Goal: Task Accomplishment & Management: Use online tool/utility

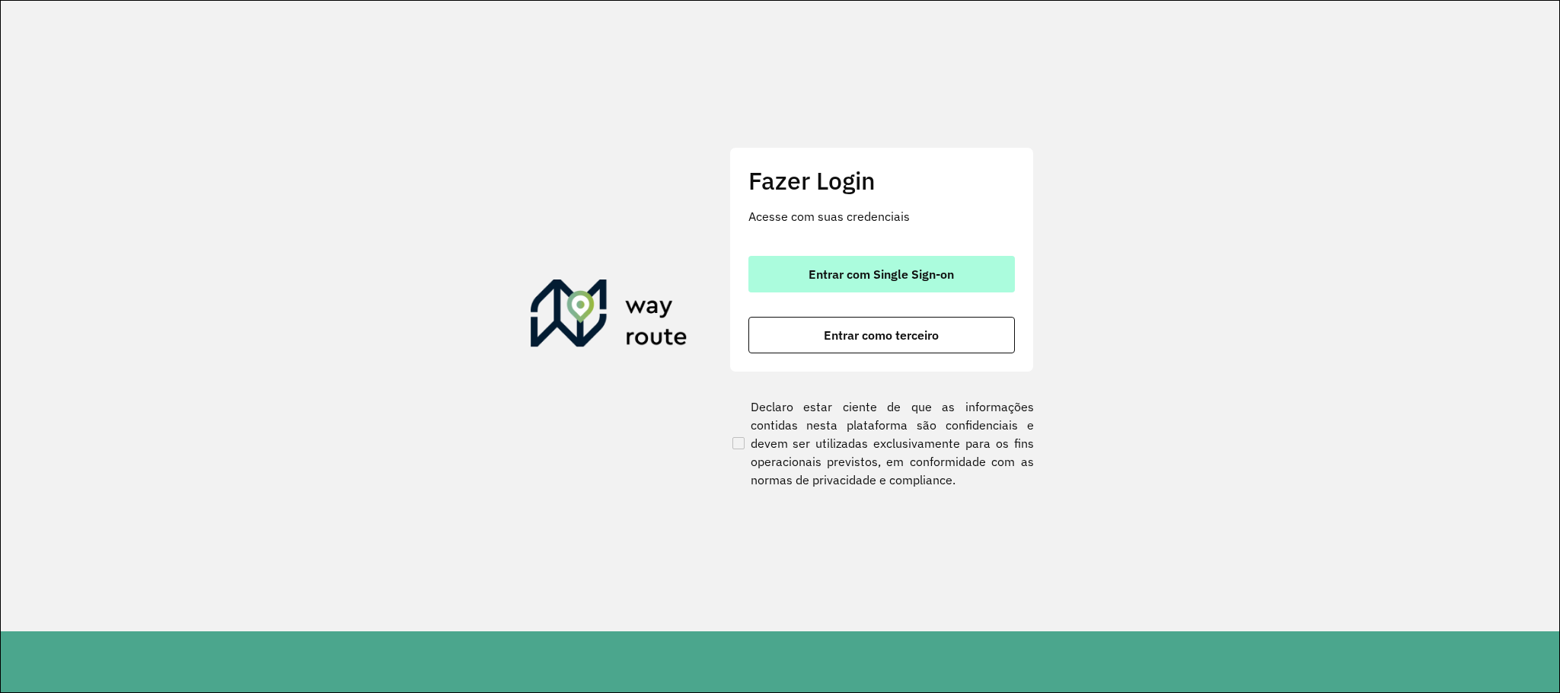
click at [862, 280] on span "Entrar com Single Sign-on" at bounding box center [881, 274] width 145 height 12
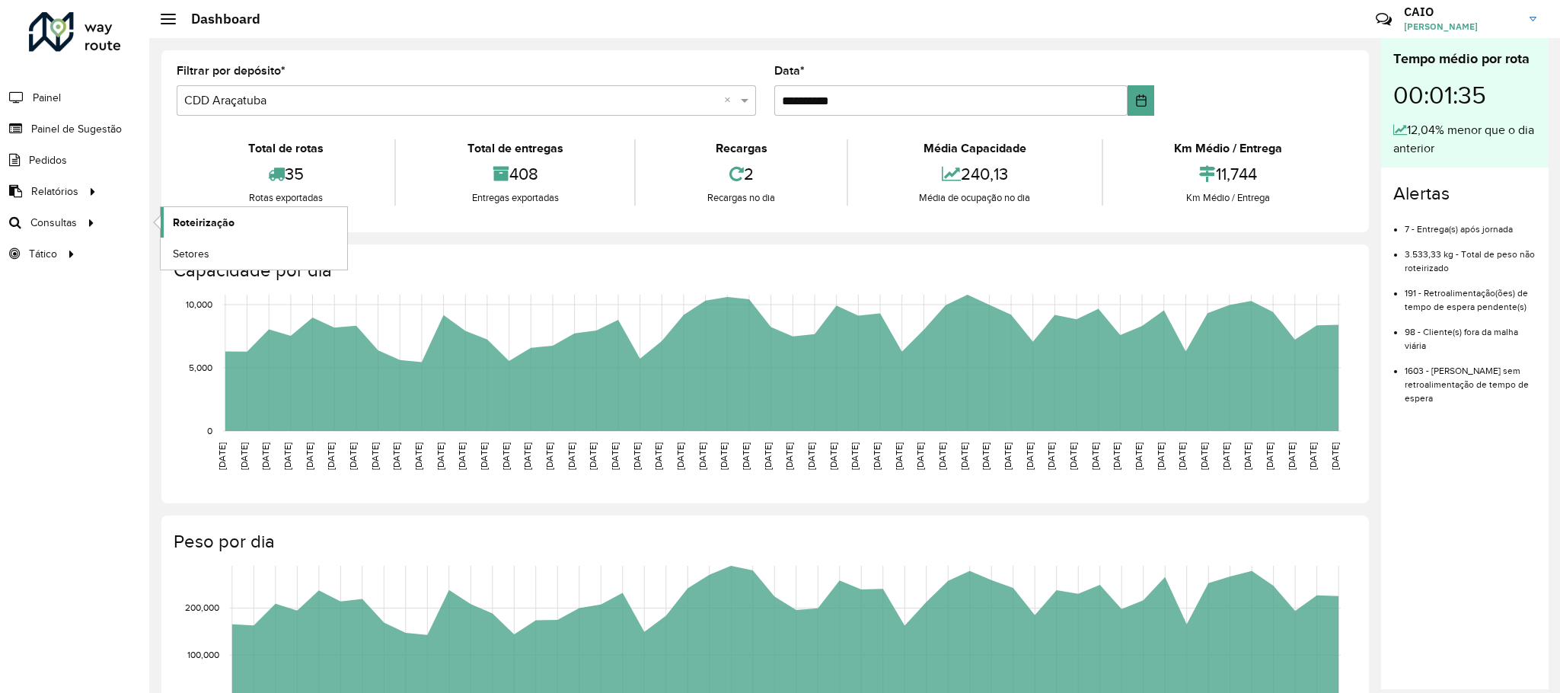
click at [201, 222] on span "Roteirização" at bounding box center [204, 223] width 62 height 16
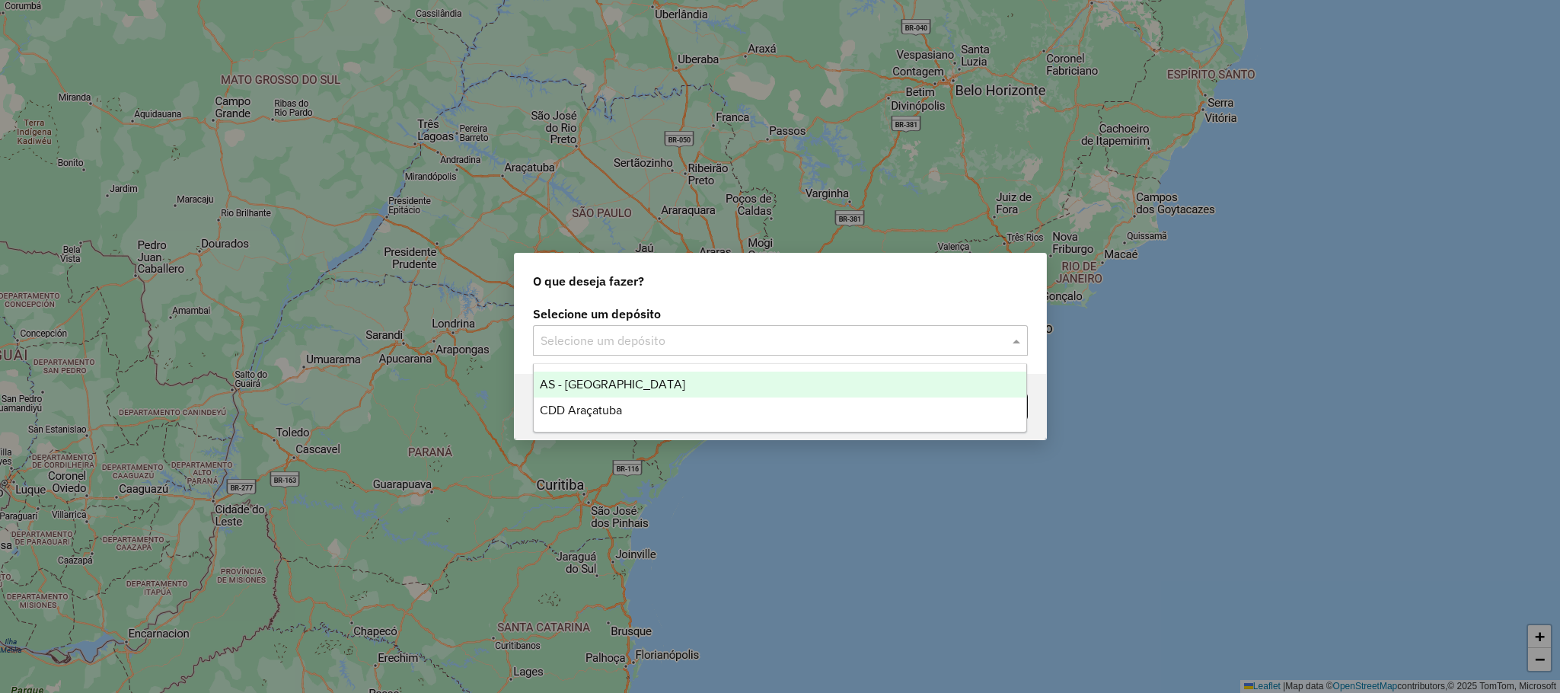
click at [727, 336] on input "text" at bounding box center [765, 341] width 449 height 18
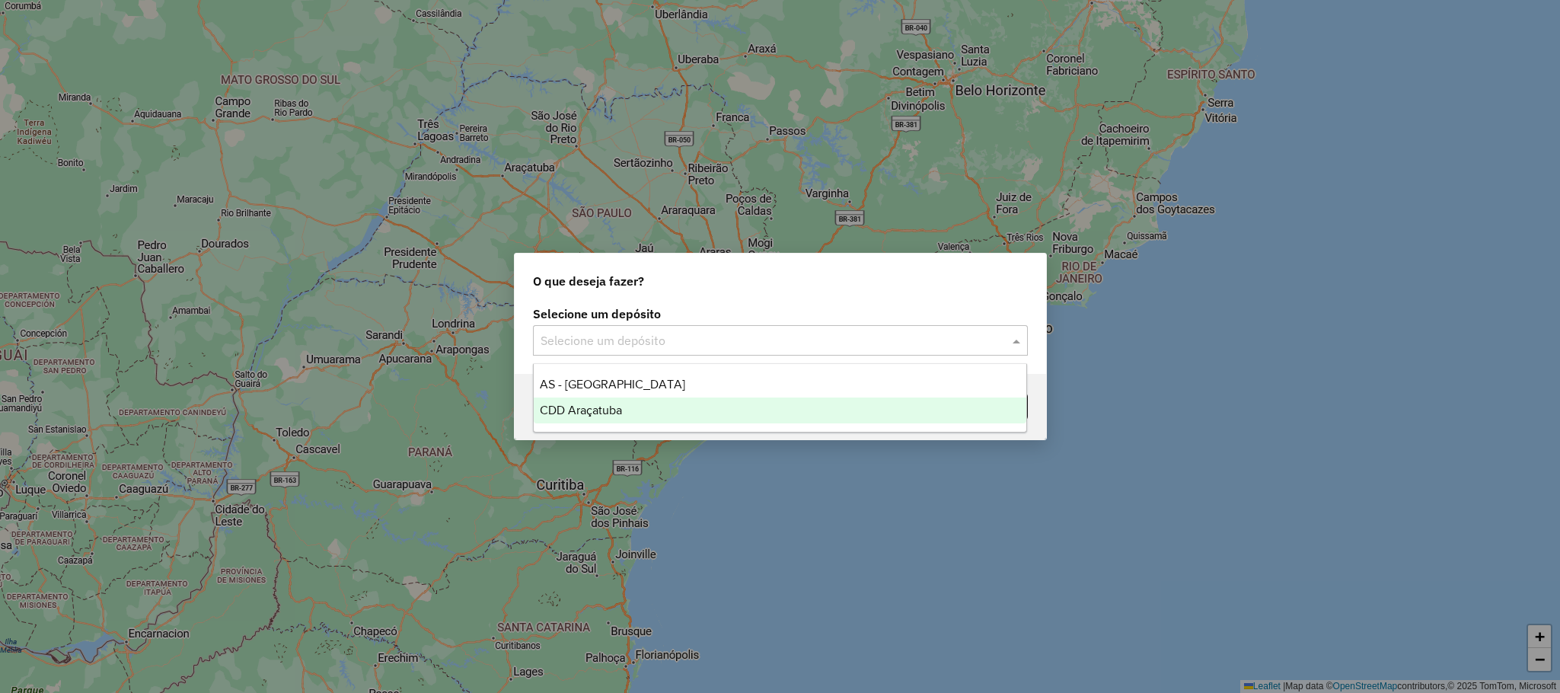
click at [589, 418] on div "CDD Araçatuba" at bounding box center [780, 411] width 493 height 26
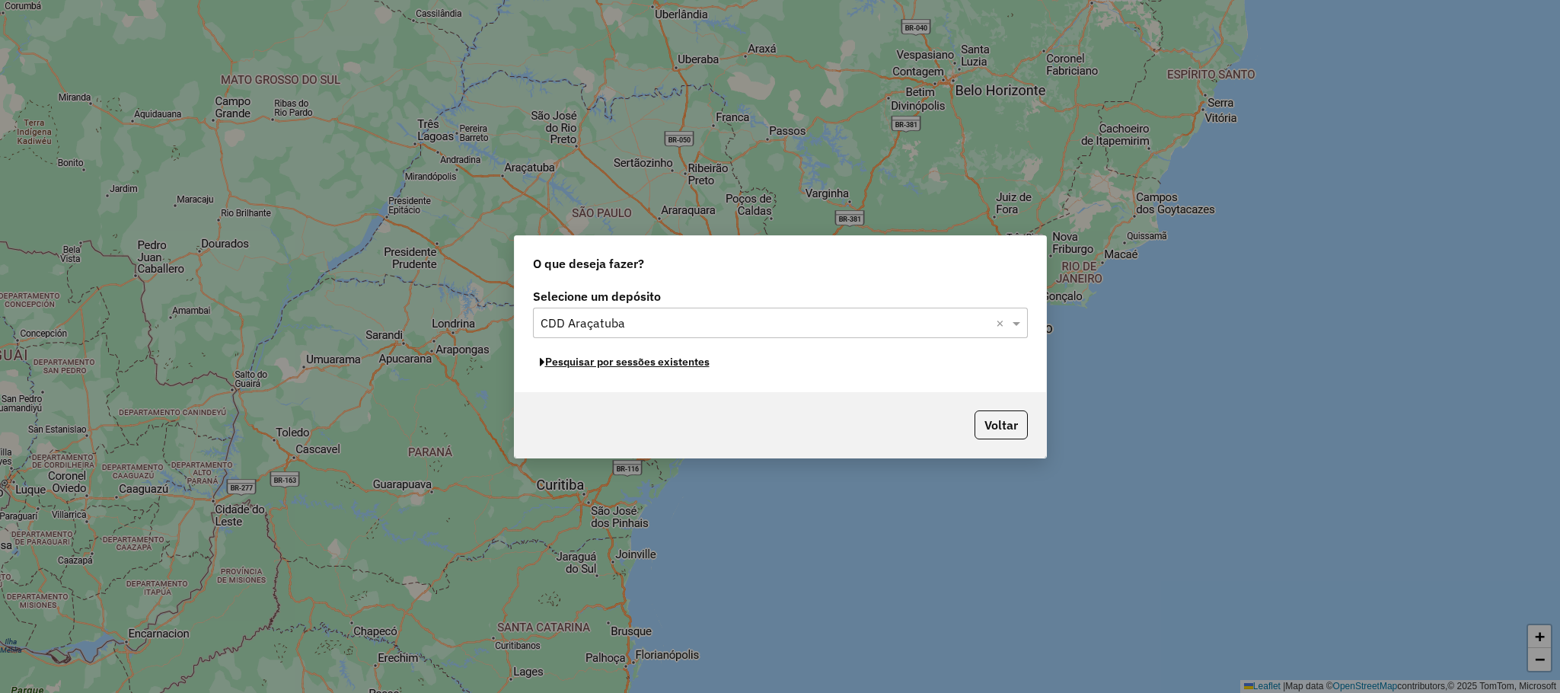
click at [601, 359] on button "Pesquisar por sessões existentes" at bounding box center [625, 362] width 184 height 24
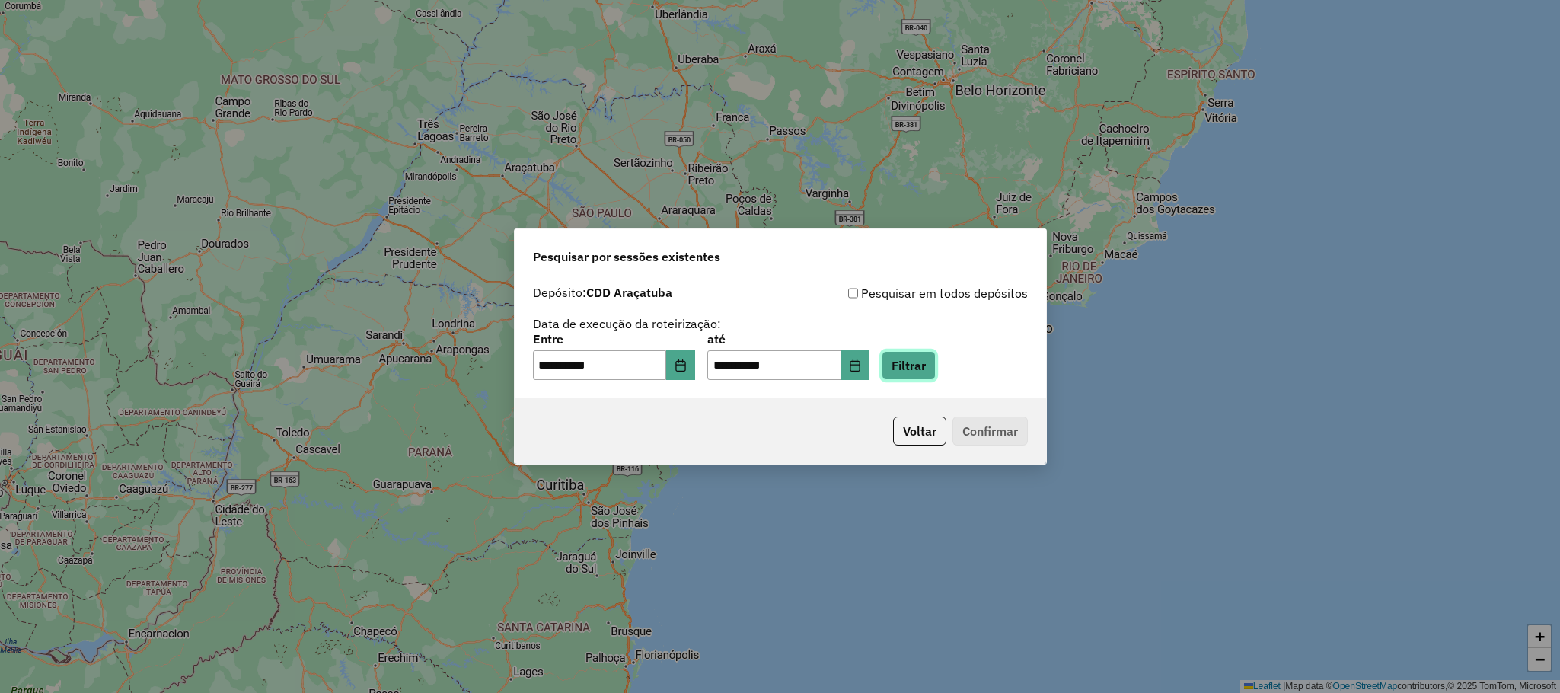
click at [912, 356] on button "Filtrar" at bounding box center [909, 365] width 54 height 29
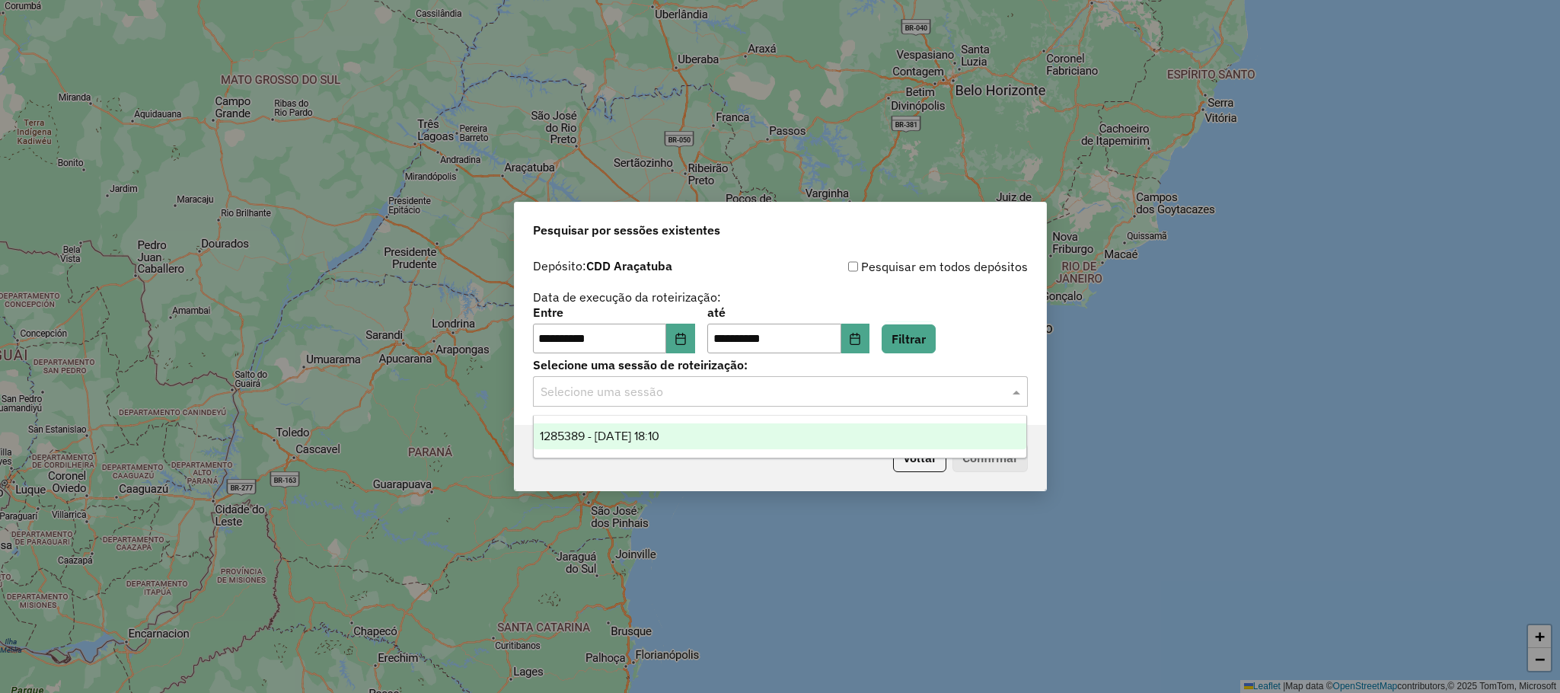
click at [587, 384] on input "text" at bounding box center [765, 392] width 449 height 18
click at [599, 425] on div "1285389 - 30/09/2025 18:10" at bounding box center [780, 436] width 493 height 26
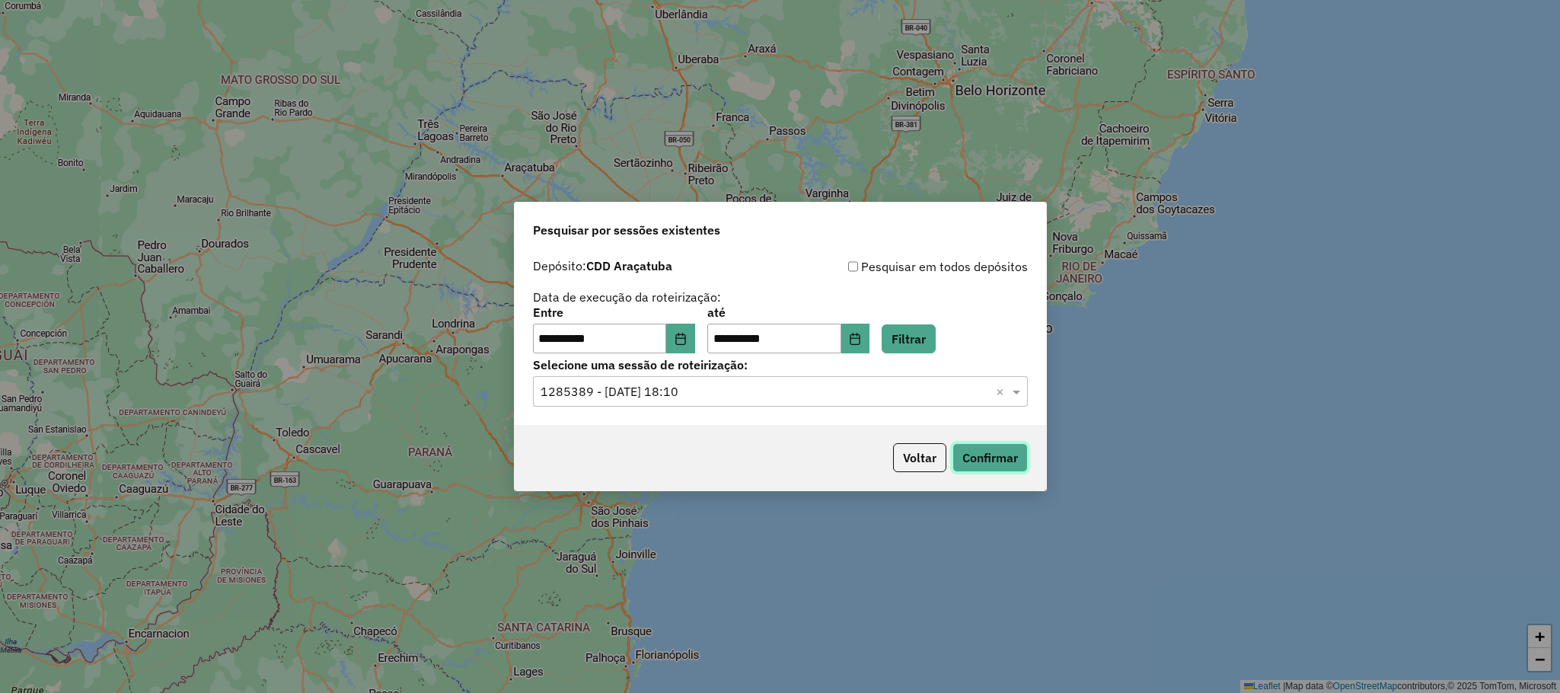
click at [980, 446] on button "Confirmar" at bounding box center [990, 457] width 75 height 29
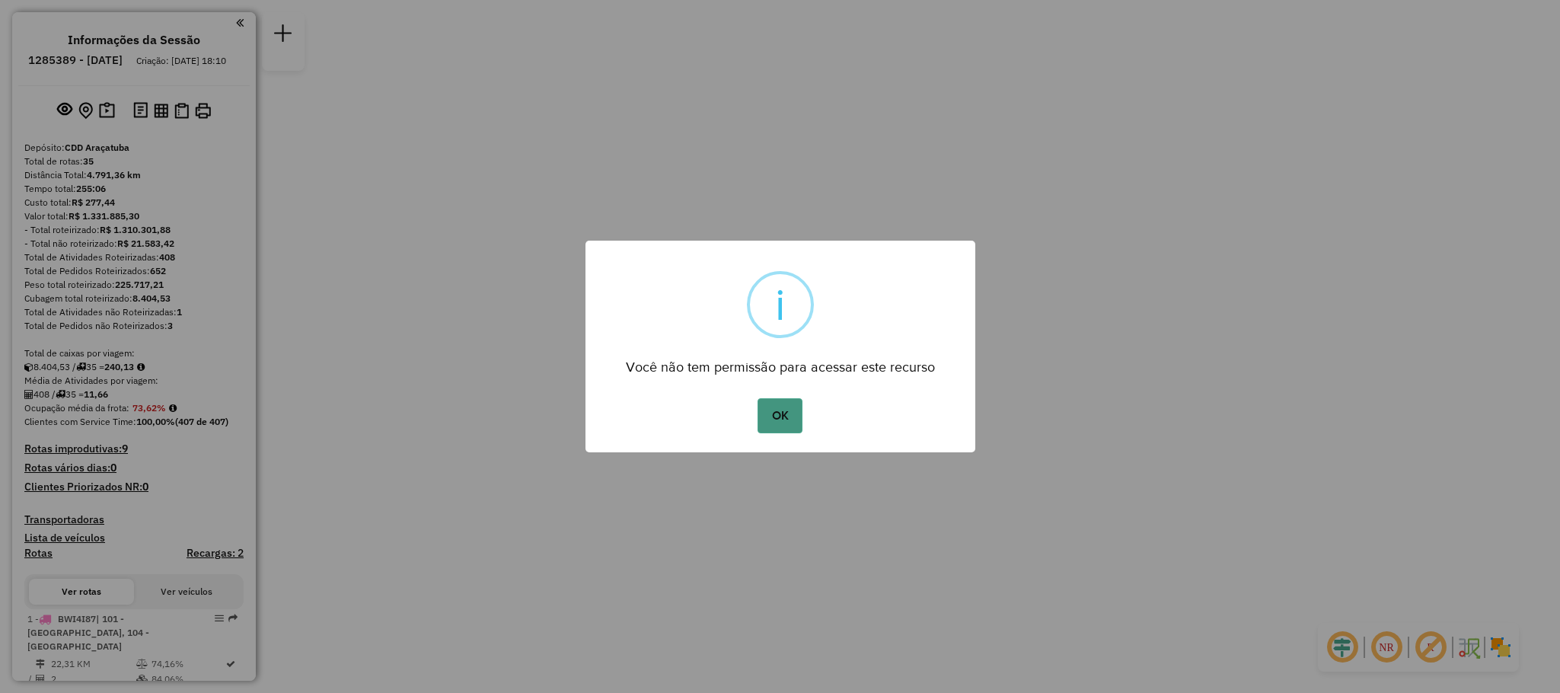
click at [773, 432] on button "OK" at bounding box center [780, 415] width 45 height 35
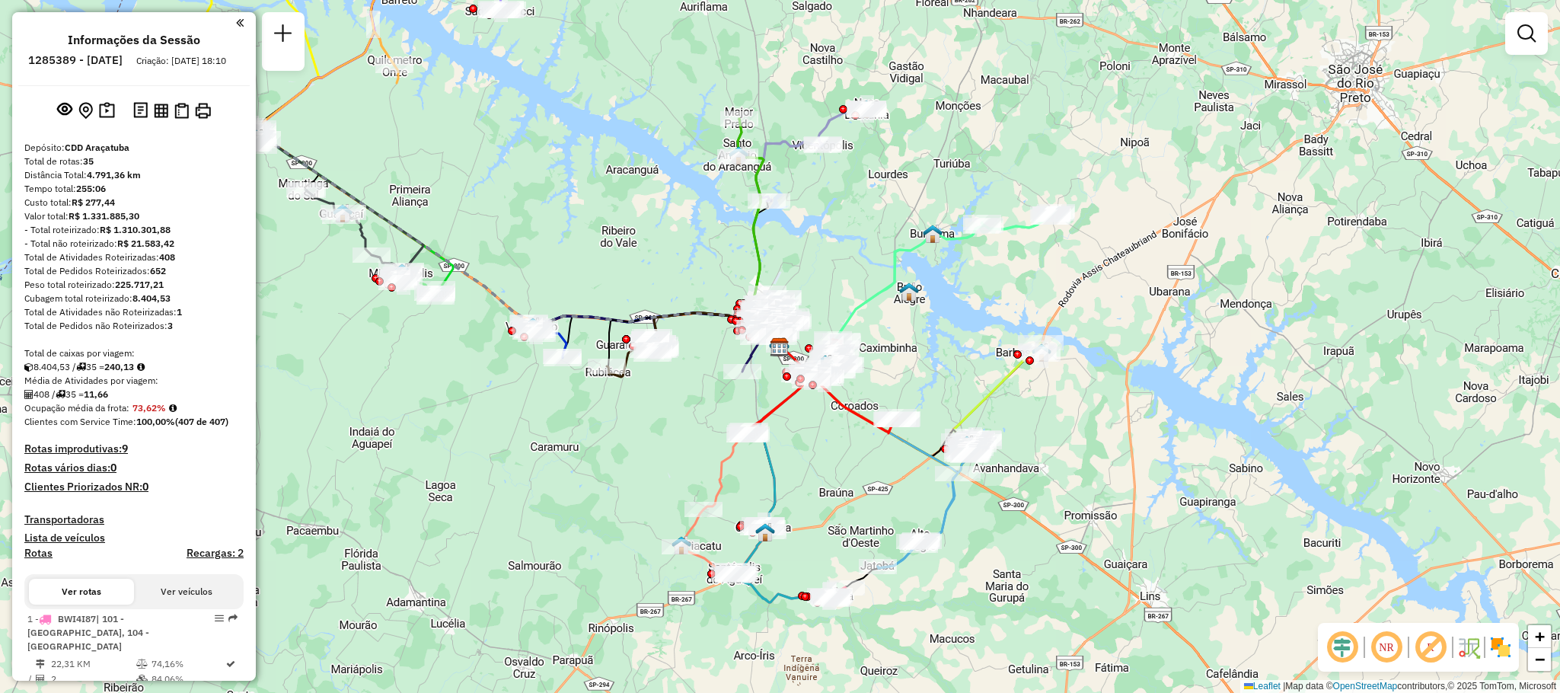
scroll to position [114, 0]
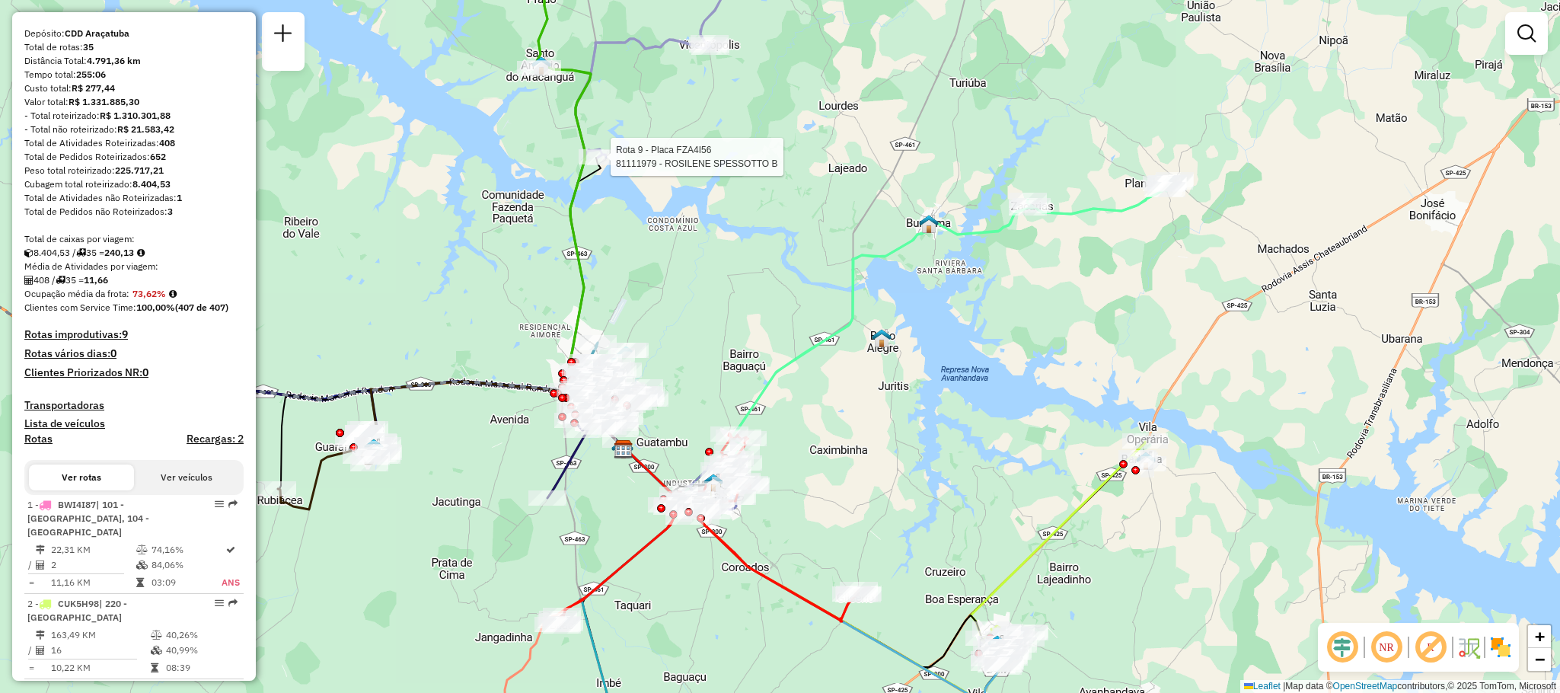
select select "**********"
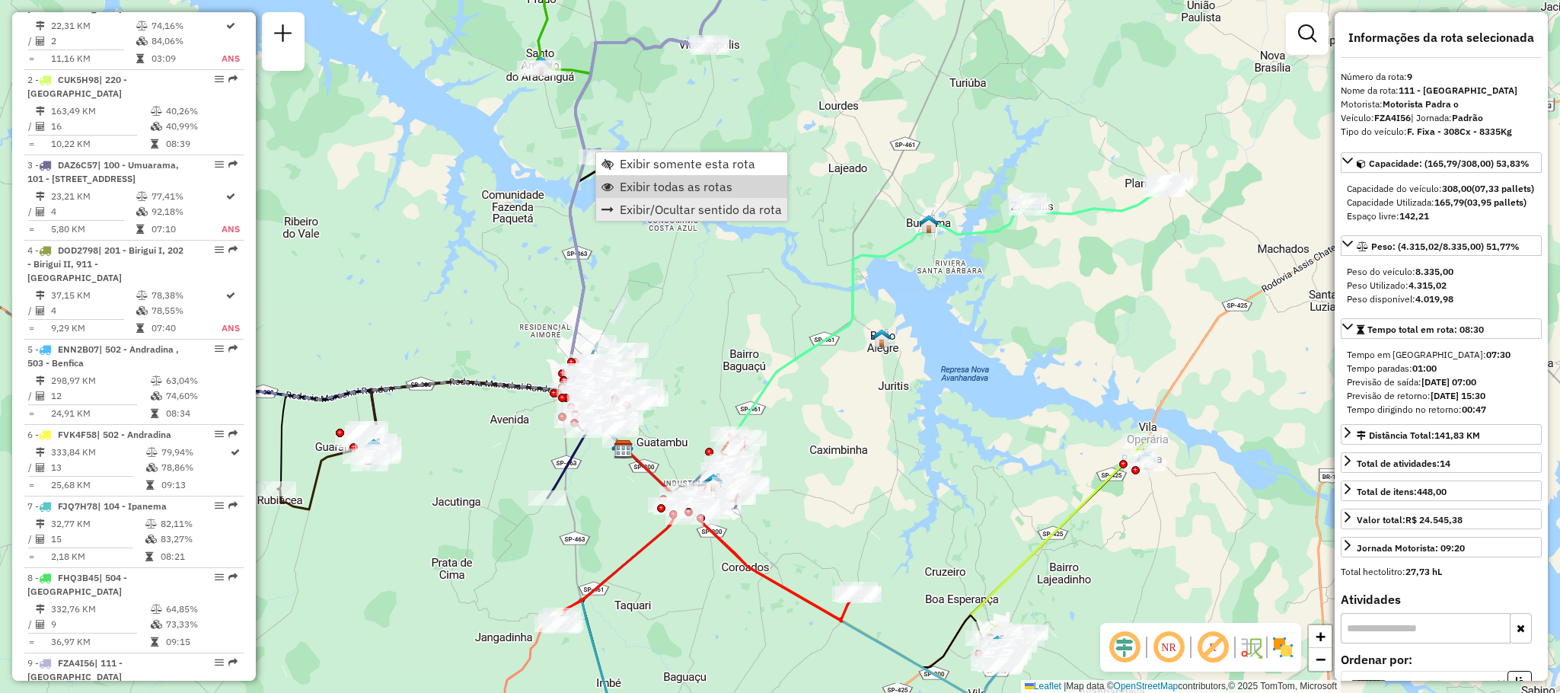
scroll to position [1280, 0]
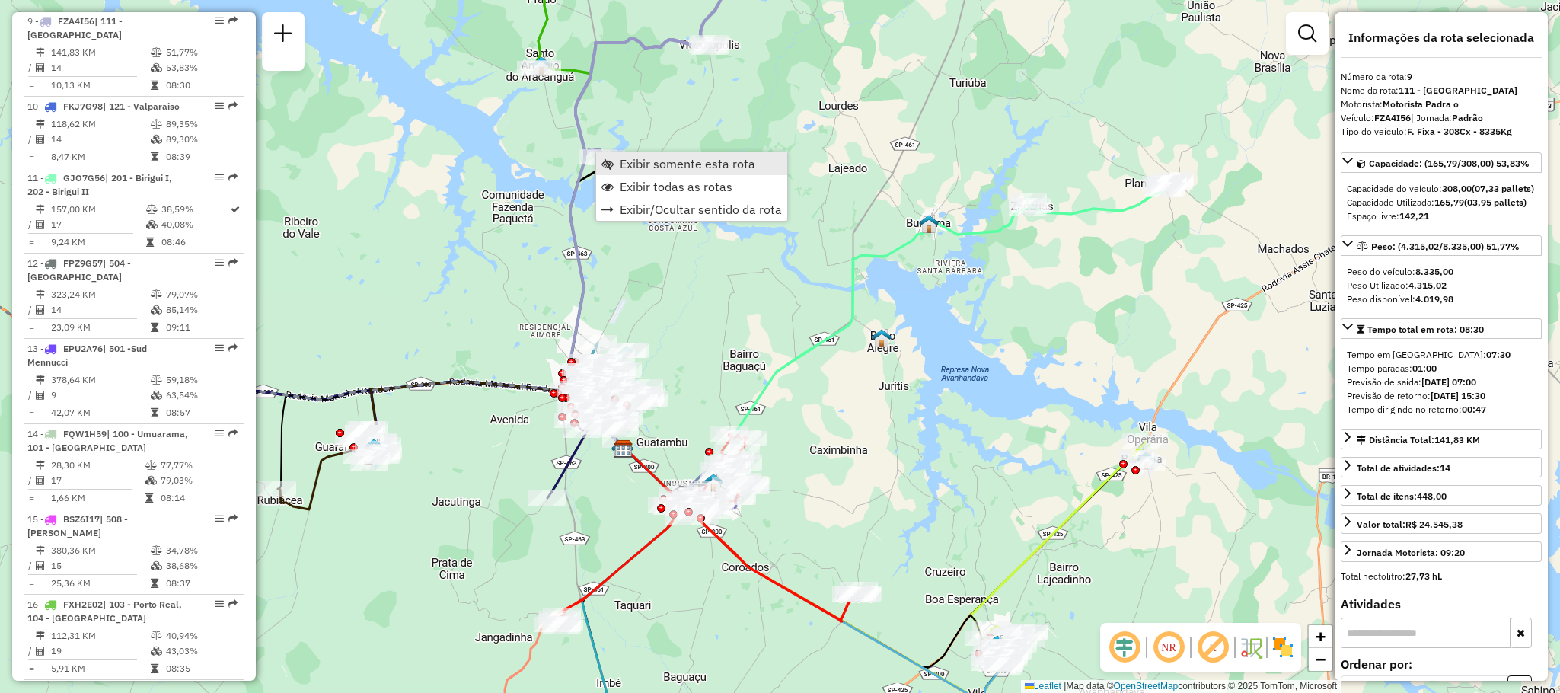
click at [725, 162] on span "Exibir somente esta rota" at bounding box center [688, 164] width 136 height 12
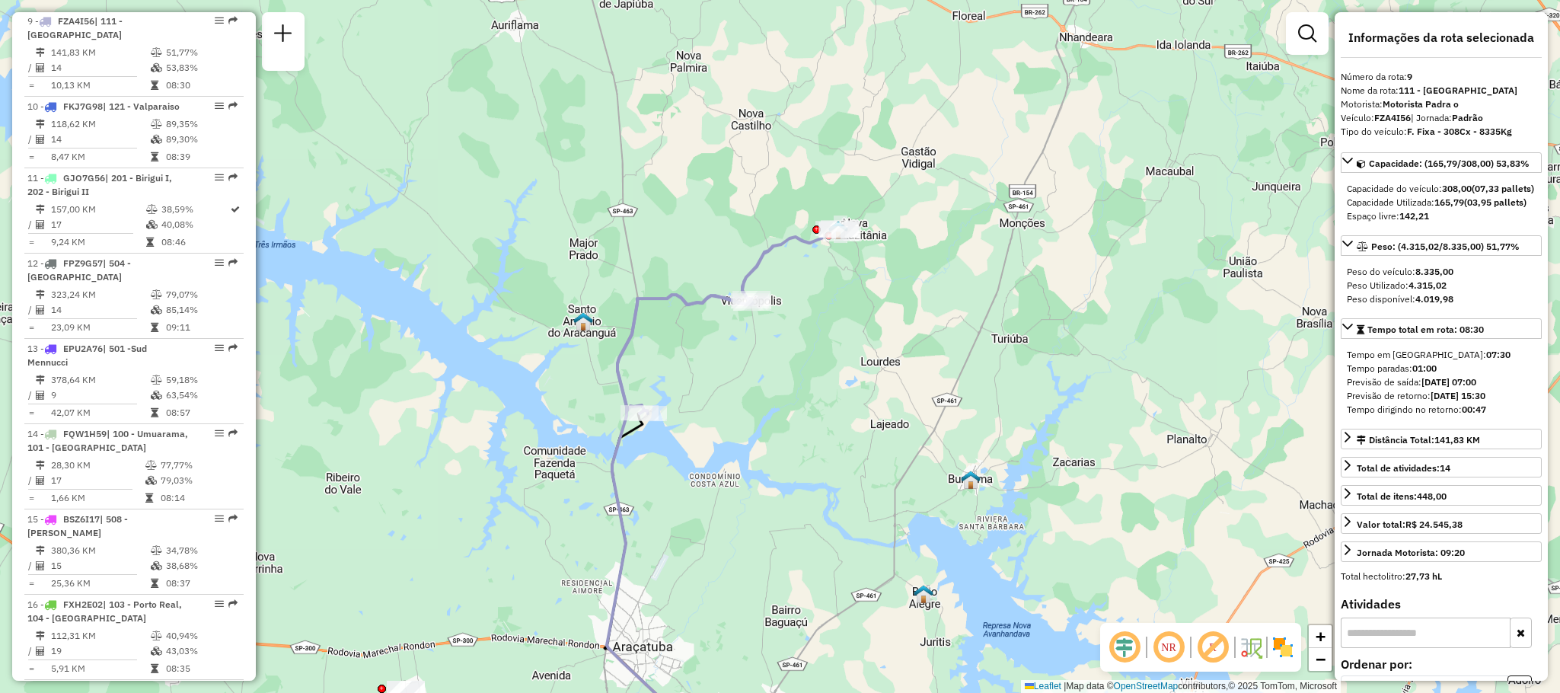
drag, startPoint x: 750, startPoint y: 200, endPoint x: 660, endPoint y: 337, distance: 163.9
click at [660, 337] on div "Janela de atendimento Grade de atendimento Capacidade Transportadoras Veículos …" at bounding box center [780, 346] width 1560 height 693
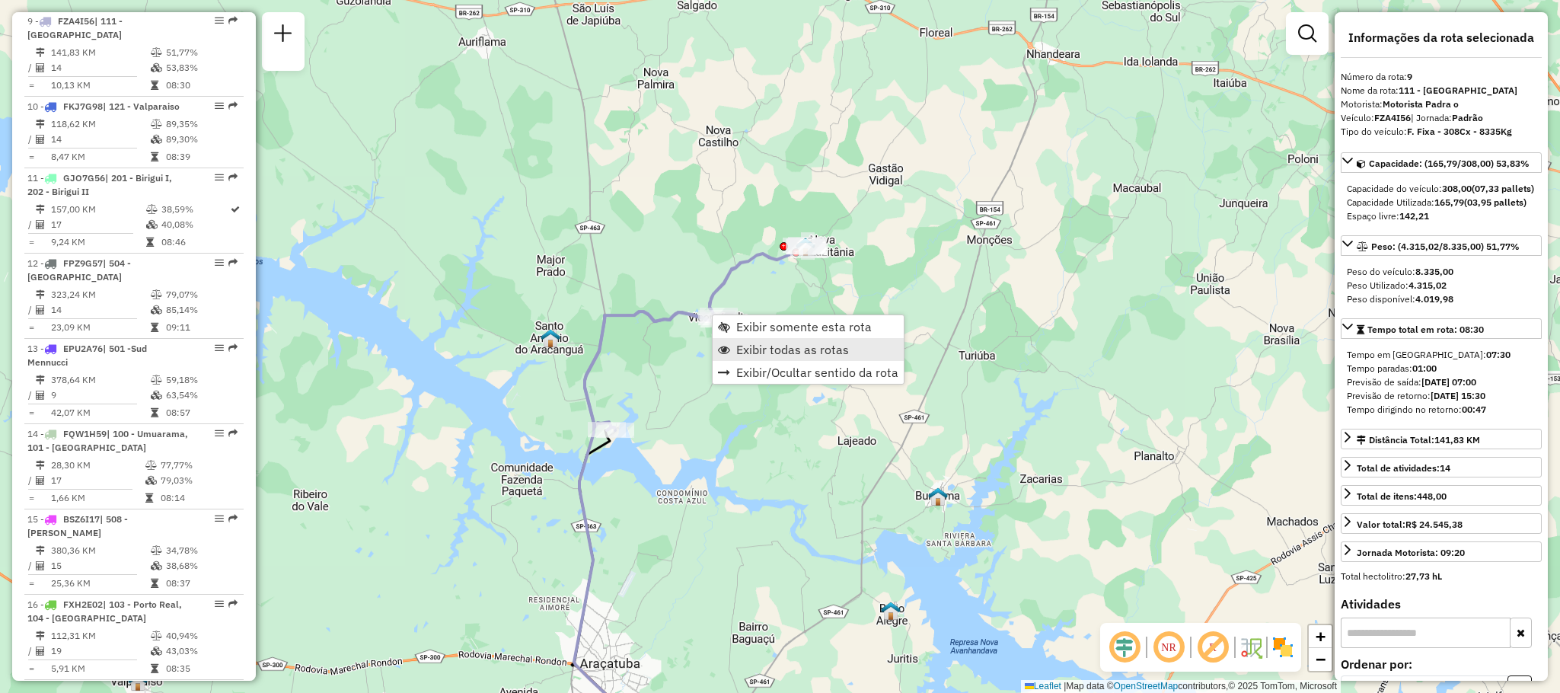
click at [793, 348] on span "Exibir todas as rotas" at bounding box center [792, 349] width 113 height 12
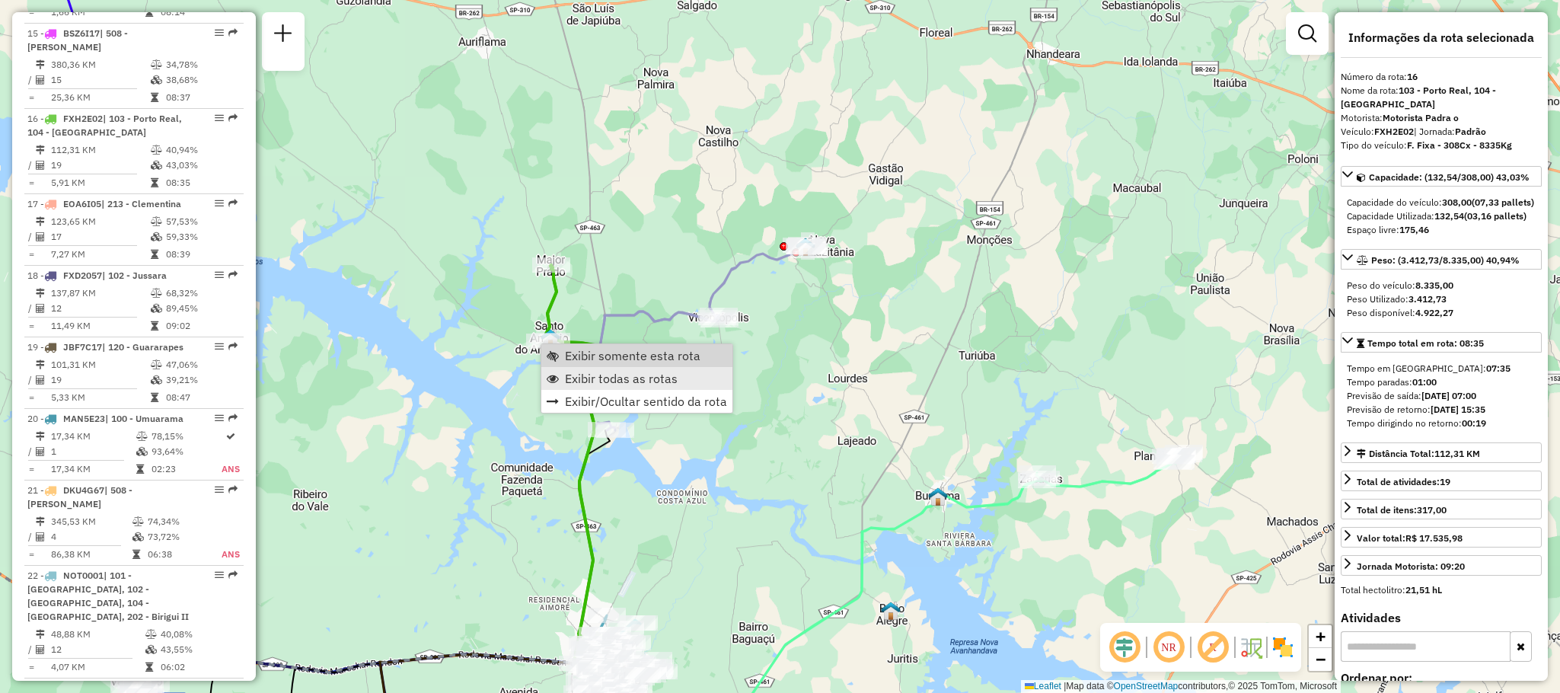
scroll to position [1851, 0]
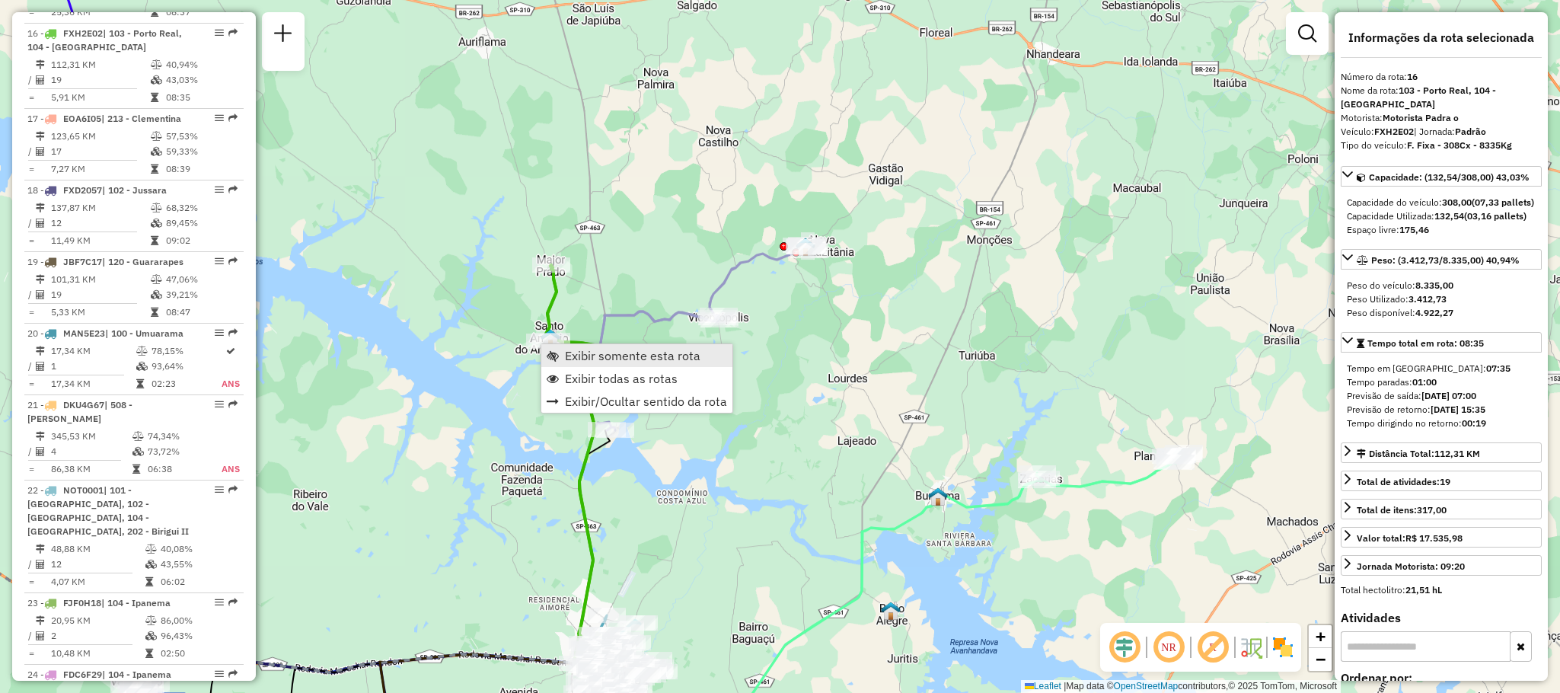
click at [624, 357] on span "Exibir somente esta rota" at bounding box center [633, 356] width 136 height 12
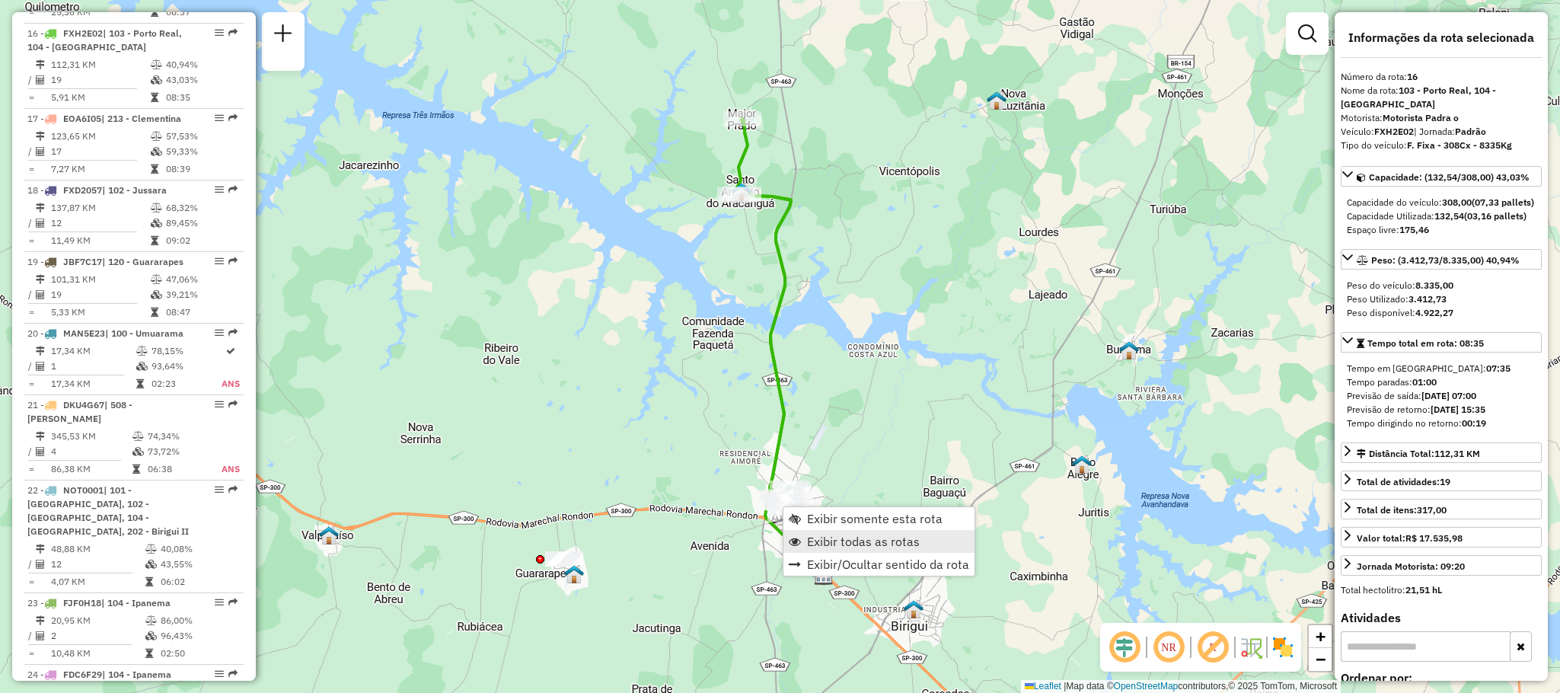
click at [841, 542] on span "Exibir todas as rotas" at bounding box center [863, 541] width 113 height 12
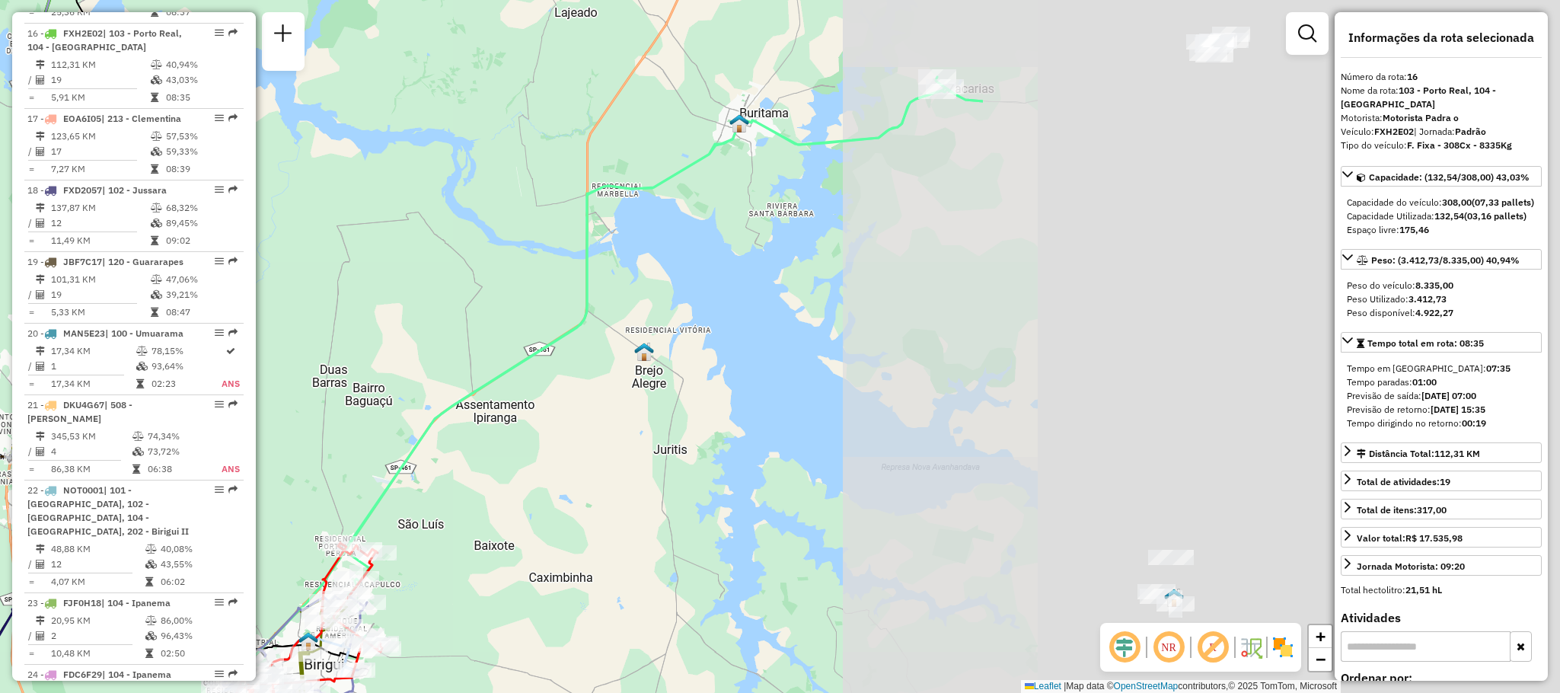
drag, startPoint x: 1037, startPoint y: 435, endPoint x: 304, endPoint y: 420, distance: 733.5
click at [304, 420] on div "Janela de atendimento Grade de atendimento Capacidade Transportadoras Veículos …" at bounding box center [780, 346] width 1560 height 693
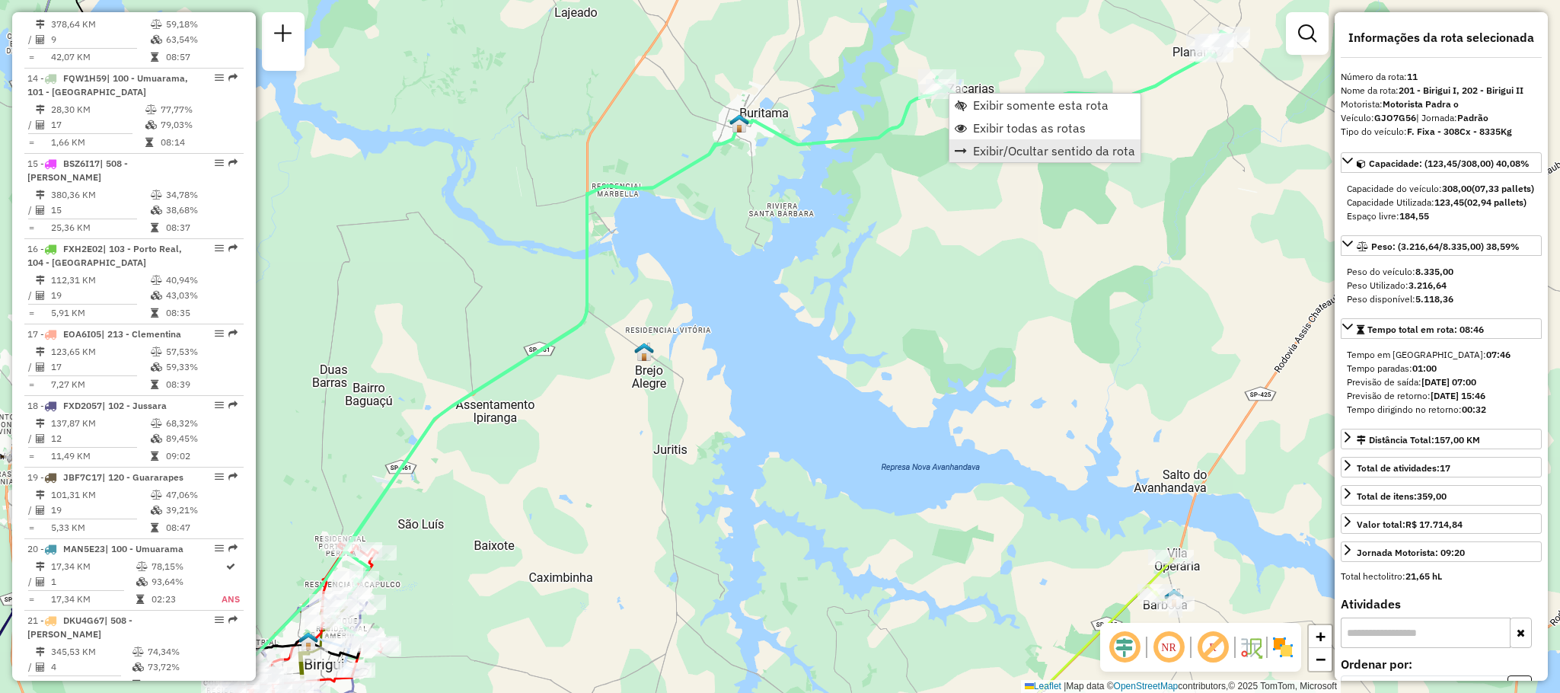
scroll to position [1424, 0]
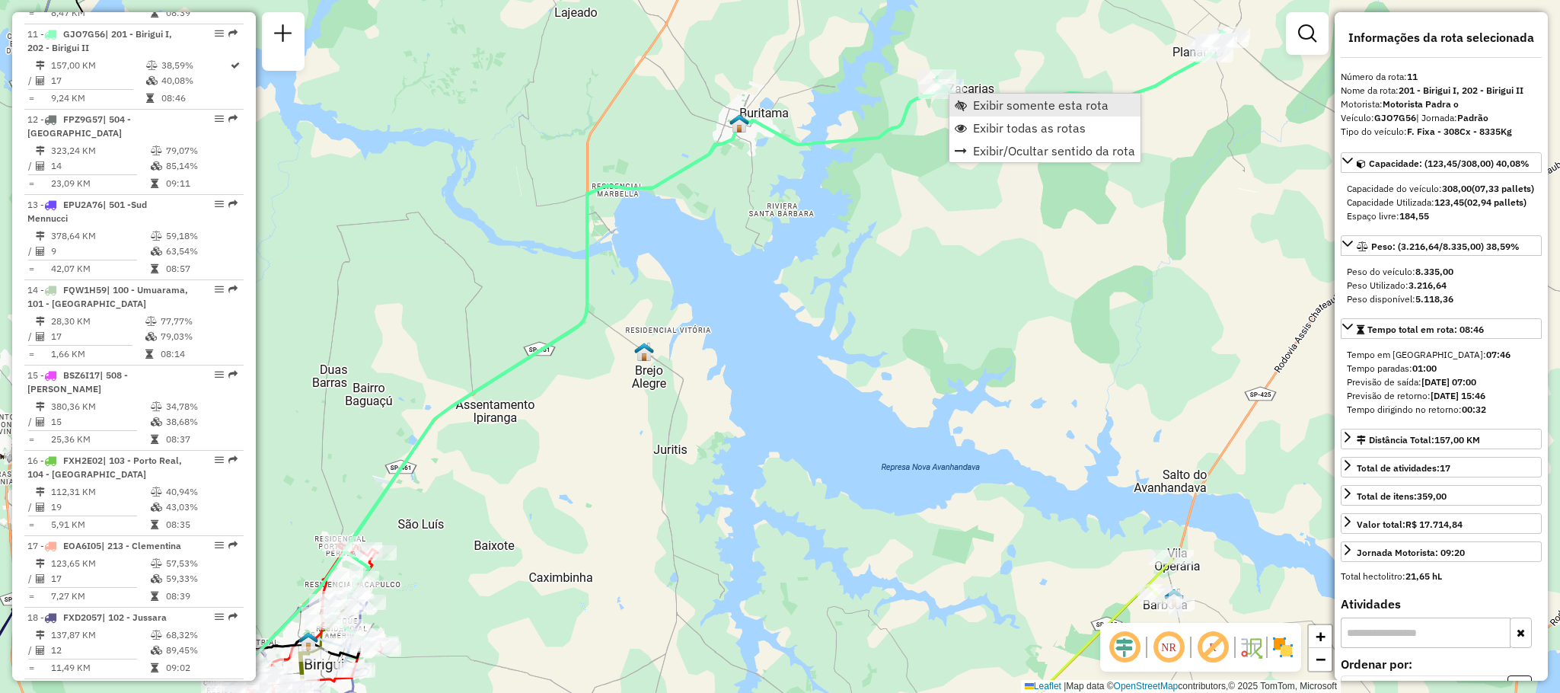
click at [1017, 108] on span "Exibir somente esta rota" at bounding box center [1041, 105] width 136 height 12
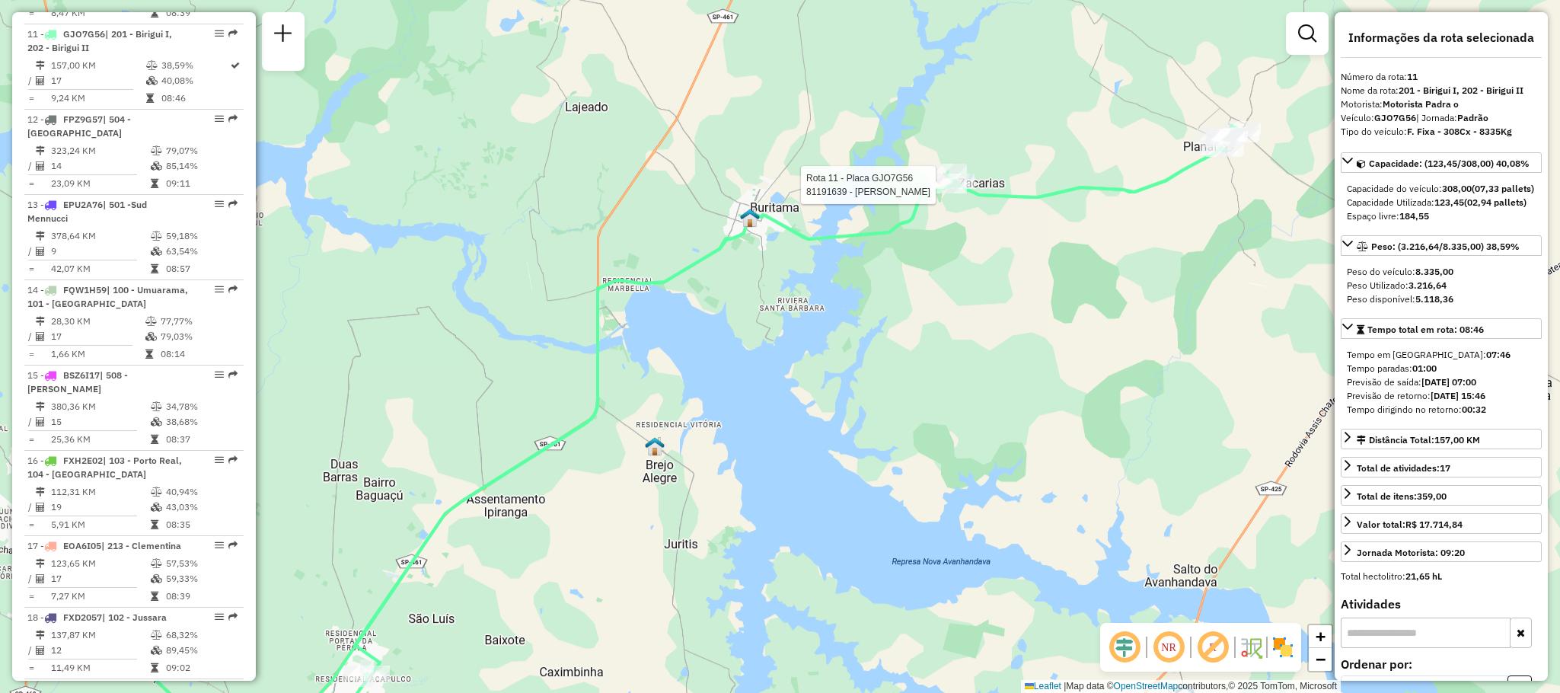
drag, startPoint x: 1020, startPoint y: 115, endPoint x: 932, endPoint y: 206, distance: 126.6
click at [932, 193] on div at bounding box center [948, 185] width 38 height 15
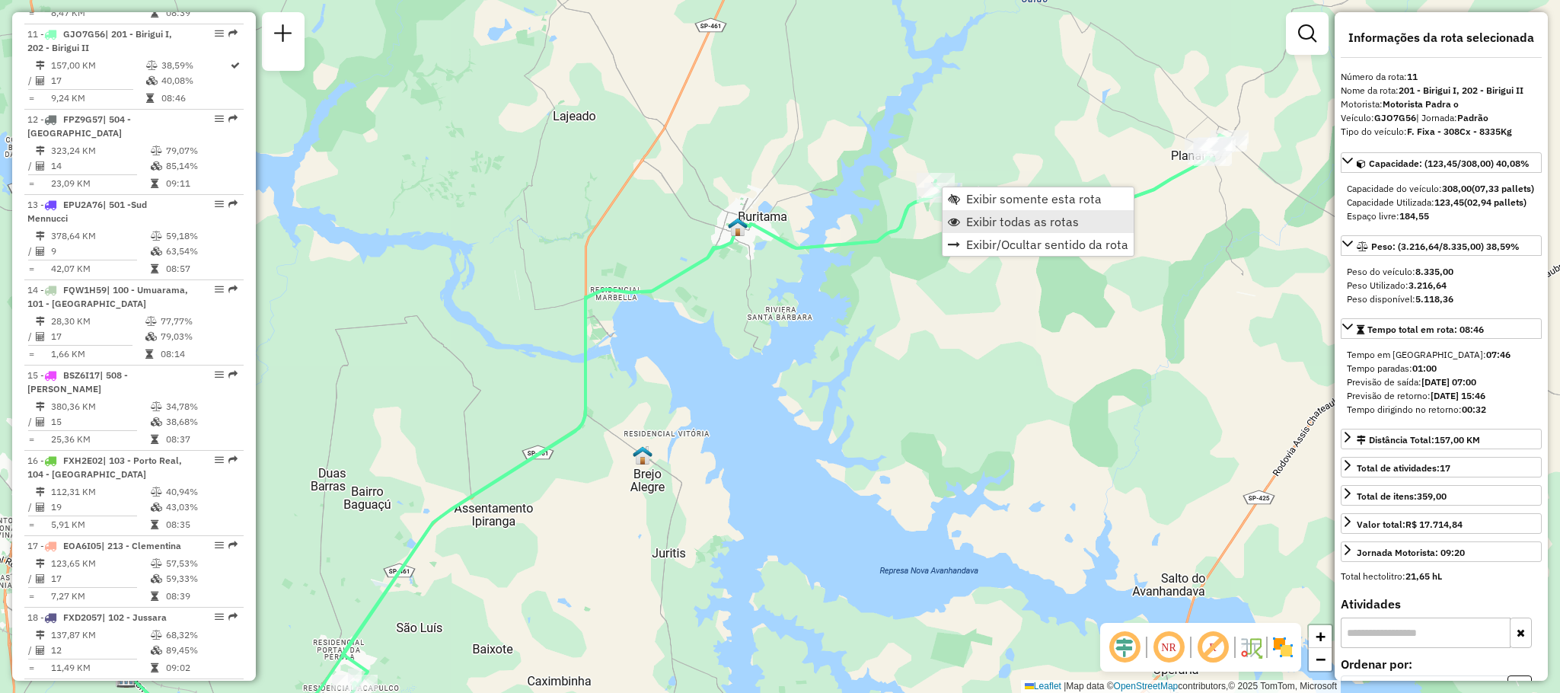
click at [1012, 219] on span "Exibir todas as rotas" at bounding box center [1022, 222] width 113 height 12
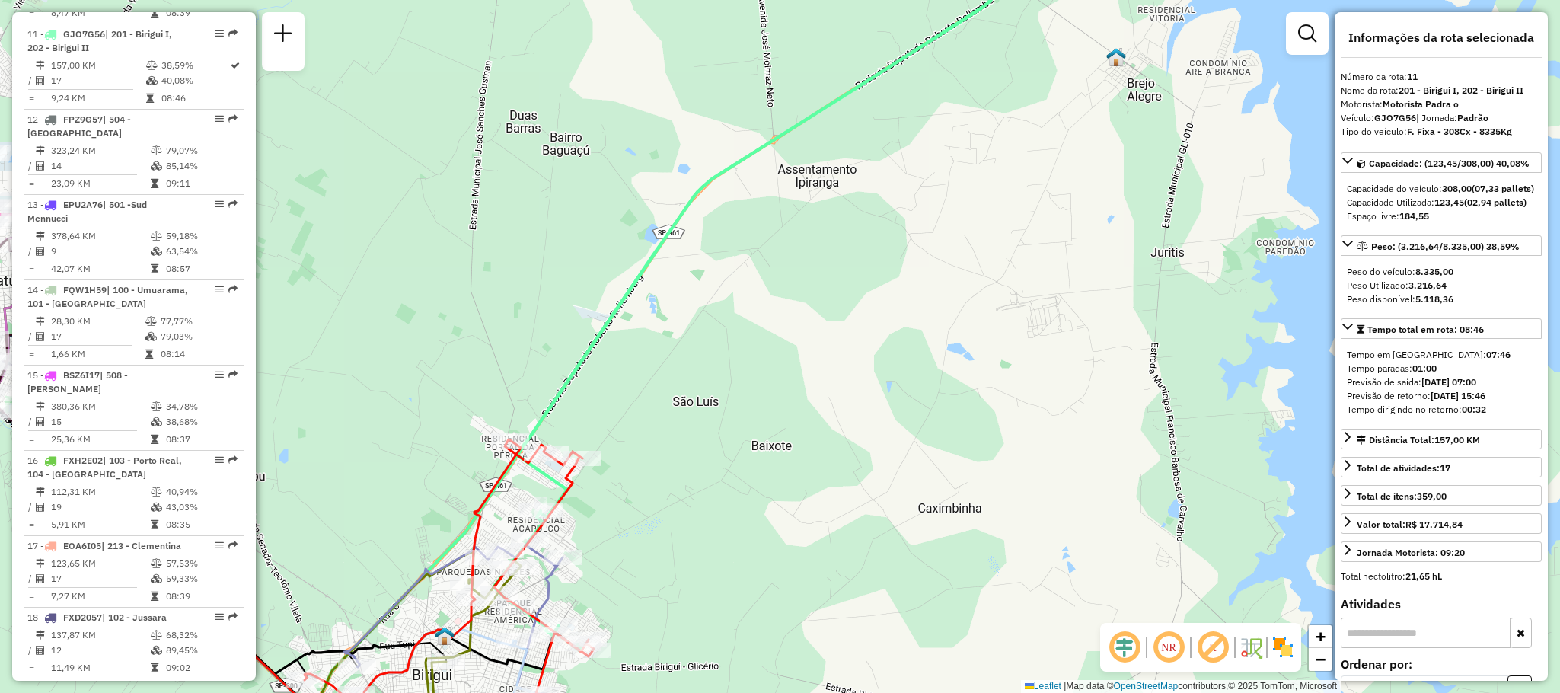
drag, startPoint x: 619, startPoint y: 574, endPoint x: 1172, endPoint y: 580, distance: 552.9
click at [1172, 580] on div "Janela de atendimento Grade de atendimento Capacidade Transportadoras Veículos …" at bounding box center [780, 346] width 1560 height 693
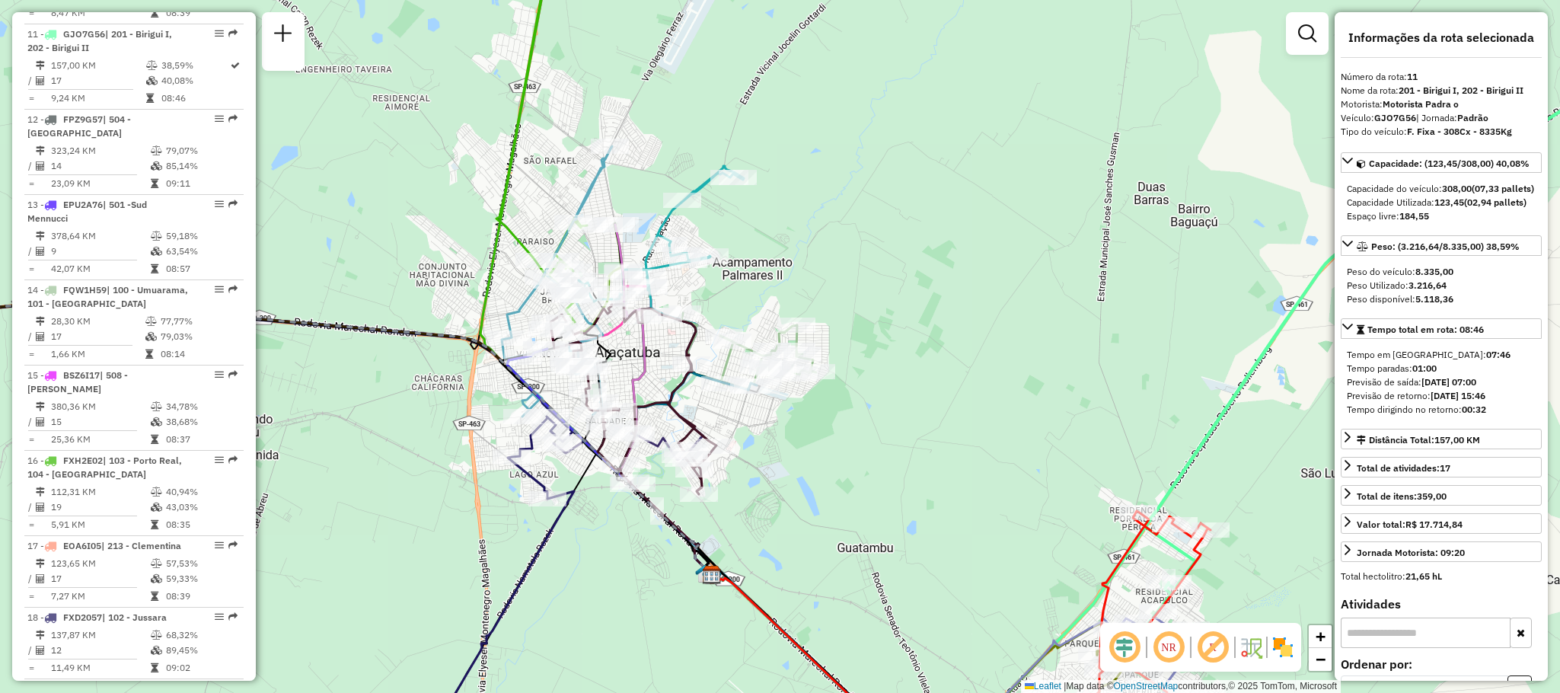
drag, startPoint x: 848, startPoint y: 444, endPoint x: 963, endPoint y: 535, distance: 146.9
click at [963, 535] on div "Janela de atendimento Grade de atendimento Capacidade Transportadoras Veículos …" at bounding box center [780, 346] width 1560 height 693
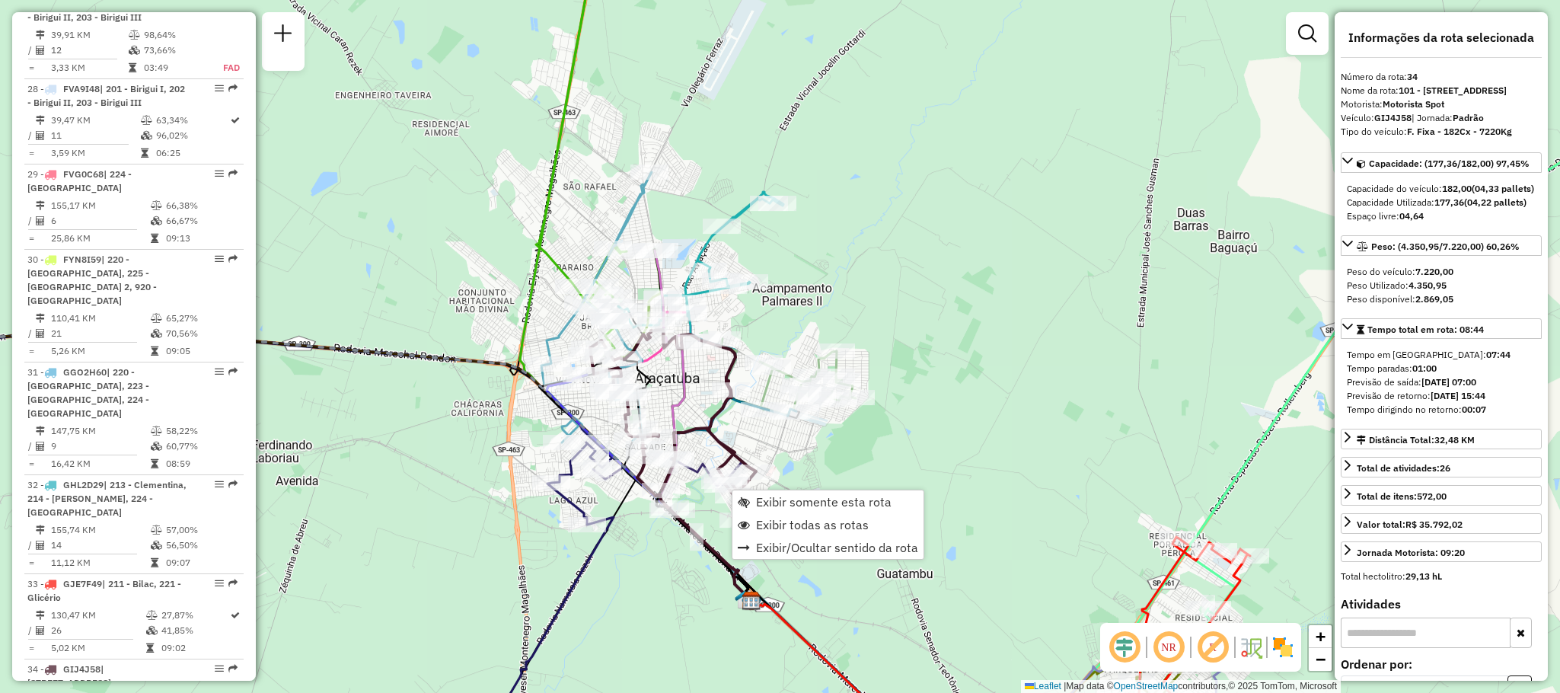
scroll to position [3187, 0]
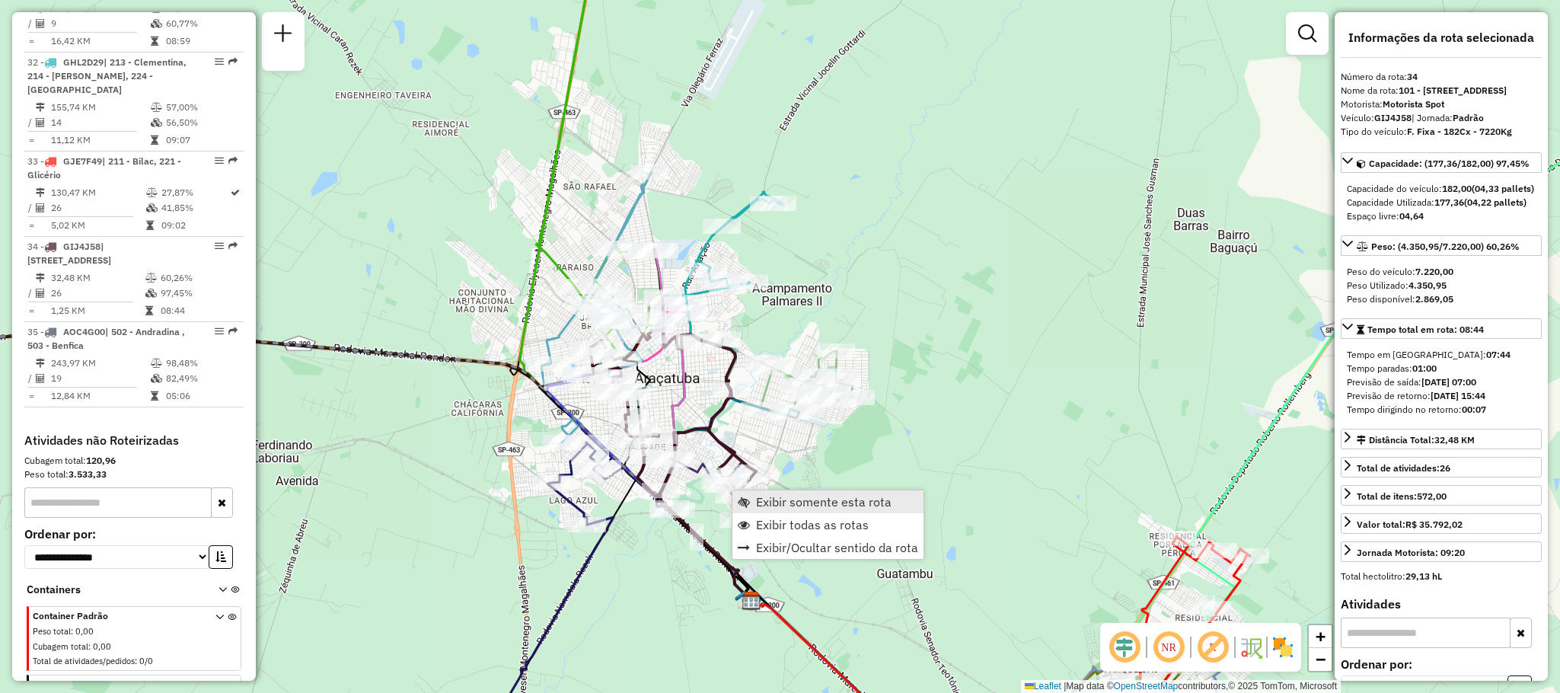
click at [816, 501] on span "Exibir somente esta rota" at bounding box center [824, 502] width 136 height 12
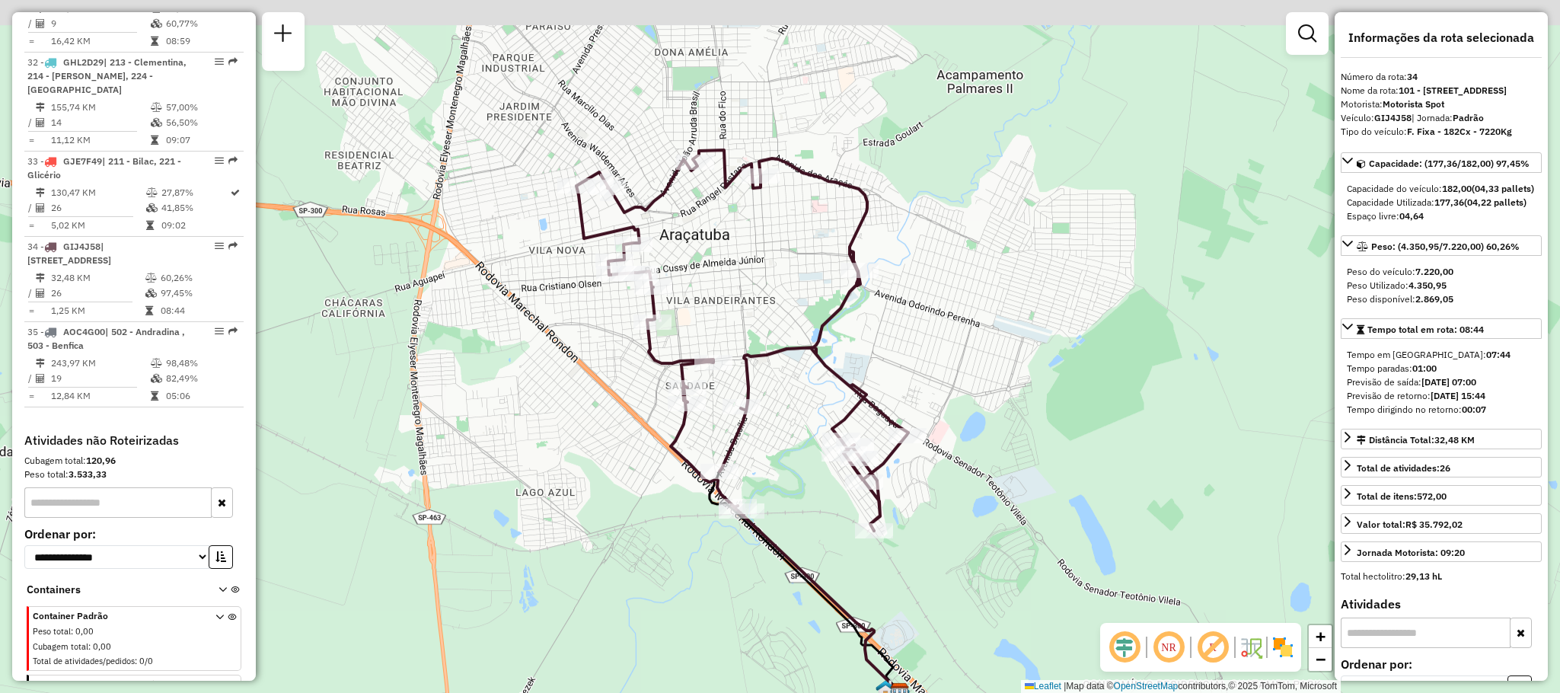
drag, startPoint x: 789, startPoint y: 215, endPoint x: 752, endPoint y: 289, distance: 82.8
click at [752, 289] on div "Janela de atendimento Grade de atendimento Capacidade Transportadoras Veículos …" at bounding box center [780, 346] width 1560 height 693
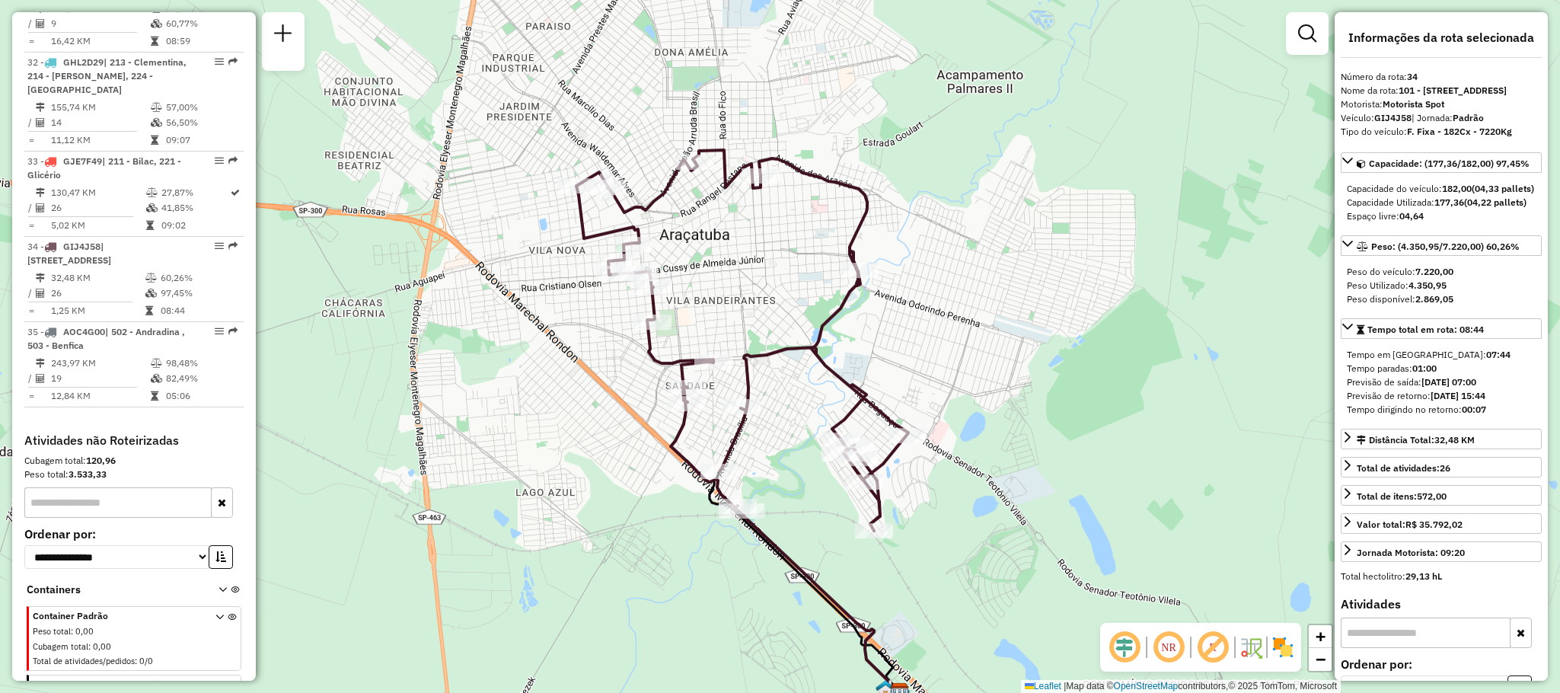
click at [1282, 652] on img at bounding box center [1283, 647] width 24 height 24
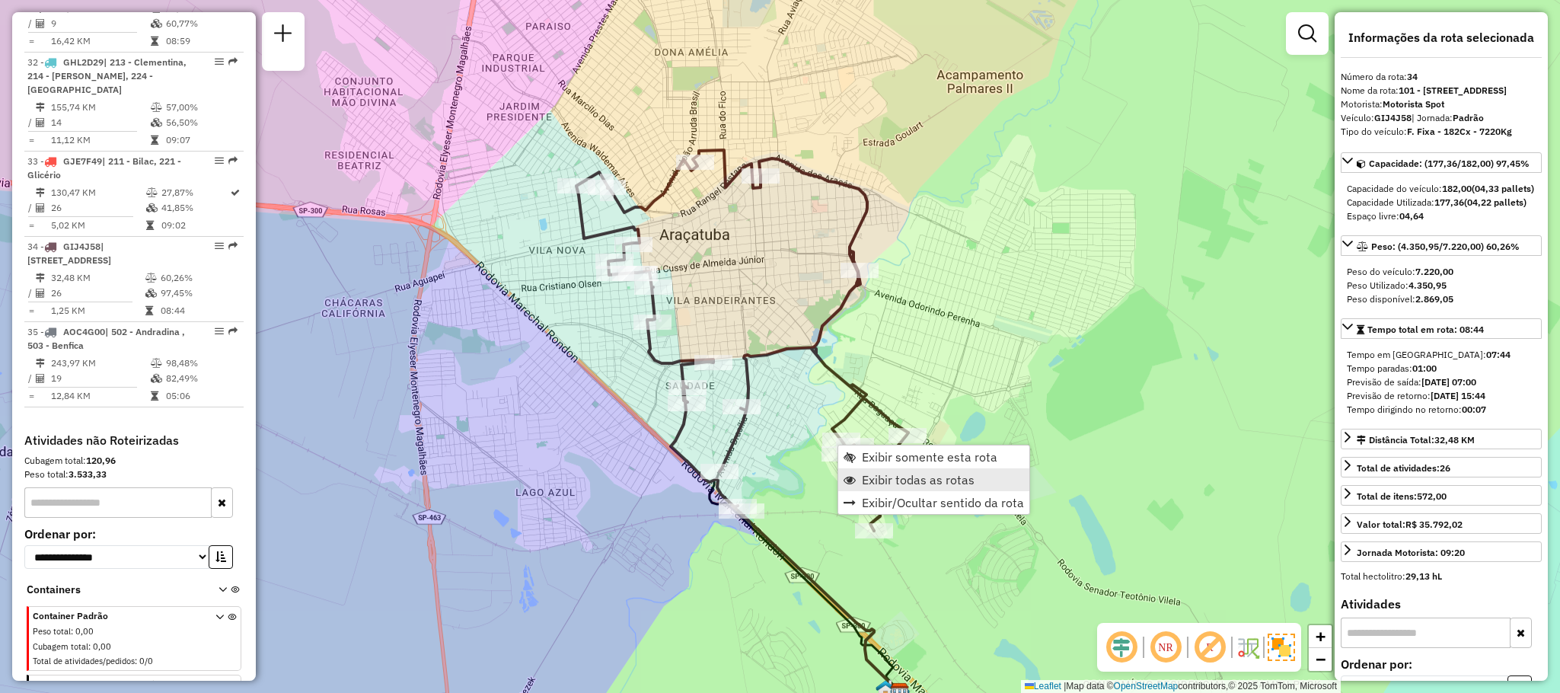
click at [923, 483] on span "Exibir todas as rotas" at bounding box center [918, 480] width 113 height 12
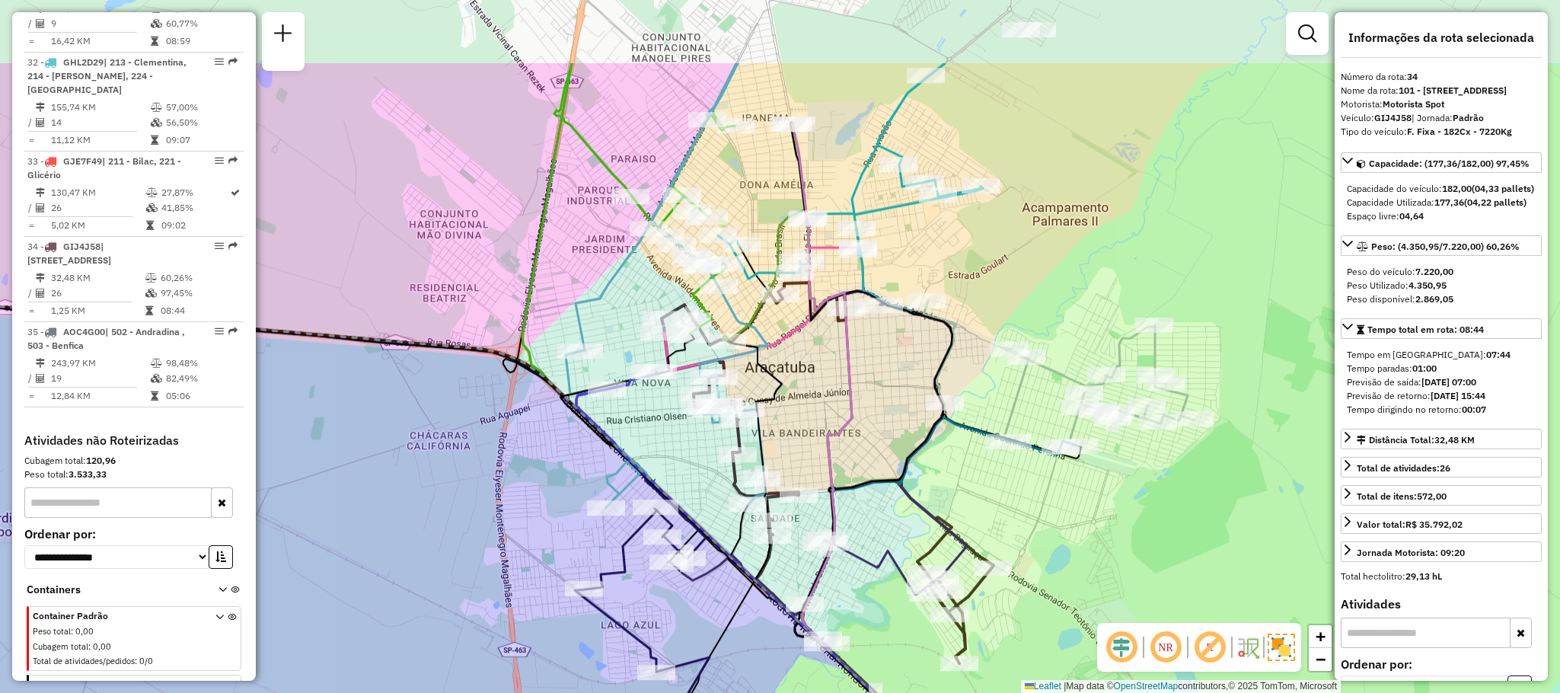
drag, startPoint x: 837, startPoint y: 108, endPoint x: 925, endPoint y: 252, distance: 168.9
click at [925, 249] on div "Janela de atendimento Grade de atendimento Capacidade Transportadoras Veículos …" at bounding box center [780, 346] width 1560 height 693
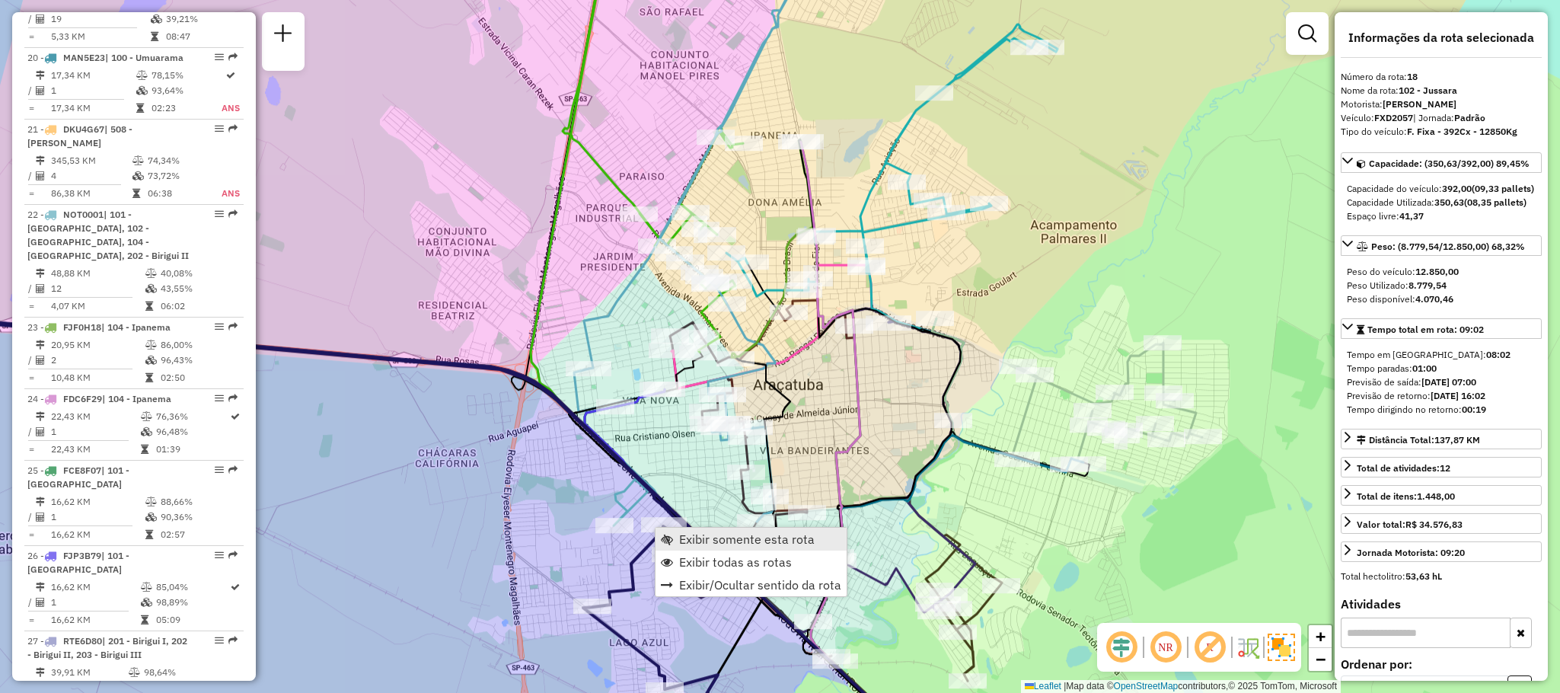
scroll to position [2009, 0]
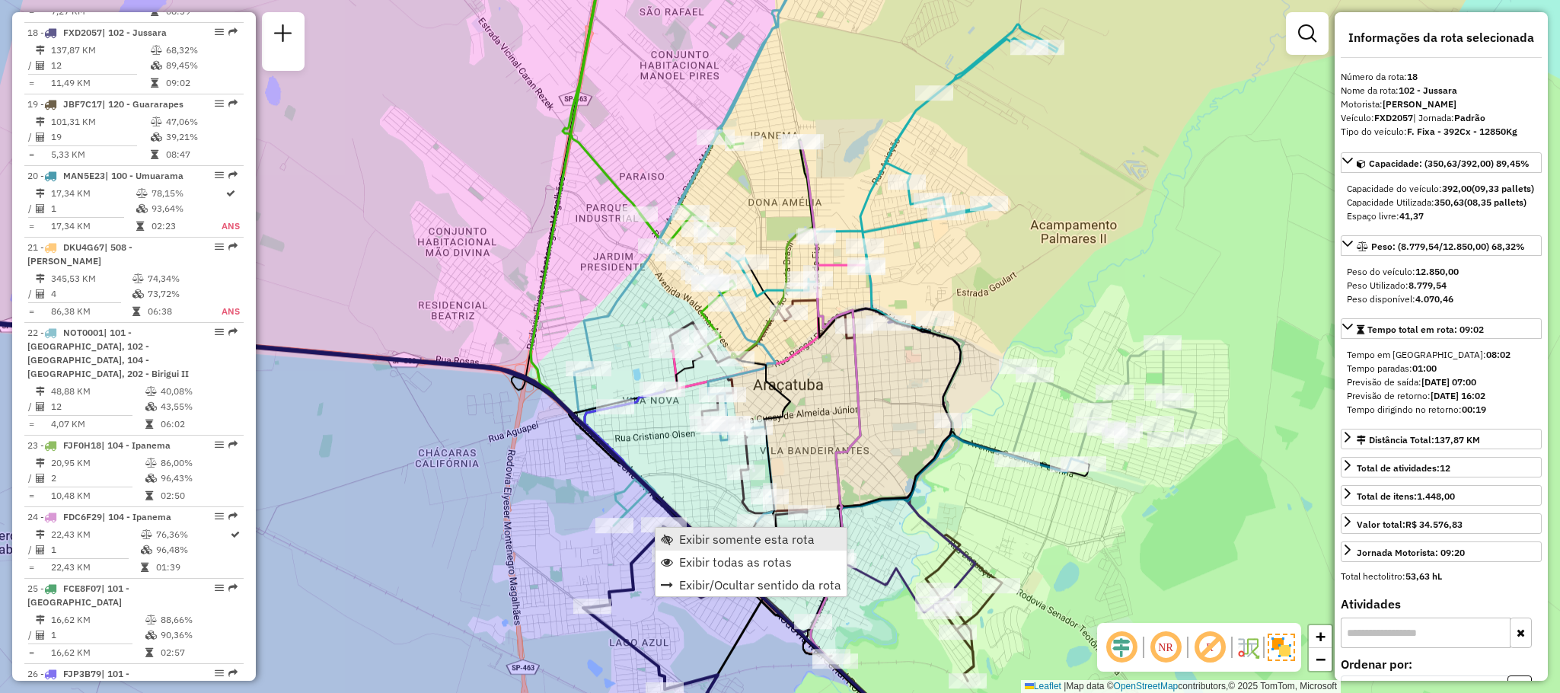
click at [743, 548] on link "Exibir somente esta rota" at bounding box center [751, 539] width 191 height 23
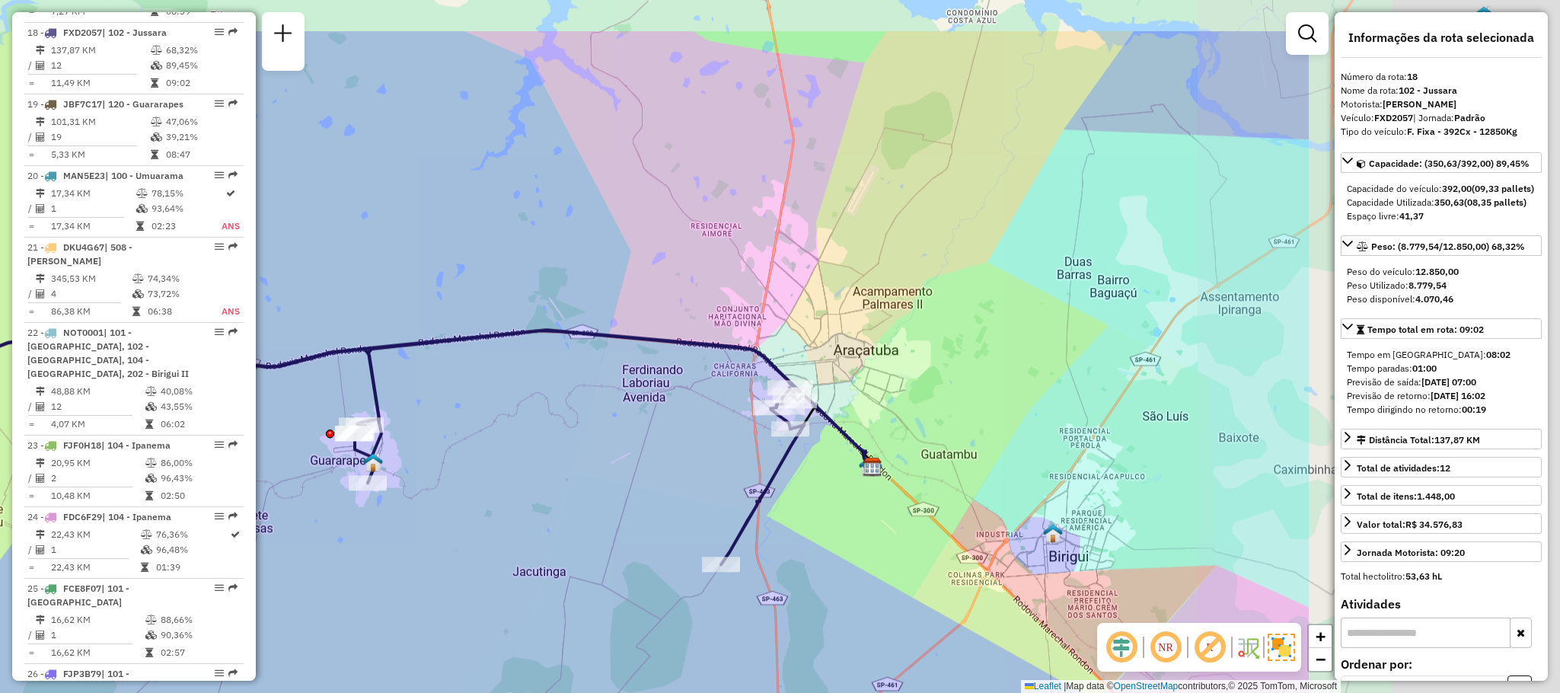
drag, startPoint x: 896, startPoint y: 340, endPoint x: 423, endPoint y: 436, distance: 482.6
click at [423, 436] on div "Janela de atendimento Grade de atendimento Capacidade Transportadoras Veículos …" at bounding box center [780, 346] width 1560 height 693
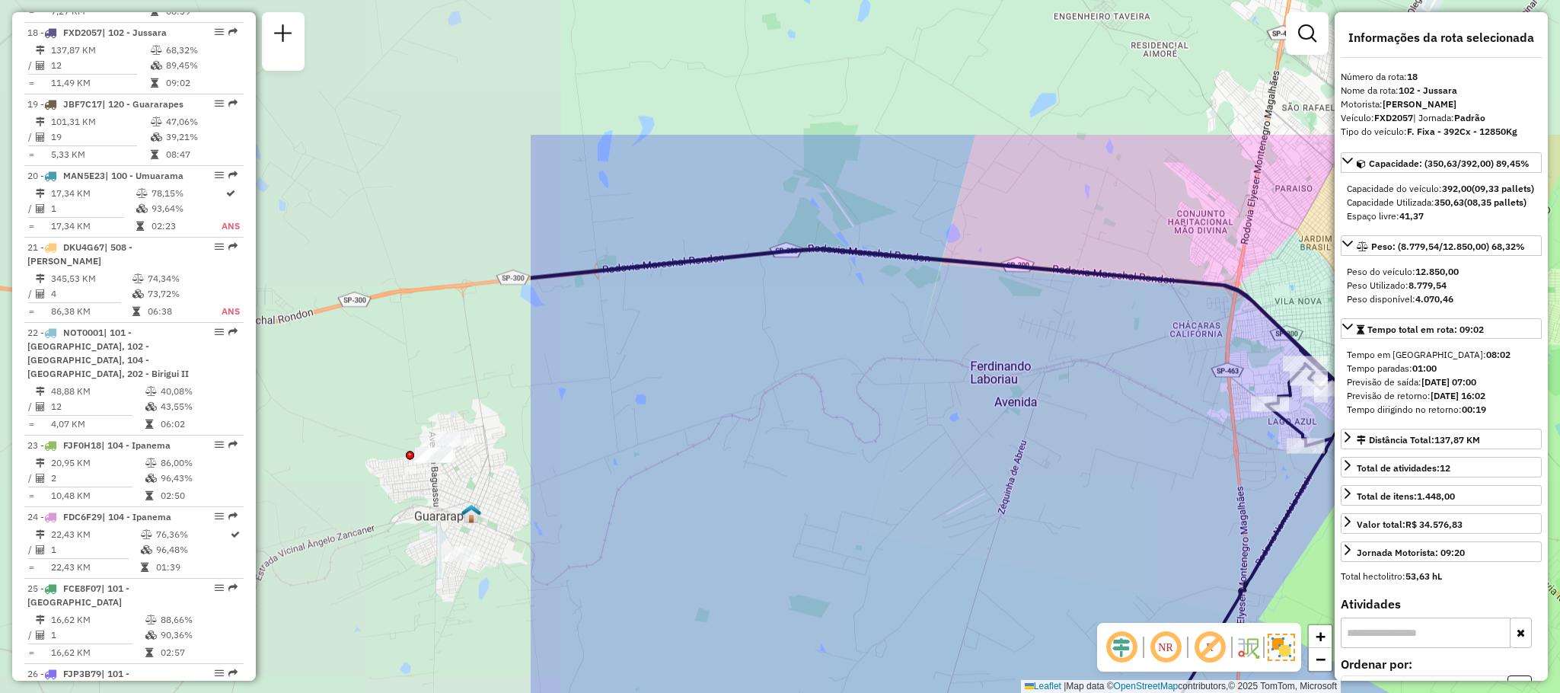
drag, startPoint x: 469, startPoint y: 231, endPoint x: 1156, endPoint y: 435, distance: 716.6
click at [1156, 435] on div "Janela de atendimento Grade de atendimento Capacidade Transportadoras Veículos …" at bounding box center [780, 346] width 1560 height 693
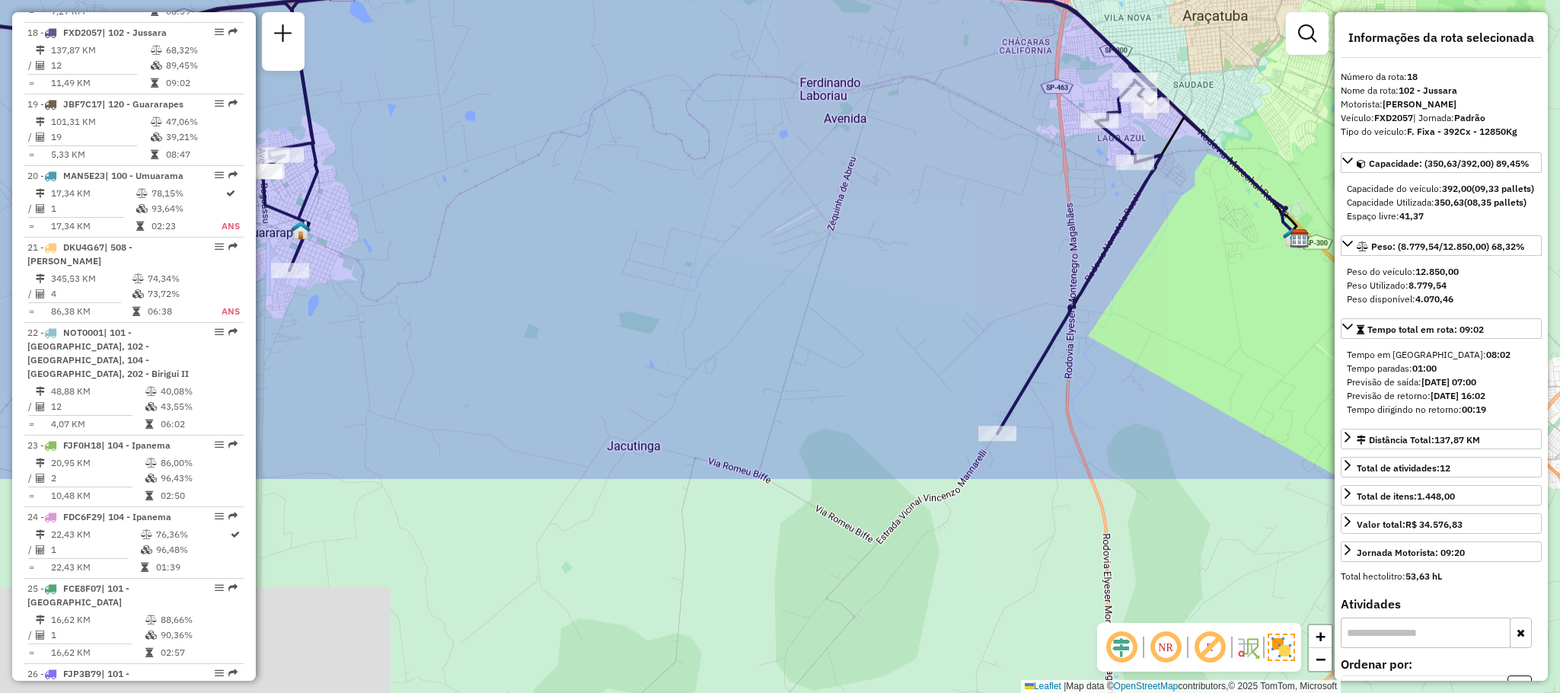
drag, startPoint x: 795, startPoint y: 452, endPoint x: 599, endPoint y: 126, distance: 380.8
click at [599, 126] on div "Janela de atendimento Grade de atendimento Capacidade Transportadoras Veículos …" at bounding box center [780, 346] width 1560 height 693
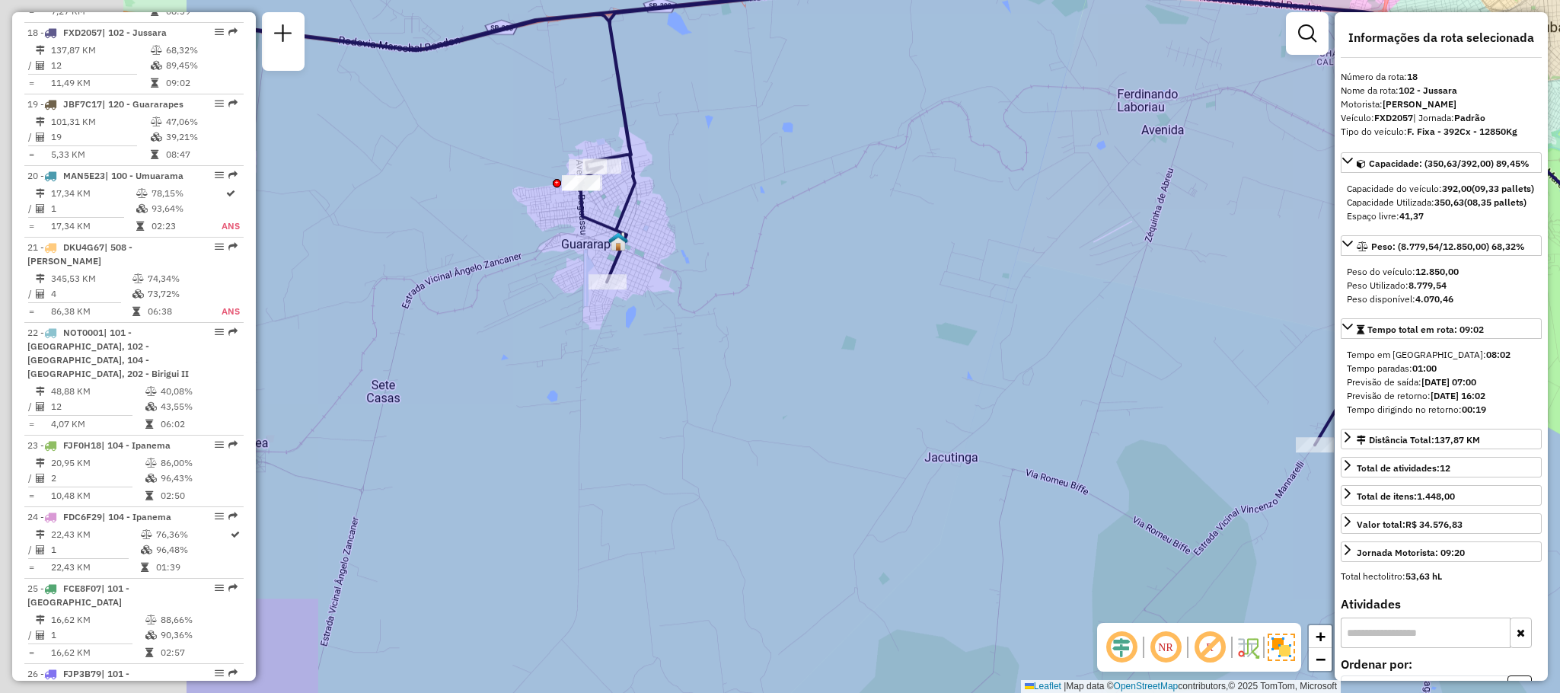
drag, startPoint x: 708, startPoint y: 316, endPoint x: 1326, endPoint y: 444, distance: 630.7
click at [1326, 444] on div "Janela de atendimento Grade de atendimento Capacidade Transportadoras Veículos …" at bounding box center [780, 346] width 1560 height 693
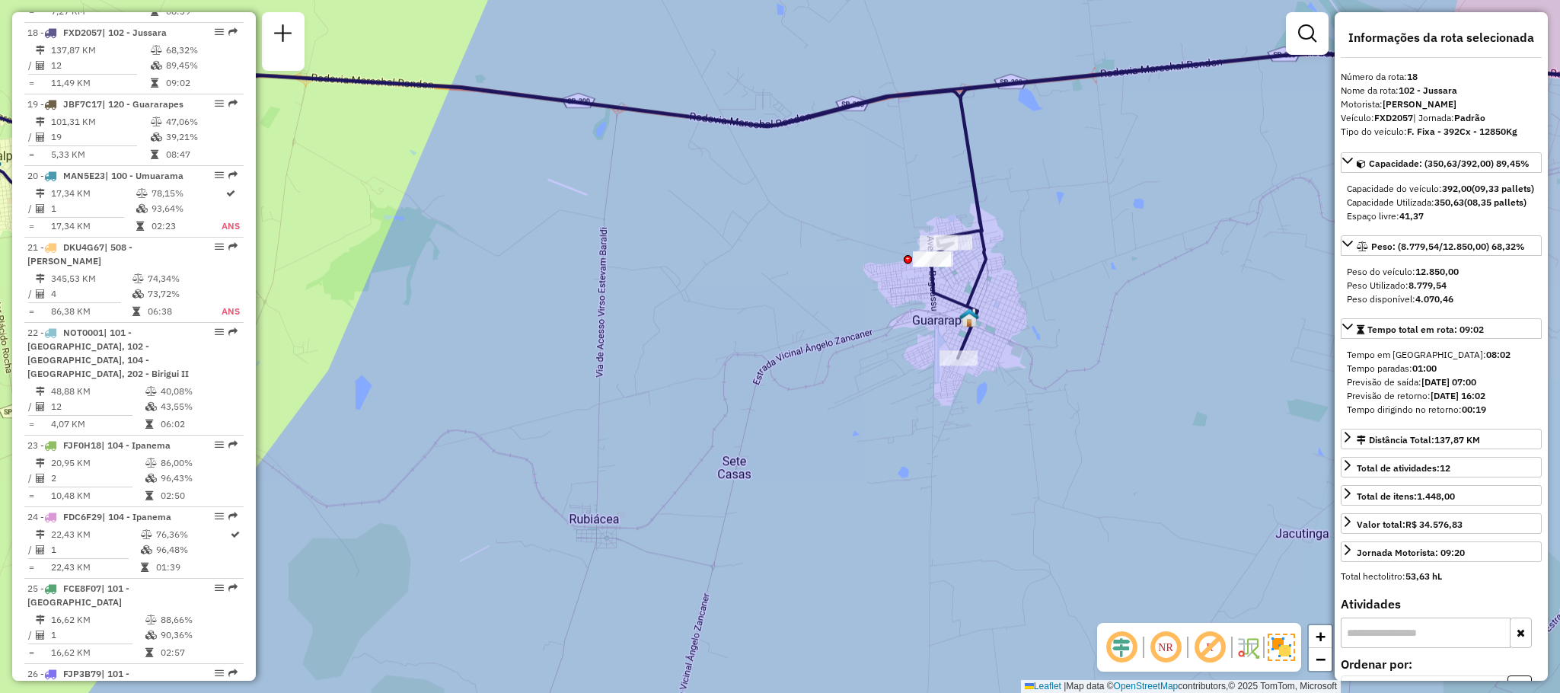
drag, startPoint x: 1024, startPoint y: 331, endPoint x: 1559, endPoint y: 417, distance: 542.1
click at [1559, 417] on div "Janela de atendimento Grade de atendimento Capacidade Transportadoras Veículos …" at bounding box center [780, 346] width 1560 height 693
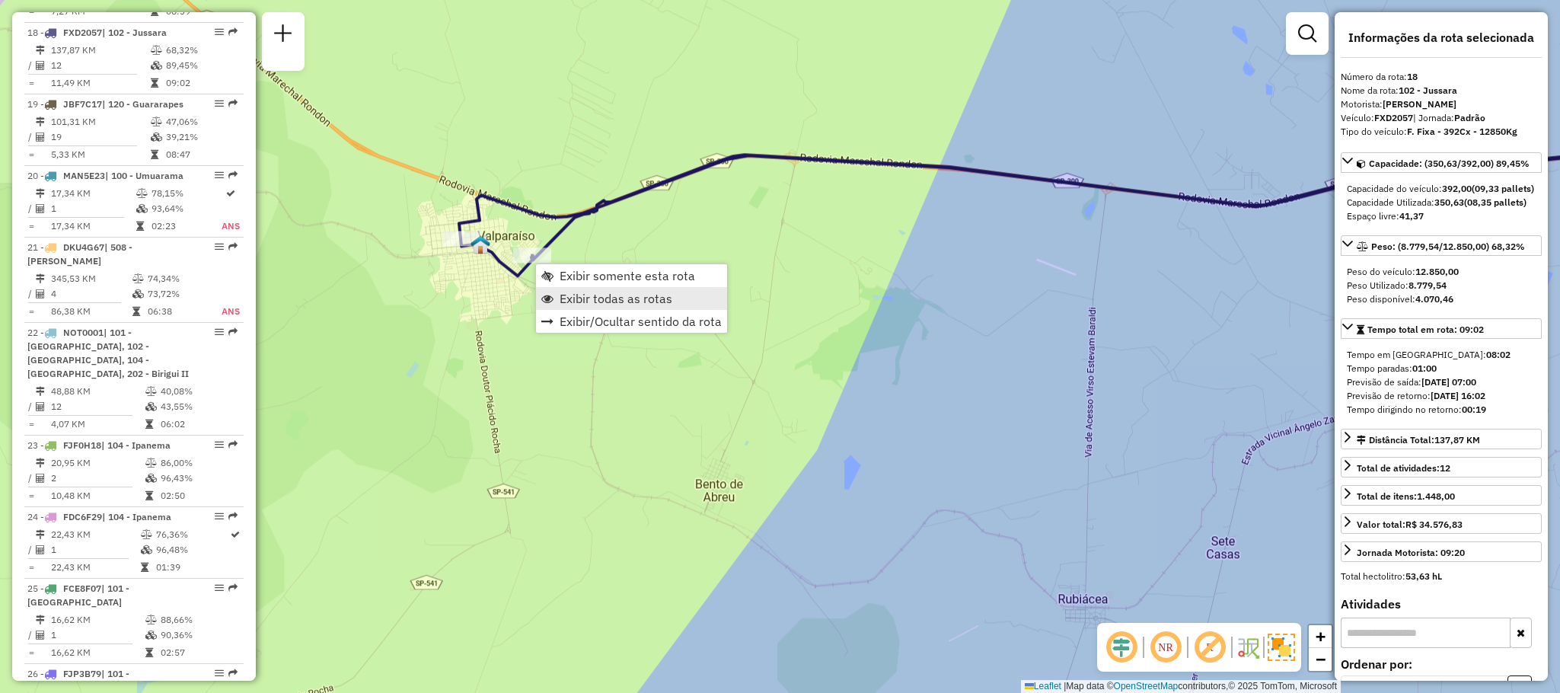
click at [627, 297] on span "Exibir todas as rotas" at bounding box center [616, 298] width 113 height 12
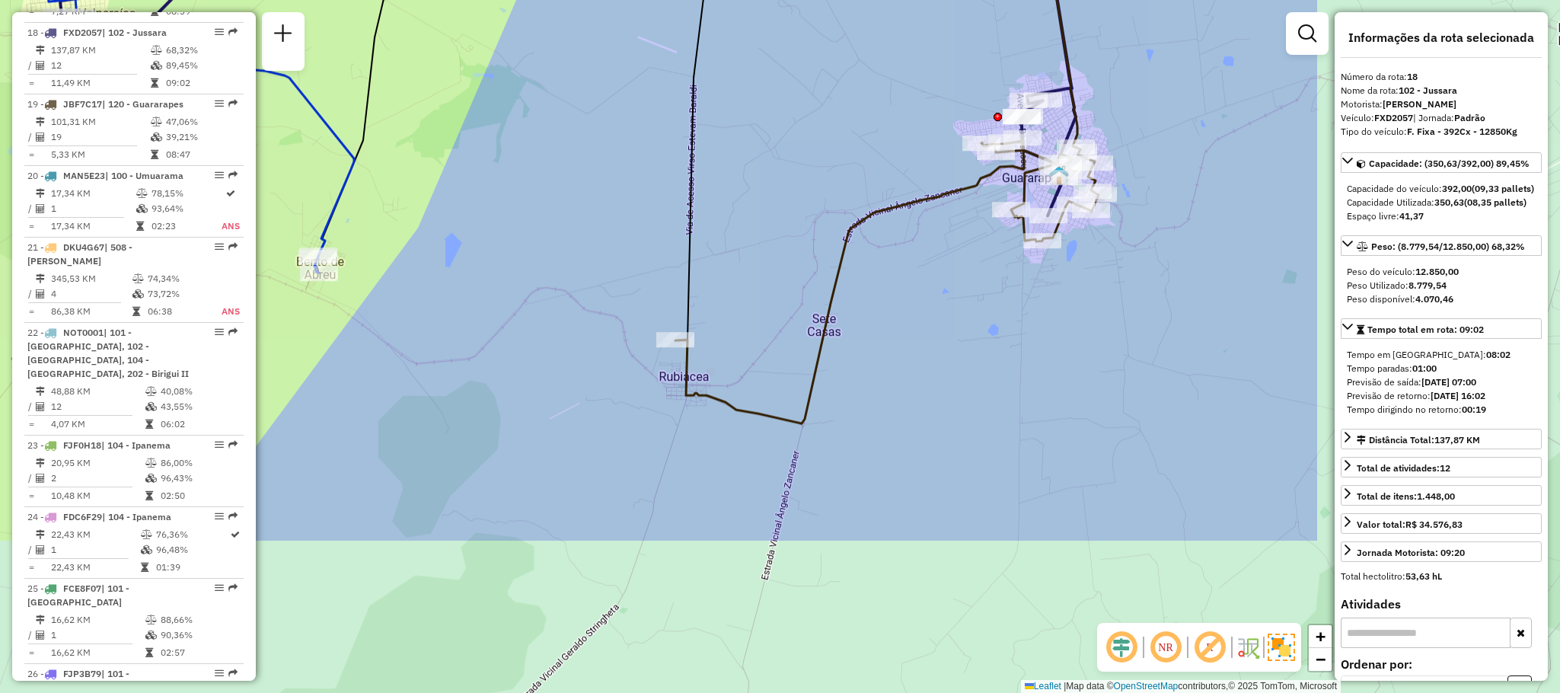
drag, startPoint x: 864, startPoint y: 458, endPoint x: 366, endPoint y: 152, distance: 584.6
click at [366, 152] on div "Janela de atendimento Grade de atendimento Capacidade Transportadoras Veículos …" at bounding box center [780, 346] width 1560 height 693
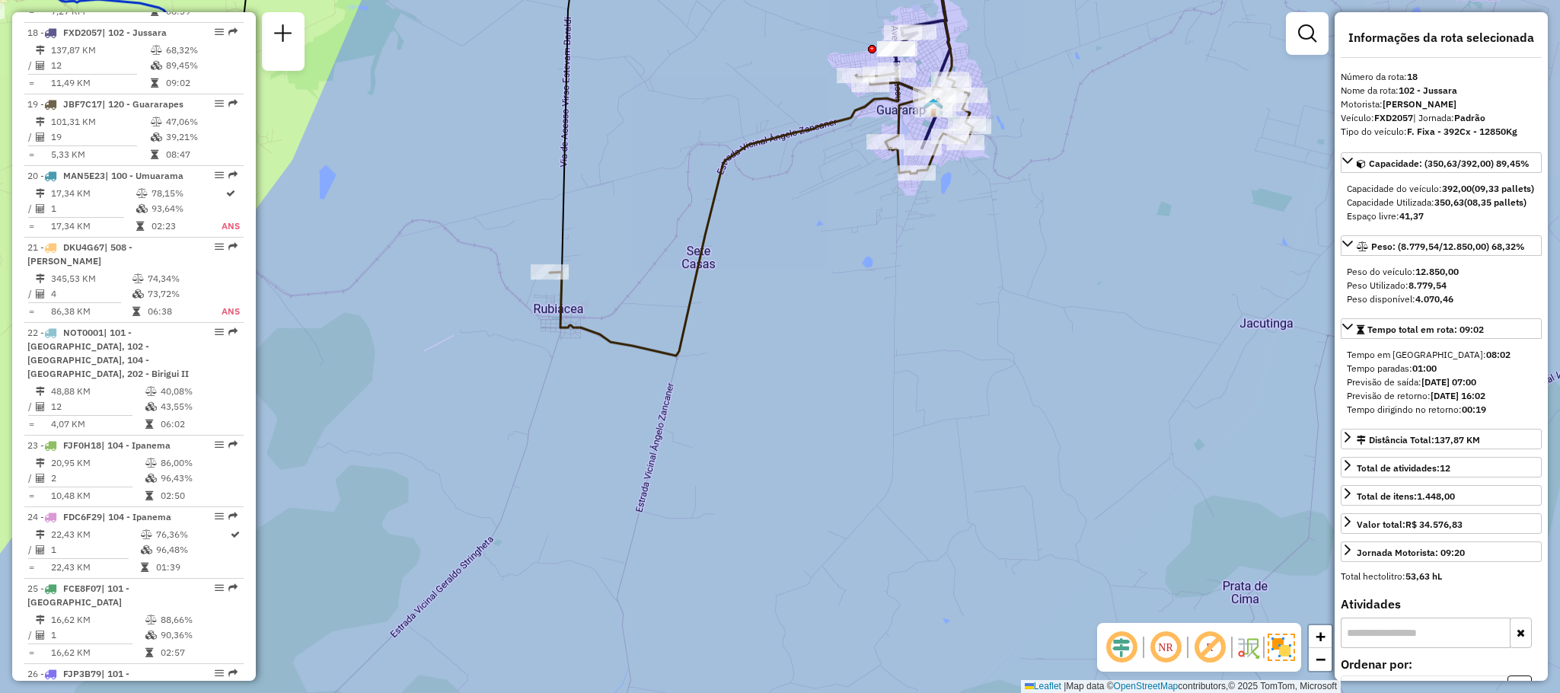
drag, startPoint x: 797, startPoint y: 208, endPoint x: 339, endPoint y: 404, distance: 498.8
click at [339, 404] on div "Janela de atendimento Grade de atendimento Capacidade Transportadoras Veículos …" at bounding box center [780, 346] width 1560 height 693
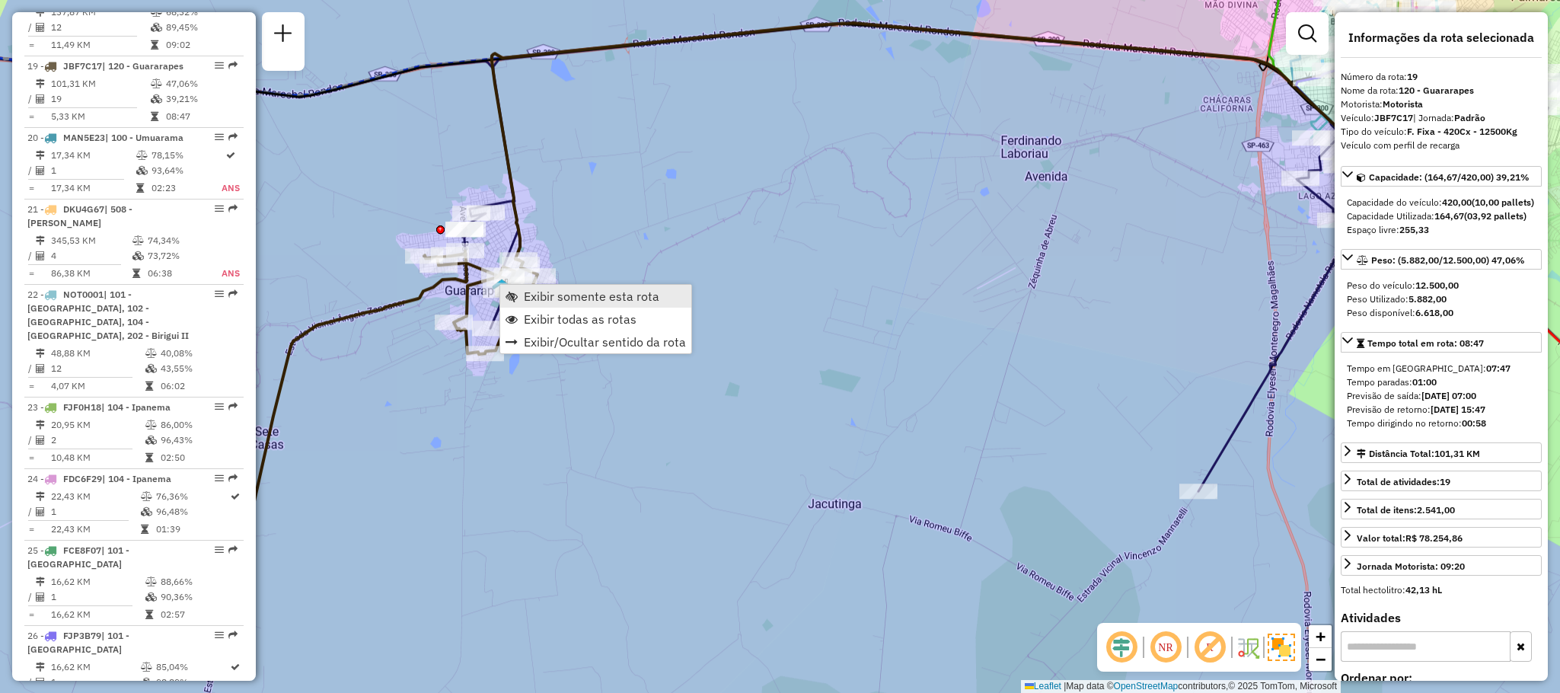
scroll to position [2080, 0]
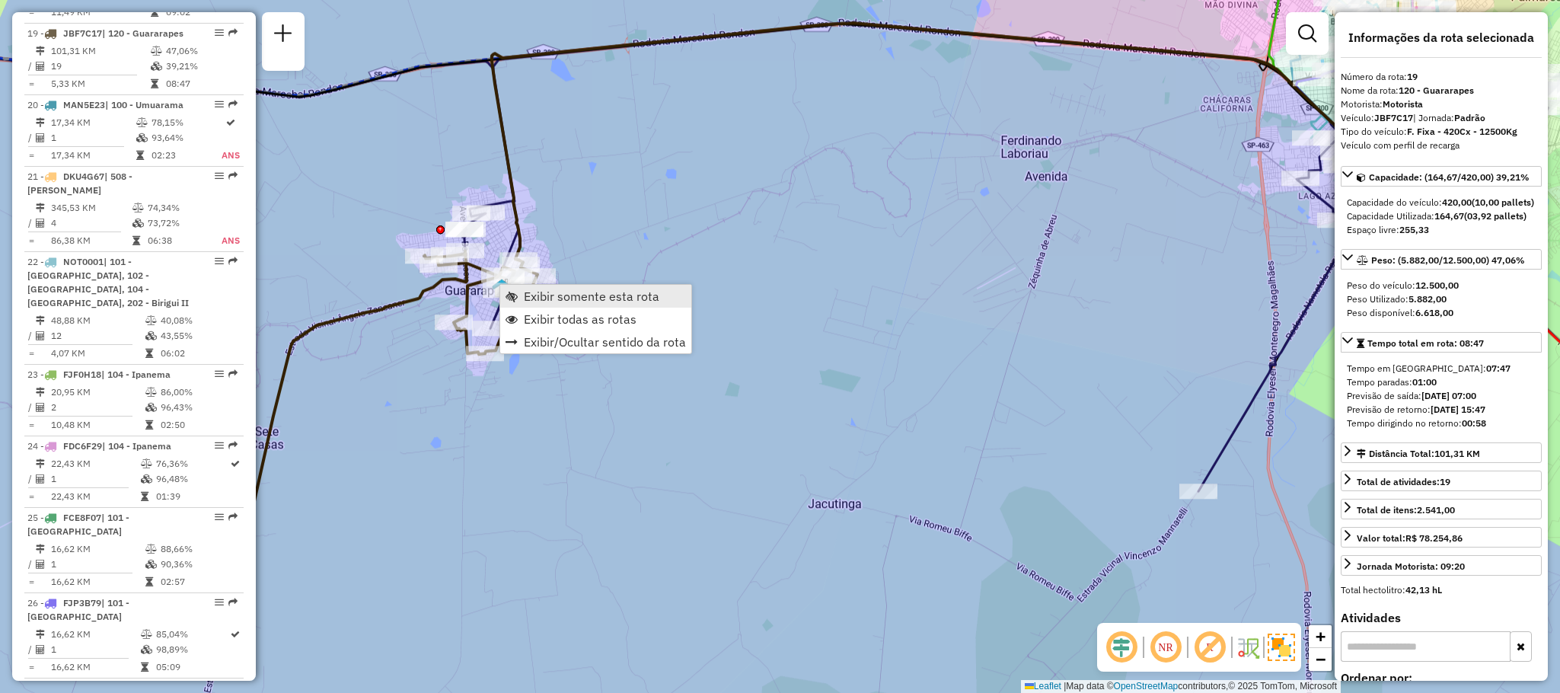
click at [554, 292] on span "Exibir somente esta rota" at bounding box center [592, 296] width 136 height 12
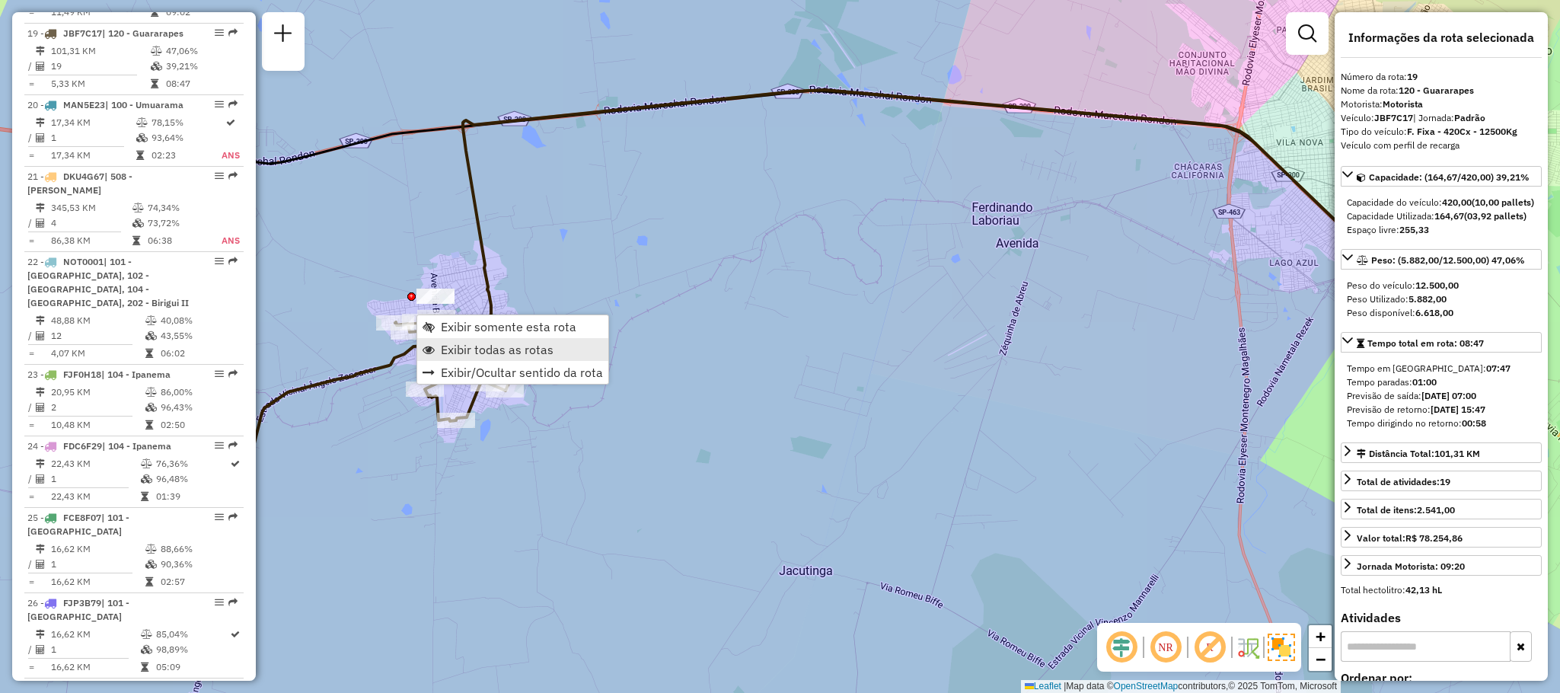
click at [496, 340] on link "Exibir todas as rotas" at bounding box center [512, 349] width 191 height 23
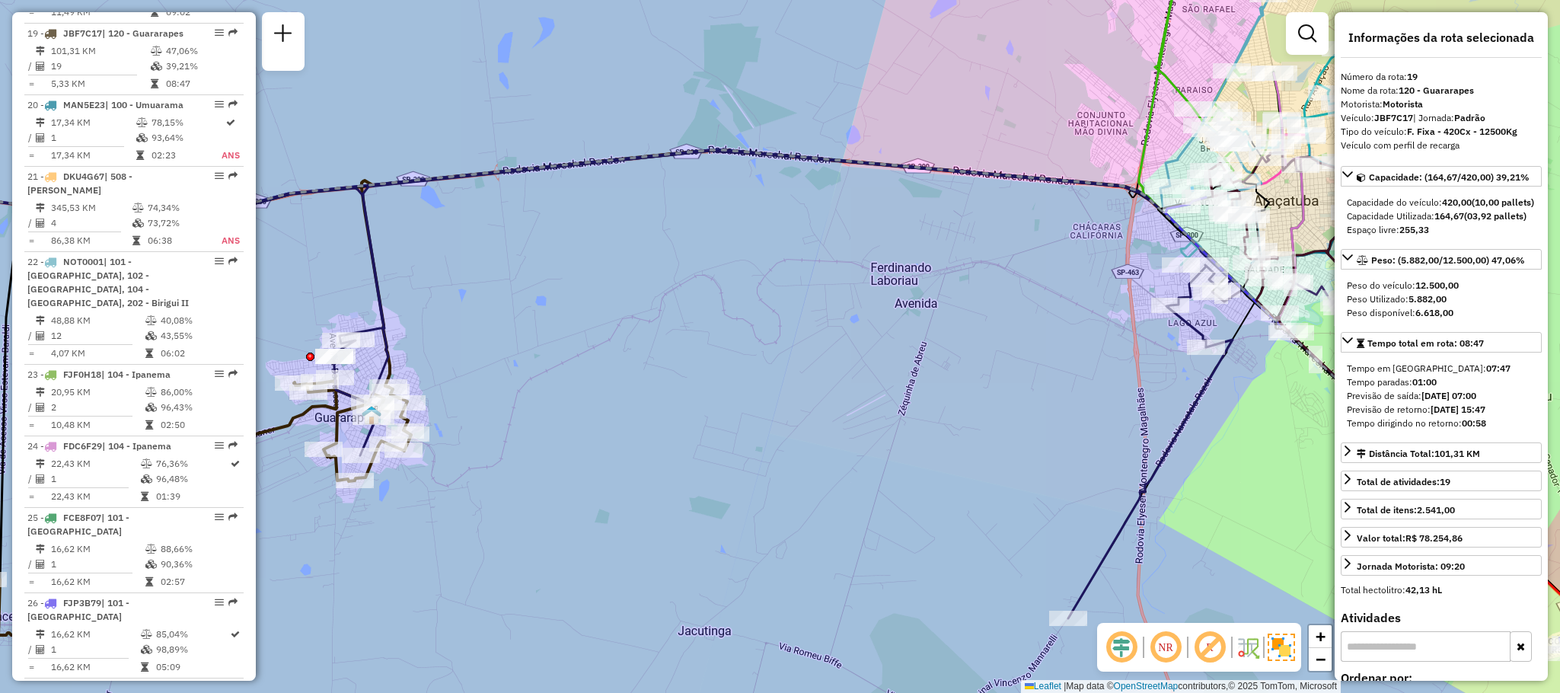
drag, startPoint x: 836, startPoint y: 295, endPoint x: 266, endPoint y: 410, distance: 581.7
click at [266, 410] on div "Janela de atendimento Grade de atendimento Capacidade Transportadoras Veículos …" at bounding box center [780, 346] width 1560 height 693
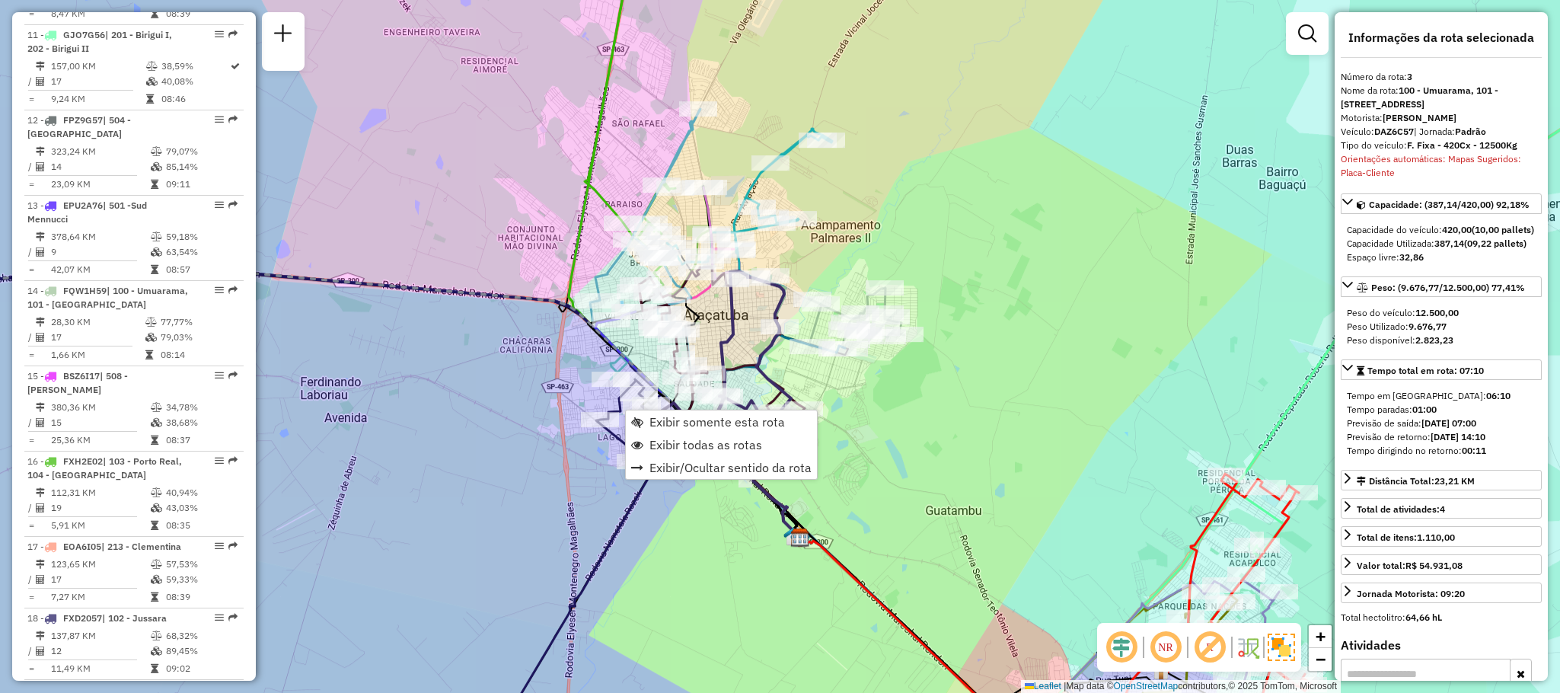
scroll to position [766, 0]
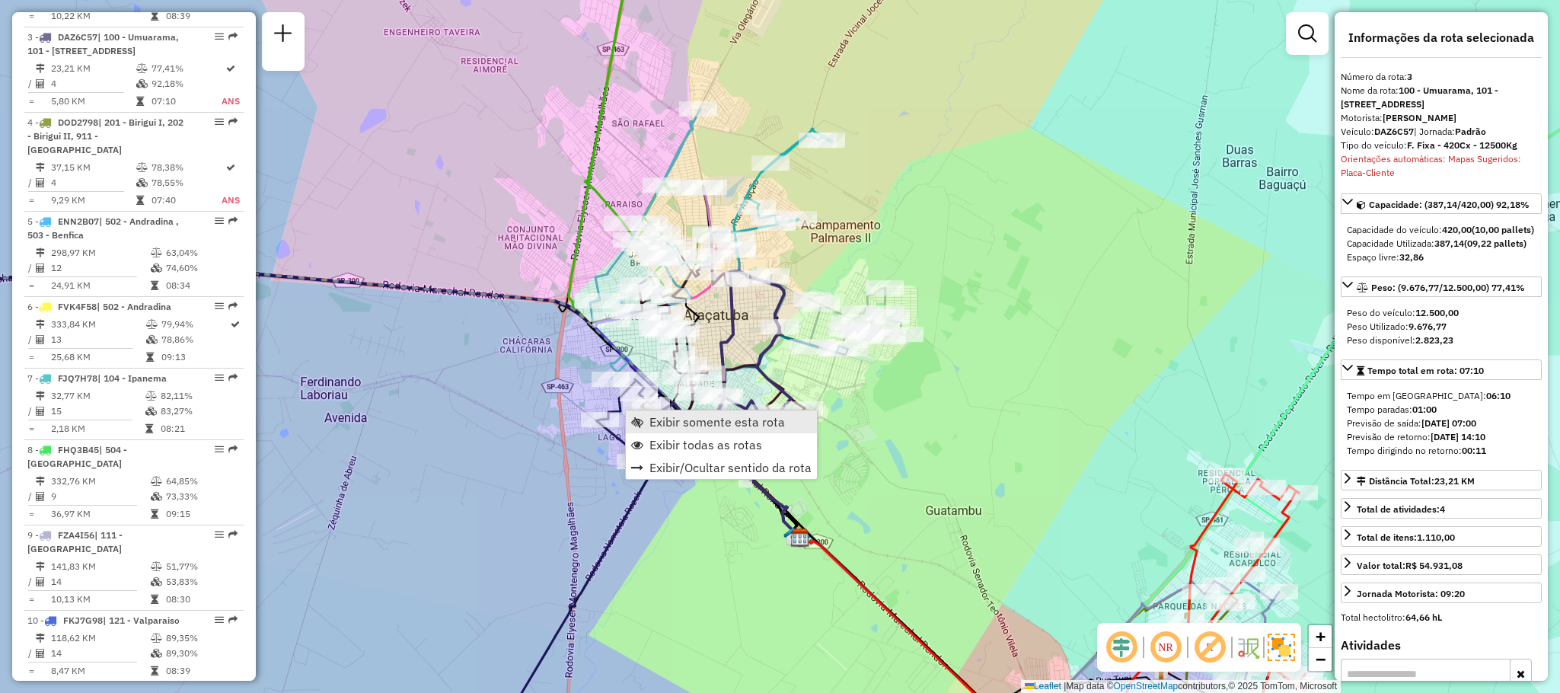
click at [675, 418] on span "Exibir somente esta rota" at bounding box center [718, 422] width 136 height 12
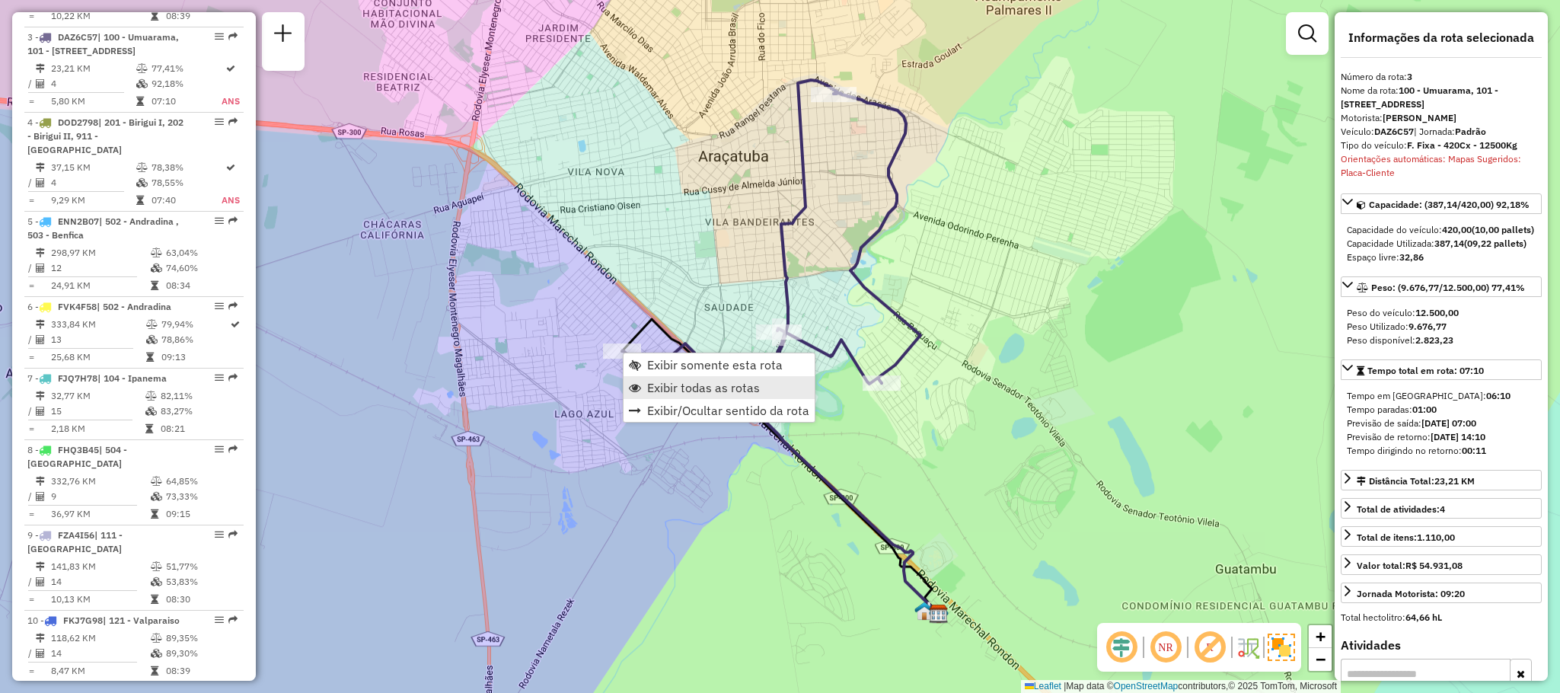
click at [654, 382] on span "Exibir todas as rotas" at bounding box center [703, 388] width 113 height 12
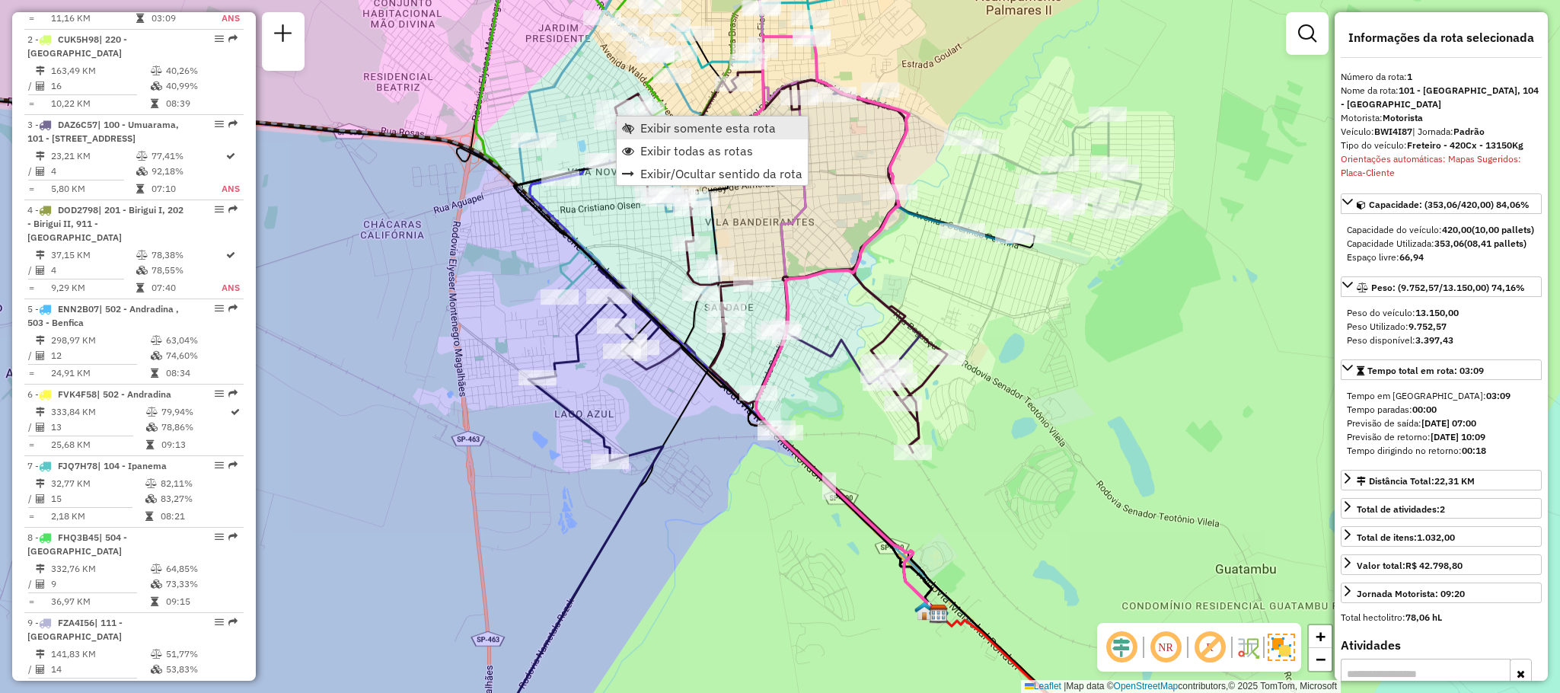
scroll to position [610, 0]
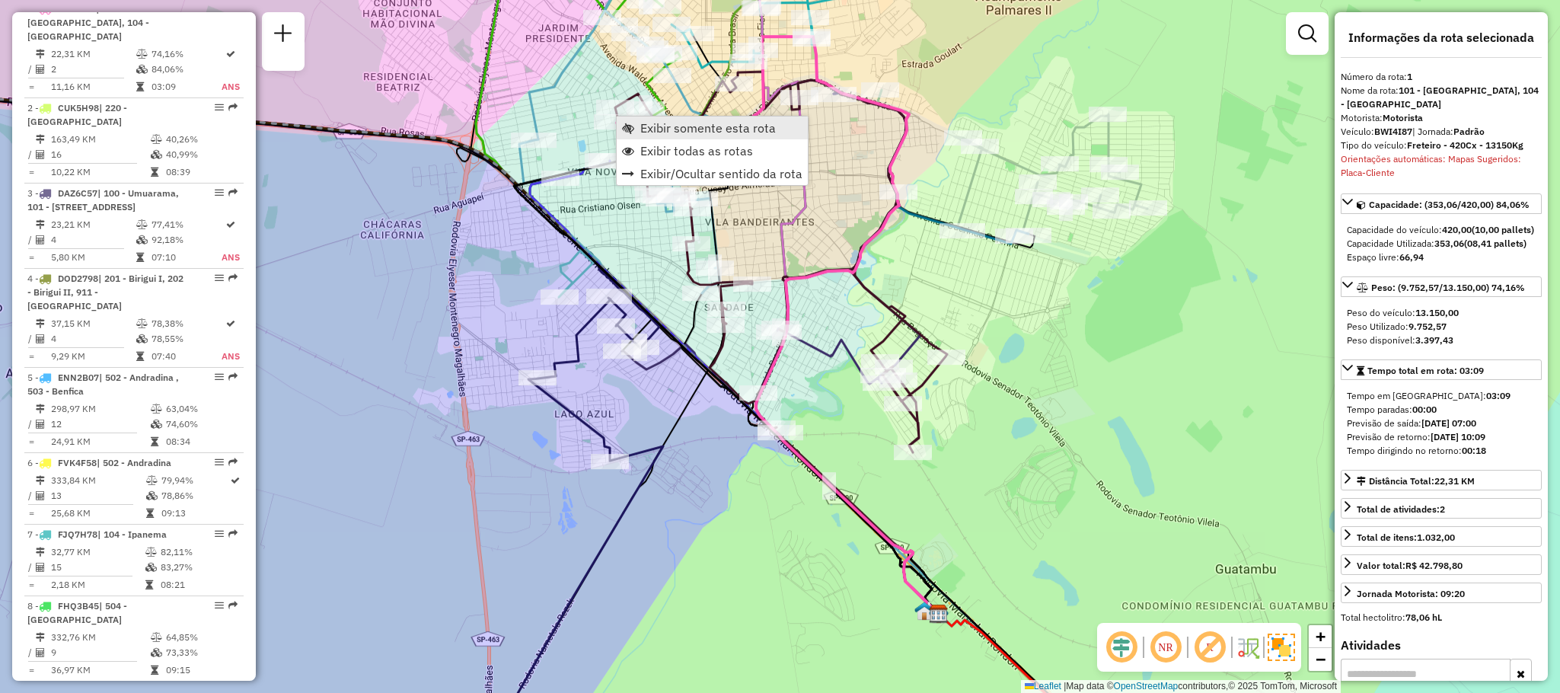
click at [677, 126] on span "Exibir somente esta rota" at bounding box center [708, 128] width 136 height 12
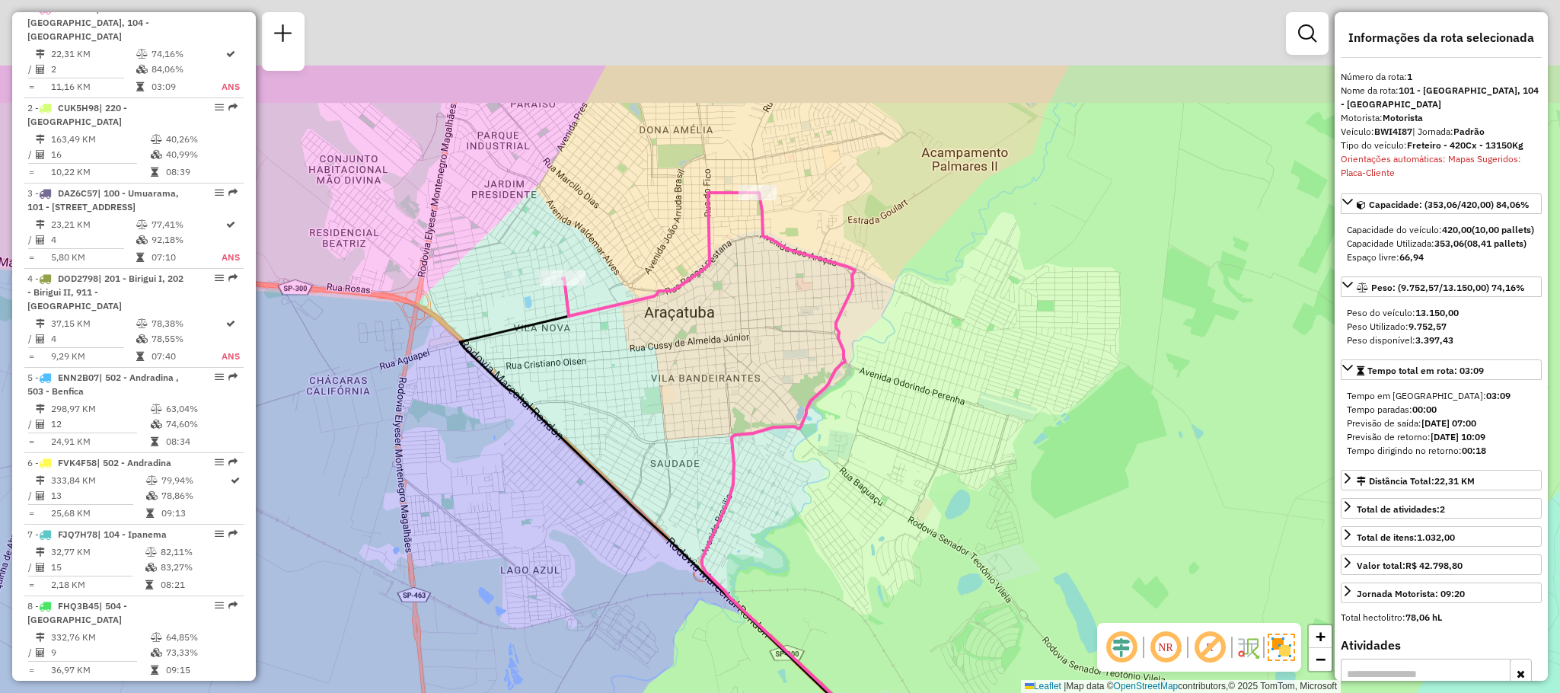
drag, startPoint x: 782, startPoint y: 92, endPoint x: 611, endPoint y: 282, distance: 255.6
click at [611, 282] on div "Janela de atendimento Grade de atendimento Capacidade Transportadoras Veículos …" at bounding box center [780, 346] width 1560 height 693
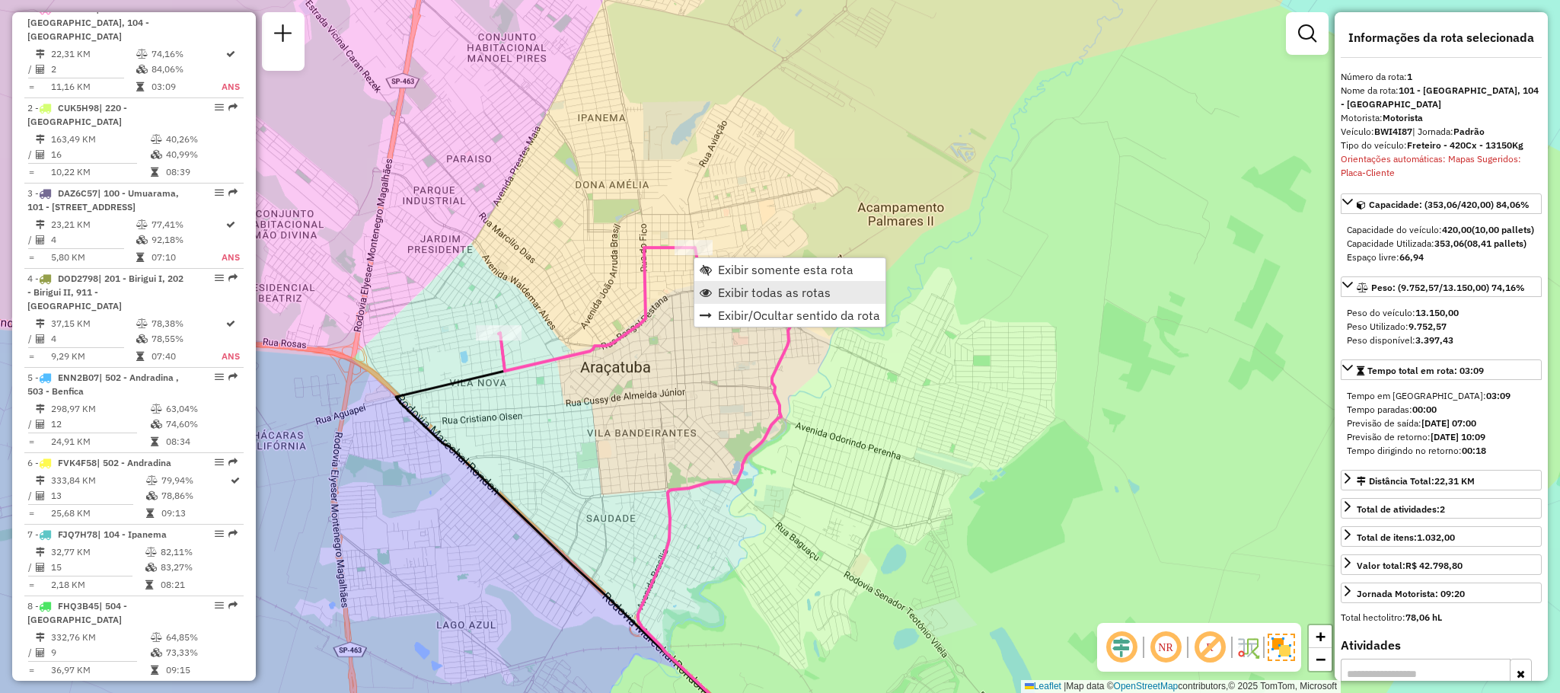
click at [778, 288] on span "Exibir todas as rotas" at bounding box center [774, 292] width 113 height 12
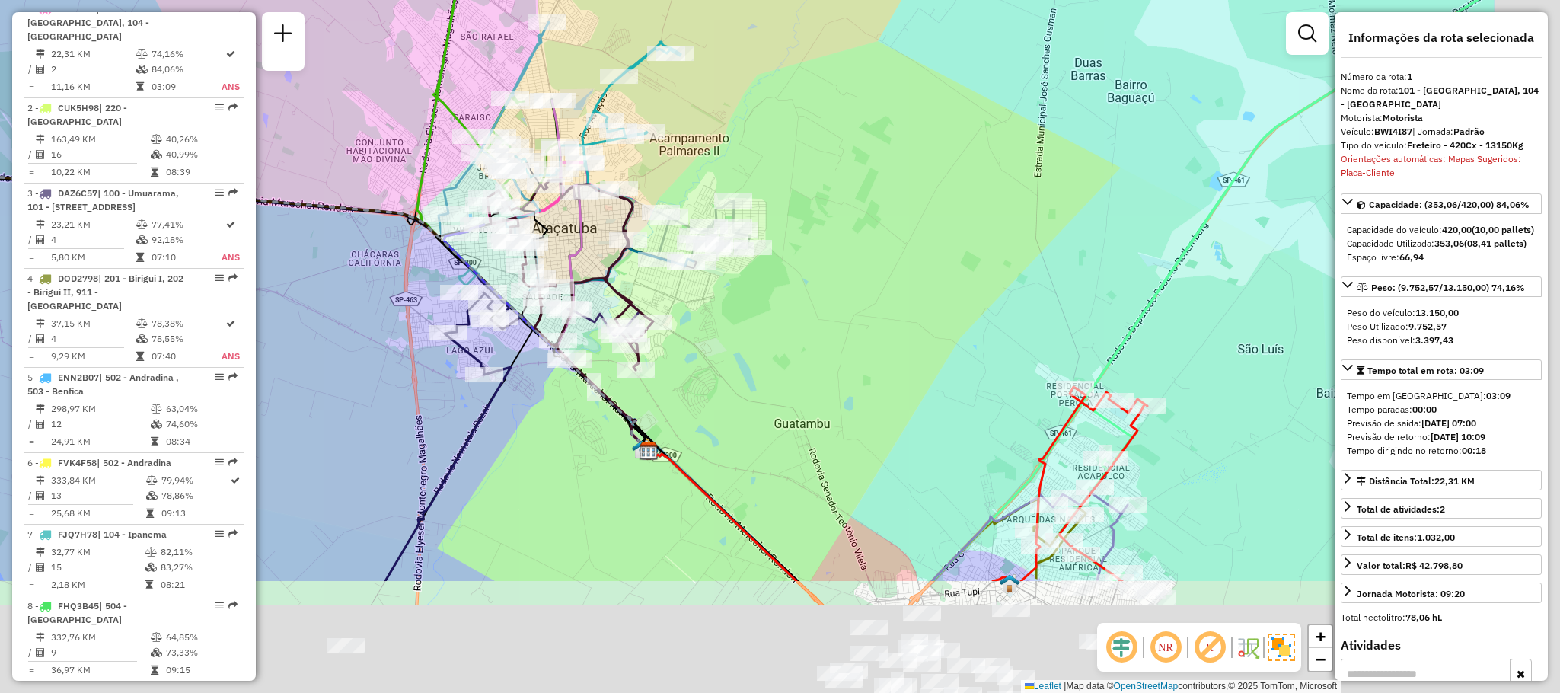
drag, startPoint x: 996, startPoint y: 471, endPoint x: 695, endPoint y: 244, distance: 376.4
click at [697, 245] on div "Janela de atendimento Grade de atendimento Capacidade Transportadoras Veículos …" at bounding box center [780, 346] width 1560 height 693
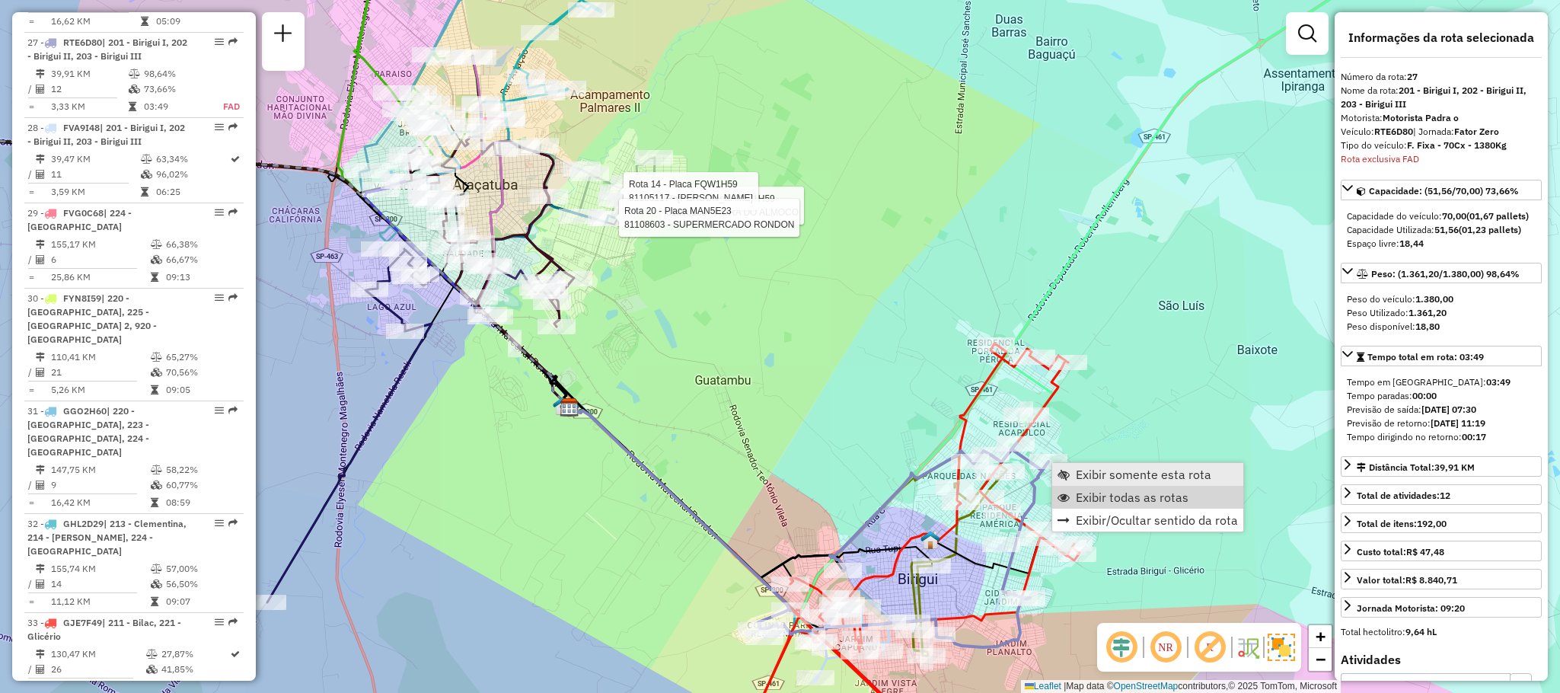
scroll to position [2724, 0]
click at [1109, 477] on span "Exibir somente esta rota" at bounding box center [1144, 474] width 136 height 12
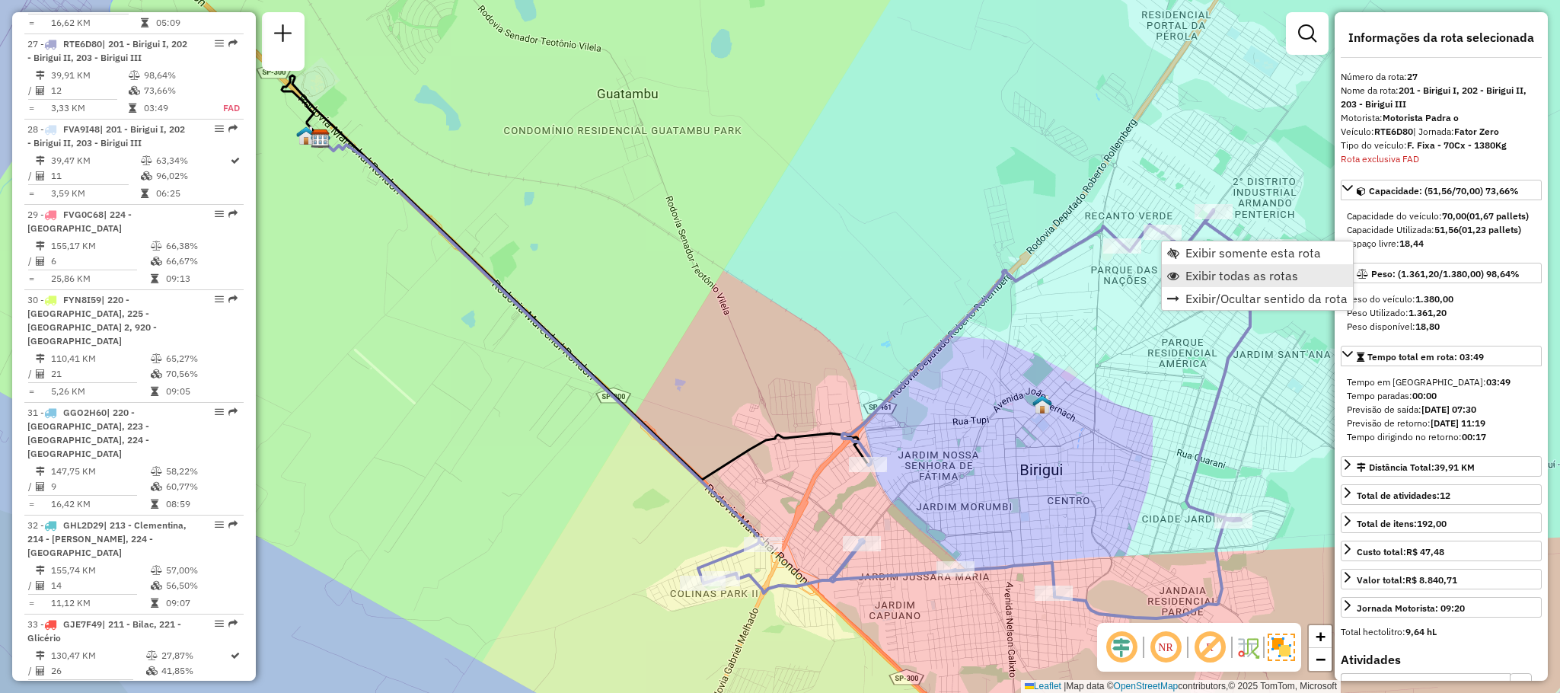
click at [1181, 277] on link "Exibir todas as rotas" at bounding box center [1257, 275] width 191 height 23
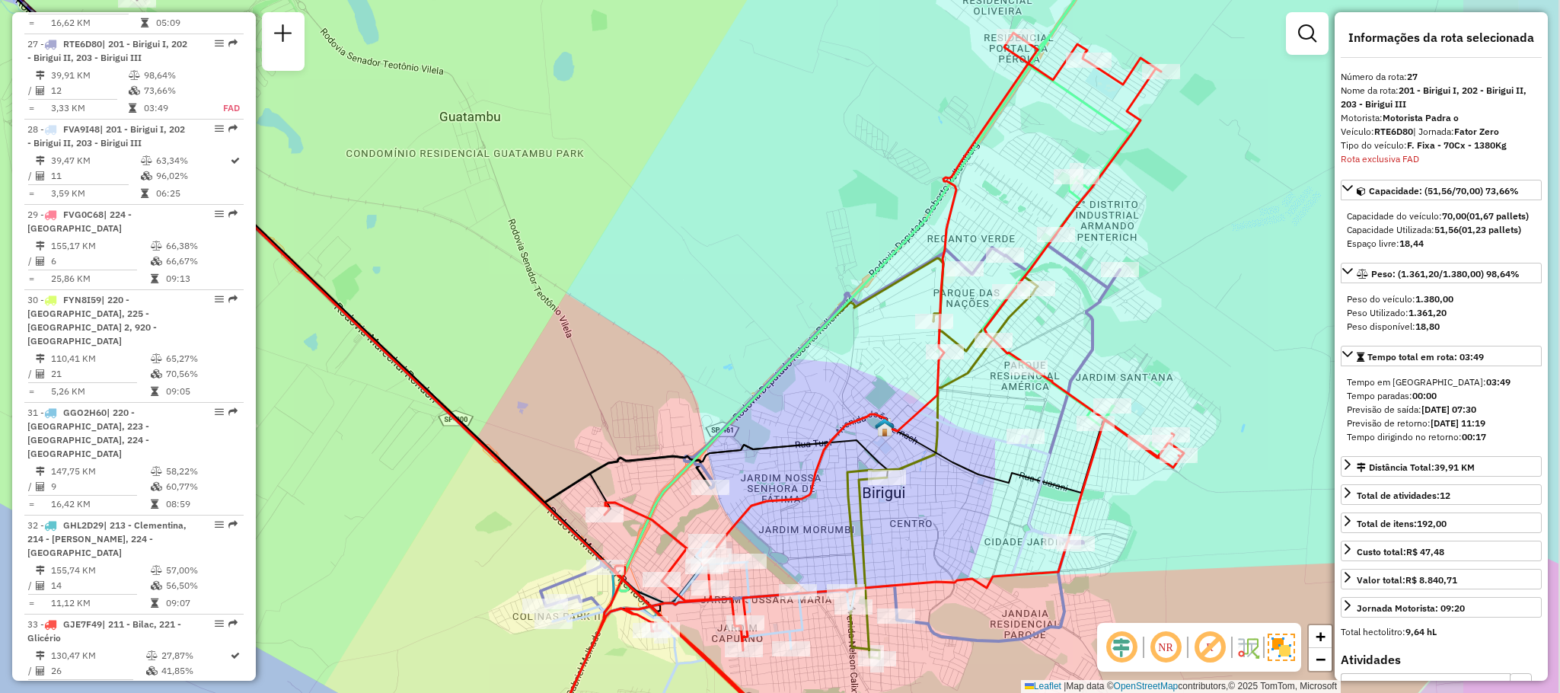
drag, startPoint x: 860, startPoint y: 337, endPoint x: 519, endPoint y: 352, distance: 341.5
click at [519, 352] on div "Janela de atendimento Grade de atendimento Capacidade Transportadoras Veículos …" at bounding box center [780, 346] width 1560 height 693
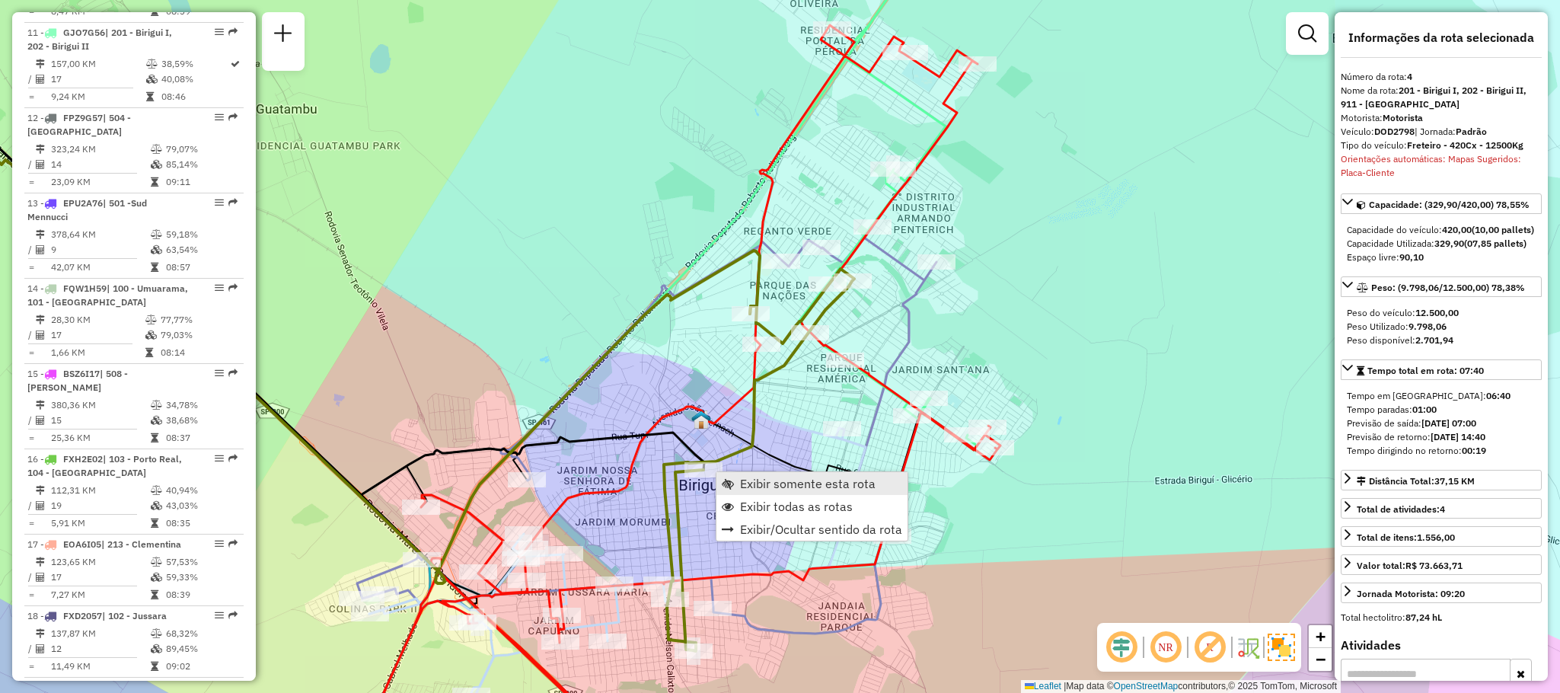
scroll to position [867, 0]
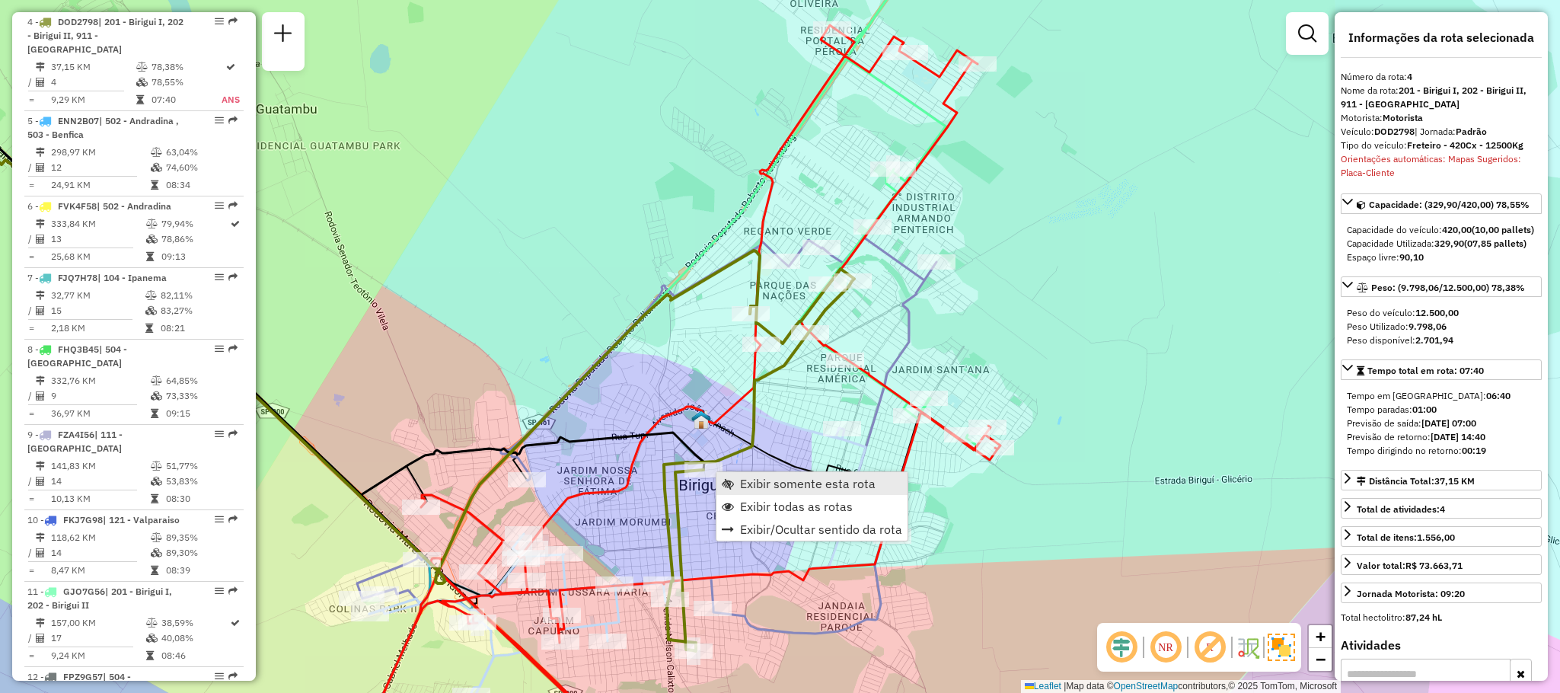
click at [781, 489] on span "Exibir somente esta rota" at bounding box center [808, 483] width 136 height 12
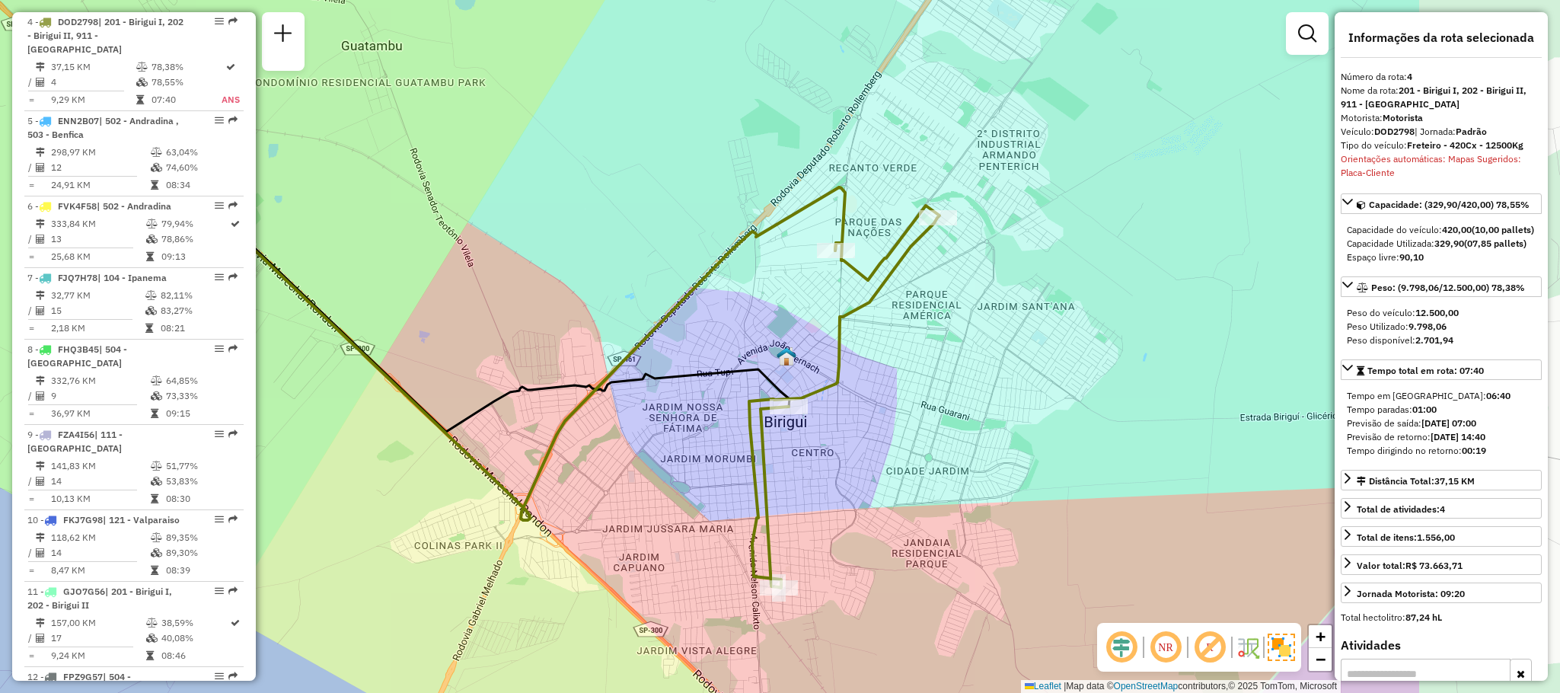
drag, startPoint x: 1024, startPoint y: 439, endPoint x: 727, endPoint y: 400, distance: 299.6
click at [727, 400] on div "Janela de atendimento Grade de atendimento Capacidade Transportadoras Veículos …" at bounding box center [780, 346] width 1560 height 693
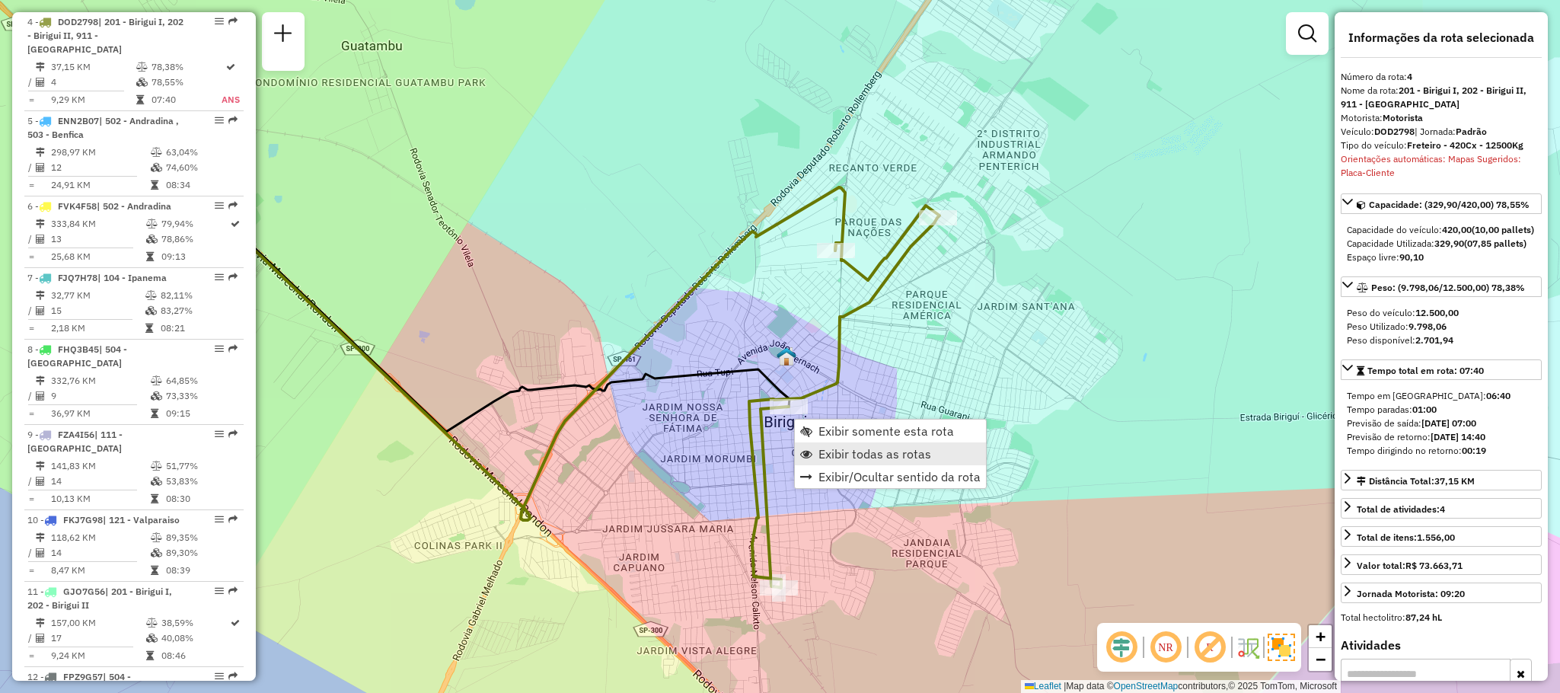
click at [839, 452] on span "Exibir todas as rotas" at bounding box center [875, 454] width 113 height 12
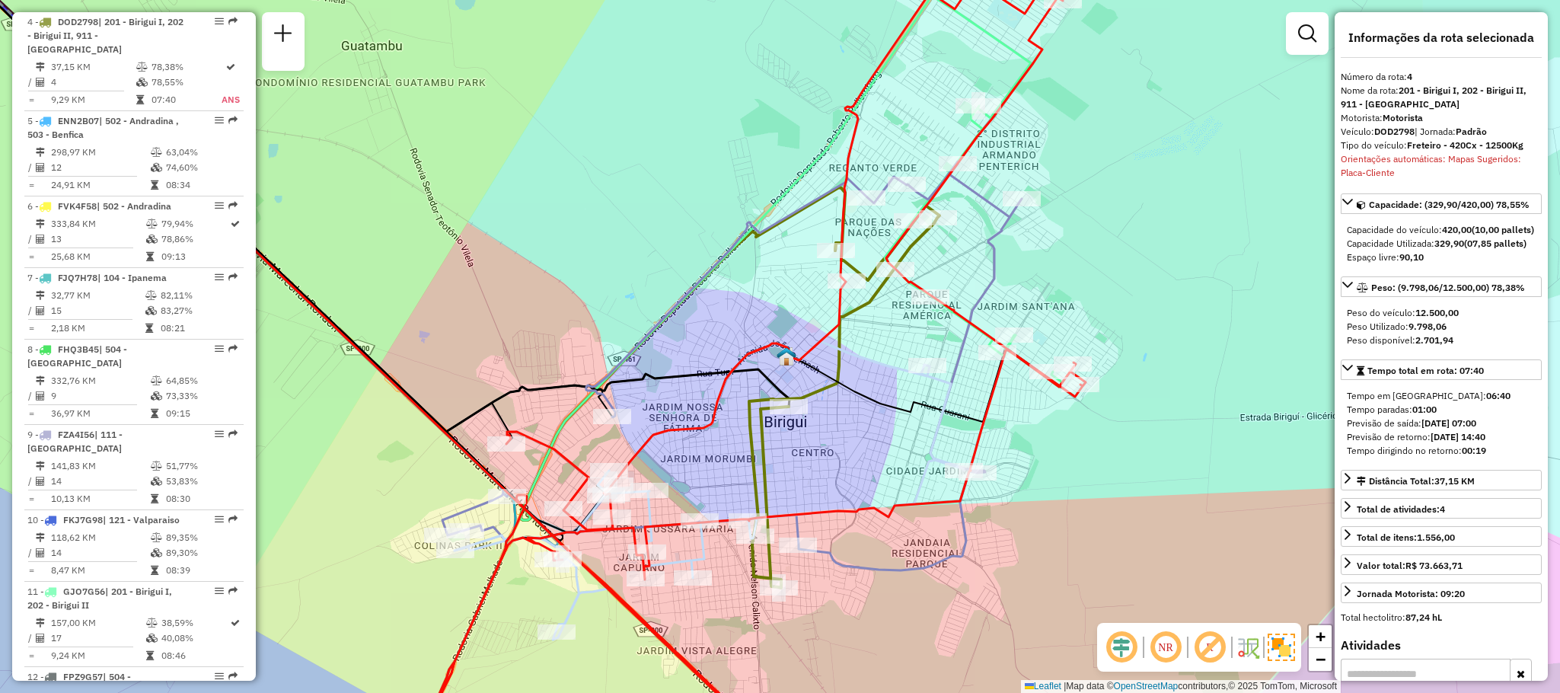
drag, startPoint x: 1215, startPoint y: 395, endPoint x: 398, endPoint y: 532, distance: 828.6
click at [398, 532] on div "Janela de atendimento Grade de atendimento Capacidade Transportadoras Veículos …" at bounding box center [780, 346] width 1560 height 693
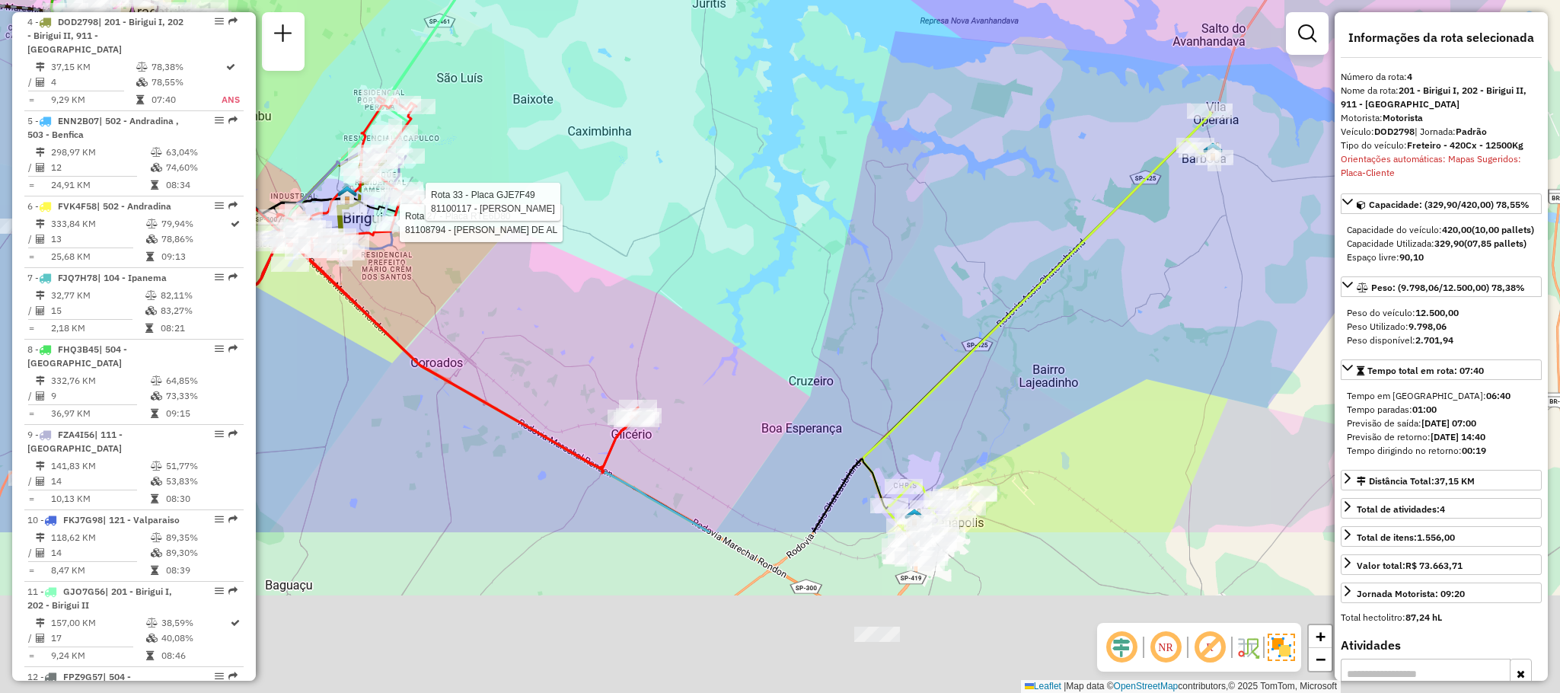
drag, startPoint x: 795, startPoint y: 416, endPoint x: 780, endPoint y: 181, distance: 235.1
click at [780, 180] on div "Rota 27 - Placa RTE6D80 81108794 - [PERSON_NAME] DE AL Rota 33 - Placa GJE7F49 …" at bounding box center [780, 346] width 1560 height 693
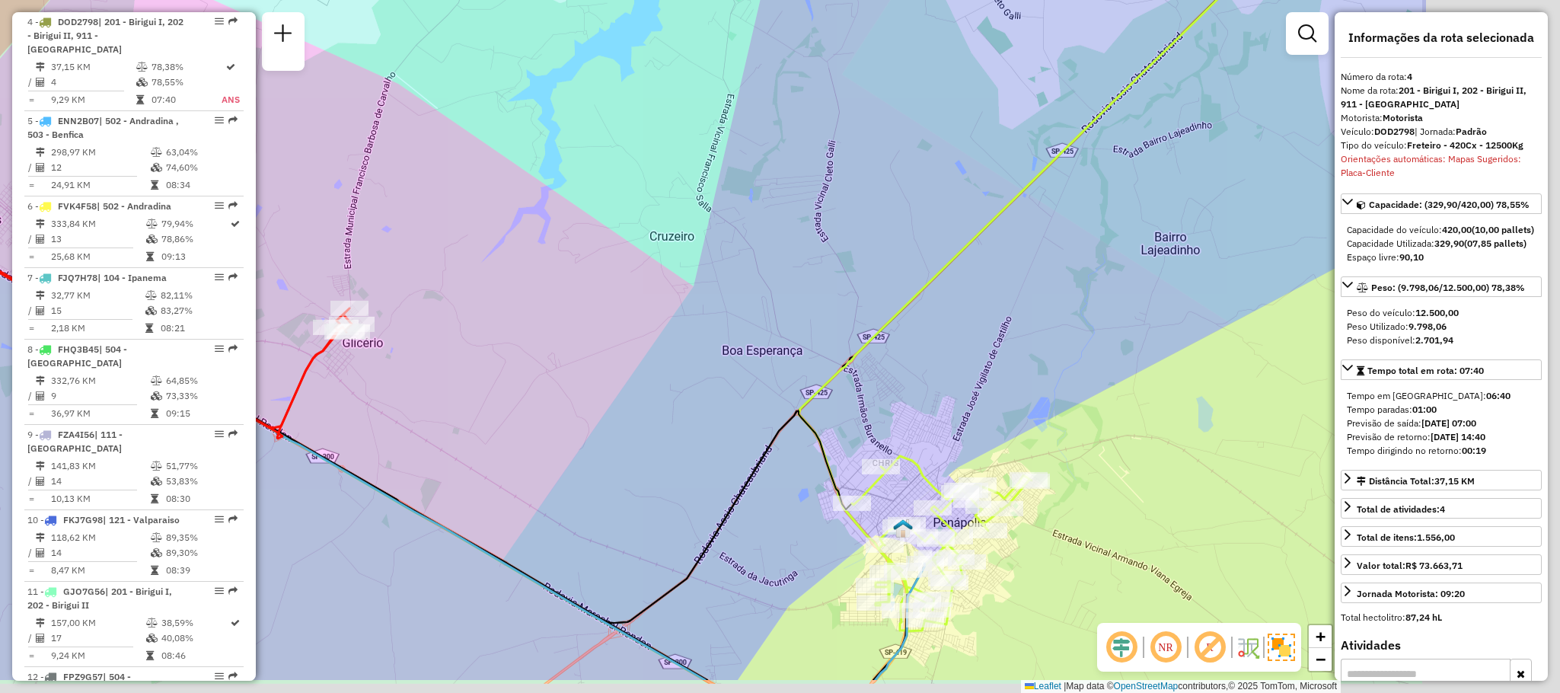
drag, startPoint x: 907, startPoint y: 430, endPoint x: 487, endPoint y: 324, distance: 433.5
click at [490, 325] on div "Rota 27 - Placa RTE6D80 81108794 - [PERSON_NAME] DE AL Rota 33 - Placa GJE7F49 …" at bounding box center [780, 346] width 1560 height 693
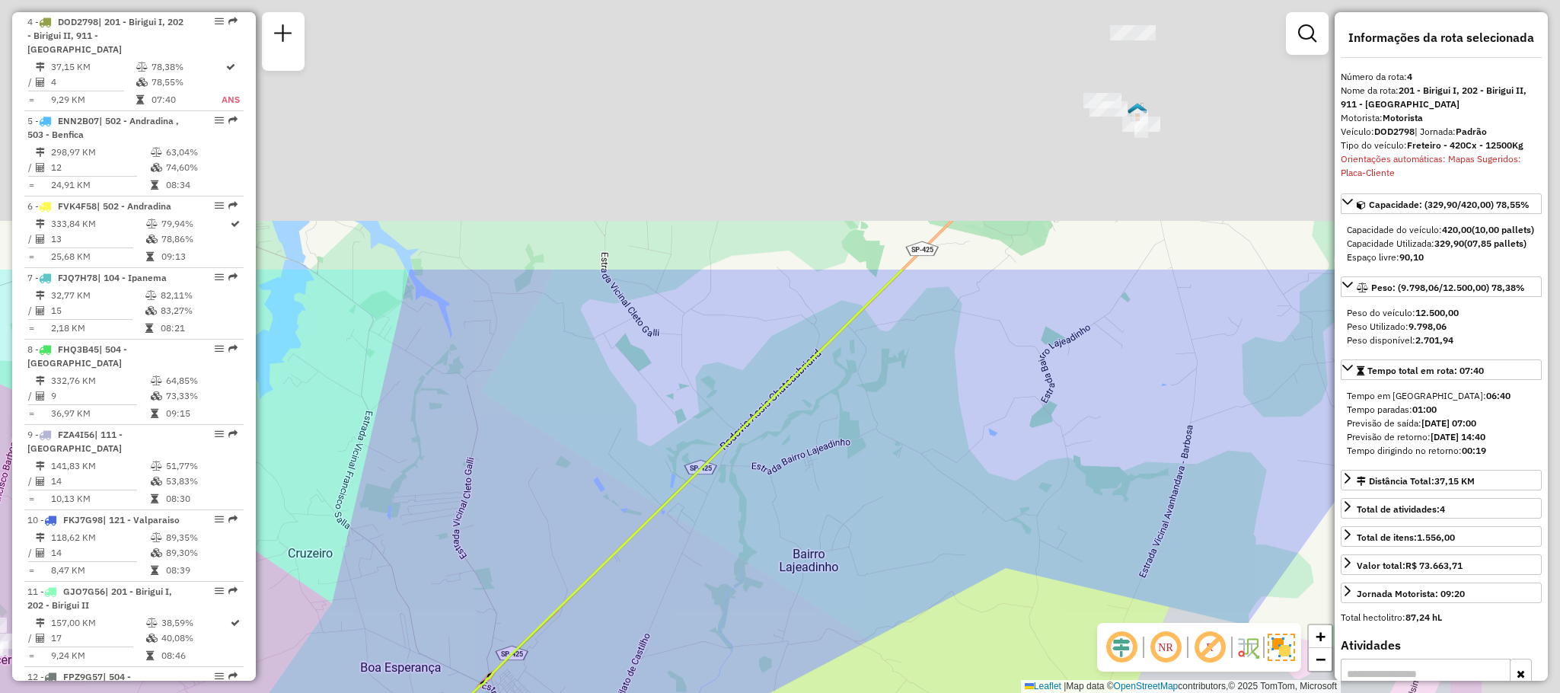
drag, startPoint x: 804, startPoint y: 292, endPoint x: 567, endPoint y: 603, distance: 390.7
click at [567, 603] on icon at bounding box center [669, 686] width 465 height 832
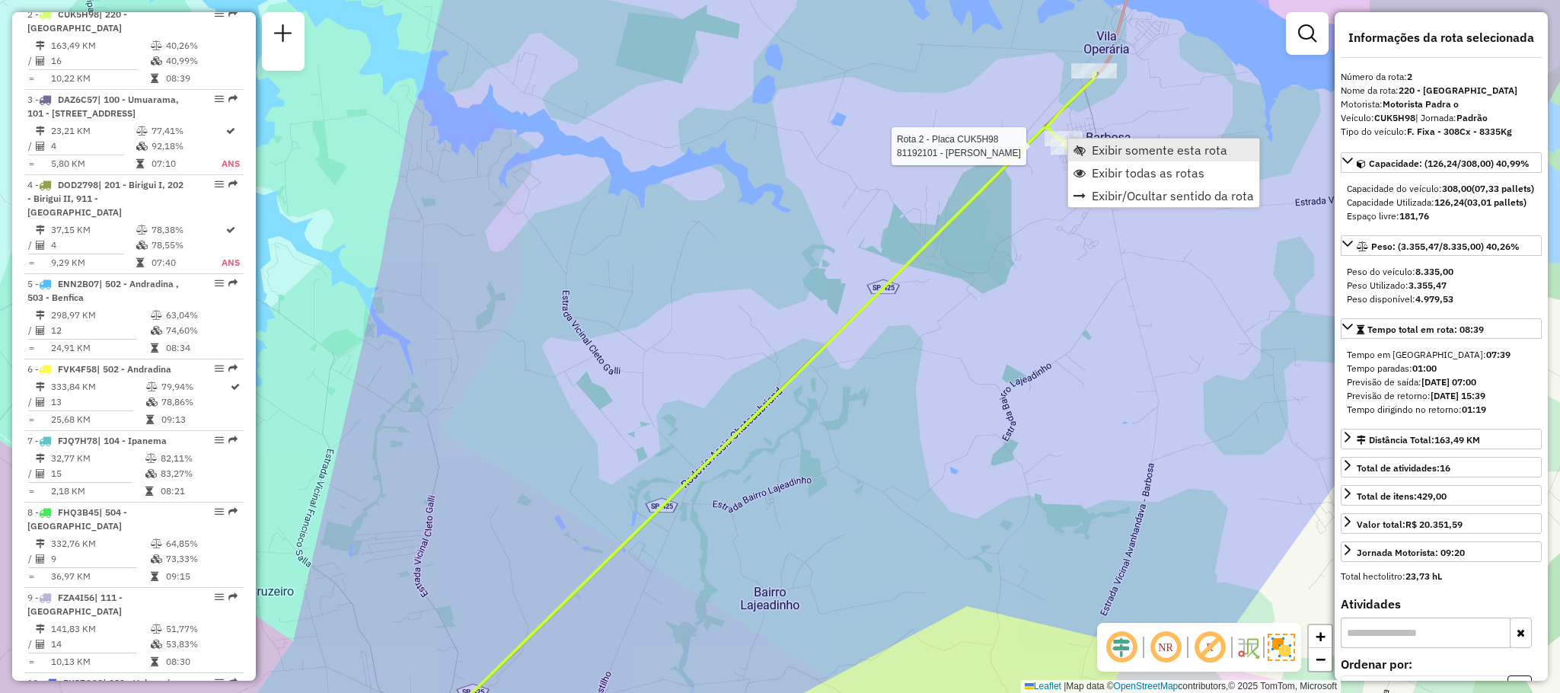
scroll to position [695, 0]
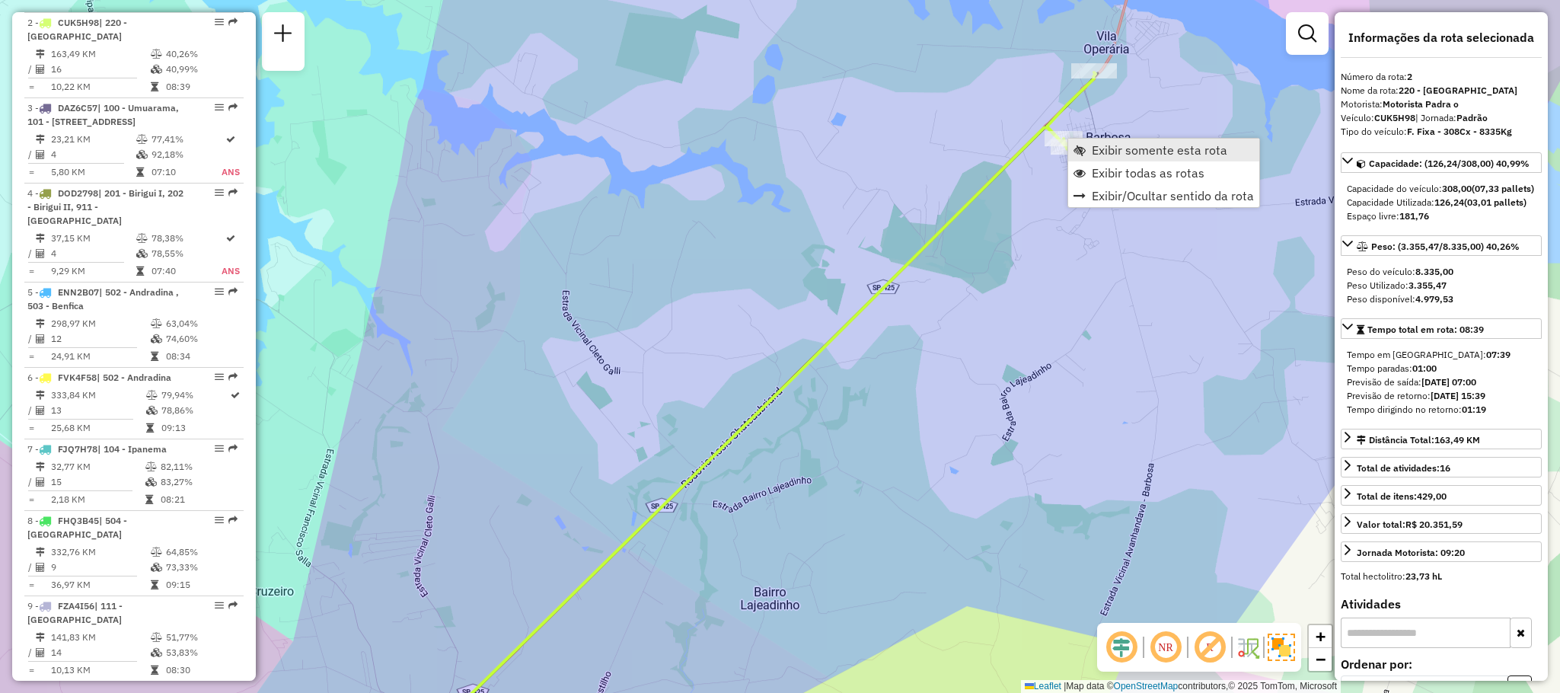
click at [1133, 145] on span "Exibir somente esta rota" at bounding box center [1160, 150] width 136 height 12
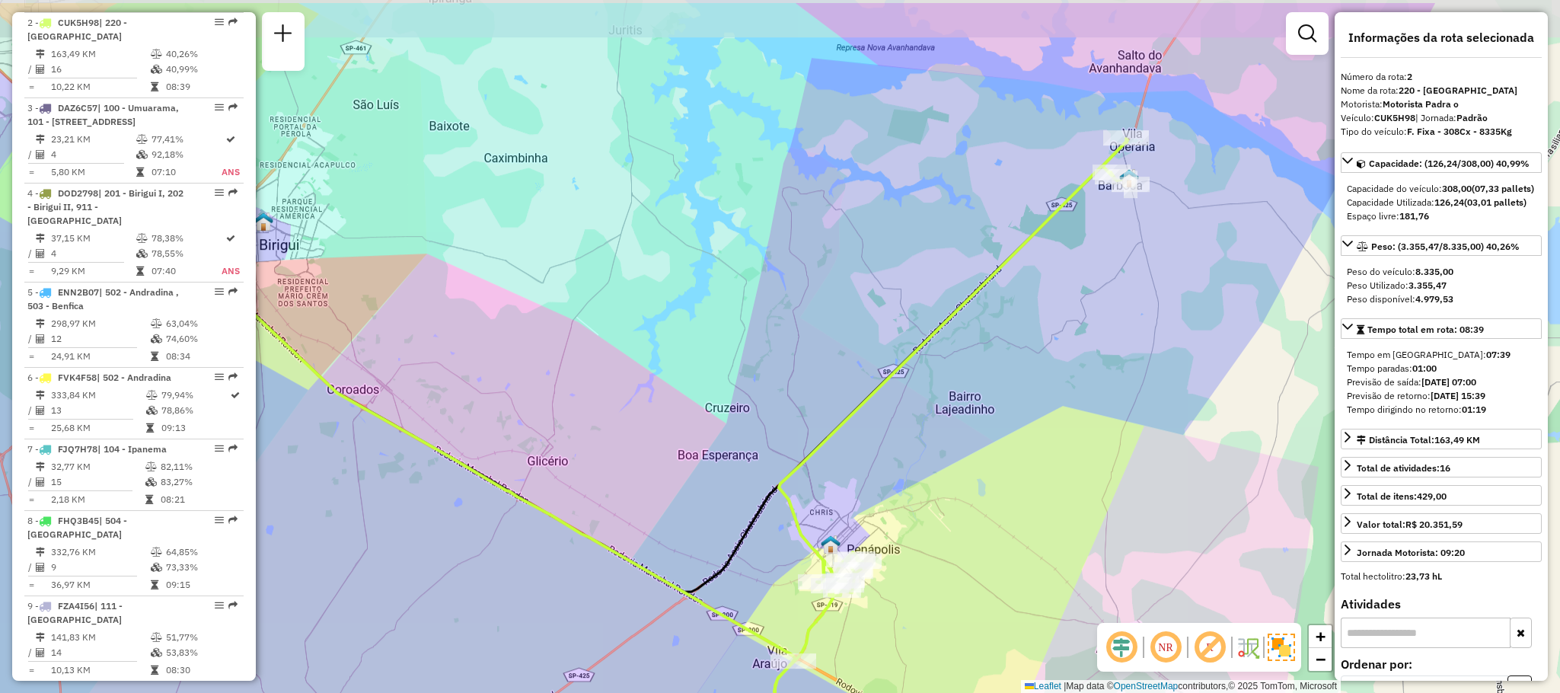
drag, startPoint x: 1058, startPoint y: 244, endPoint x: 812, endPoint y: 341, distance: 264.3
click at [813, 341] on div "Janela de atendimento Grade de atendimento Capacidade Transportadoras Veículos …" at bounding box center [780, 346] width 1560 height 693
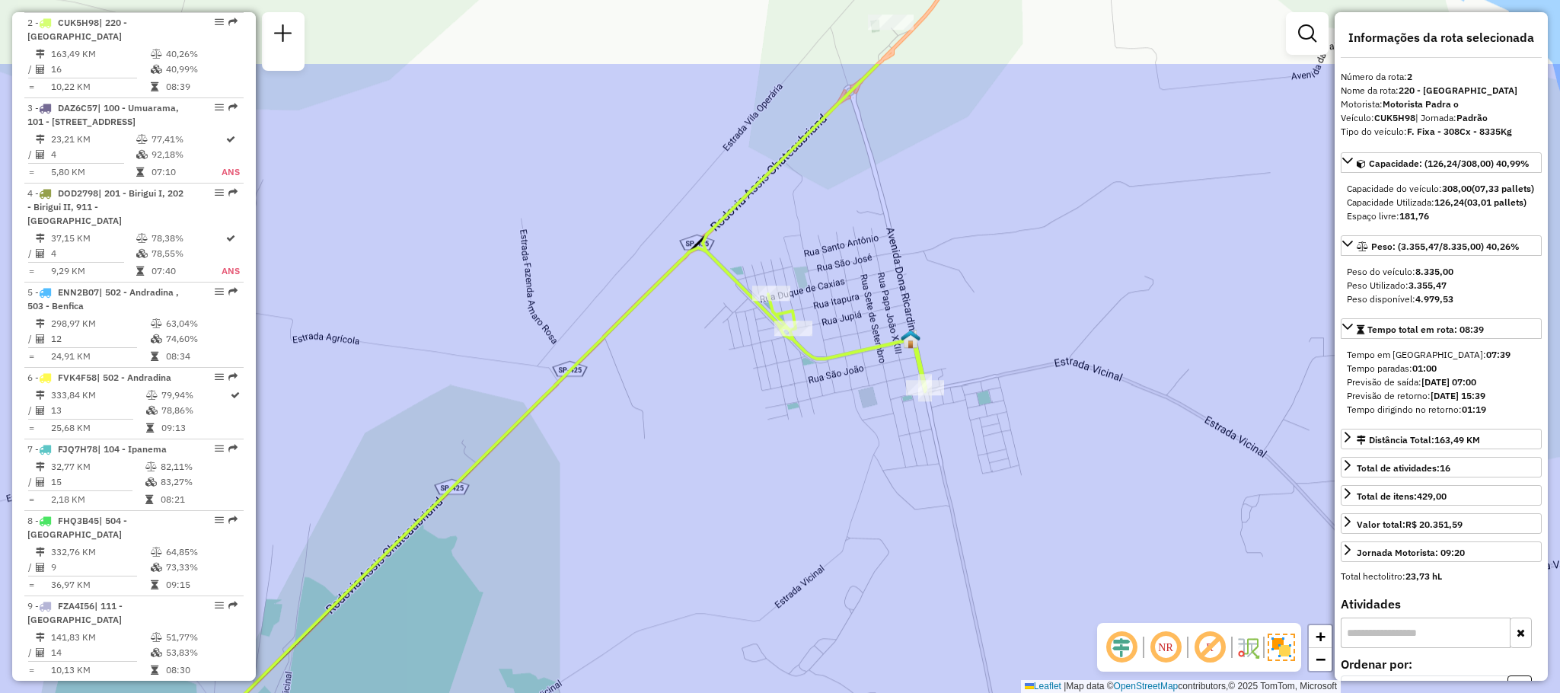
drag, startPoint x: 941, startPoint y: 226, endPoint x: 914, endPoint y: 388, distance: 164.5
click at [914, 388] on icon at bounding box center [484, 480] width 883 height 832
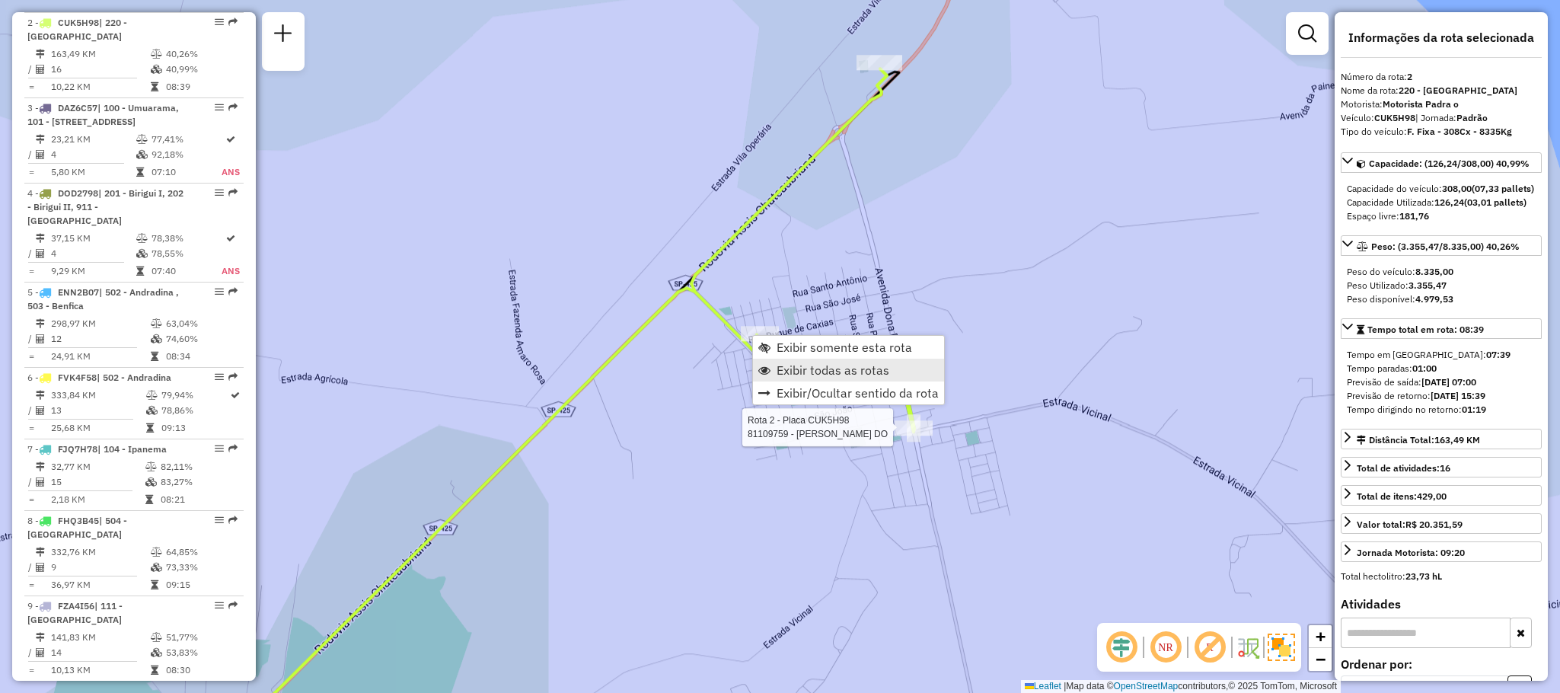
click at [786, 371] on span "Exibir todas as rotas" at bounding box center [833, 370] width 113 height 12
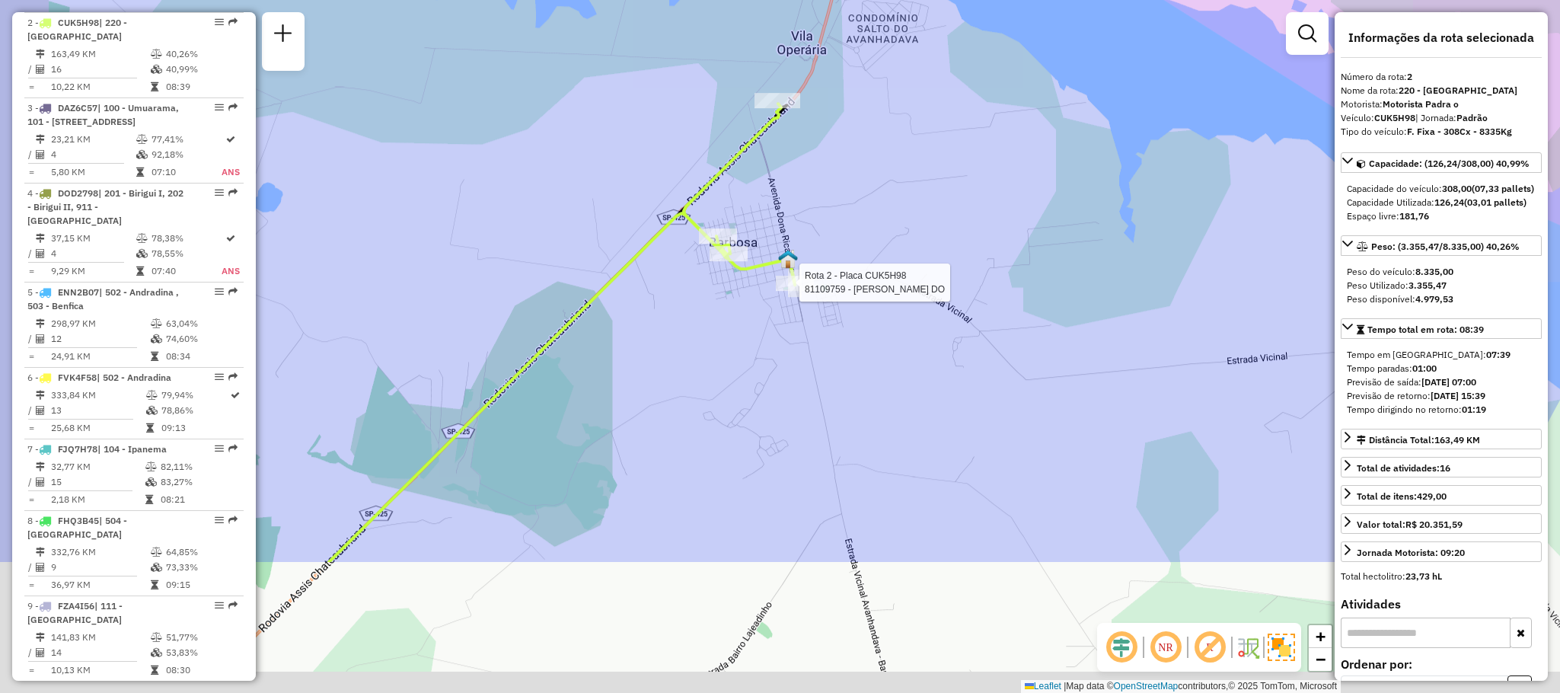
drag, startPoint x: 585, startPoint y: 359, endPoint x: 713, endPoint y: 146, distance: 248.7
click at [713, 146] on div "Rota 2 - Placa CUK5H98 81109759 - MARILUCE TEIXEIRA DO Janela de atendimento Gr…" at bounding box center [780, 346] width 1560 height 693
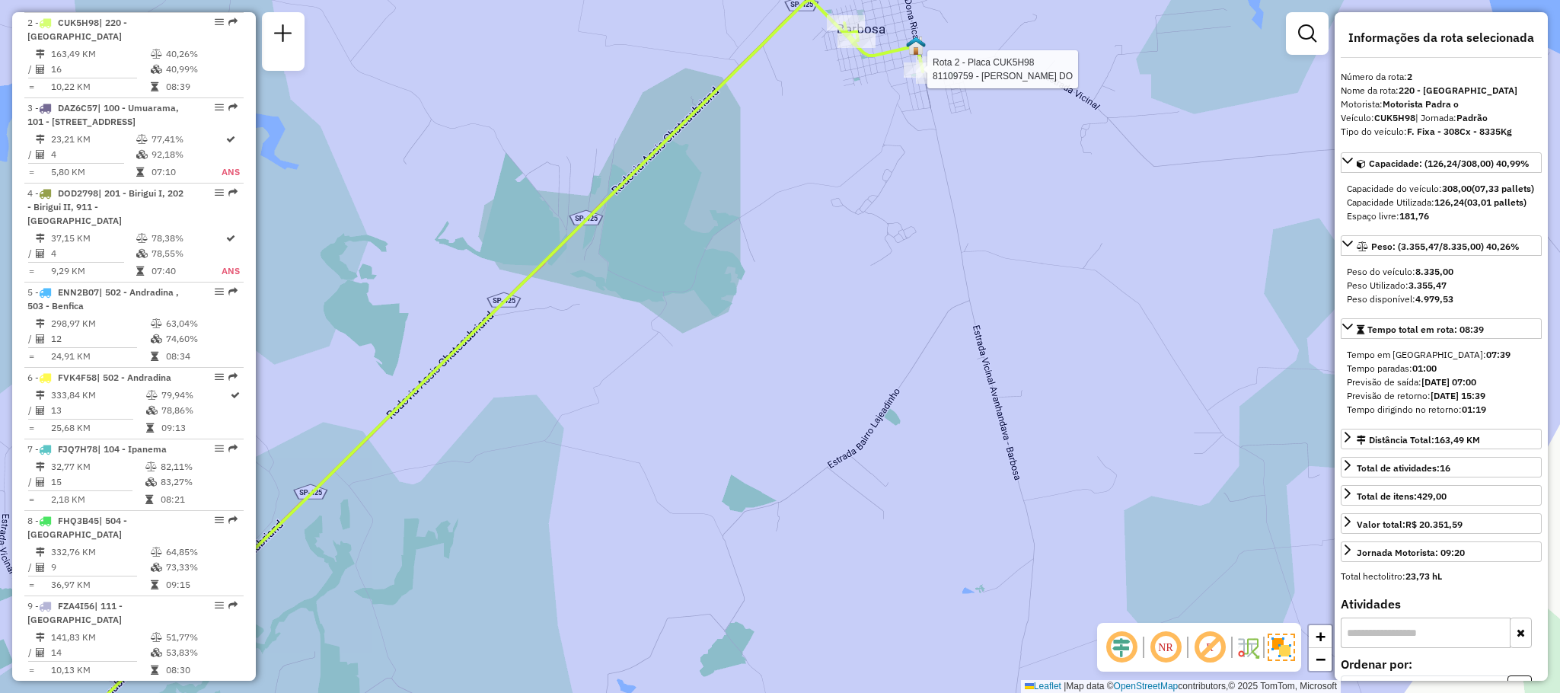
drag, startPoint x: 588, startPoint y: 409, endPoint x: 1113, endPoint y: 75, distance: 622.4
click at [1113, 75] on div "Rota 2 - Placa CUK5H98 81109759 - MARILUCE TEIXEIRA DO Janela de atendimento Gr…" at bounding box center [780, 346] width 1560 height 693
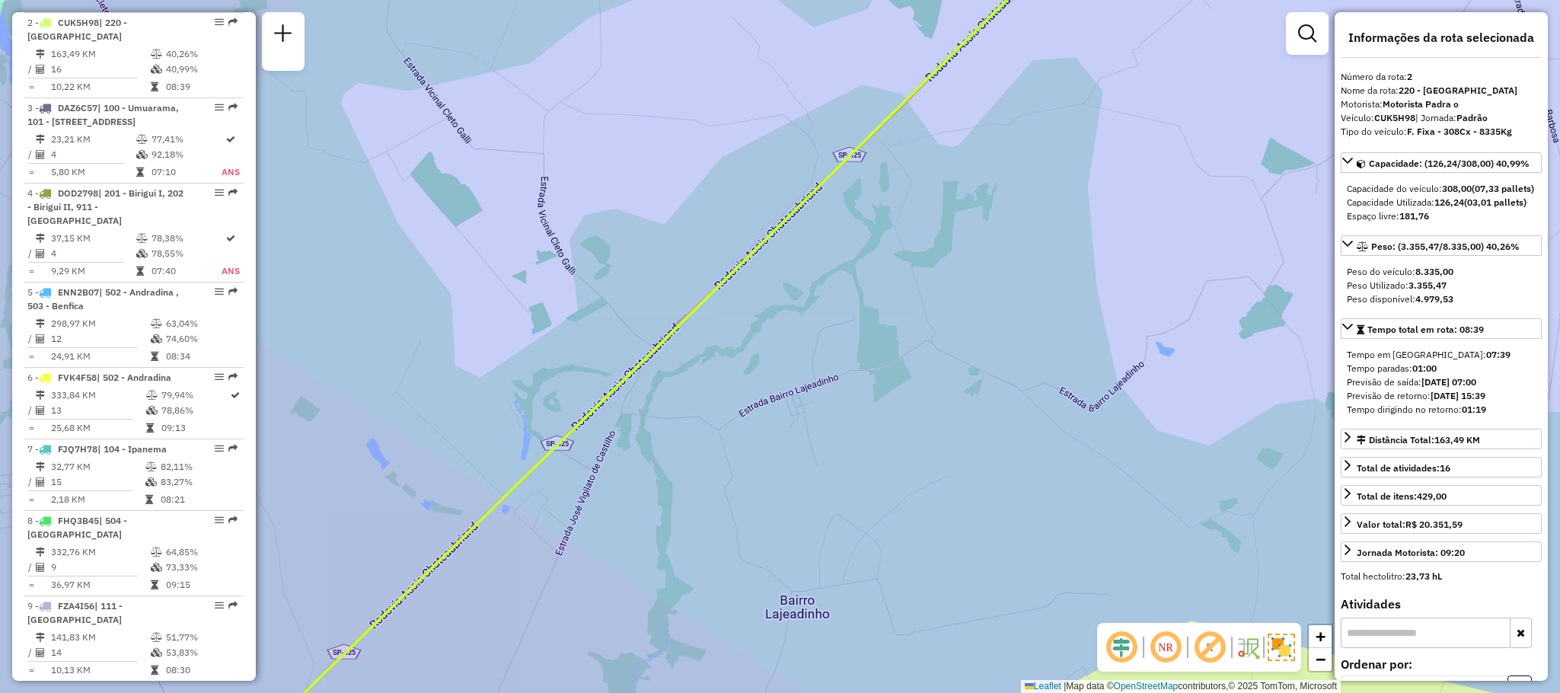
drag, startPoint x: 905, startPoint y: 364, endPoint x: 1225, endPoint y: 55, distance: 445.4
click at [1225, 55] on div "Rota 2 - Placa CUK5H98 81109759 - MARILUCE TEIXEIRA DO Janela de atendimento Gr…" at bounding box center [780, 346] width 1560 height 693
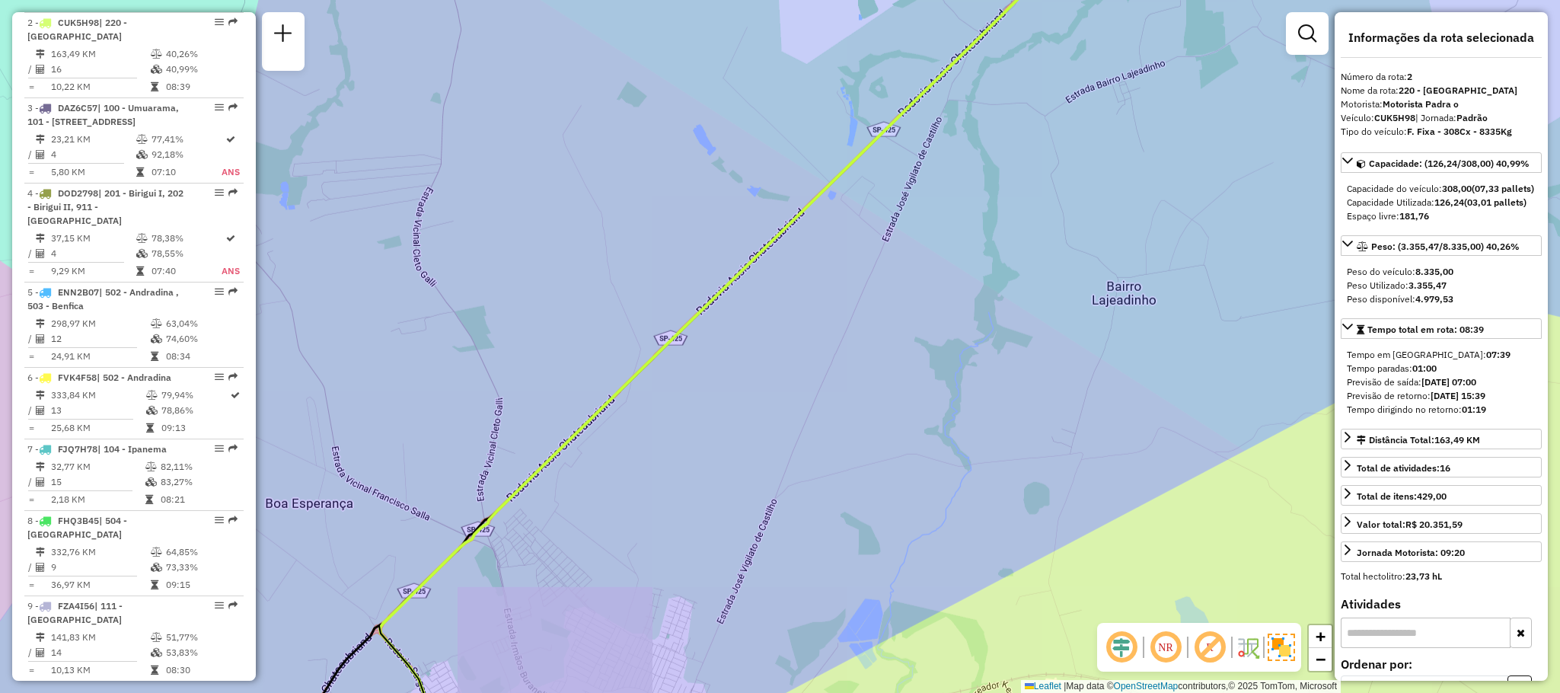
drag, startPoint x: 928, startPoint y: 404, endPoint x: 1228, endPoint y: 56, distance: 460.1
click at [1228, 56] on div "Rota 2 - Placa CUK5H98 81109759 - MARILUCE TEIXEIRA DO Janela de atendimento Gr…" at bounding box center [780, 346] width 1560 height 693
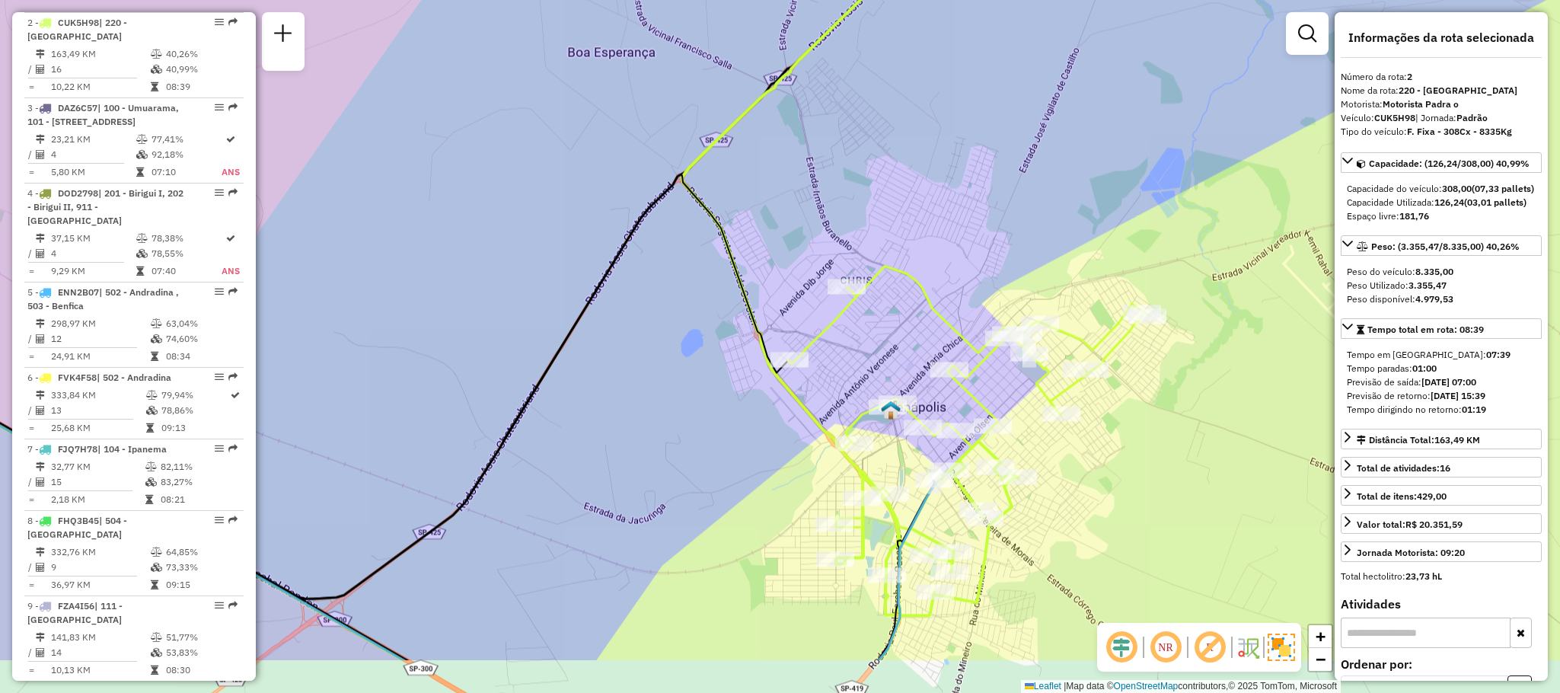
drag, startPoint x: 864, startPoint y: 428, endPoint x: 877, endPoint y: 247, distance: 181.8
click at [877, 247] on div "Rota 2 - Placa CUK5H98 81109759 - MARILUCE TEIXEIRA DO Janela de atendimento Gr…" at bounding box center [780, 346] width 1560 height 693
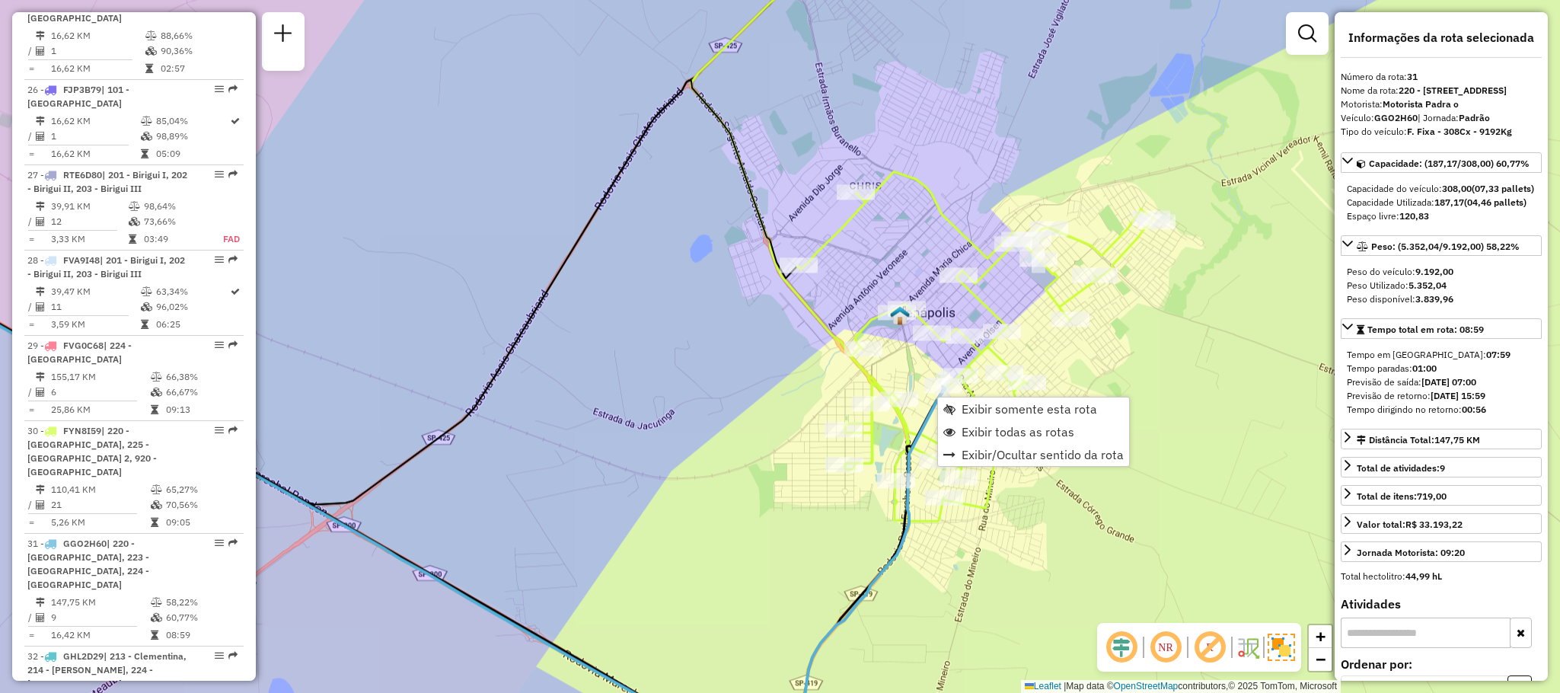
scroll to position [3066, 0]
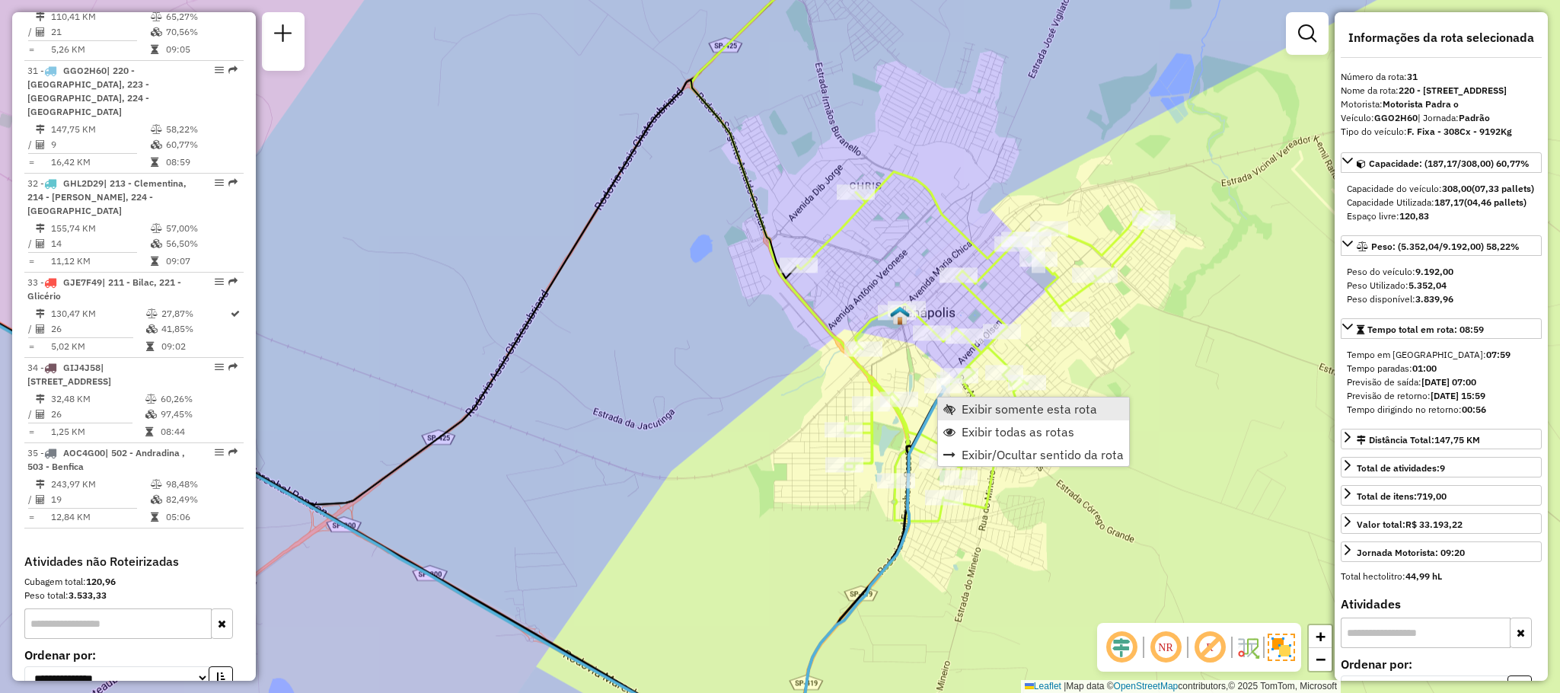
click at [997, 398] on link "Exibir somente esta rota" at bounding box center [1033, 409] width 191 height 23
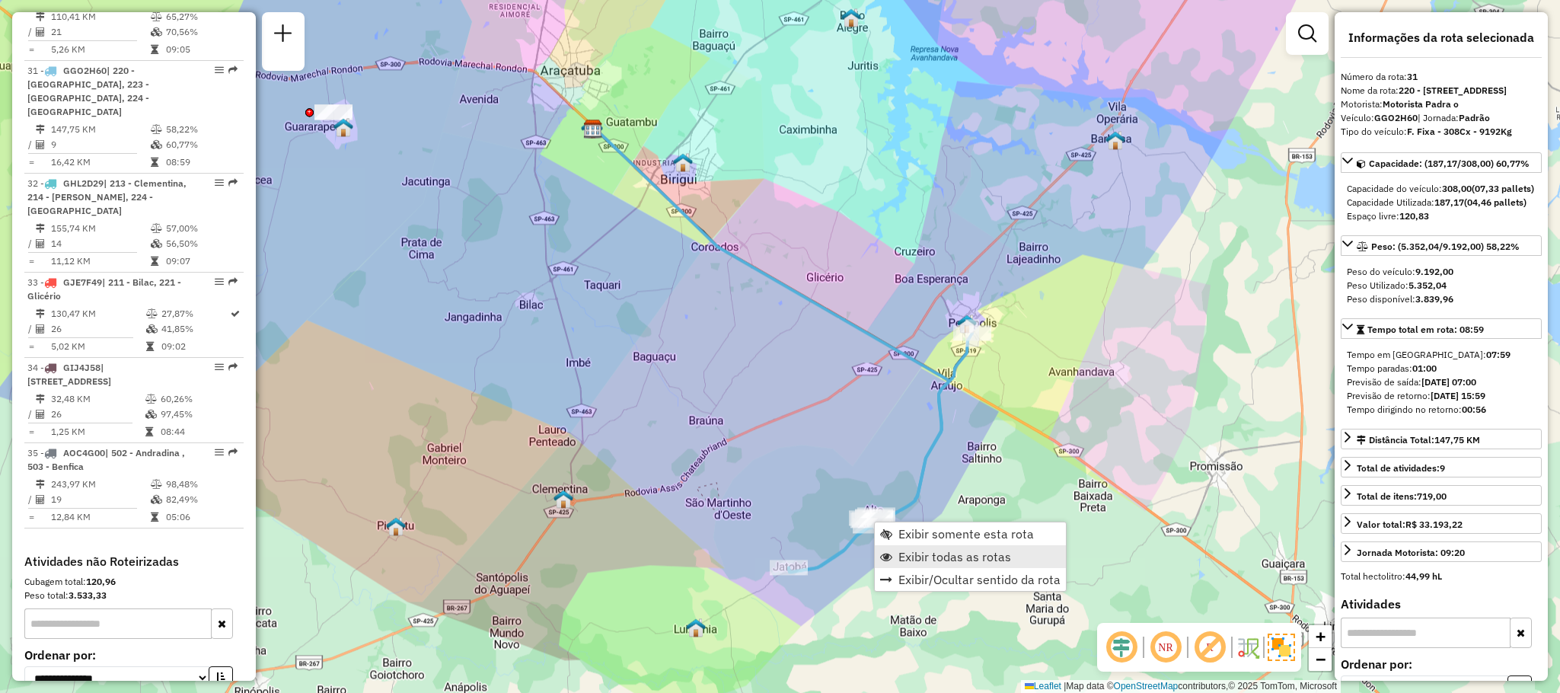
click at [918, 551] on span "Exibir todas as rotas" at bounding box center [955, 557] width 113 height 12
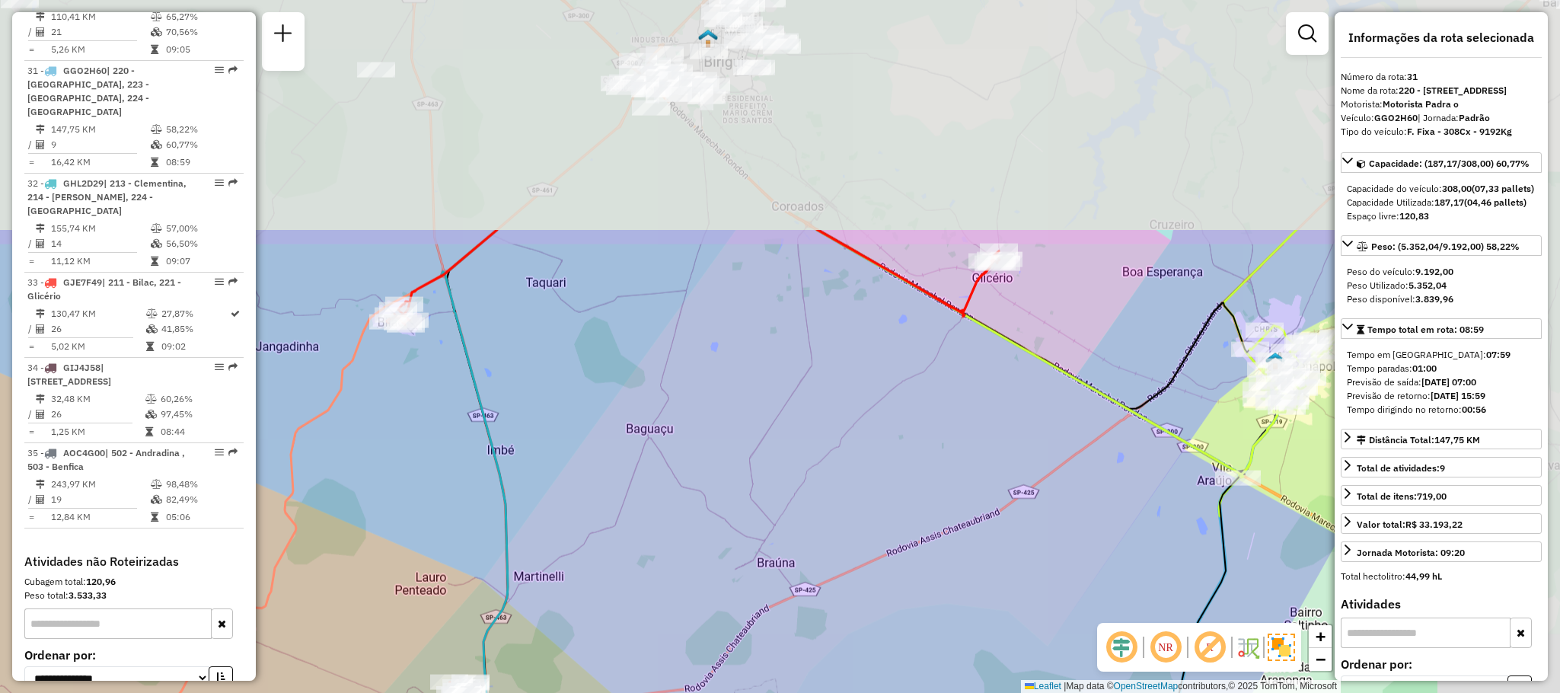
drag, startPoint x: 494, startPoint y: 279, endPoint x: 318, endPoint y: 583, distance: 351.5
click at [318, 583] on div "Janela de atendimento Grade de atendimento Capacidade Transportadoras Veículos …" at bounding box center [780, 346] width 1560 height 693
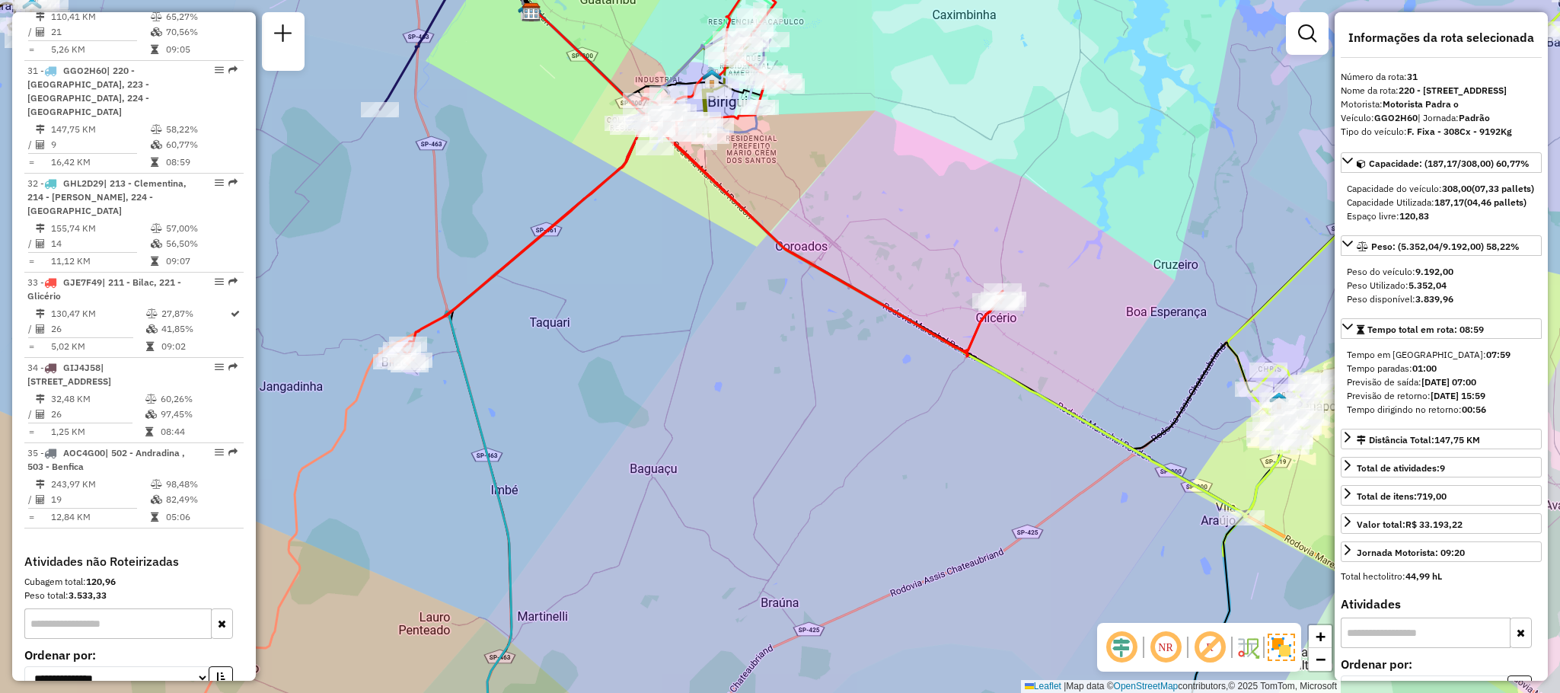
drag, startPoint x: 565, startPoint y: 245, endPoint x: 720, endPoint y: 27, distance: 267.1
click at [720, 27] on div "Janela de atendimento Grade de atendimento Capacidade Transportadoras Veículos …" at bounding box center [780, 346] width 1560 height 693
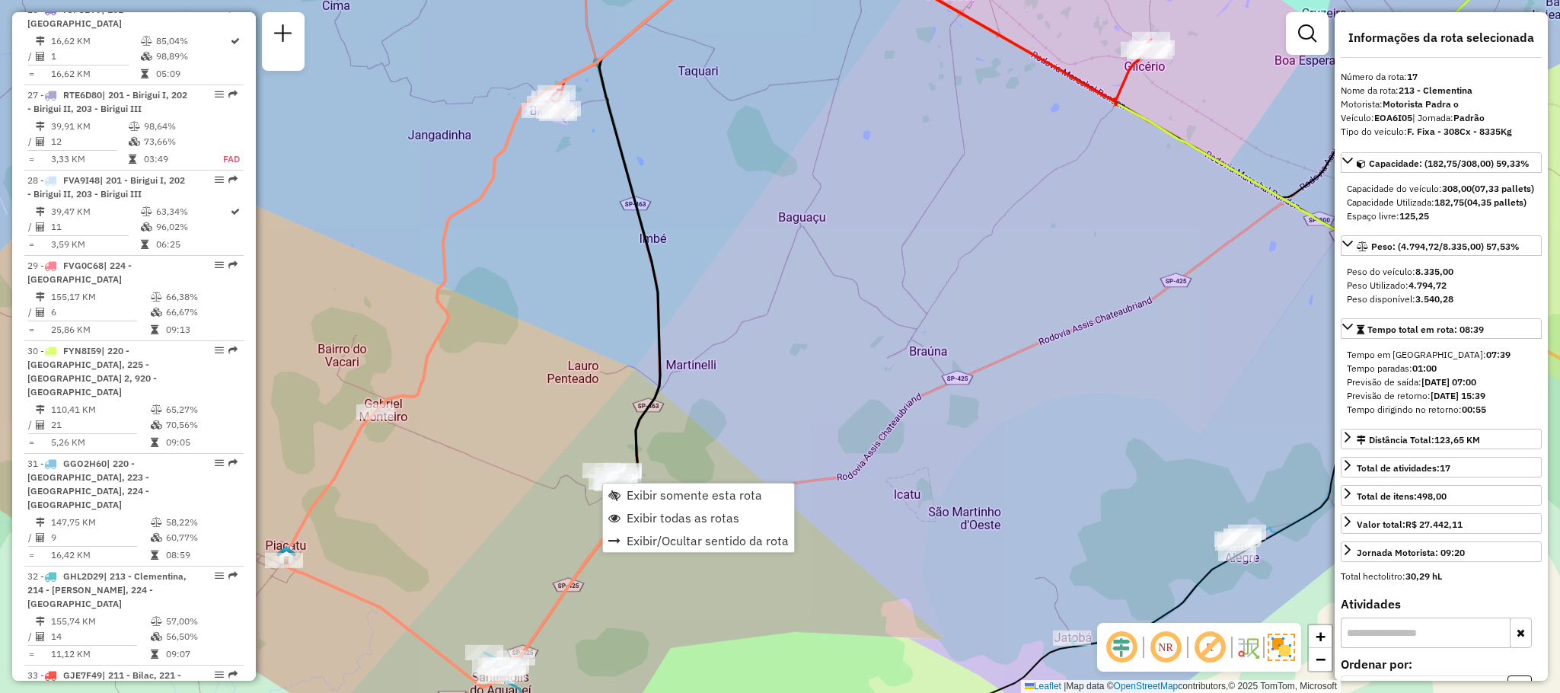
scroll to position [1937, 0]
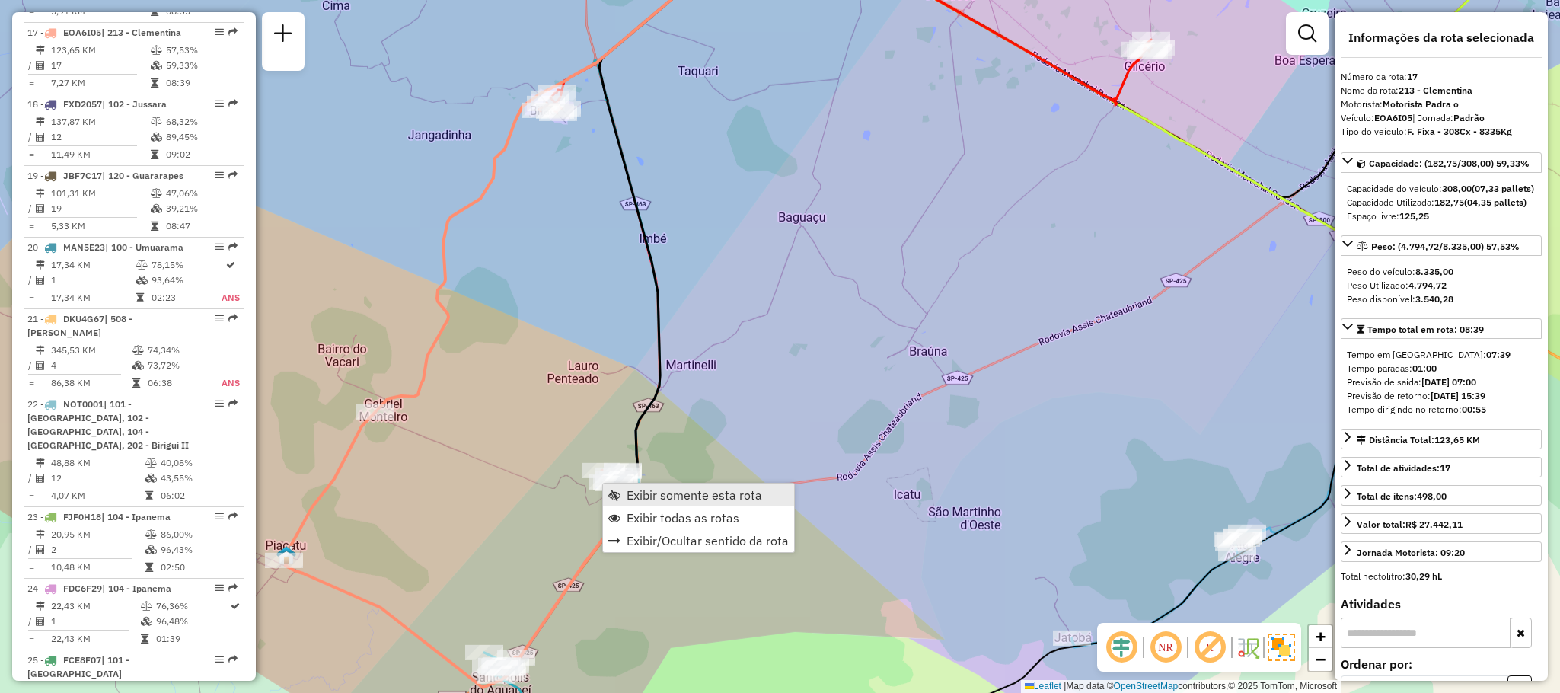
click at [672, 489] on span "Exibir somente esta rota" at bounding box center [695, 495] width 136 height 12
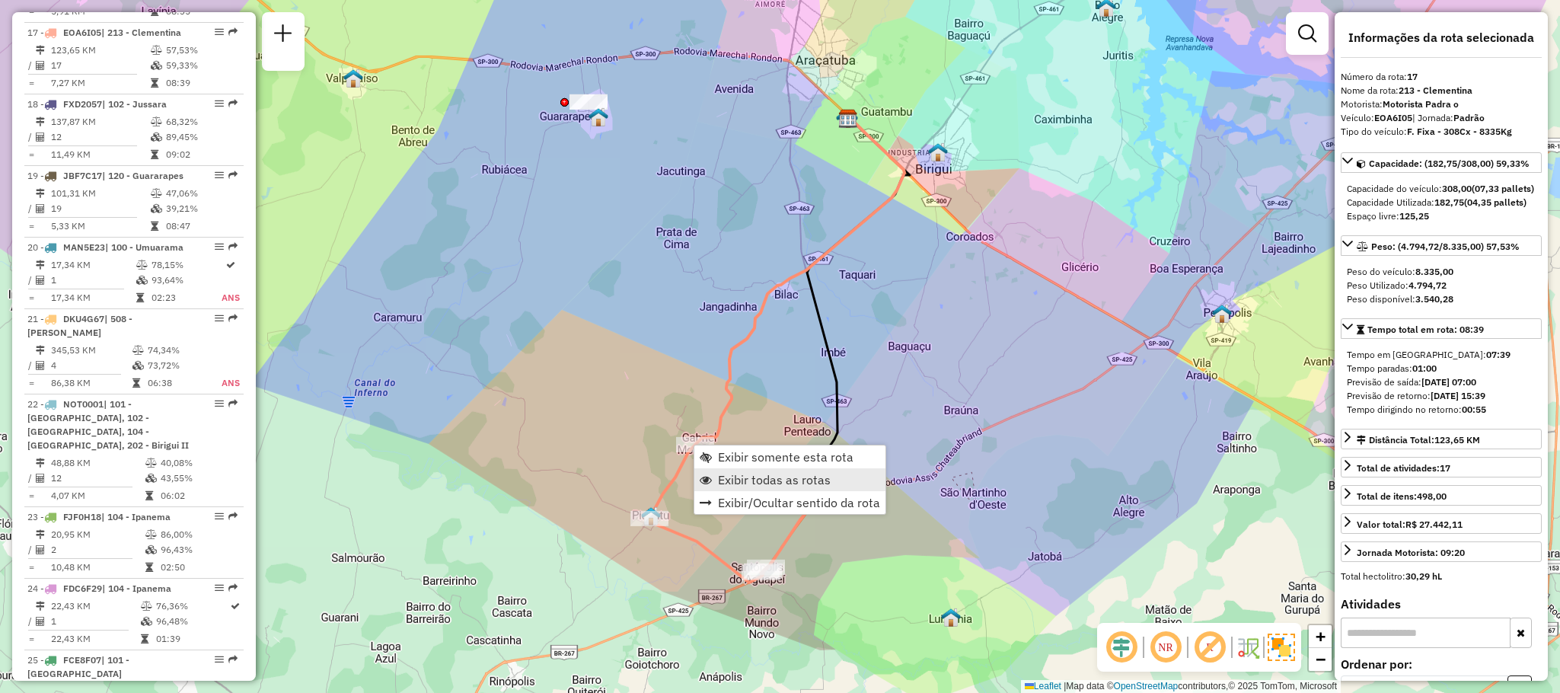
click at [733, 477] on span "Exibir todas as rotas" at bounding box center [774, 480] width 113 height 12
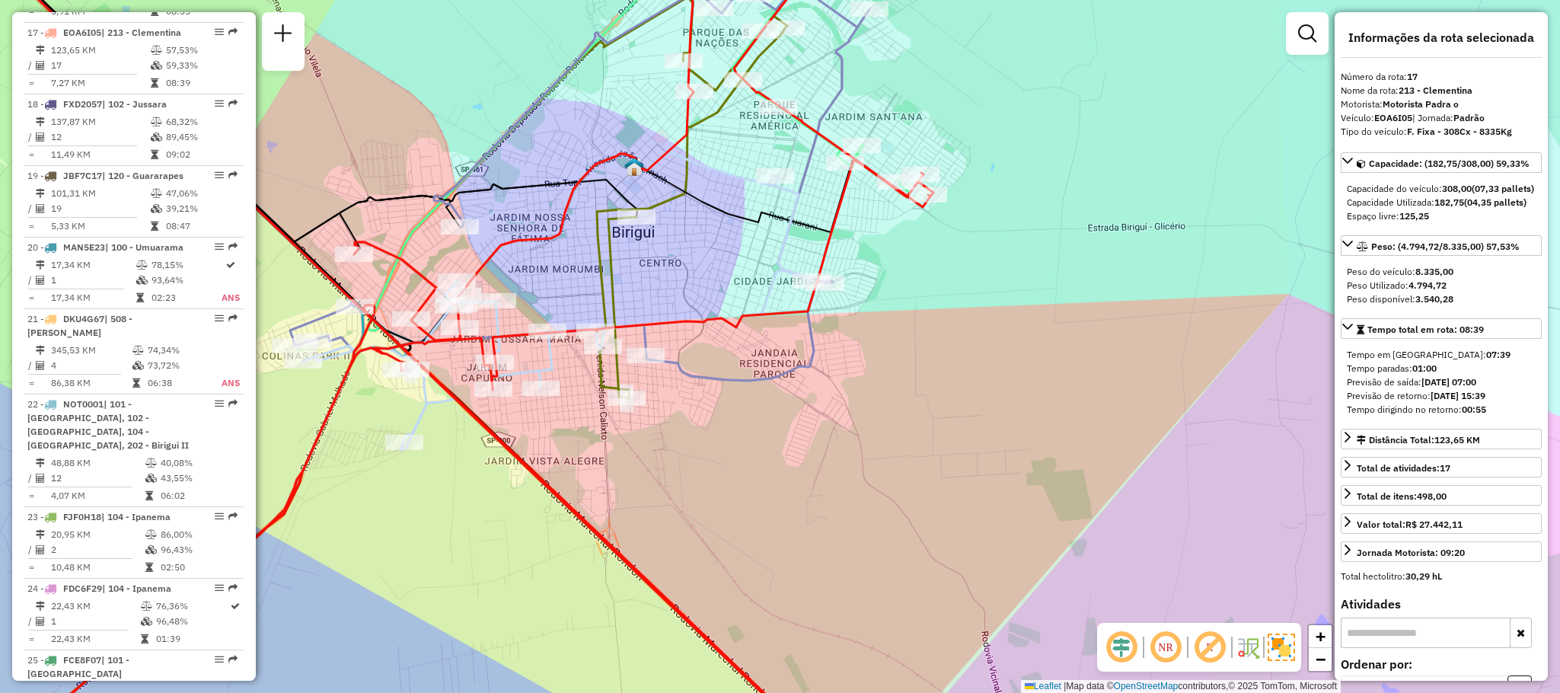
drag, startPoint x: 617, startPoint y: 64, endPoint x: 621, endPoint y: 272, distance: 208.0
click at [621, 270] on div "Rota 4 - Placa DOD2798 81107316 - BANDEIRANTE SUPERMER Janela de atendimento Gr…" at bounding box center [780, 346] width 1560 height 693
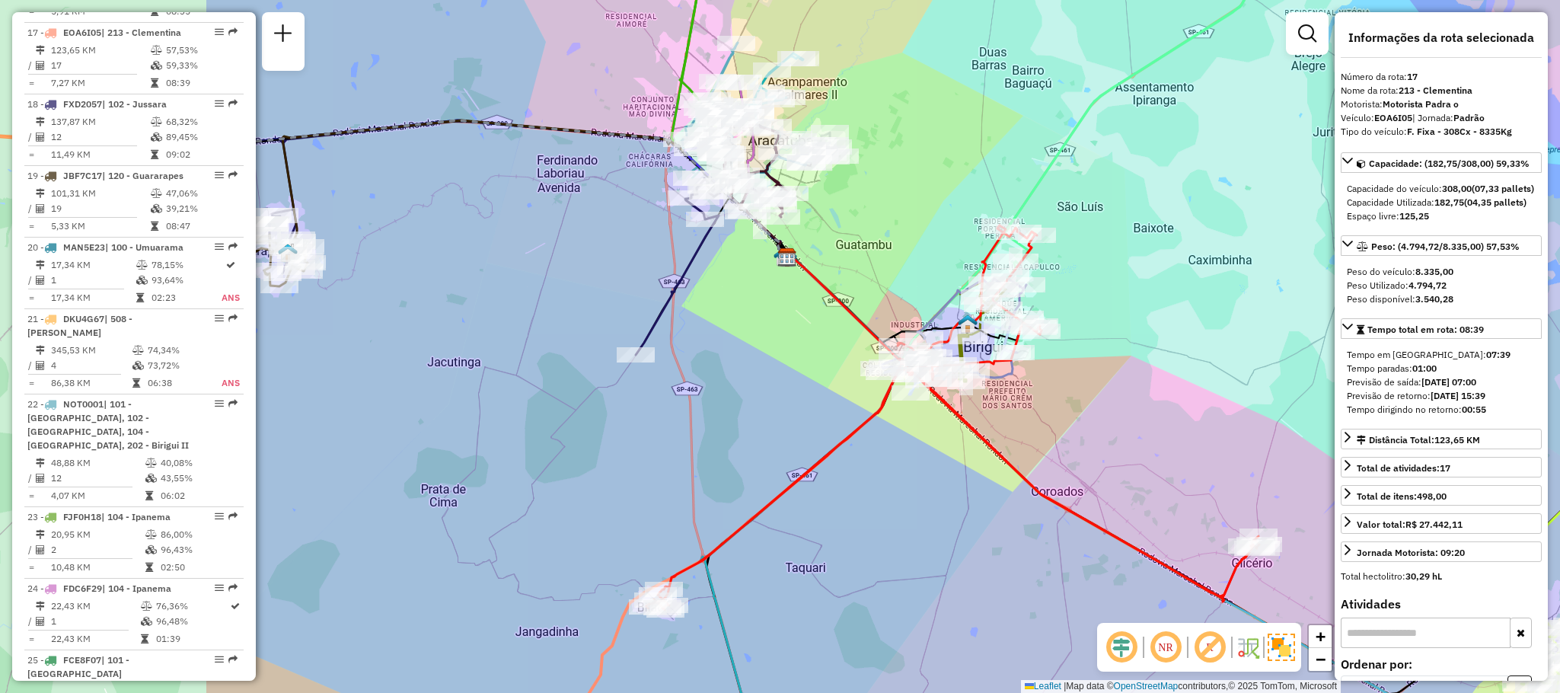
drag, startPoint x: 564, startPoint y: 208, endPoint x: 1116, endPoint y: 243, distance: 552.5
click at [1116, 243] on div "Janela de atendimento Grade de atendimento Capacidade Transportadoras Veículos …" at bounding box center [780, 346] width 1560 height 693
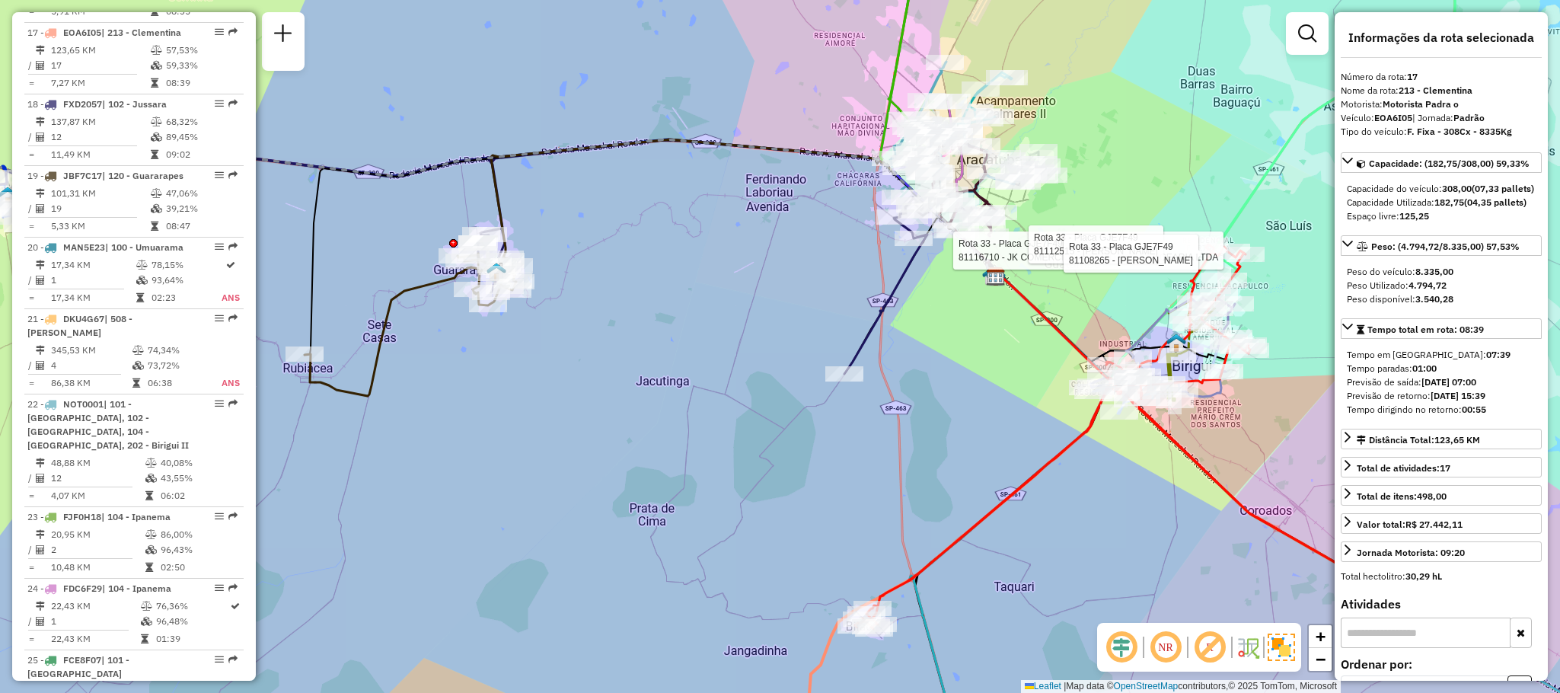
drag, startPoint x: 1209, startPoint y: 417, endPoint x: 1451, endPoint y: 409, distance: 241.5
click at [1451, 409] on hb-router-mapa "Informações da Sessão 1285389 - [DATE] Criação: [DATE] 18:10 Depósito: CDD Araç…" at bounding box center [780, 346] width 1560 height 693
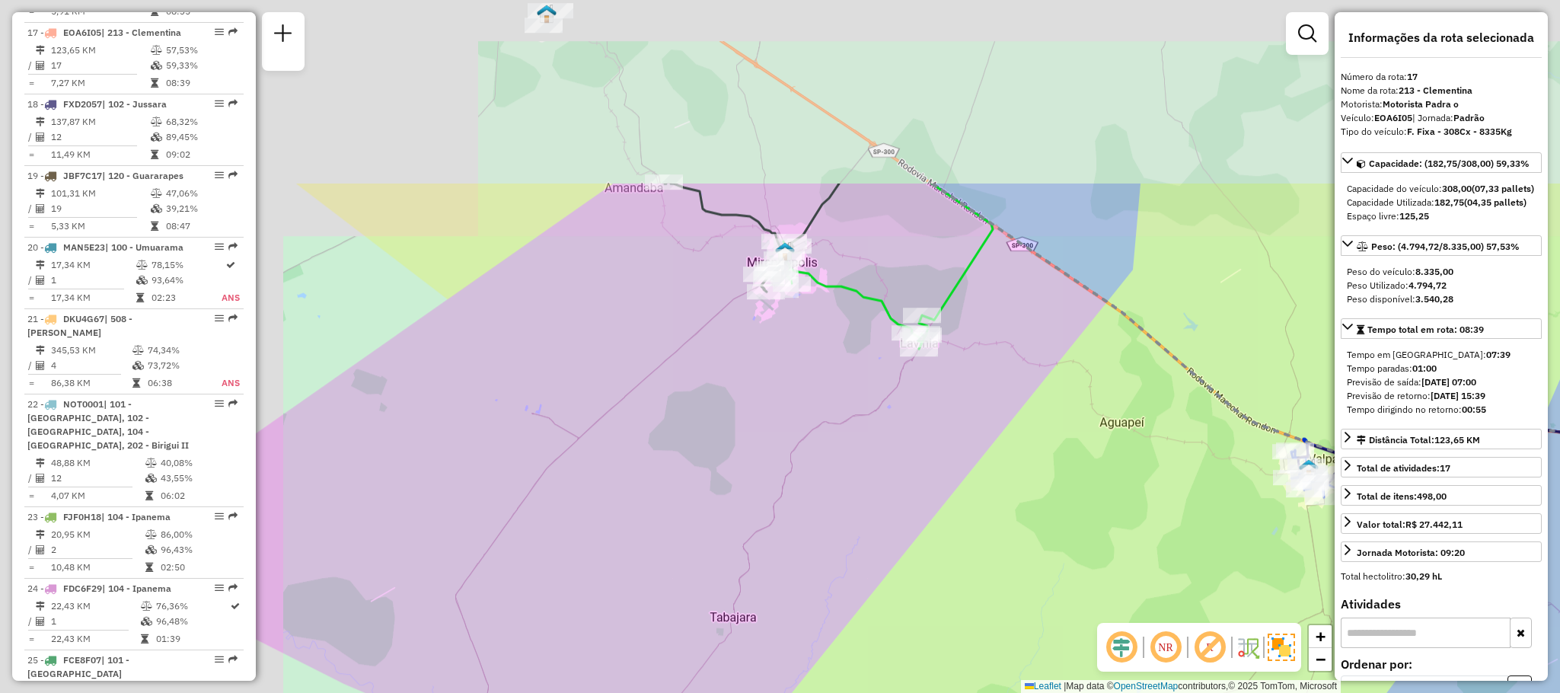
drag, startPoint x: 894, startPoint y: 327, endPoint x: 1213, endPoint y: 547, distance: 387.2
click at [1213, 547] on div "Rota 33 - Placa GJE7F49 81116710 - JK COMERCIO DE BEBIDAS E MERCEARIA LTDA Rota…" at bounding box center [780, 346] width 1560 height 693
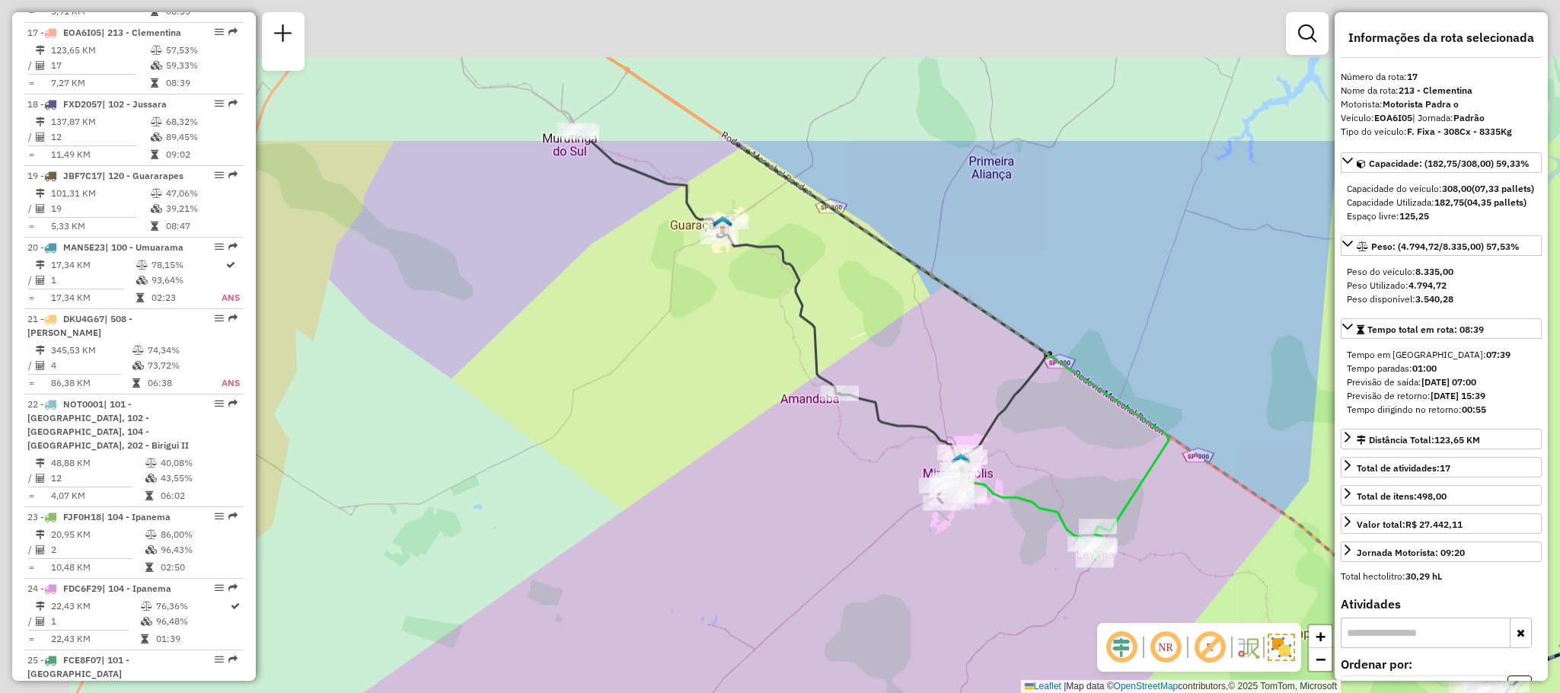
drag, startPoint x: 619, startPoint y: 120, endPoint x: 837, endPoint y: 368, distance: 330.3
click at [837, 368] on div "Rota 33 - Placa GJE7F49 81116710 - JK COMERCIO DE BEBIDAS E MERCEARIA LTDA Rota…" at bounding box center [780, 346] width 1560 height 693
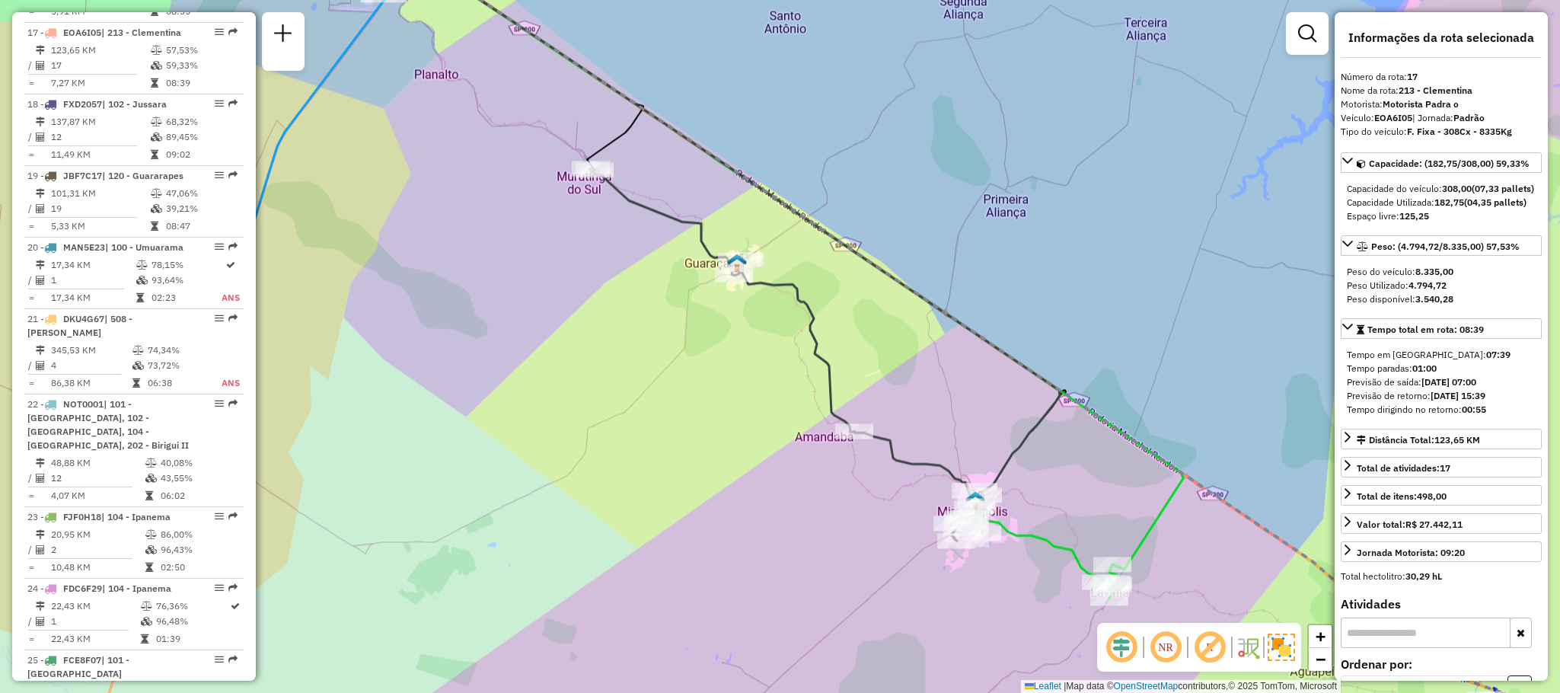
drag, startPoint x: 891, startPoint y: 523, endPoint x: 617, endPoint y: 430, distance: 289.5
click at [613, 441] on div "Rota 33 - Placa GJE7F49 81116710 - JK COMERCIO DE BEBIDAS E MERCEARIA LTDA Rota…" at bounding box center [780, 346] width 1560 height 693
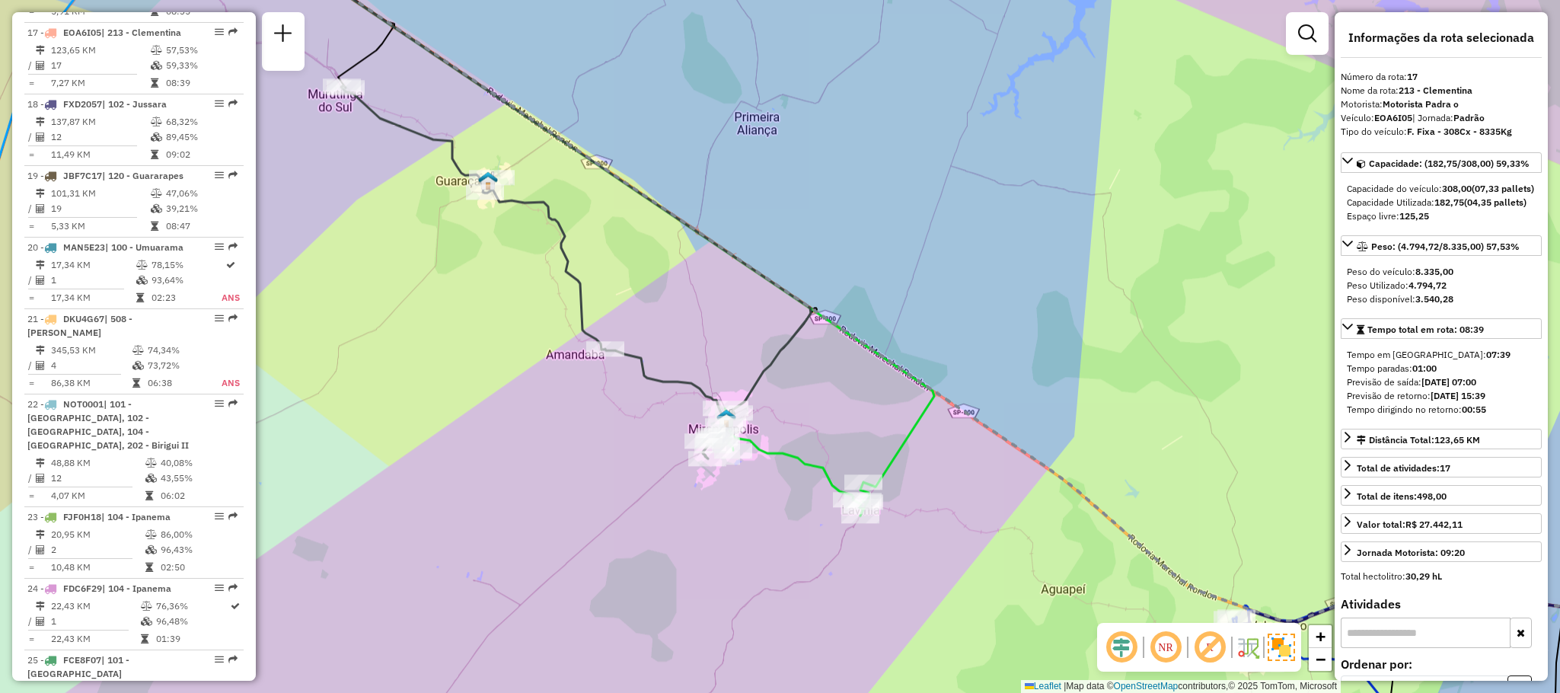
drag, startPoint x: 1154, startPoint y: 519, endPoint x: 483, endPoint y: 270, distance: 715.7
click at [483, 270] on div "Rota 33 - Placa GJE7F49 81116710 - JK COMERCIO DE BEBIDAS E MERCEARIA LTDA Rota…" at bounding box center [780, 346] width 1560 height 693
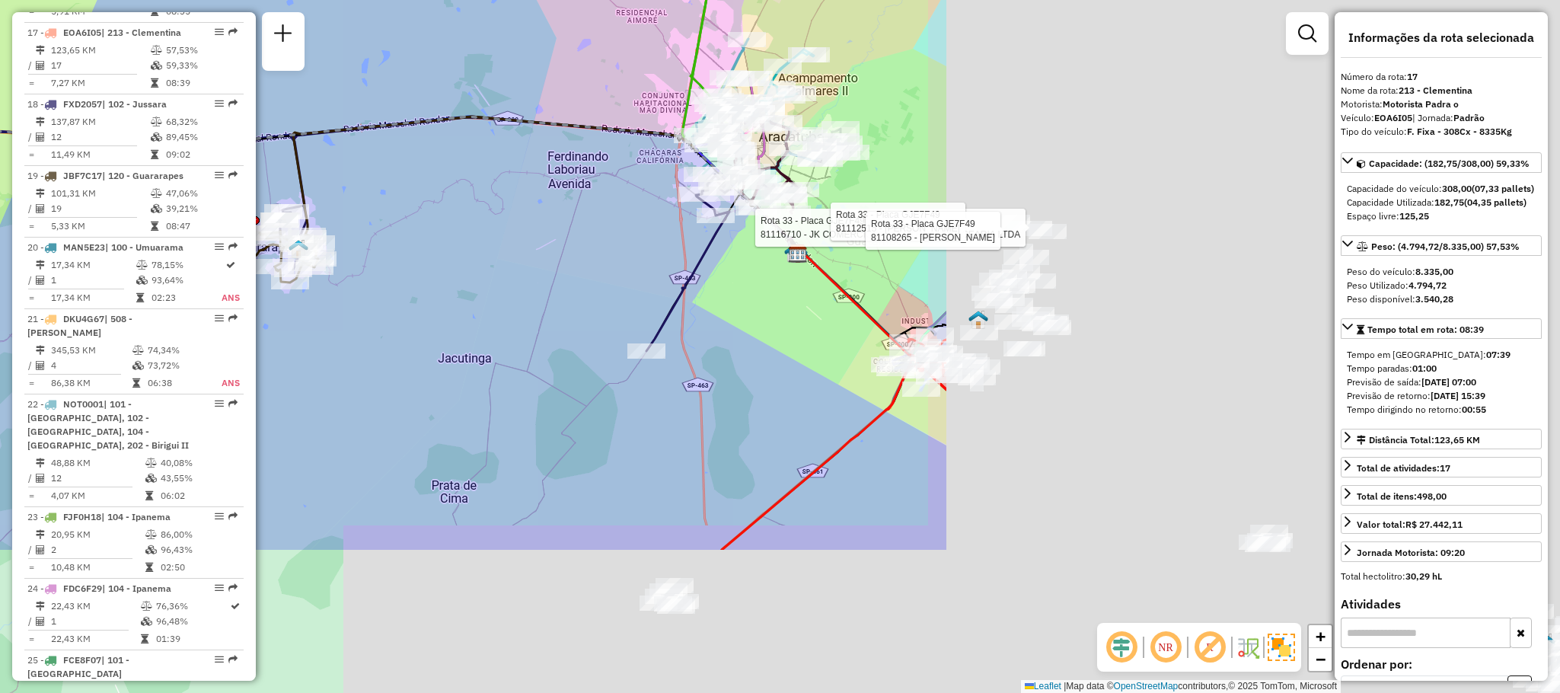
drag, startPoint x: 1095, startPoint y: 551, endPoint x: 325, endPoint y: 338, distance: 798.9
click at [325, 338] on div "Rota 33 - Placa GJE7F49 81116710 - JK COMERCIO DE BEBIDAS E MERCEARIA LTDA Rota…" at bounding box center [780, 346] width 1560 height 693
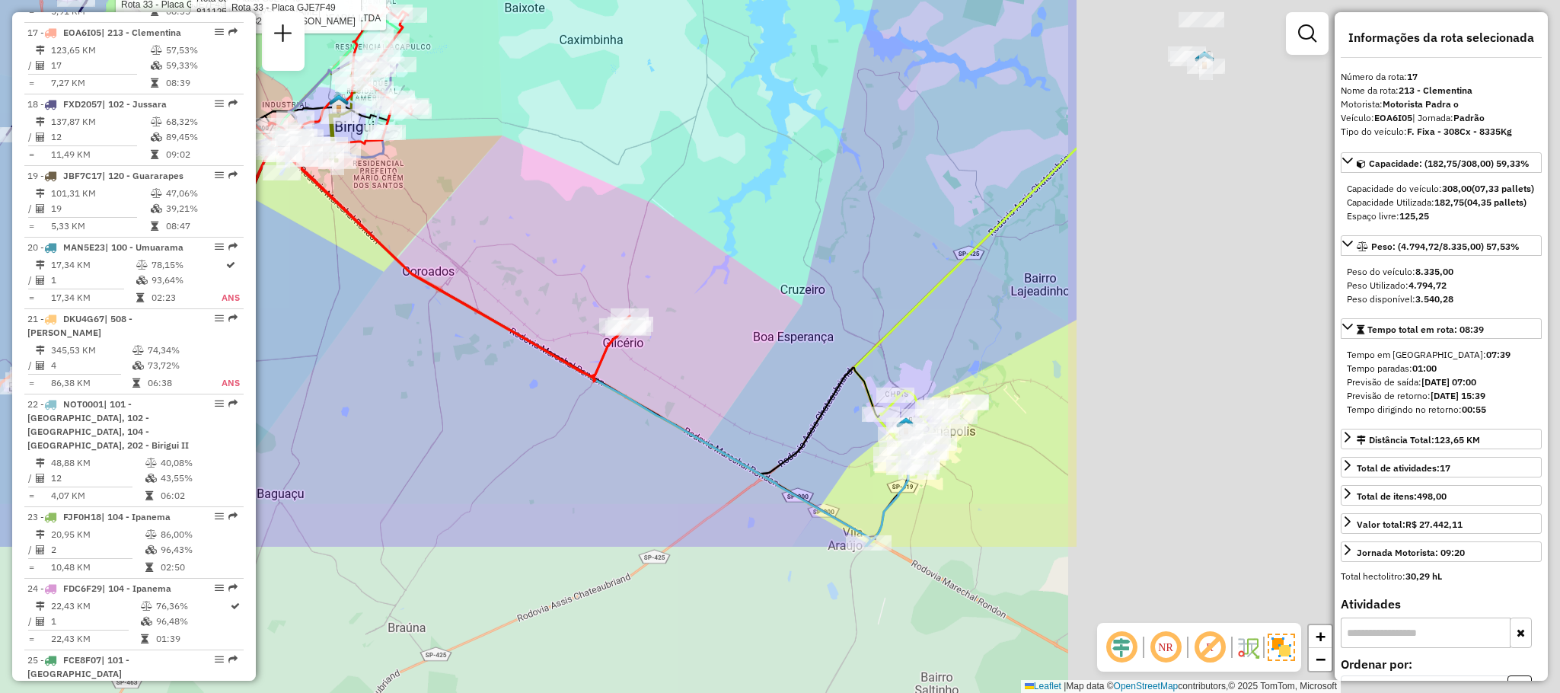
drag, startPoint x: 1003, startPoint y: 464, endPoint x: 357, endPoint y: 243, distance: 682.5
click at [357, 243] on div "Rota 33 - Placa GJE7F49 81116710 - JK COMERCIO DE BEBIDAS E MERCEARIA LTDA Rota…" at bounding box center [780, 346] width 1560 height 693
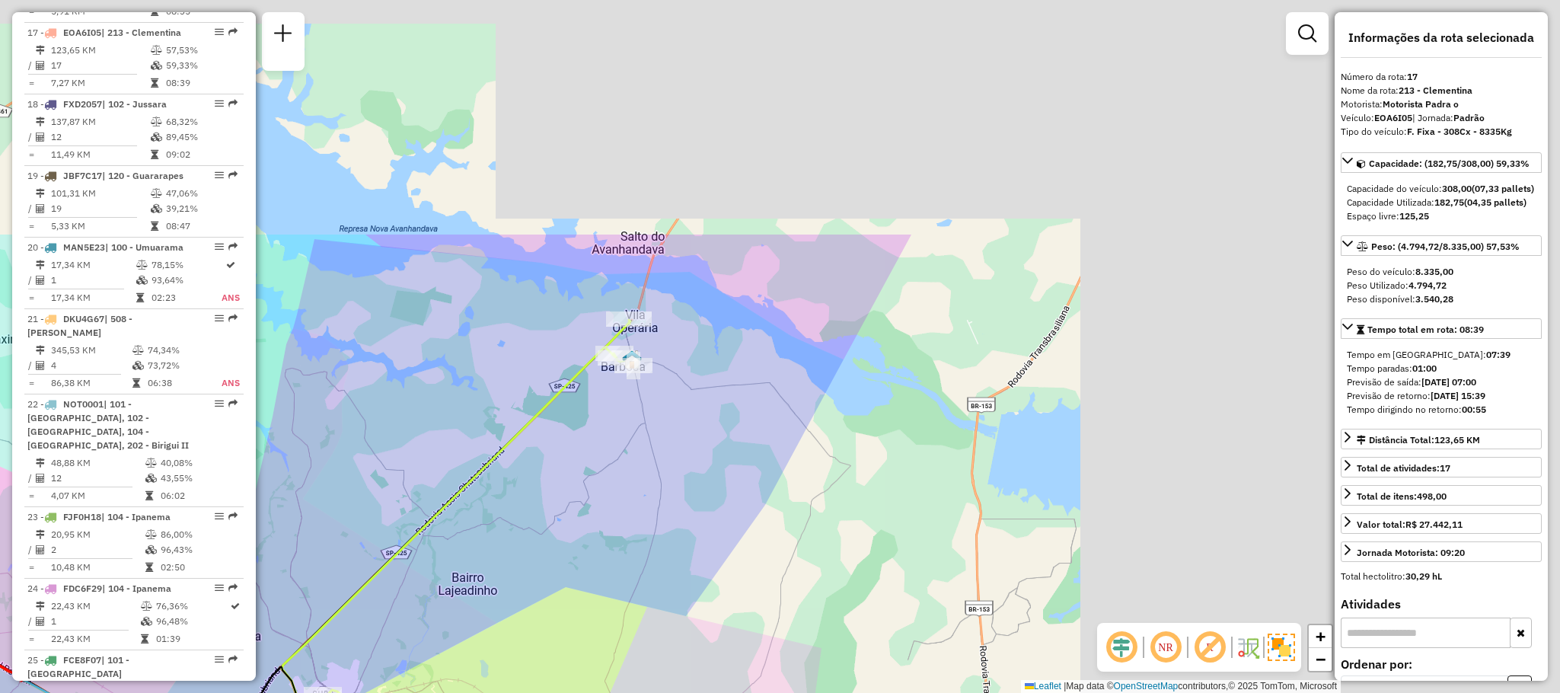
drag, startPoint x: 894, startPoint y: 76, endPoint x: 315, endPoint y: 389, distance: 658.0
click at [315, 389] on div "Rota 33 - Placa GJE7F49 81116710 - JK COMERCIO DE BEBIDAS E MERCEARIA LTDA Rota…" at bounding box center [780, 346] width 1560 height 693
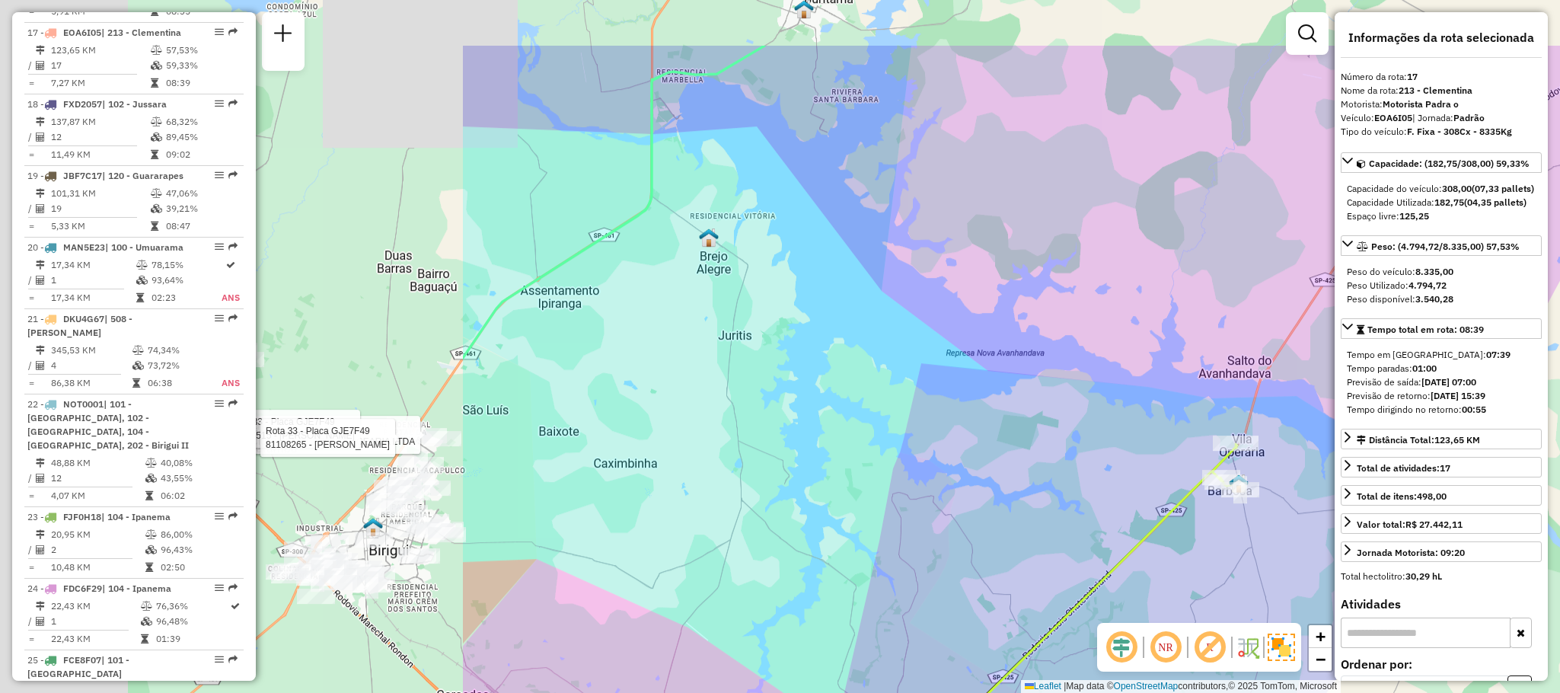
drag, startPoint x: 832, startPoint y: 433, endPoint x: 1052, endPoint y: 458, distance: 220.8
click at [1052, 458] on div "Rota 33 - Placa GJE7F49 81116710 - JK COMERCIO DE BEBIDAS E MERCEARIA LTDA Rota…" at bounding box center [780, 346] width 1560 height 693
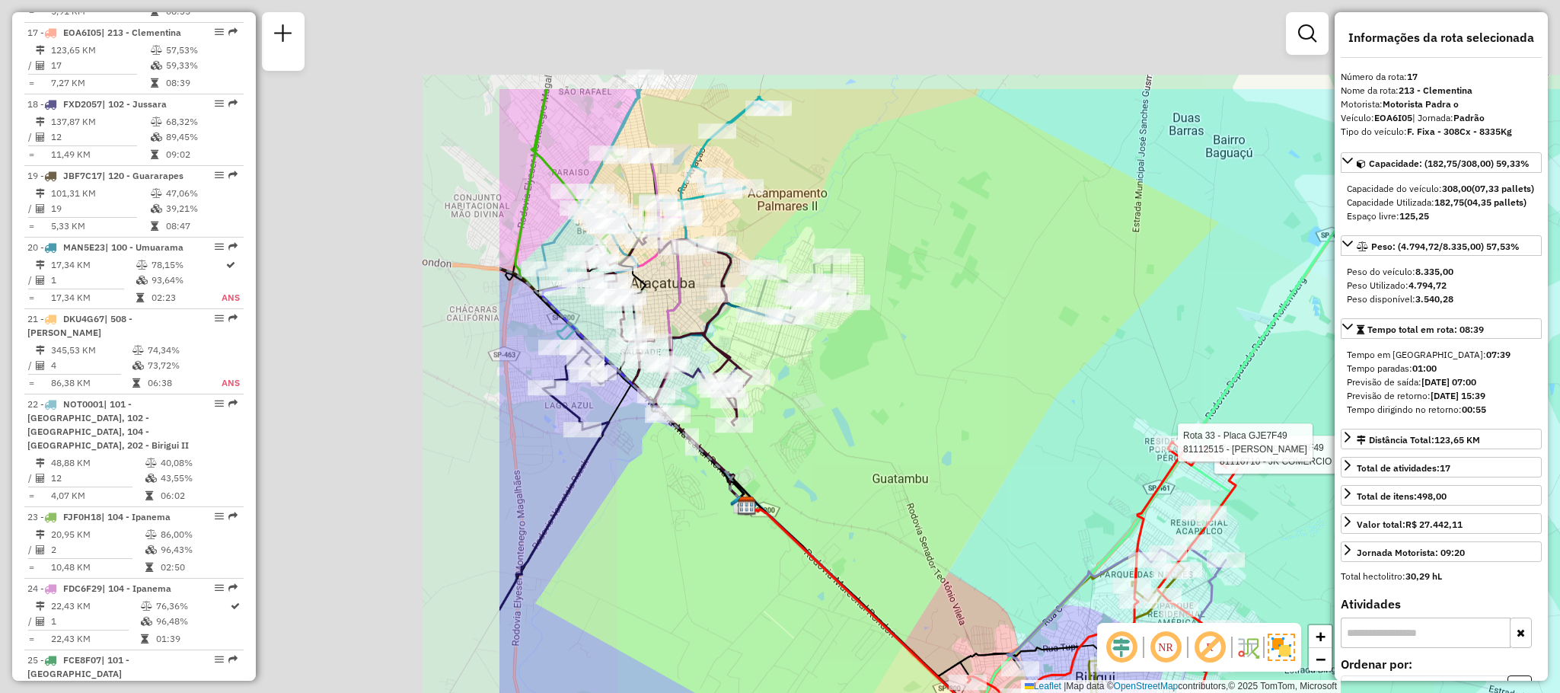
drag, startPoint x: 389, startPoint y: 393, endPoint x: 1093, endPoint y: 561, distance: 723.4
click at [1166, 583] on div "Rota 33 - Placa GJE7F49 81116710 - JK COMERCIO DE BEBIDAS E MERCEARIA LTDA Rota…" at bounding box center [780, 346] width 1560 height 693
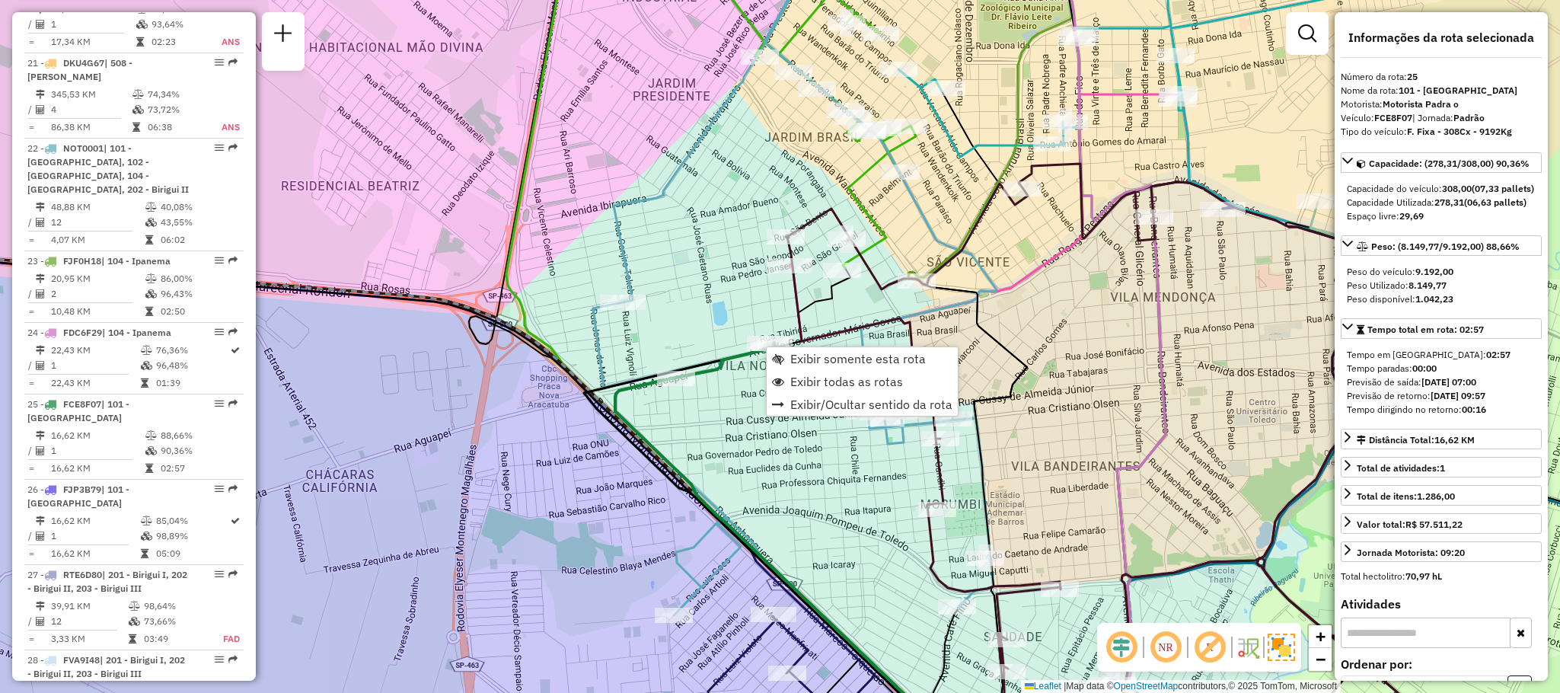
scroll to position [2580, 0]
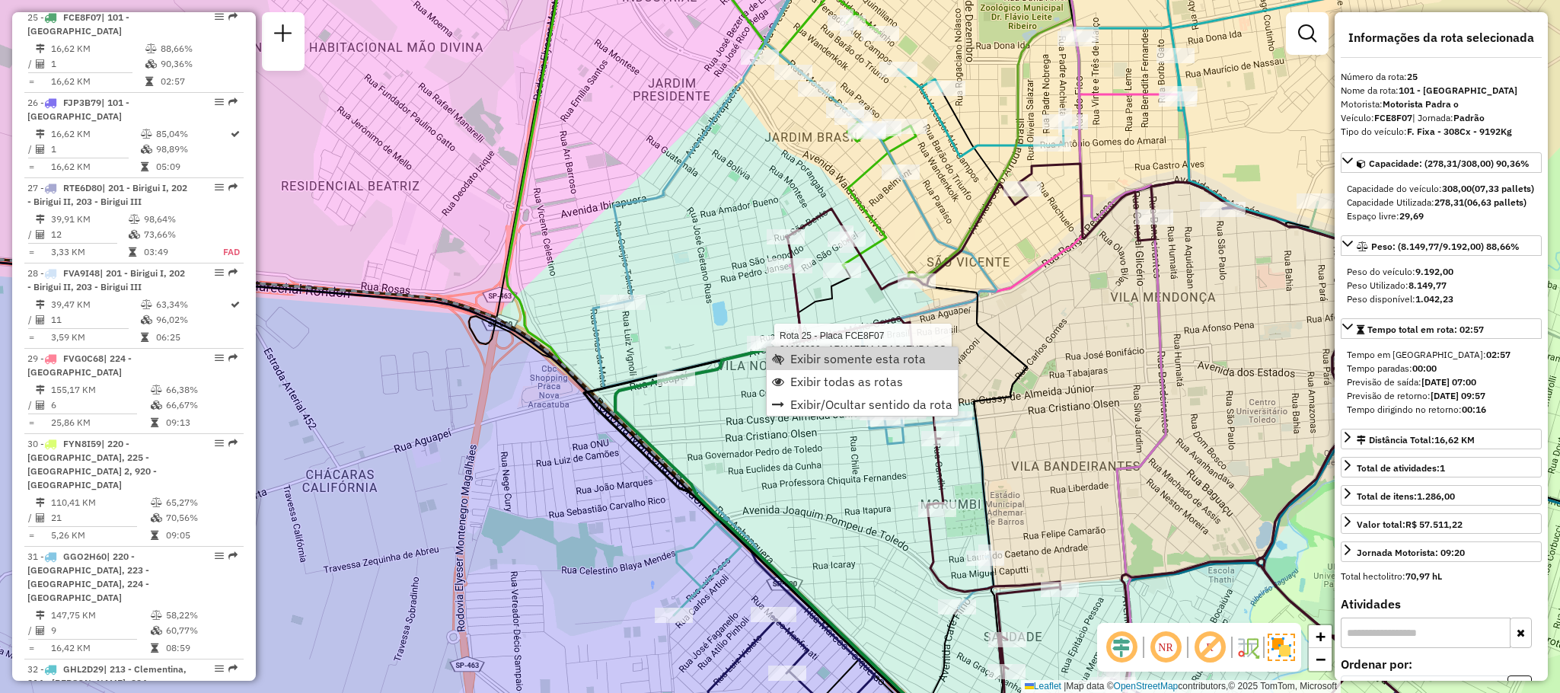
click at [762, 334] on div "Rota 33 - Placa GJE7F49 81116710 - JK COMERCIO DE BEBIDAS E MERCEARIA LTDA Rota…" at bounding box center [780, 346] width 1560 height 693
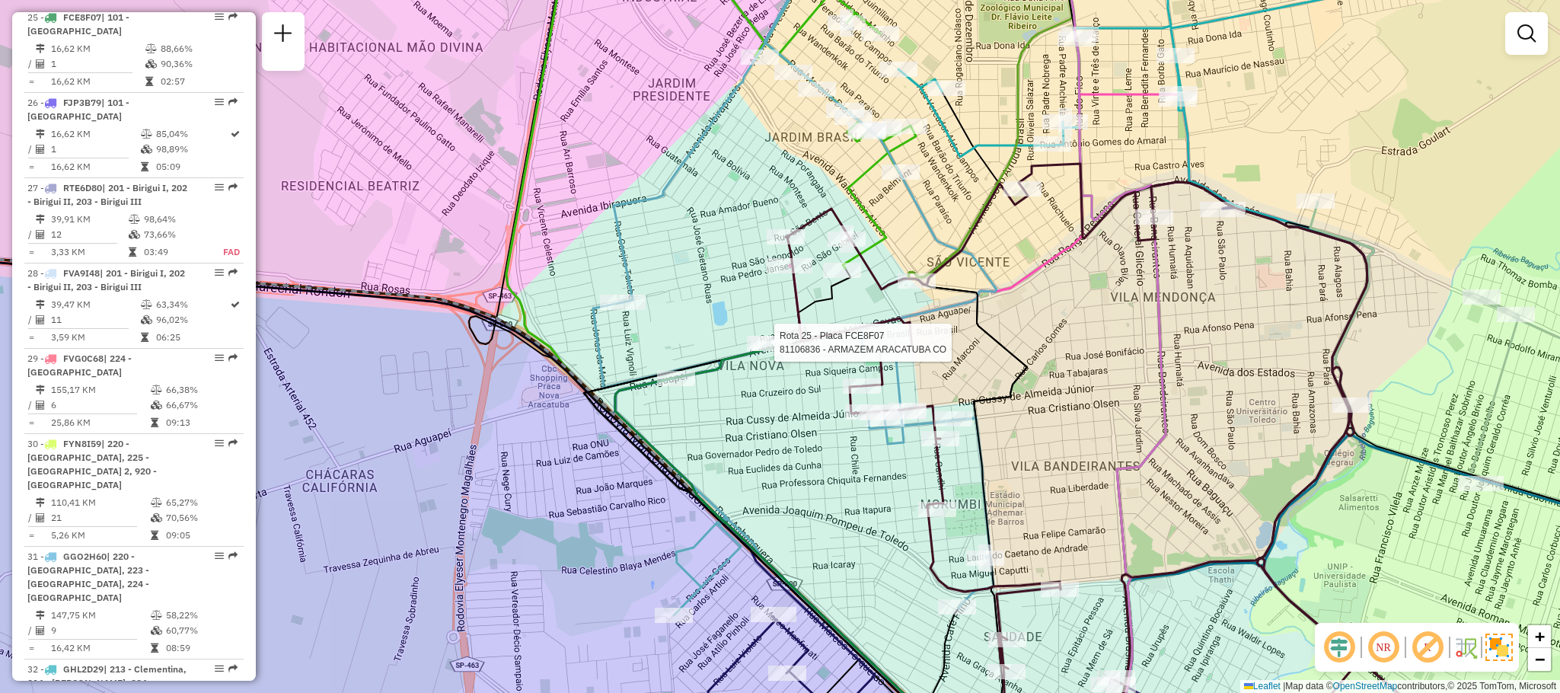
select select "**********"
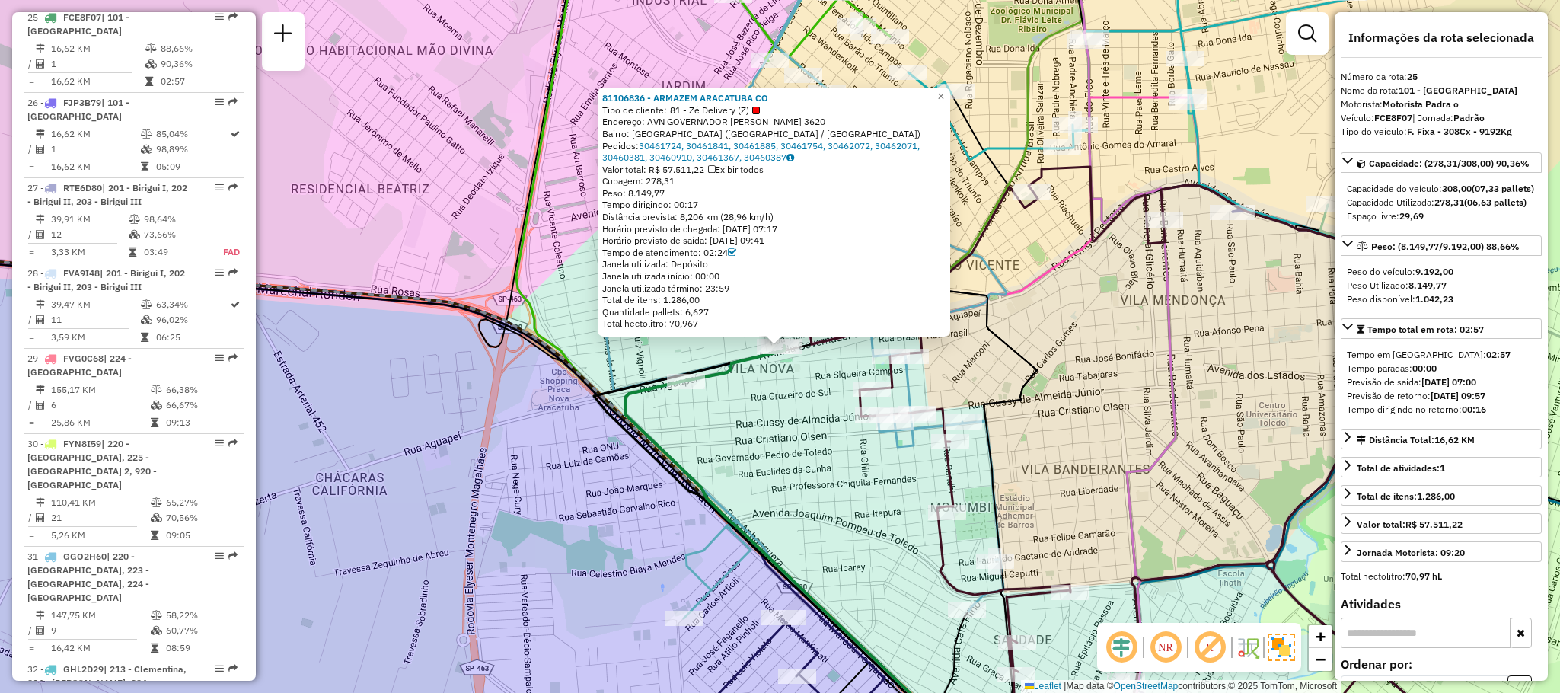
click at [770, 377] on div "81106836 - ARMAZEM ARACATUBA CO Tipo de cliente: 81 - Zé Delivery (Z) Endereço:…" at bounding box center [780, 346] width 1560 height 693
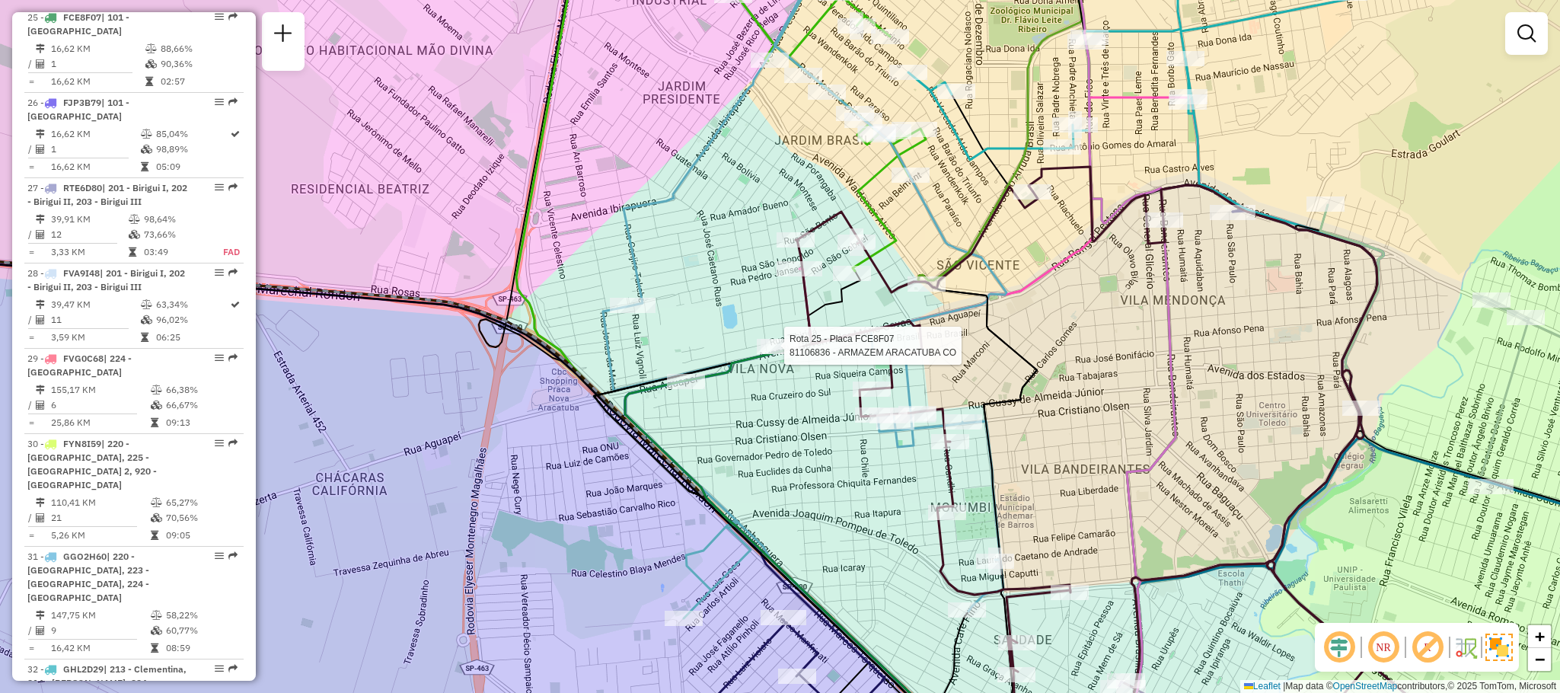
select select "**********"
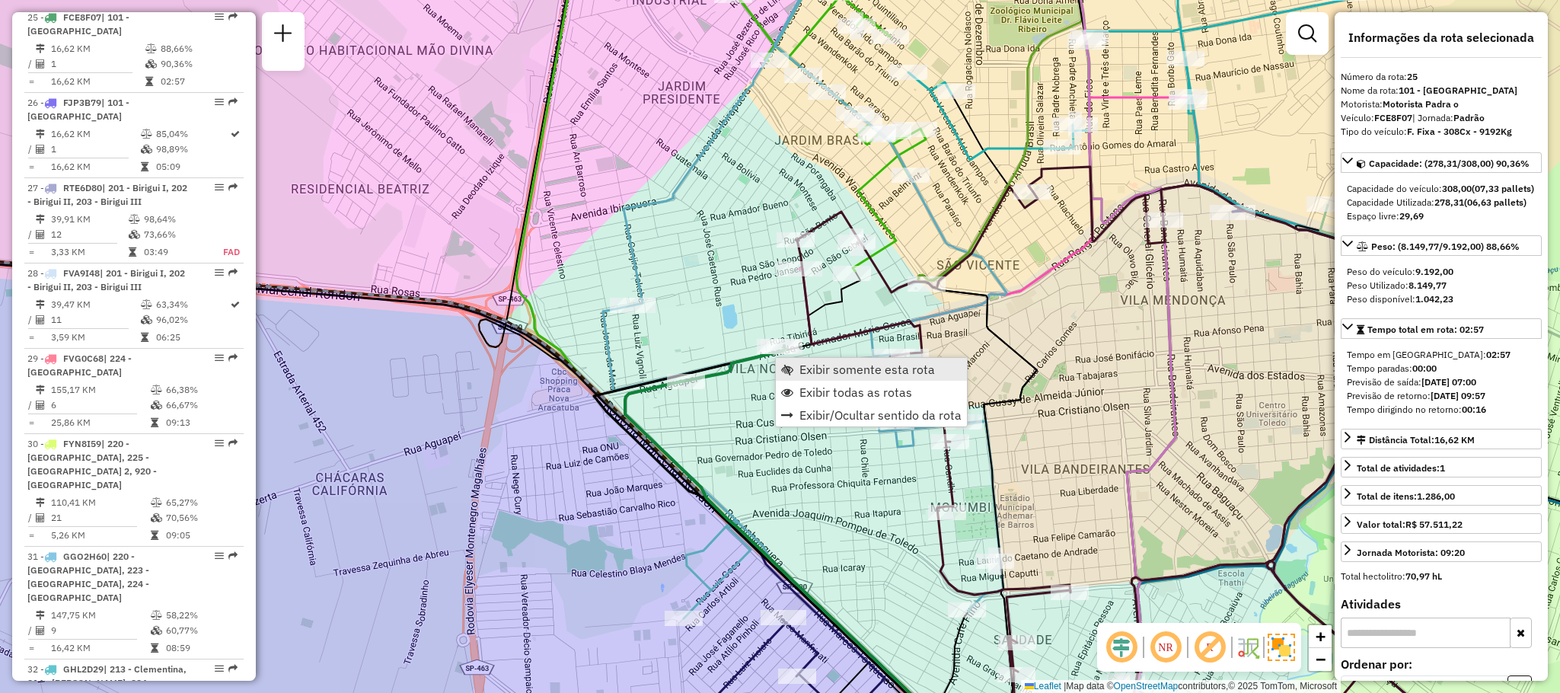
click at [819, 363] on span "Exibir somente esta rota" at bounding box center [868, 369] width 136 height 12
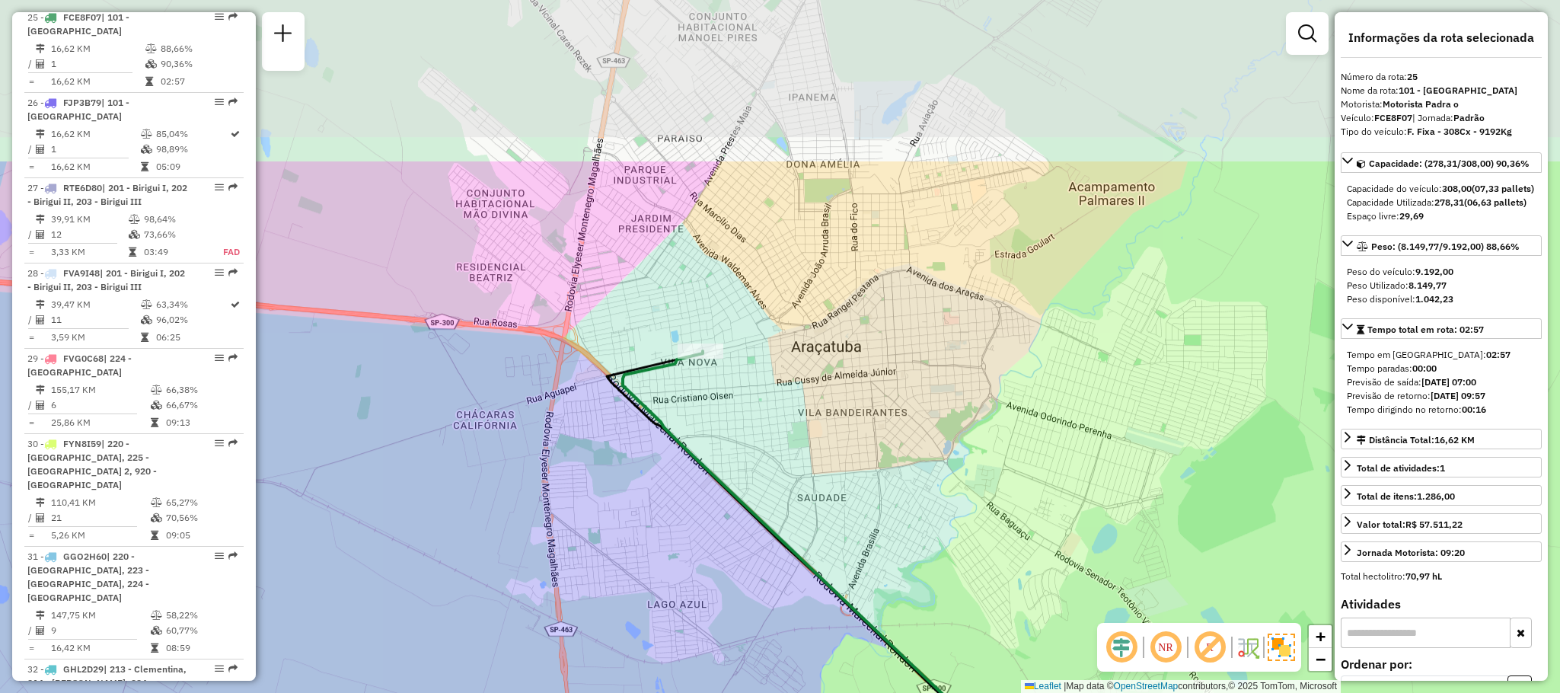
drag, startPoint x: 738, startPoint y: 272, endPoint x: 781, endPoint y: 482, distance: 214.6
click at [780, 481] on div "Janela de atendimento Grade de atendimento Capacidade Transportadoras Veículos …" at bounding box center [780, 346] width 1560 height 693
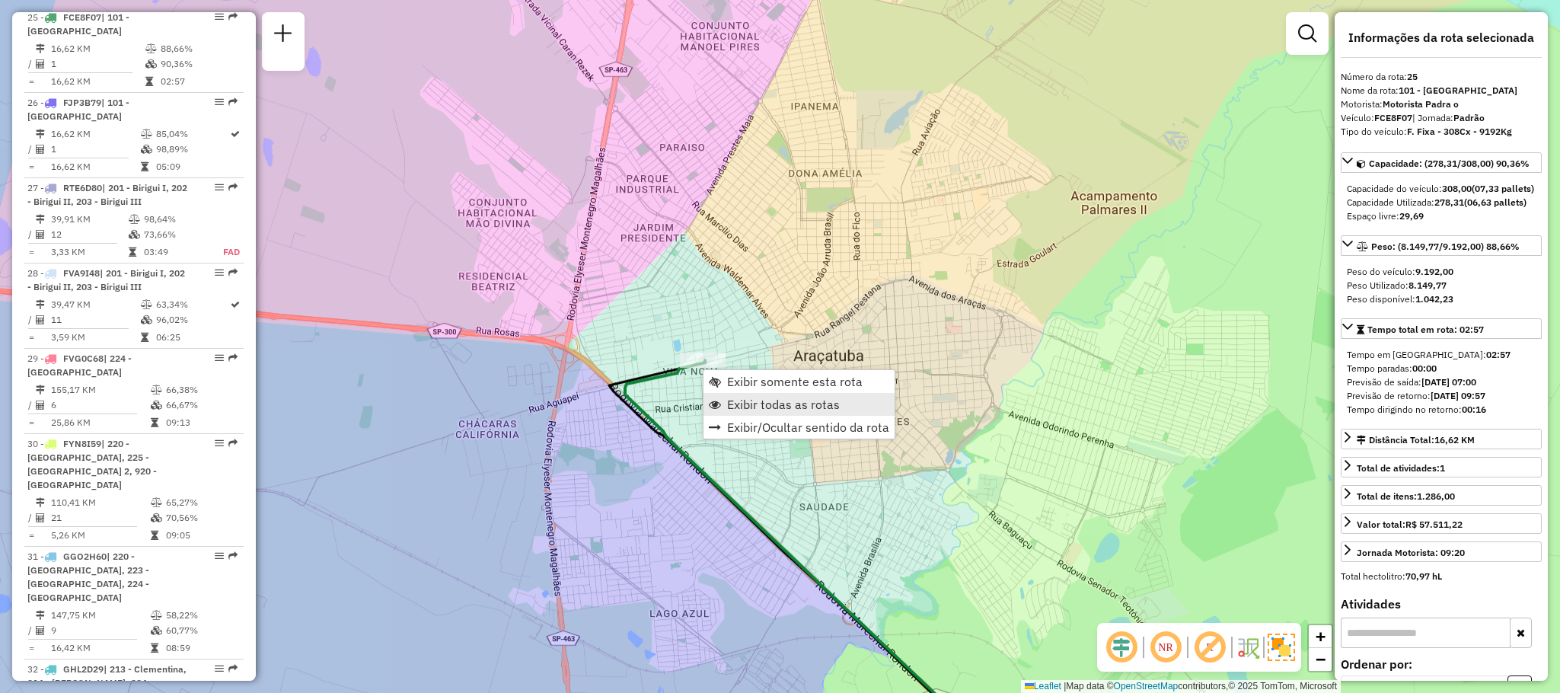
click at [738, 409] on span "Exibir todas as rotas" at bounding box center [783, 404] width 113 height 12
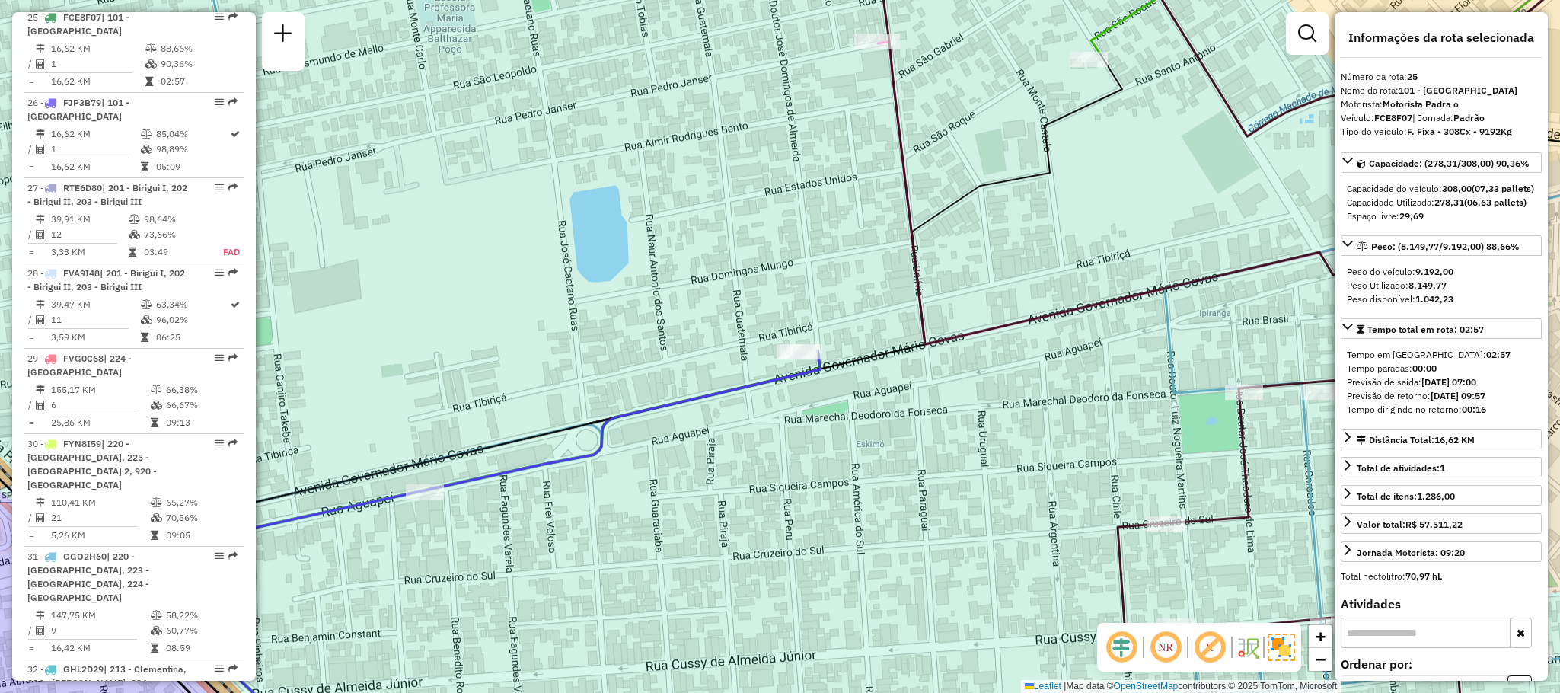
scroll to position [2112, 0]
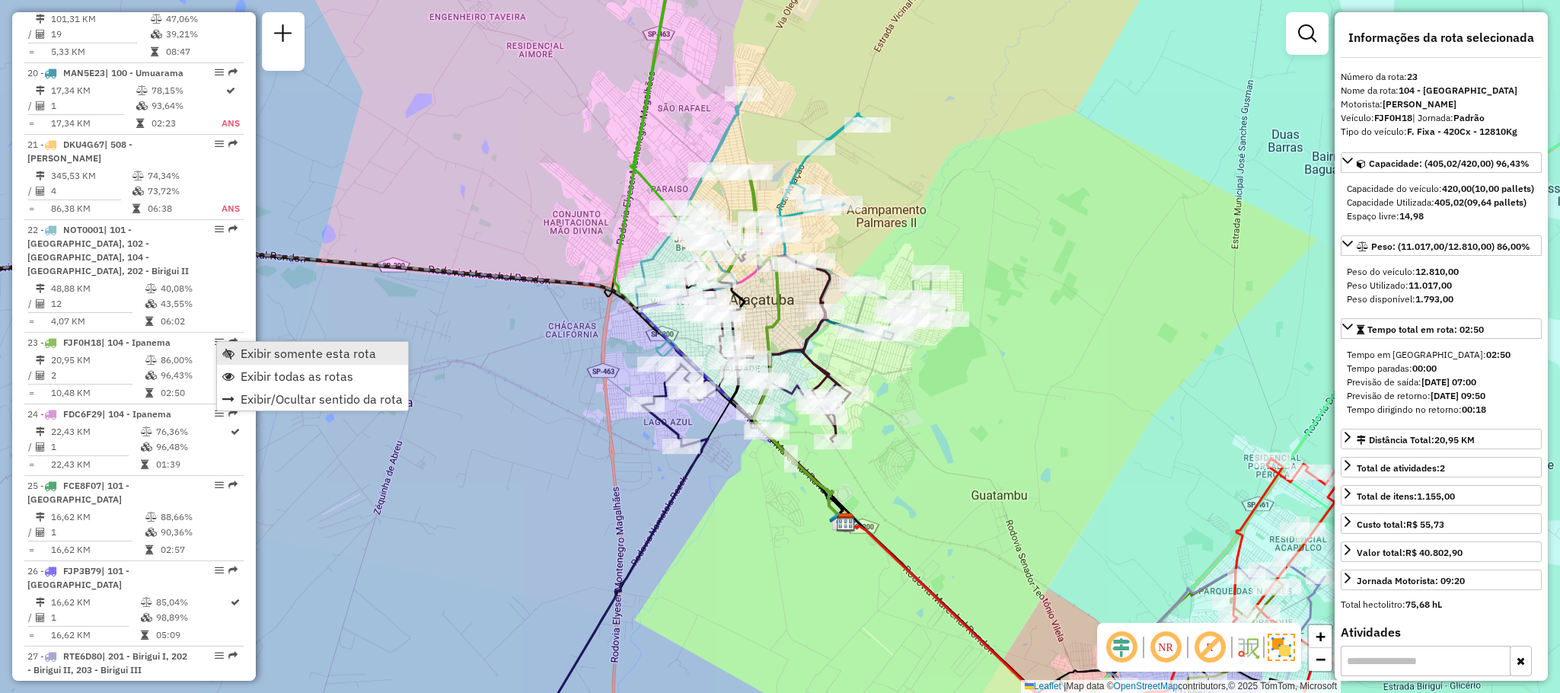
click at [258, 350] on span "Exibir somente esta rota" at bounding box center [309, 353] width 136 height 12
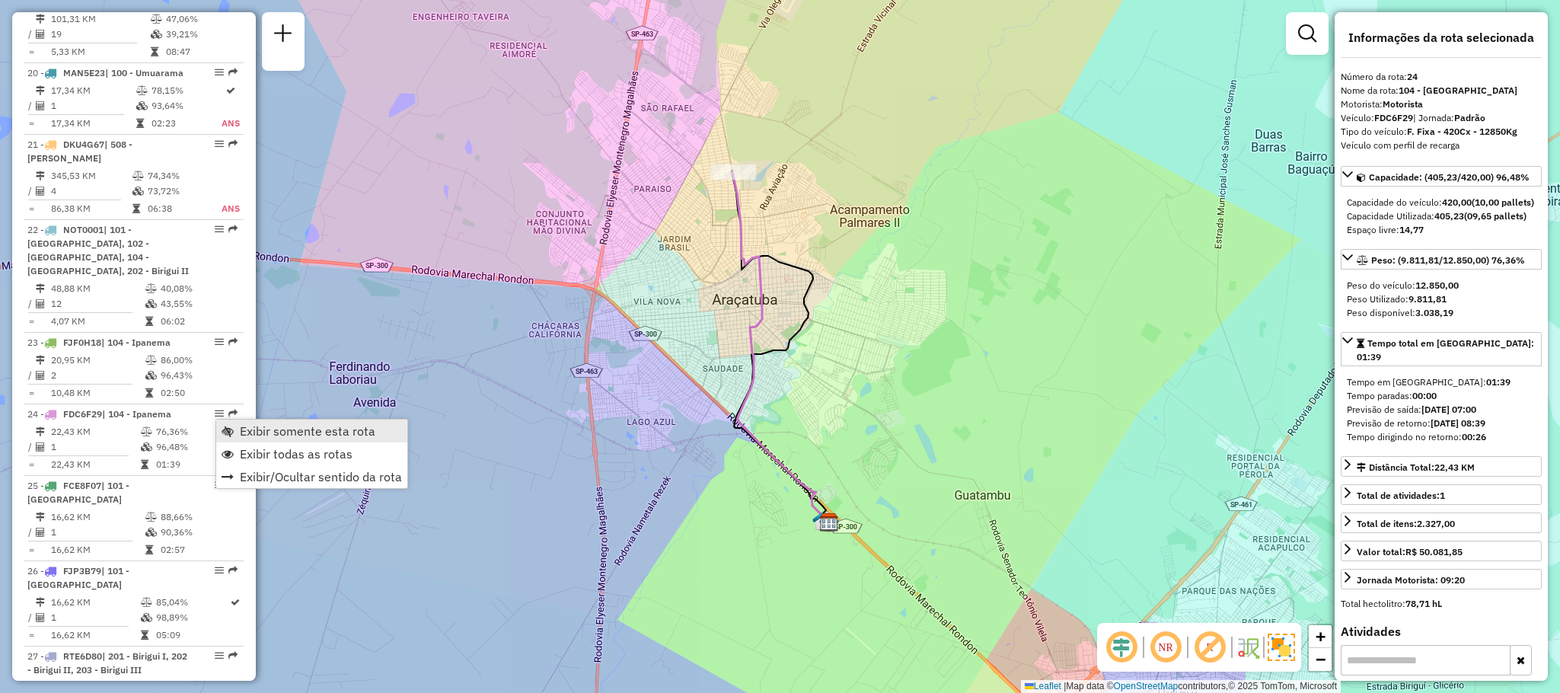
click at [279, 430] on span "Exibir somente esta rota" at bounding box center [308, 431] width 136 height 12
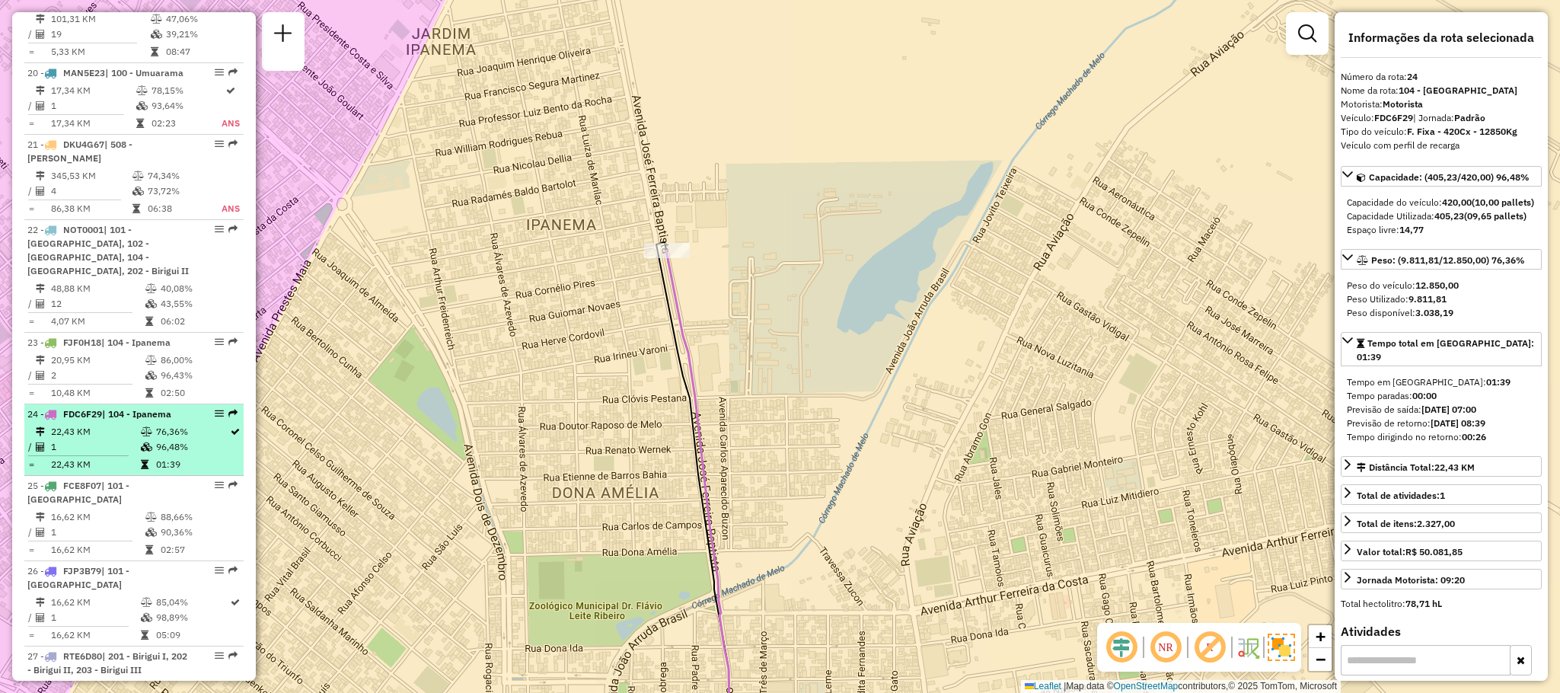
scroll to position [2226, 0]
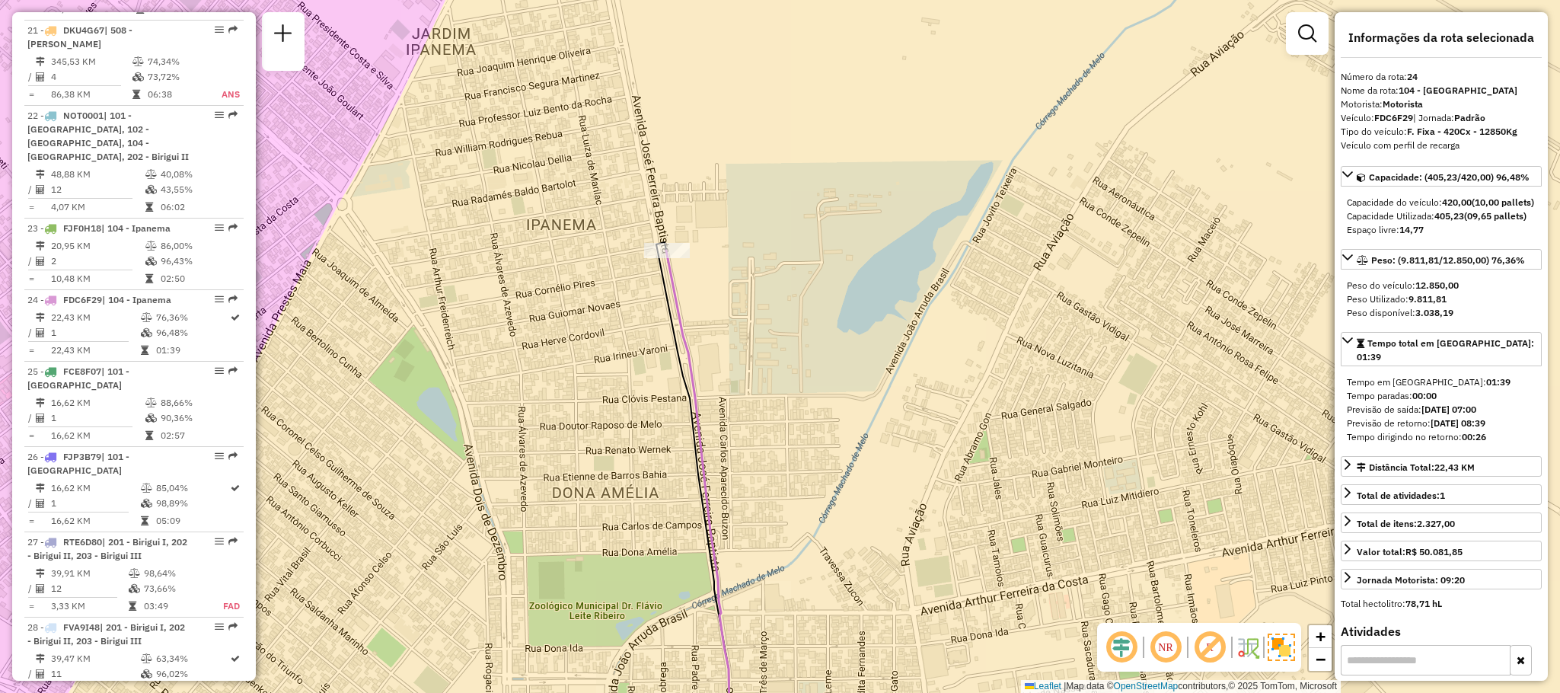
click at [836, 283] on div "Janela de atendimento Grade de atendimento Capacidade Transportadoras Veículos …" at bounding box center [780, 346] width 1560 height 693
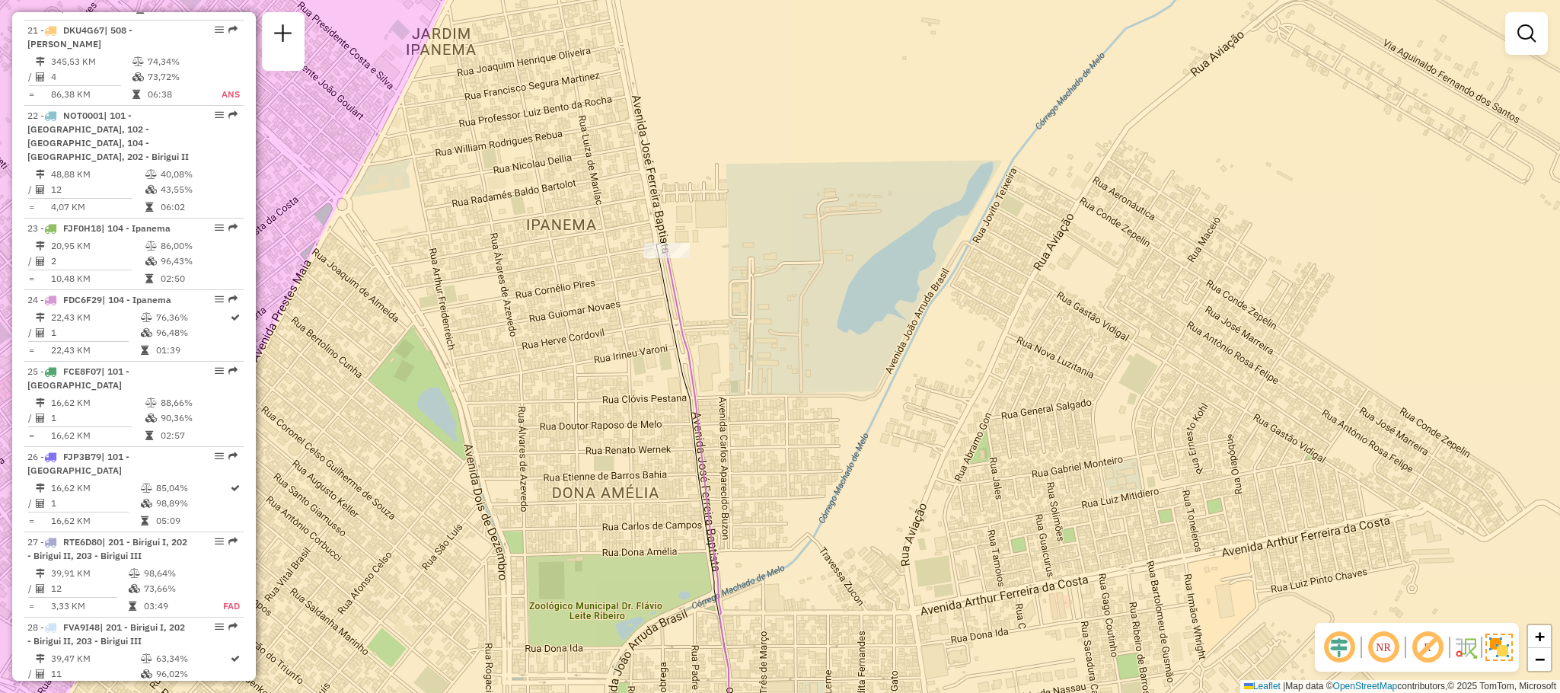
click at [836, 283] on div "Janela de atendimento Grade de atendimento Capacidade Transportadoras Veículos …" at bounding box center [780, 346] width 1560 height 693
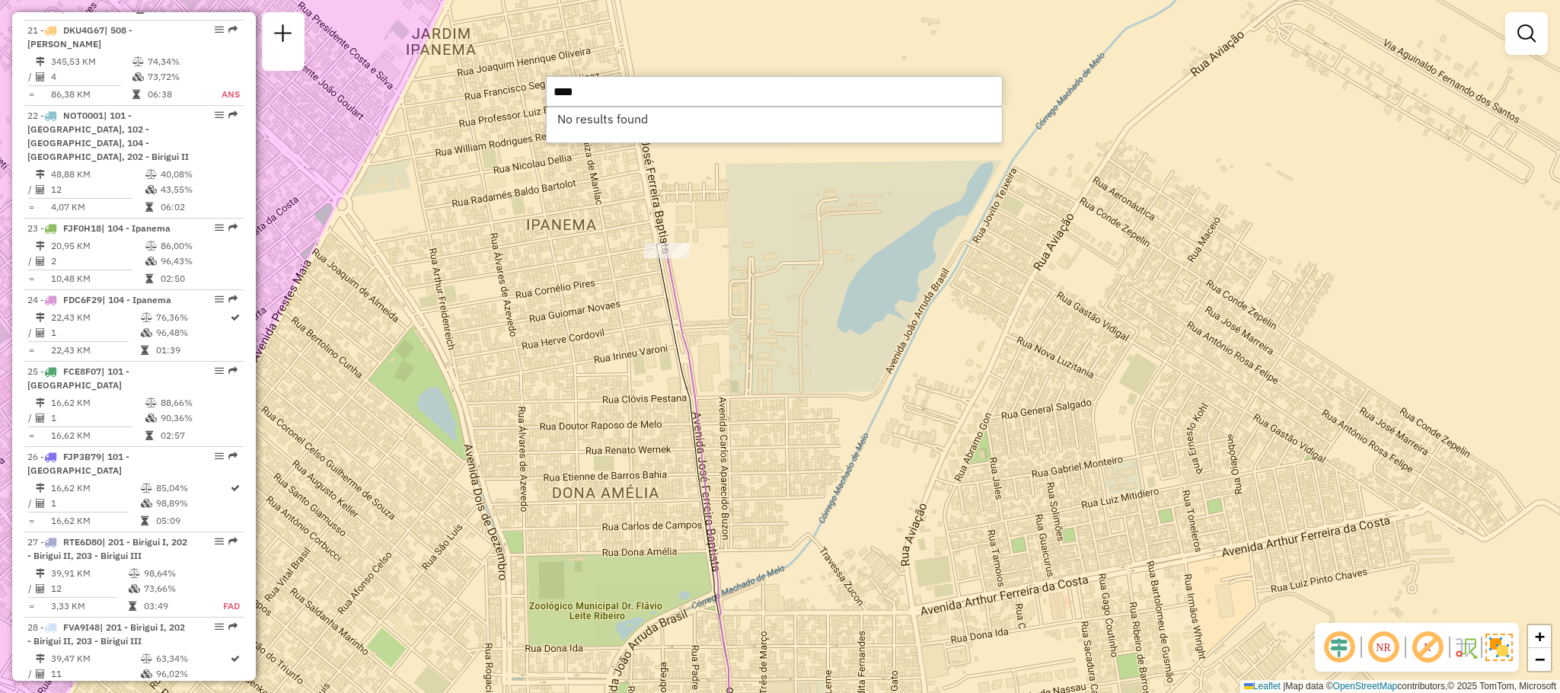
click at [621, 92] on input "****" at bounding box center [774, 91] width 457 height 30
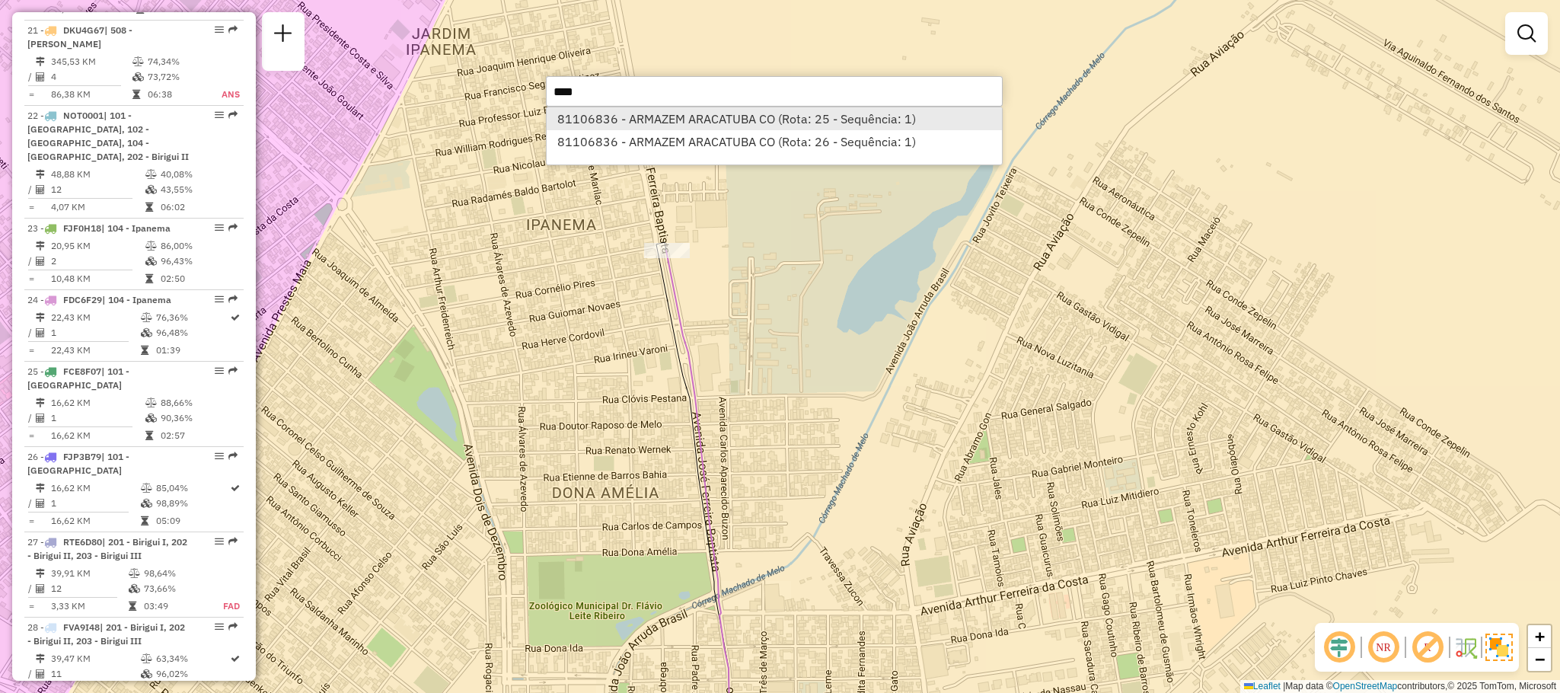
type input "****"
click at [668, 122] on li "81106836 - ARMAZEM ARACATUBA CO (Rota: 25 - Sequência: 1)" at bounding box center [774, 118] width 455 height 23
select select "**********"
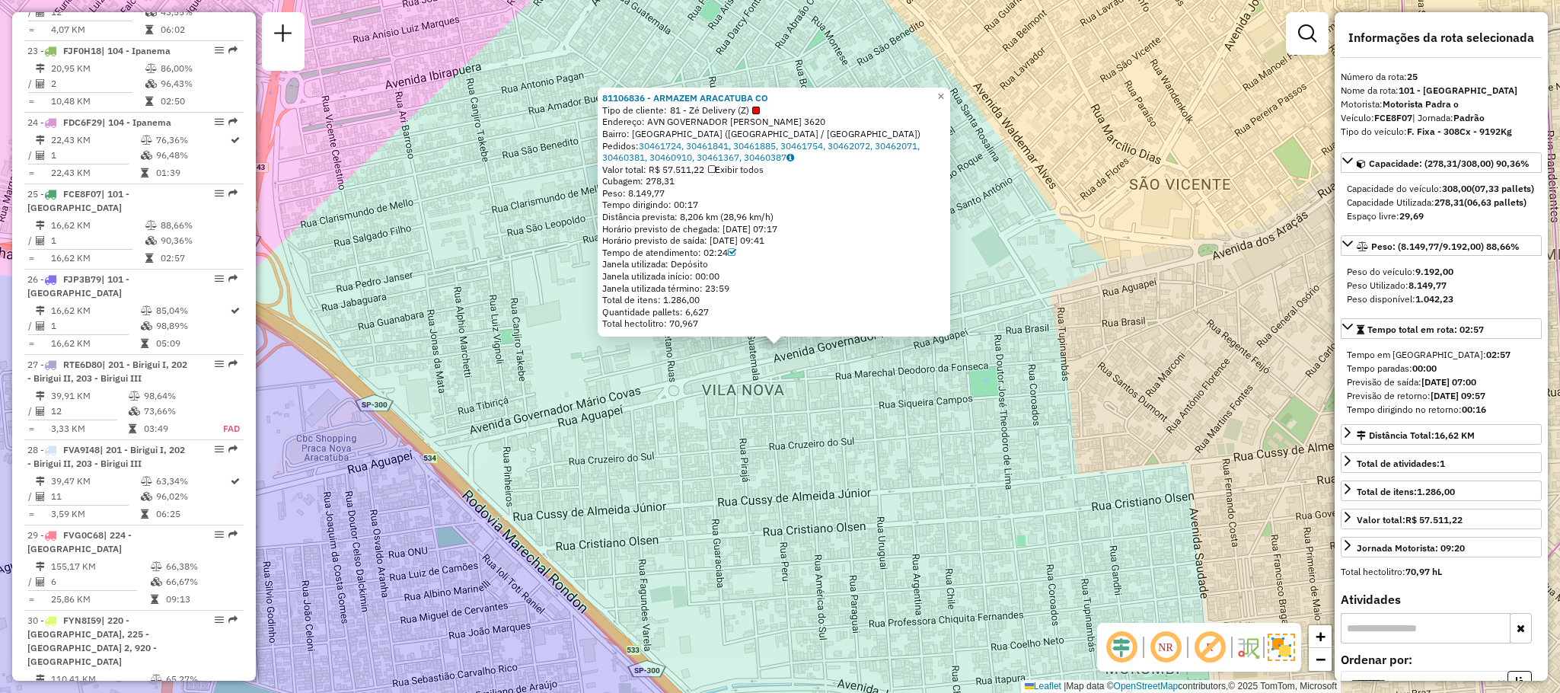
scroll to position [2580, 0]
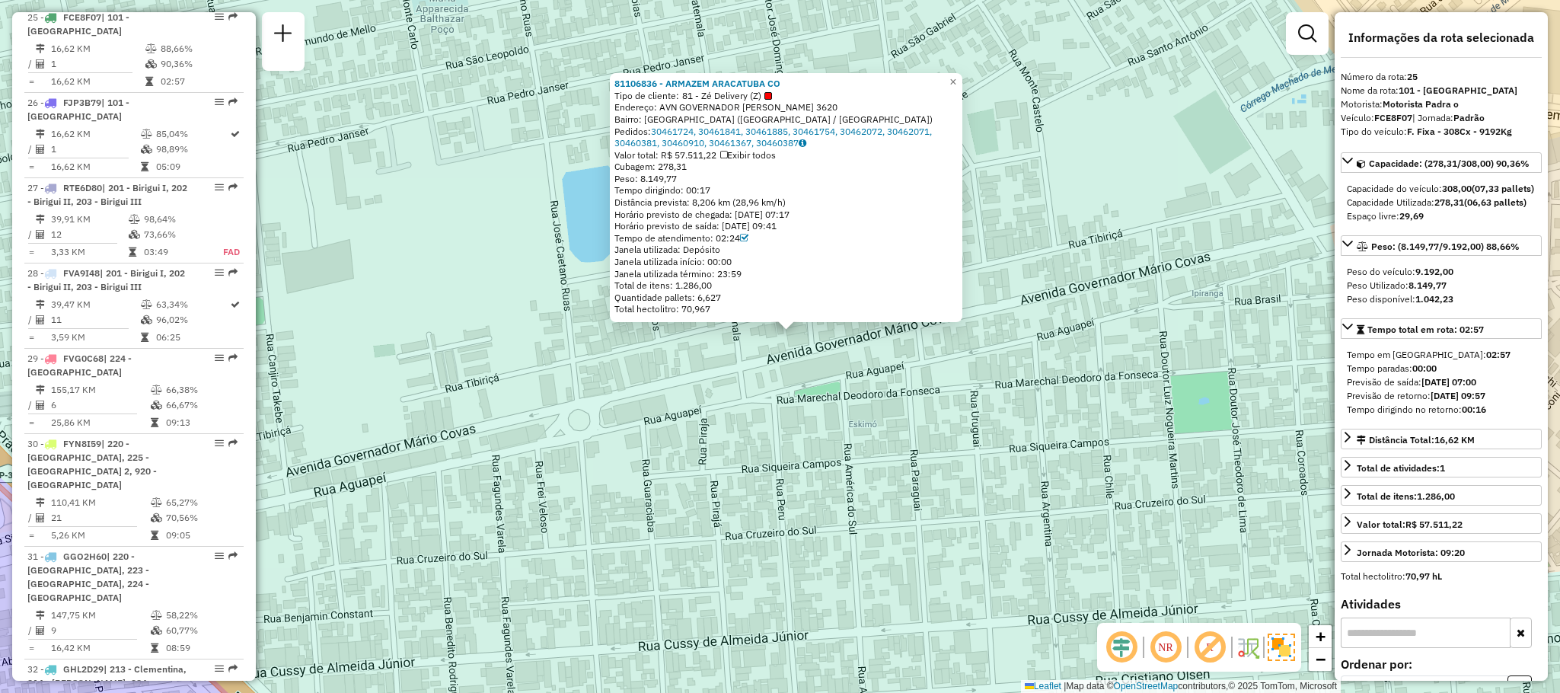
click at [565, 161] on div "81106836 - ARMAZEM ARACATUBA CO Tipo de cliente: 81 - Zé Delivery (Z) Endereço:…" at bounding box center [780, 346] width 1560 height 693
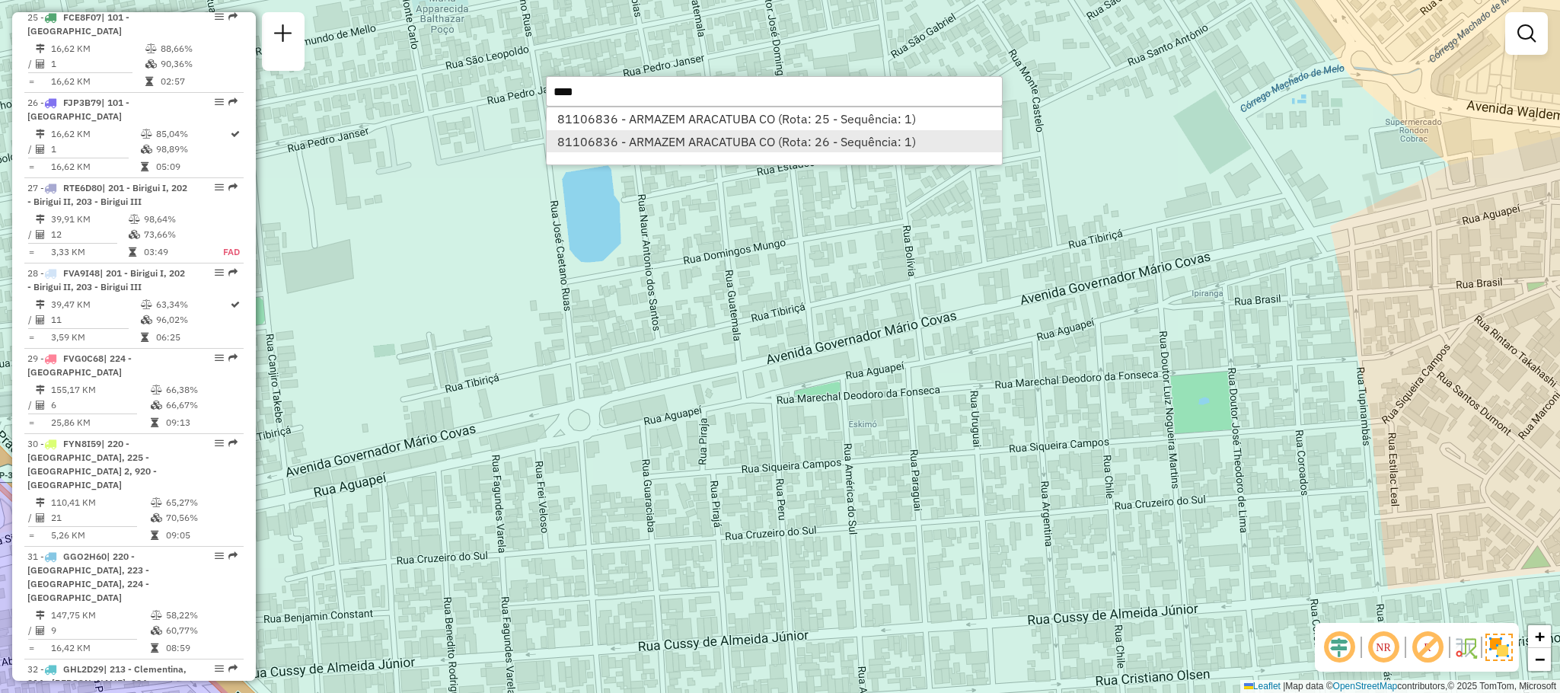
type input "****"
click at [635, 146] on li "81106836 - ARMAZEM ARACATUBA CO (Rota: 26 - Sequência: 1)" at bounding box center [774, 141] width 455 height 23
select select "**********"
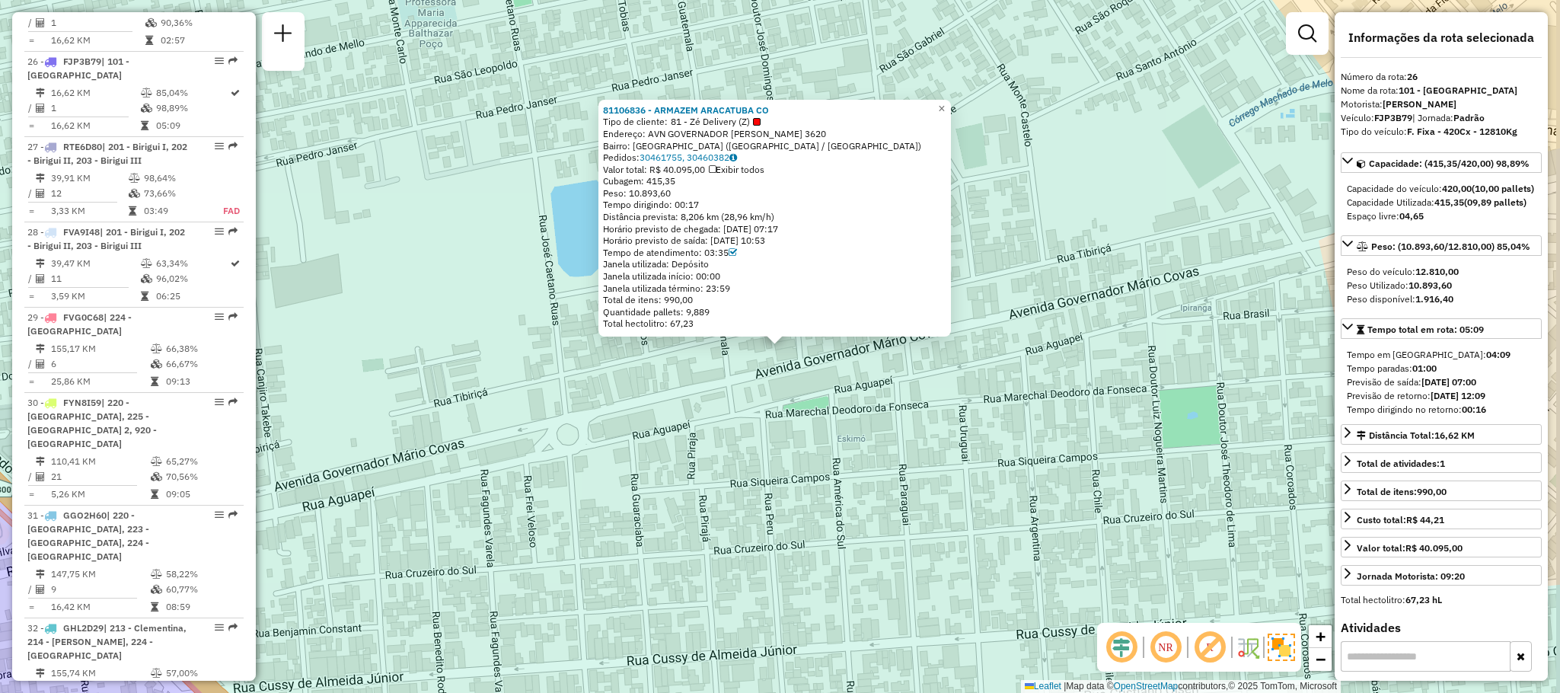
scroll to position [2653, 0]
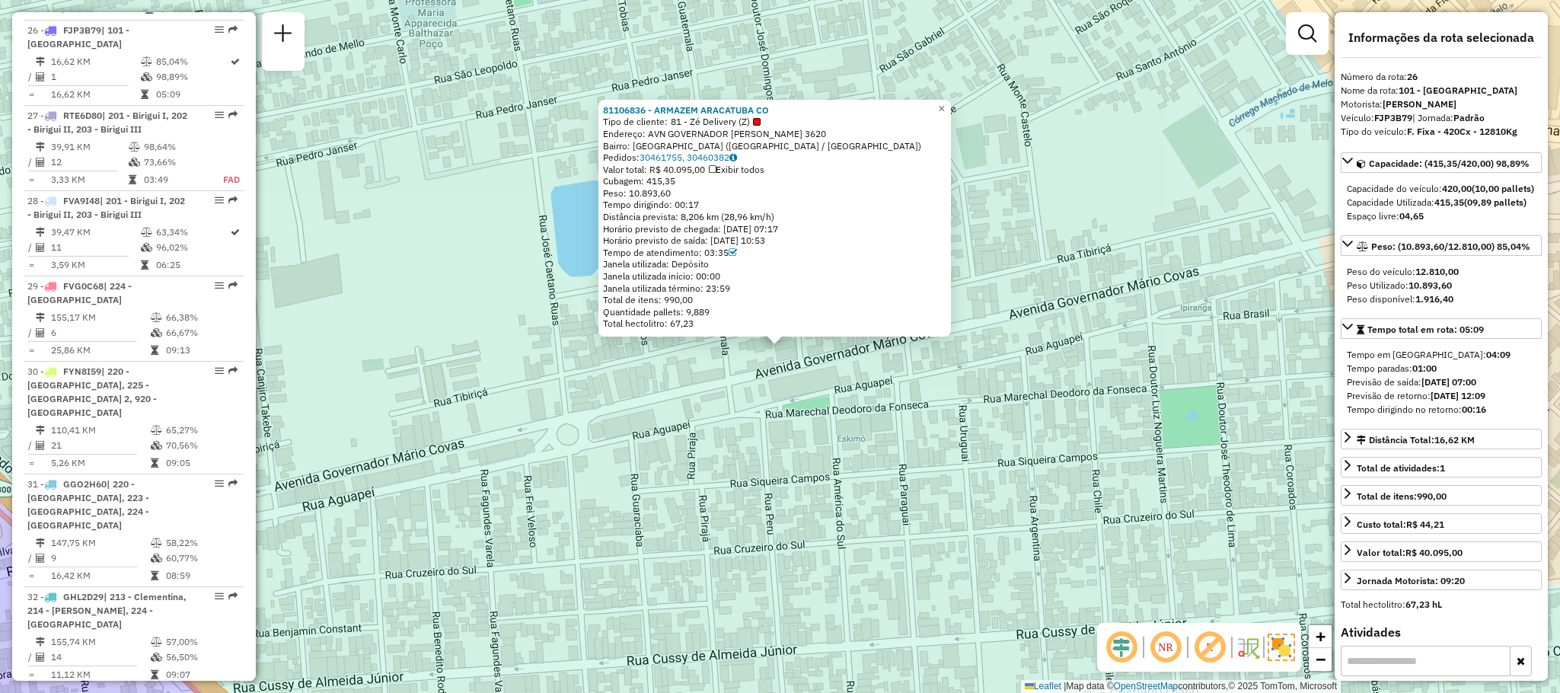
click at [941, 175] on div "Cubagem: 415,35" at bounding box center [774, 181] width 343 height 12
click at [945, 108] on span "×" at bounding box center [941, 108] width 7 height 13
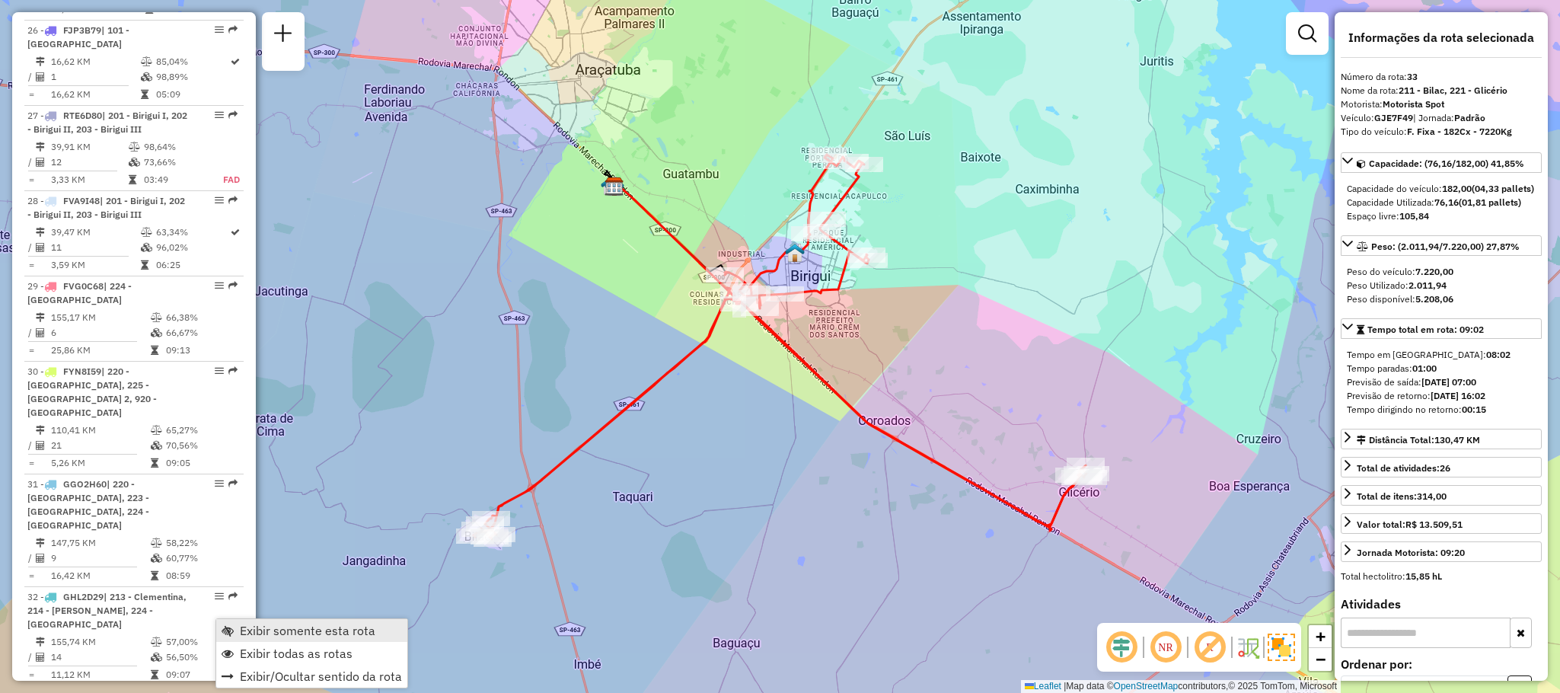
click at [311, 638] on link "Exibir somente esta rota" at bounding box center [311, 630] width 191 height 23
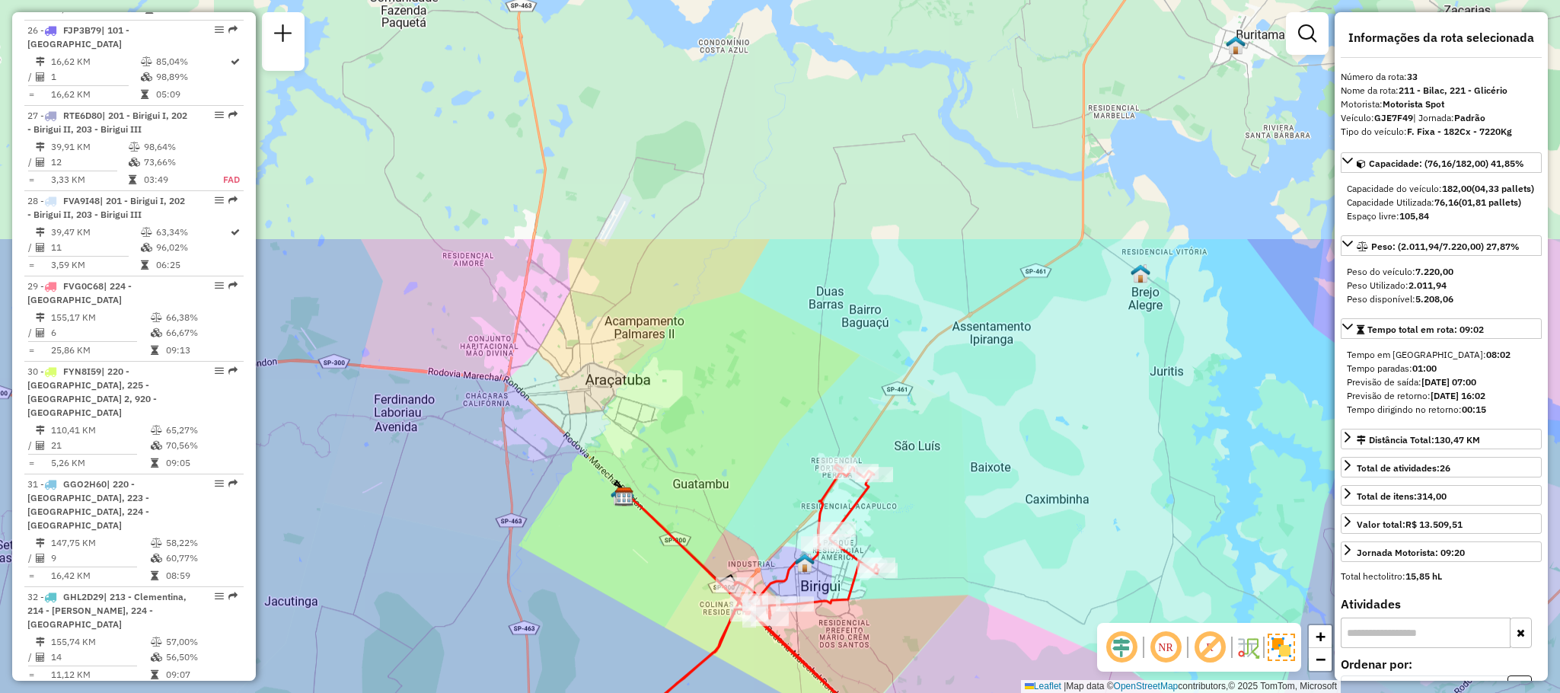
drag, startPoint x: 989, startPoint y: 119, endPoint x: 987, endPoint y: 443, distance: 324.4
click at [987, 443] on div "Janela de atendimento Grade de atendimento Capacidade Transportadoras Veículos …" at bounding box center [780, 346] width 1560 height 693
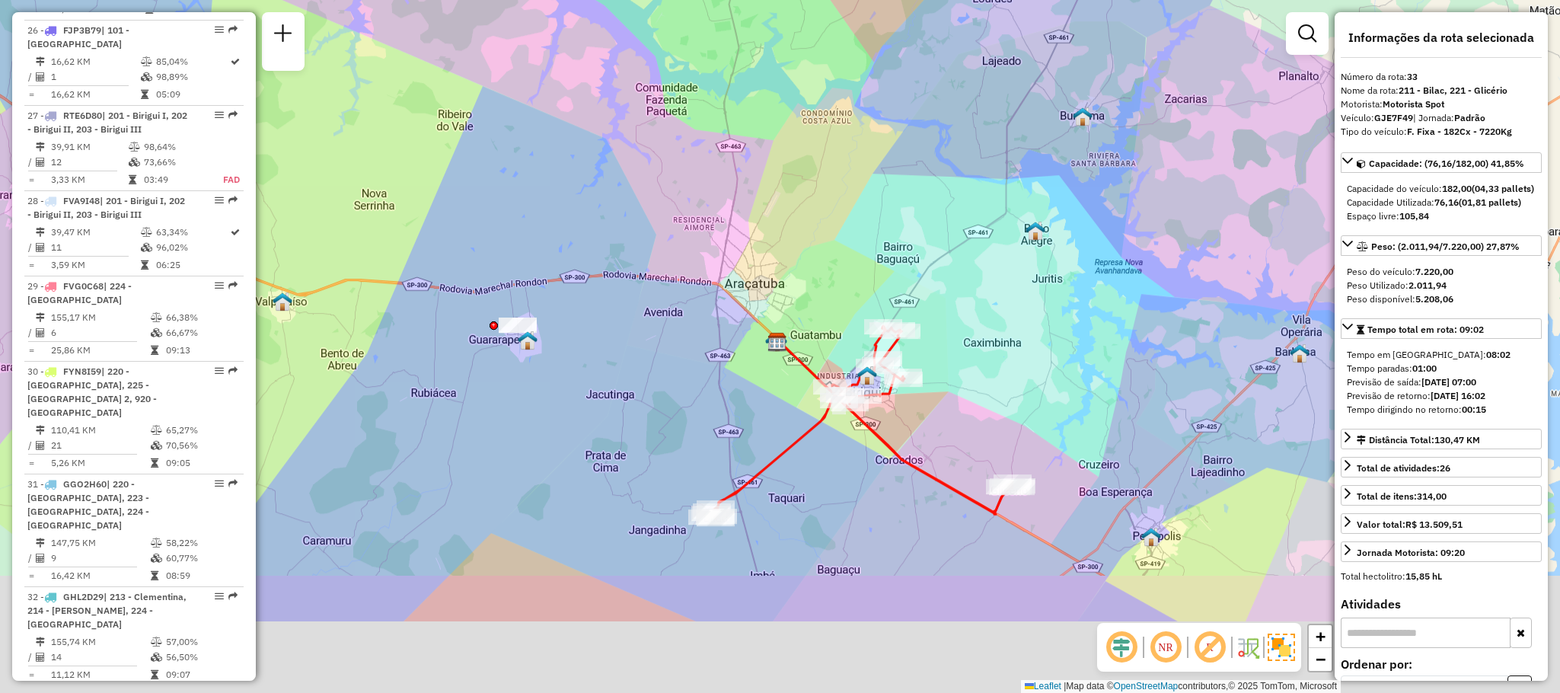
drag, startPoint x: 985, startPoint y: 435, endPoint x: 931, endPoint y: 184, distance: 257.1
click at [931, 184] on div "Janela de atendimento Grade de atendimento Capacidade Transportadoras Veículos …" at bounding box center [780, 346] width 1560 height 693
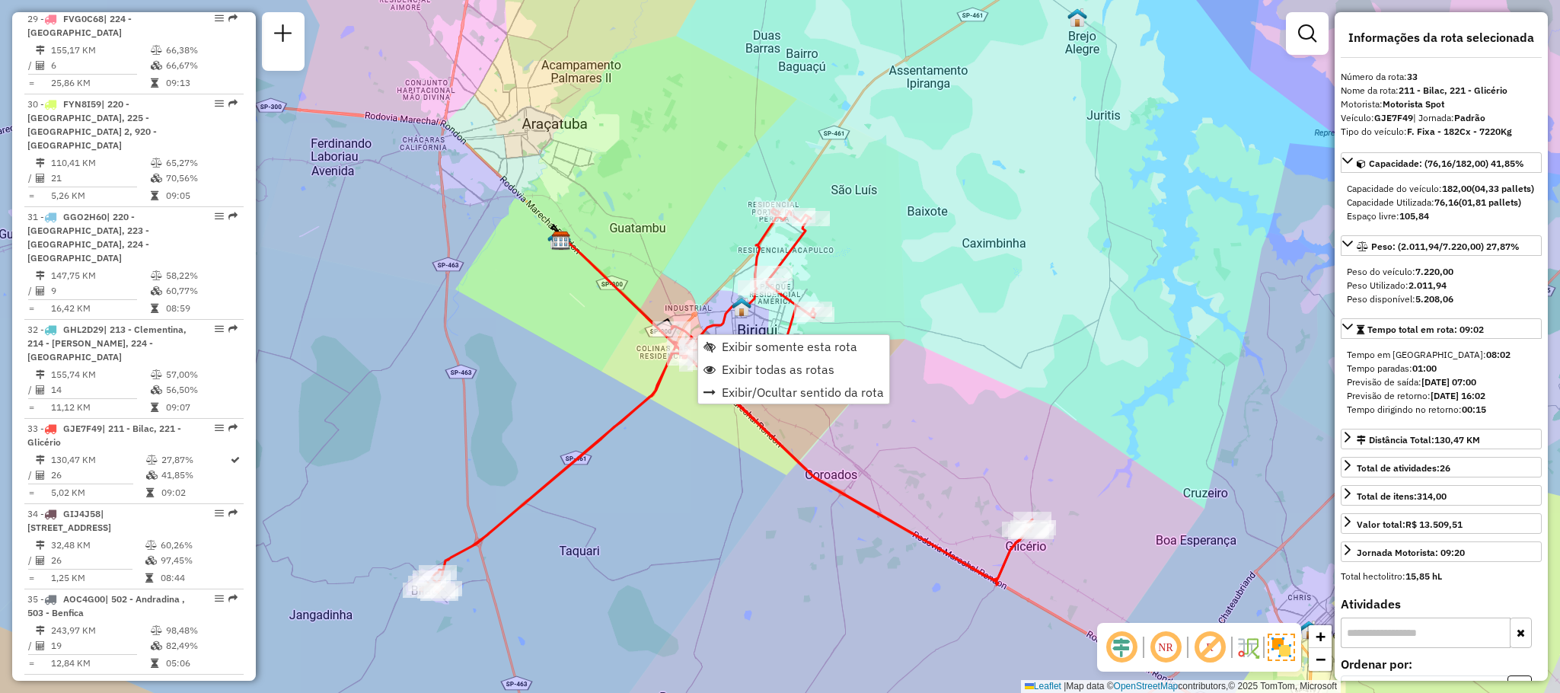
scroll to position [3187, 0]
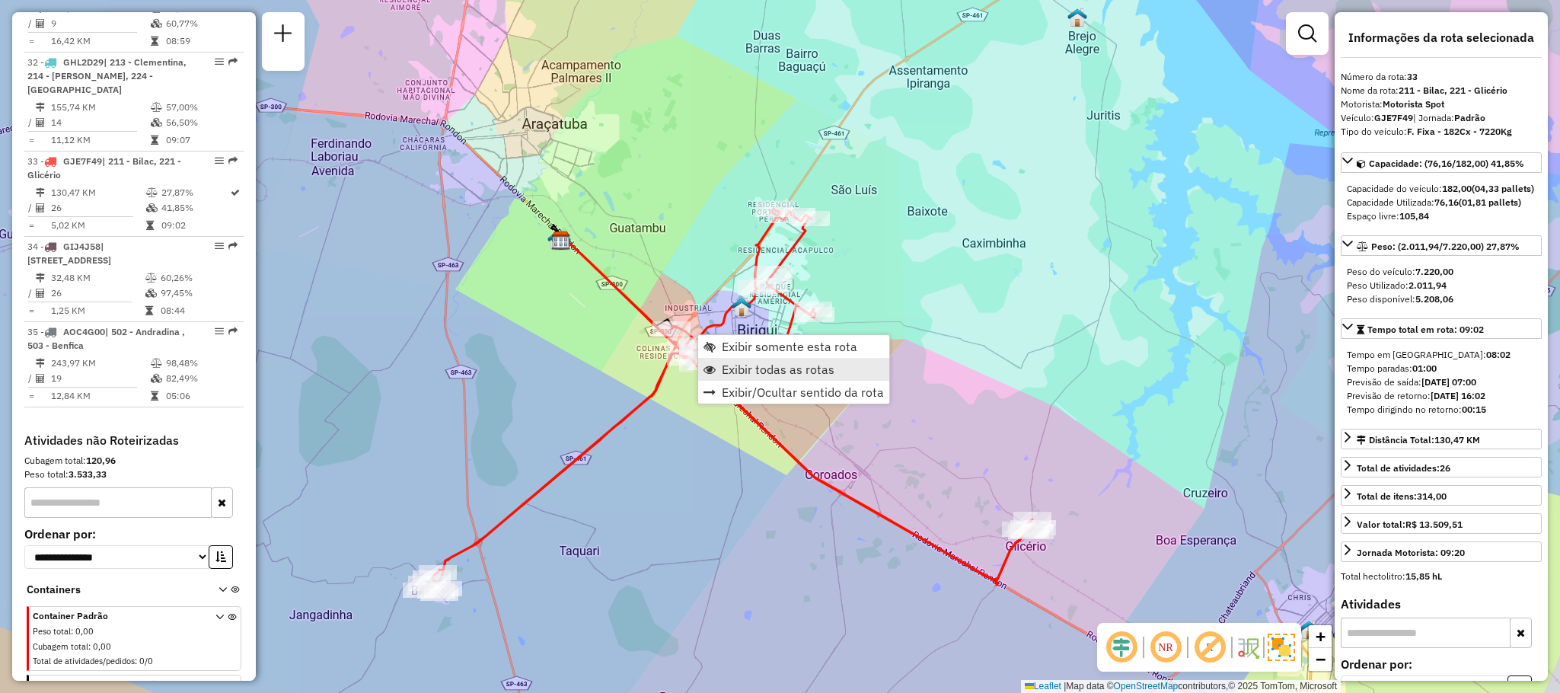
click at [727, 359] on link "Exibir todas as rotas" at bounding box center [793, 369] width 191 height 23
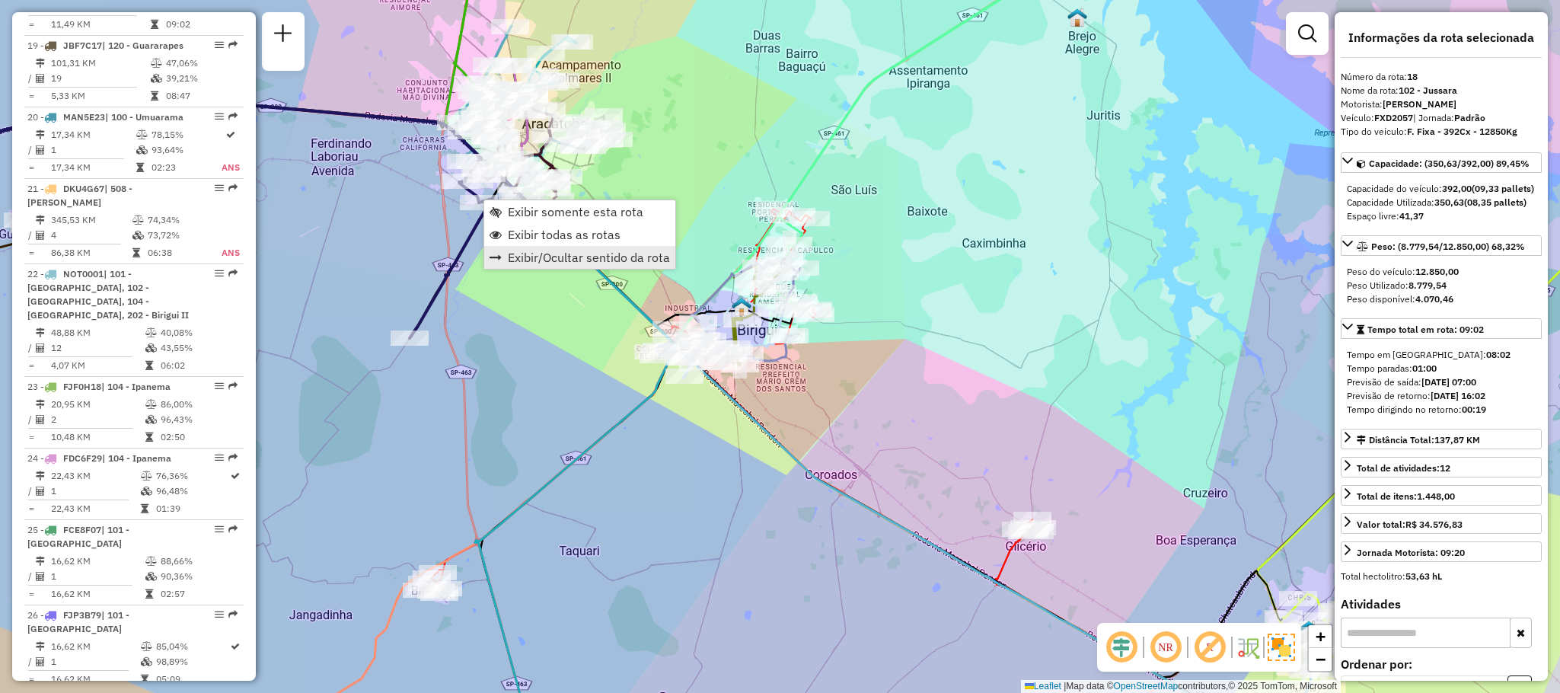
scroll to position [2009, 0]
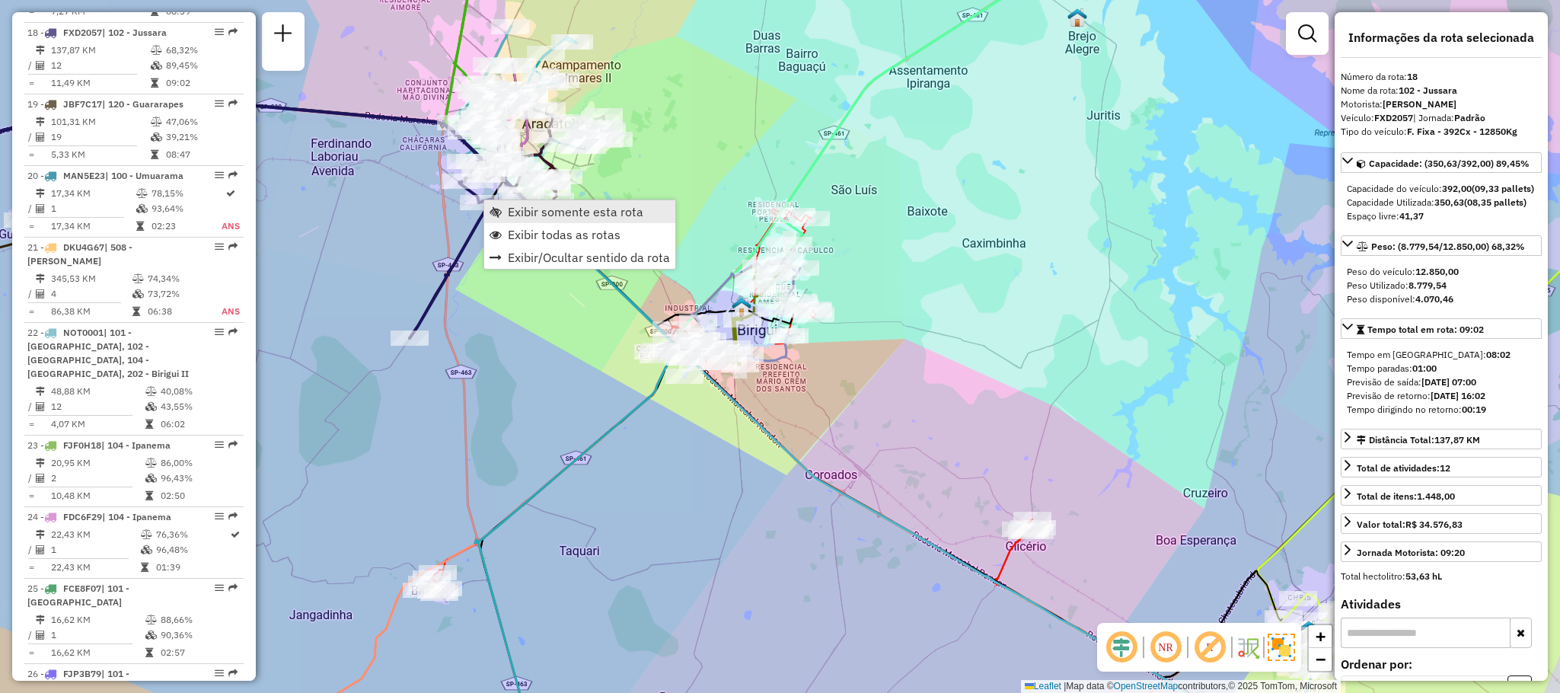
click at [592, 216] on span "Exibir somente esta rota" at bounding box center [576, 212] width 136 height 12
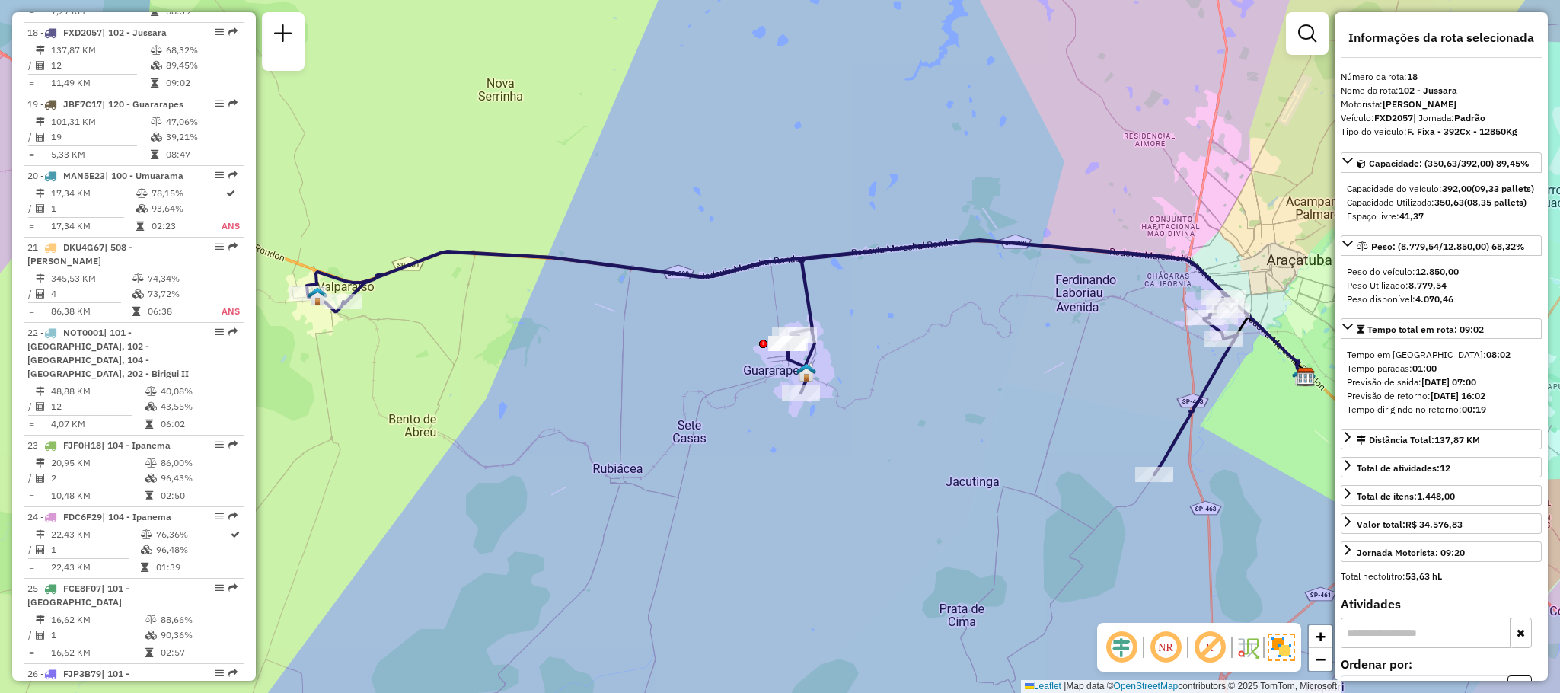
drag, startPoint x: 782, startPoint y: 444, endPoint x: 827, endPoint y: 466, distance: 50.1
click at [827, 466] on div "Janela de atendimento Grade de atendimento Capacidade Transportadoras Veículos …" at bounding box center [780, 346] width 1560 height 693
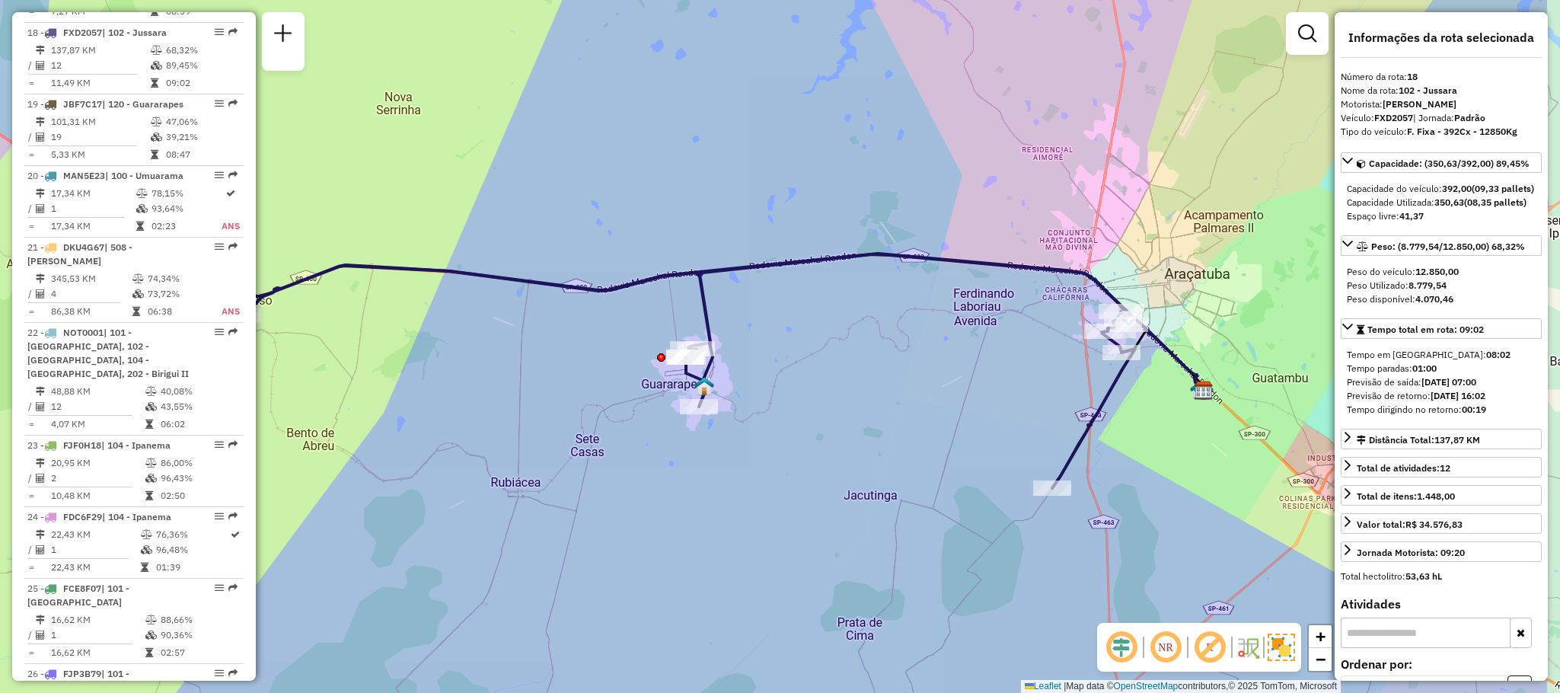
drag, startPoint x: 837, startPoint y: 503, endPoint x: 704, endPoint y: 471, distance: 136.3
click at [688, 474] on div "Janela de atendimento Grade de atendimento Capacidade Transportadoras Veículos …" at bounding box center [780, 346] width 1560 height 693
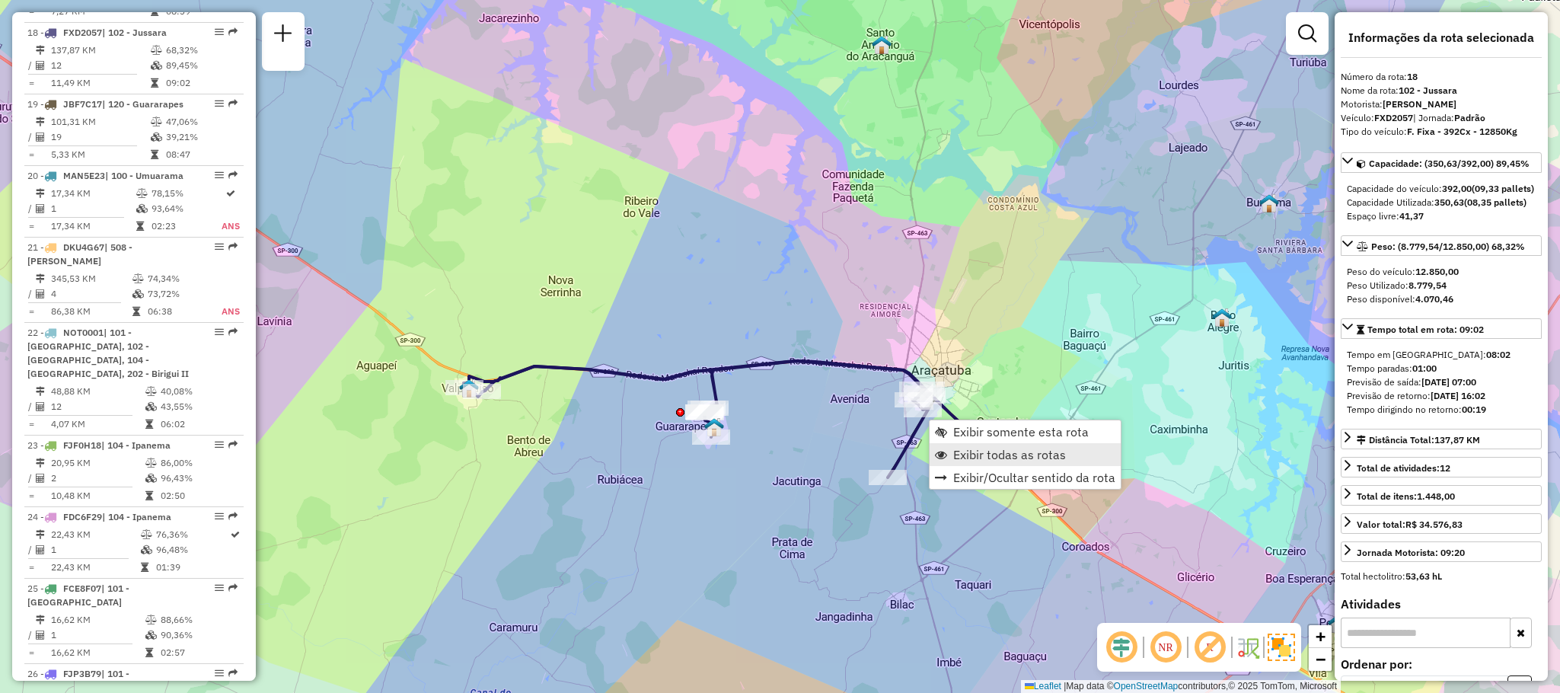
click at [953, 452] on span "Exibir todas as rotas" at bounding box center [1009, 455] width 113 height 12
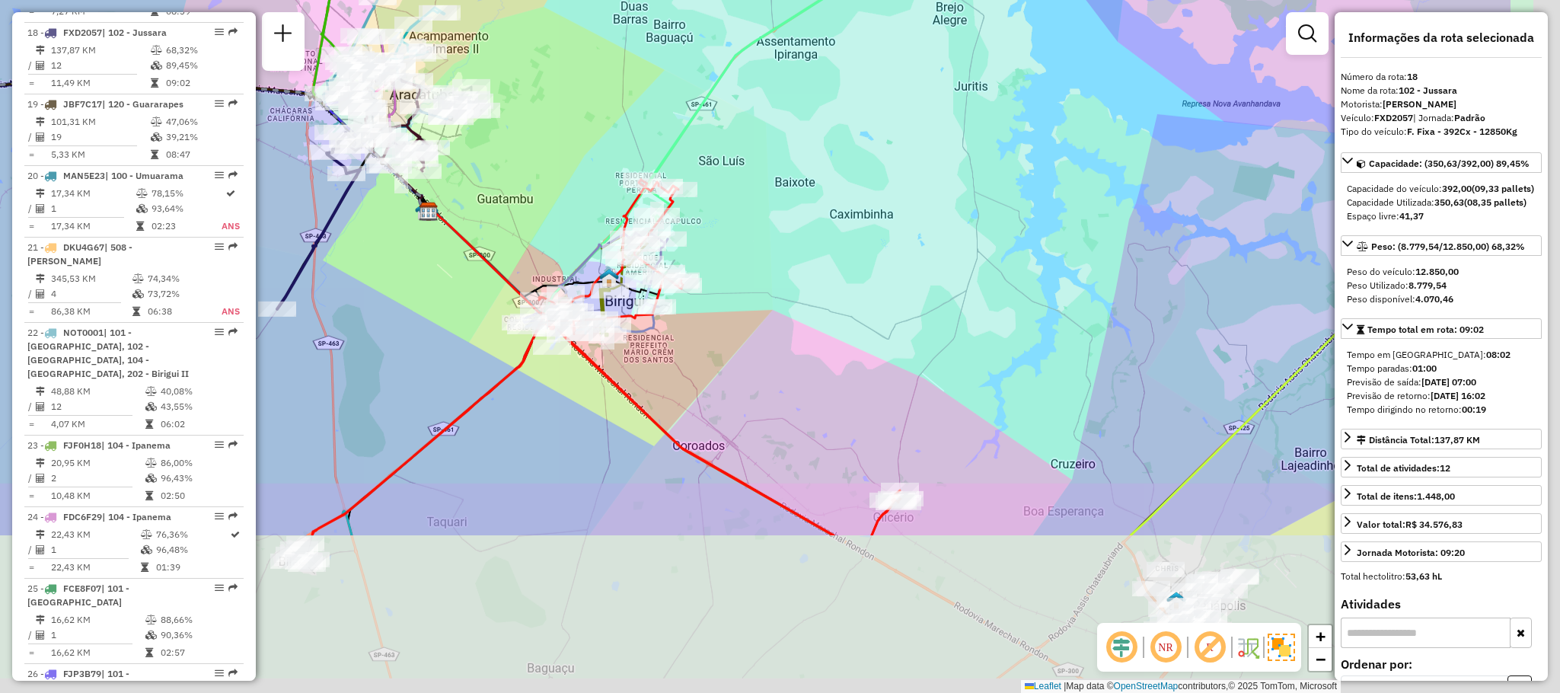
drag, startPoint x: 1198, startPoint y: 405, endPoint x: 1037, endPoint y: 156, distance: 296.4
click at [1037, 156] on div "Janela de atendimento Grade de atendimento Capacidade Transportadoras Veículos …" at bounding box center [780, 346] width 1560 height 693
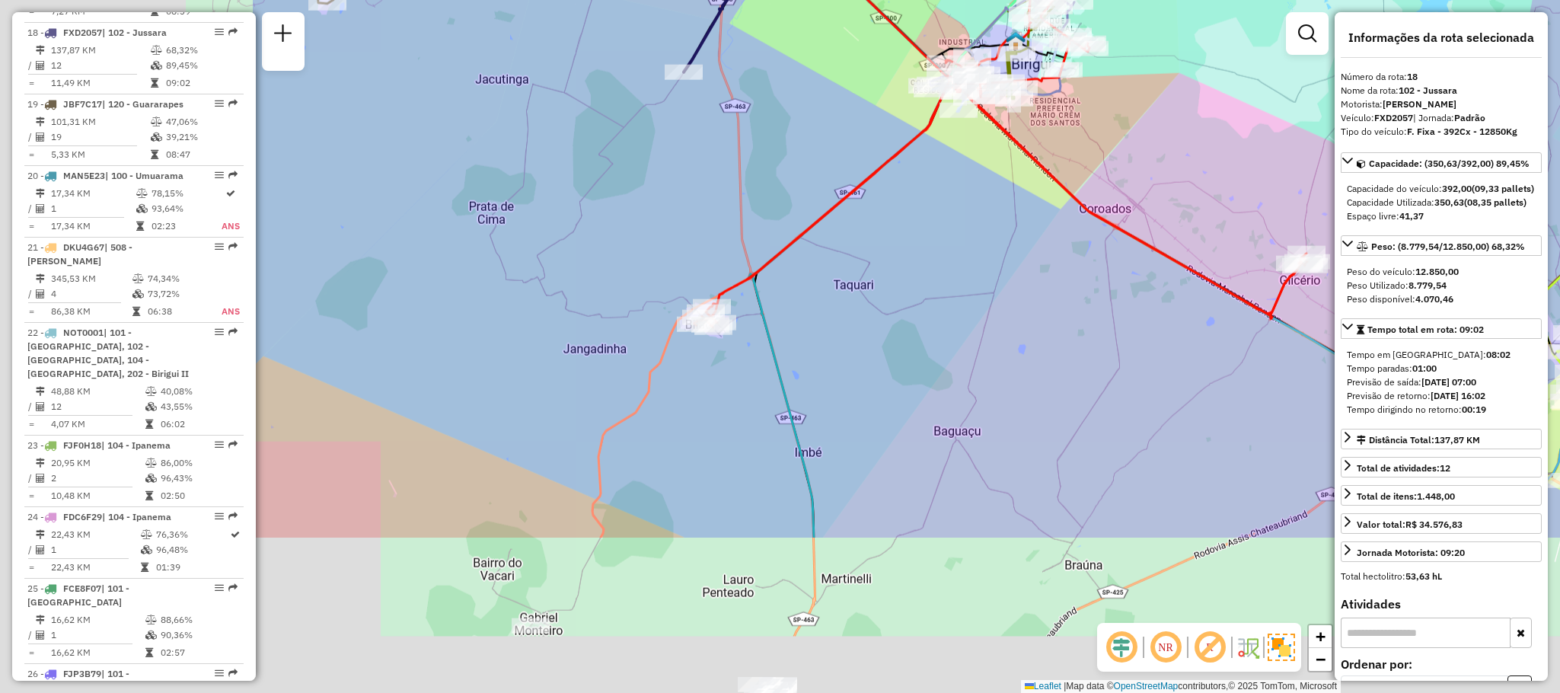
drag, startPoint x: 370, startPoint y: 500, endPoint x: 805, endPoint y: 254, distance: 500.0
click at [805, 254] on div "Janela de atendimento Grade de atendimento Capacidade Transportadoras Veículos …" at bounding box center [780, 346] width 1560 height 693
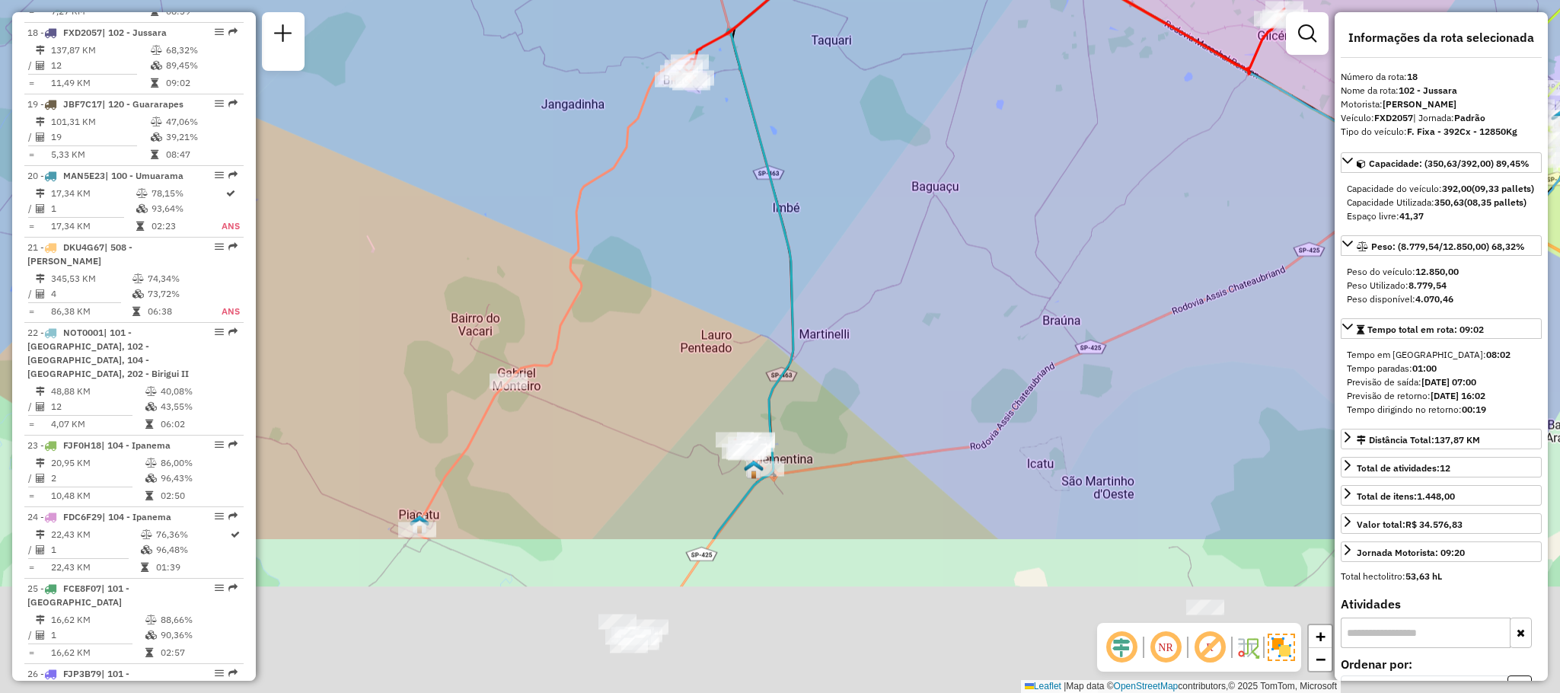
drag, startPoint x: 720, startPoint y: 523, endPoint x: 672, endPoint y: 300, distance: 228.2
click at [672, 300] on div "Janela de atendimento Grade de atendimento Capacidade Transportadoras Veículos …" at bounding box center [780, 346] width 1560 height 693
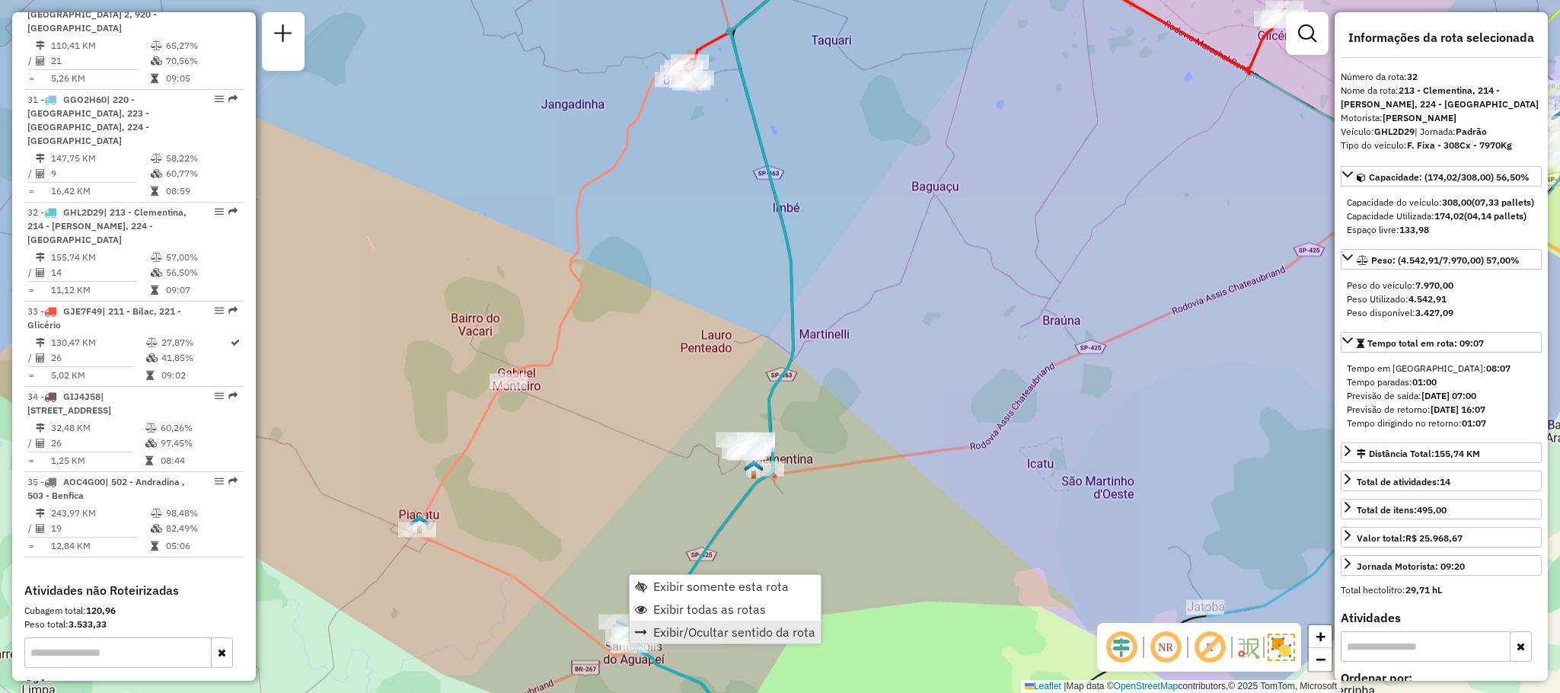
scroll to position [3151, 0]
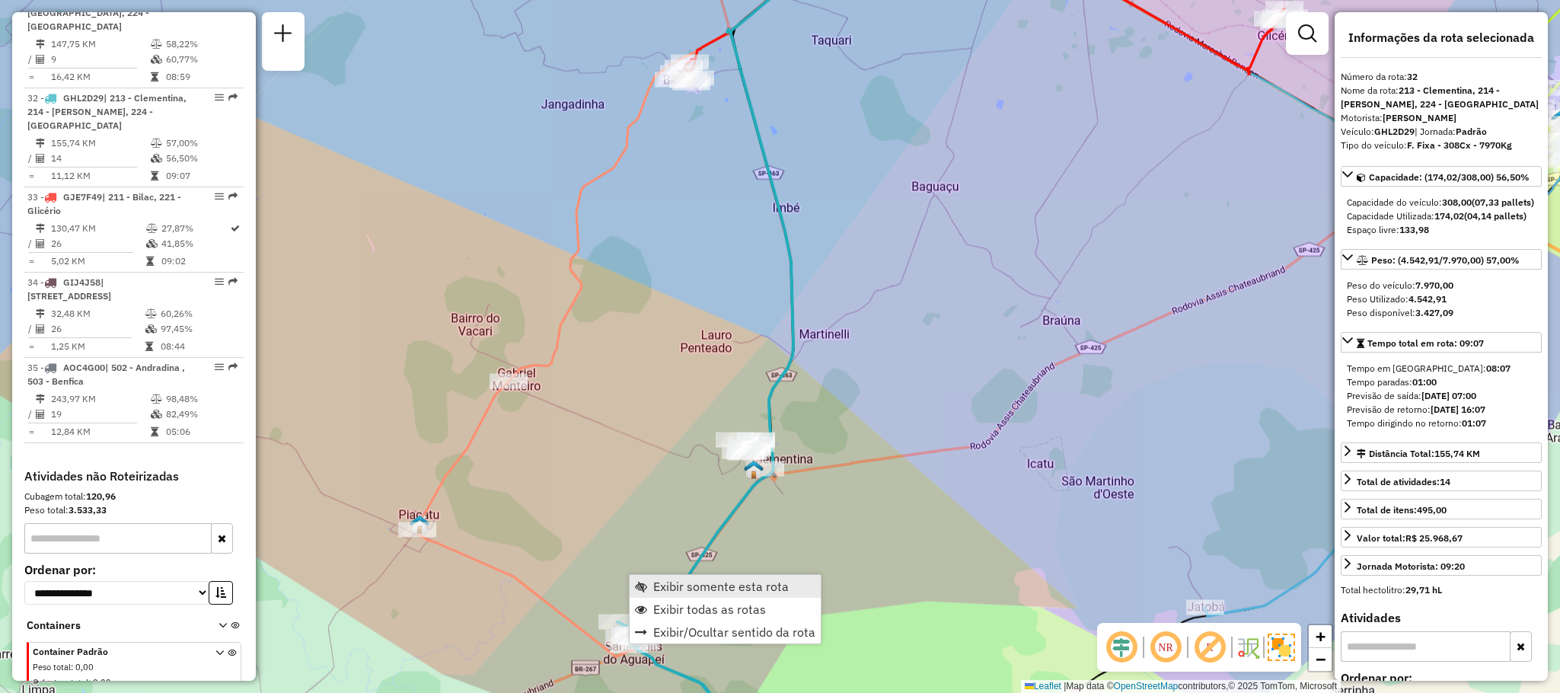
click at [708, 580] on span "Exibir somente esta rota" at bounding box center [721, 586] width 136 height 12
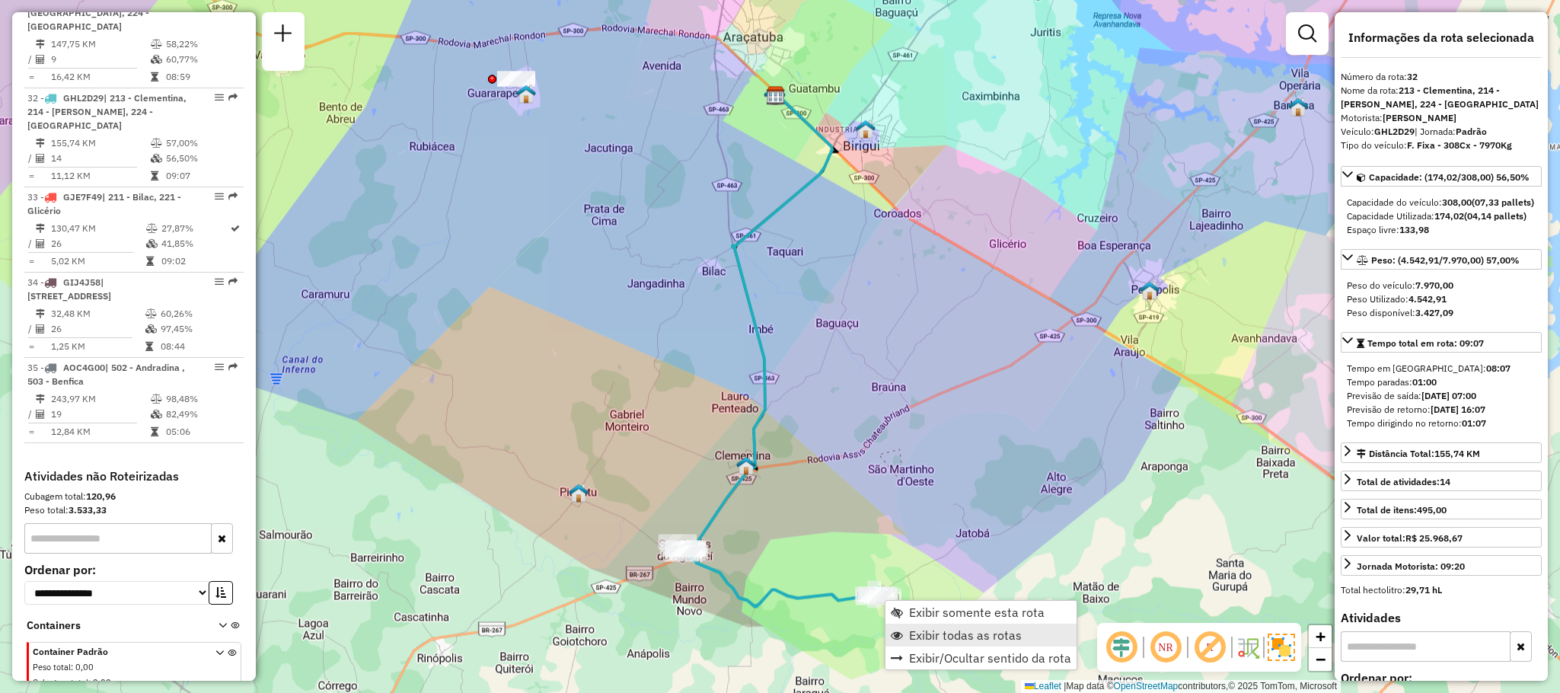
click at [918, 624] on link "Exibir todas as rotas" at bounding box center [981, 635] width 191 height 23
